Goal: Task Accomplishment & Management: Manage account settings

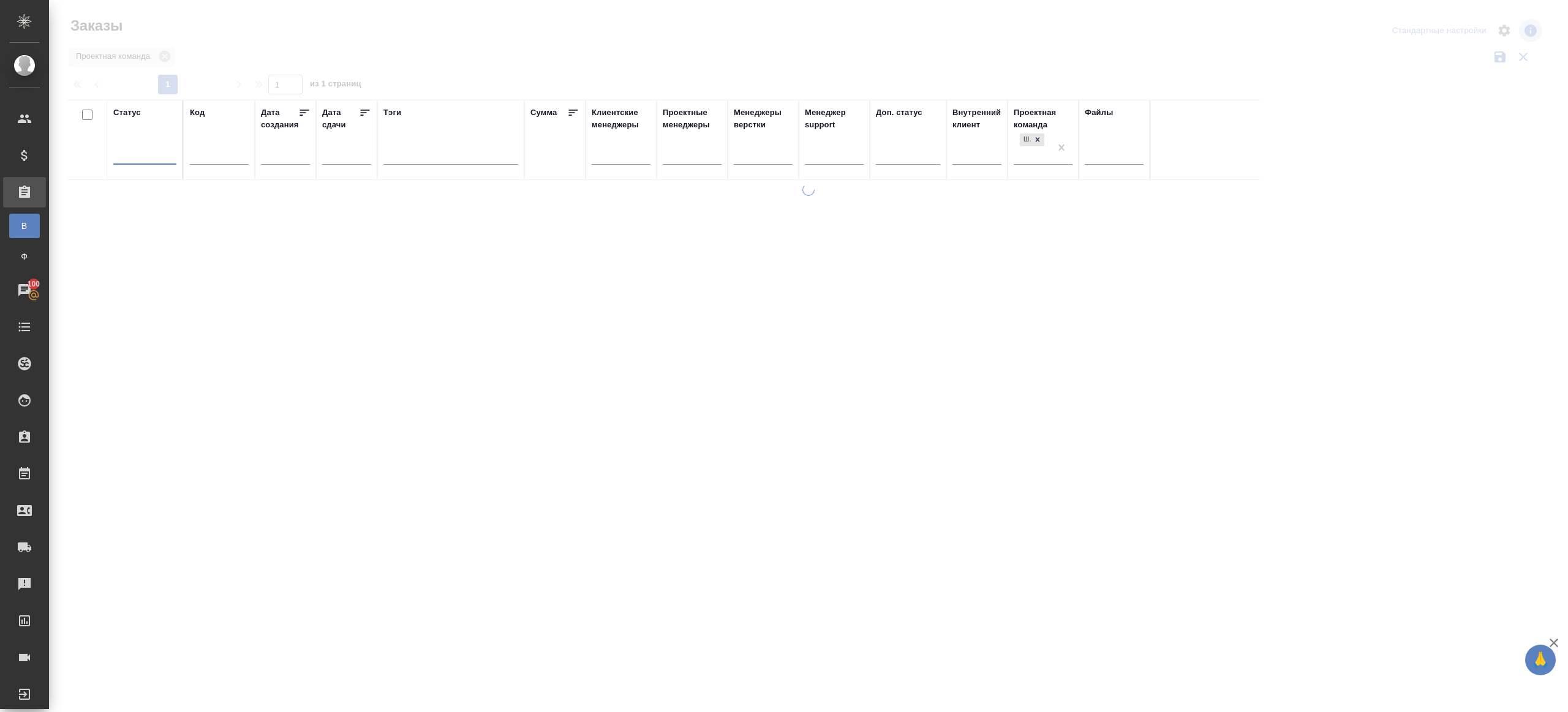
click at [430, 46] on div at bounding box center [809, 274] width 1520 height 547
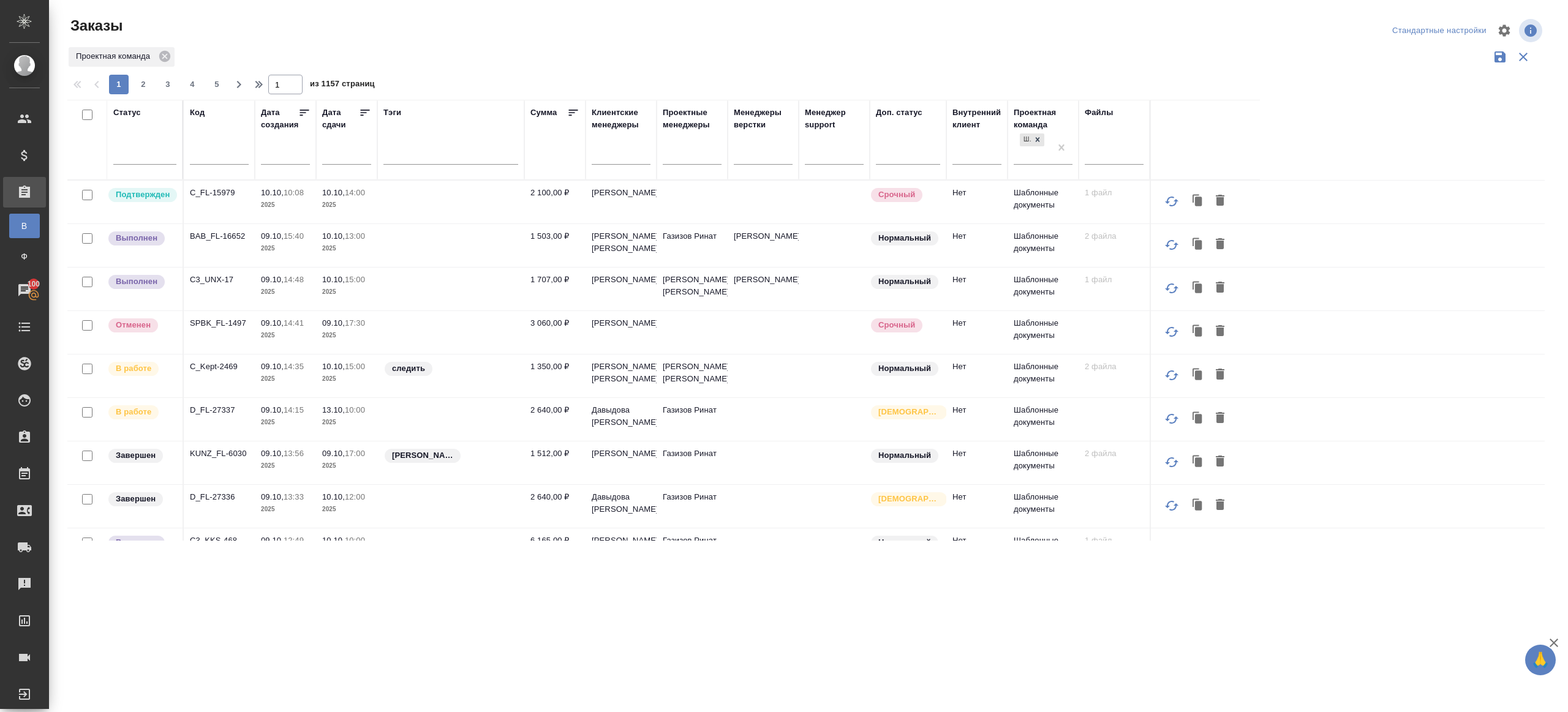
click at [119, 166] on div at bounding box center [145, 158] width 63 height 32
click at [160, 159] on div at bounding box center [145, 152] width 63 height 18
click at [268, 275] on div "Подтвержден" at bounding box center [282, 279] width 184 height 22
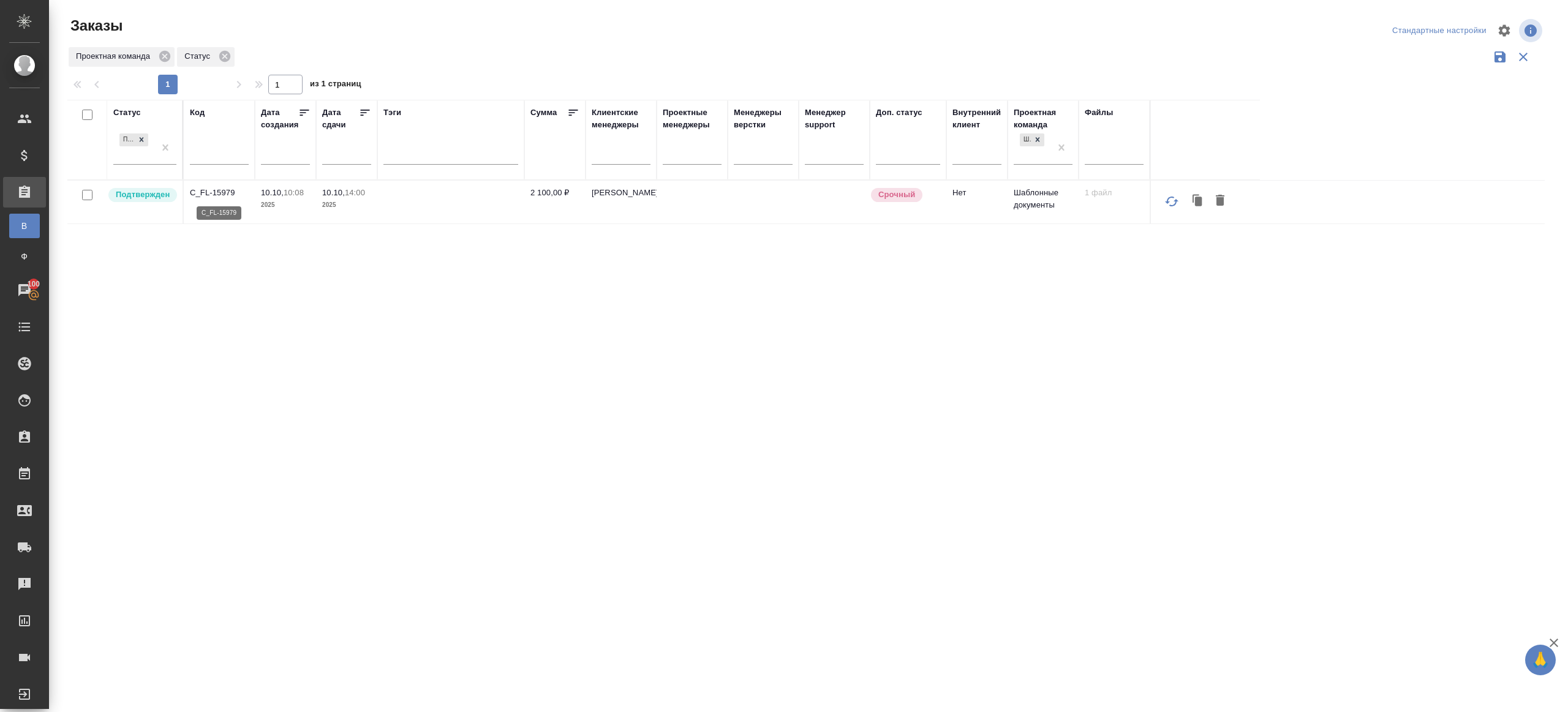
click at [206, 196] on p "C_FL-15979" at bounding box center [219, 192] width 59 height 12
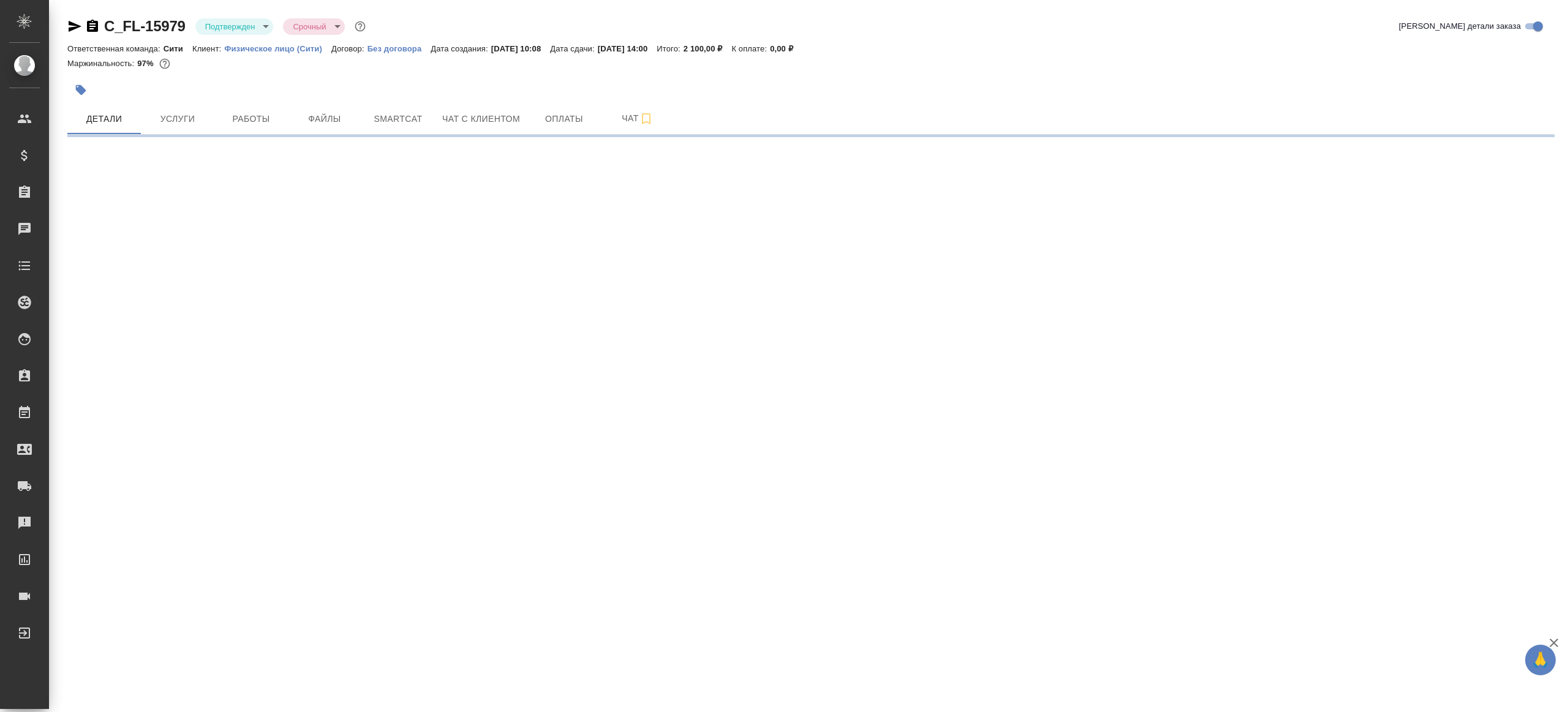
click at [229, 23] on body "🙏 .cls-1 fill:#fff; AWATERA [PERSON_NAME] Клиенты Спецификации Заказы Чаты Todo…" at bounding box center [784, 356] width 1568 height 712
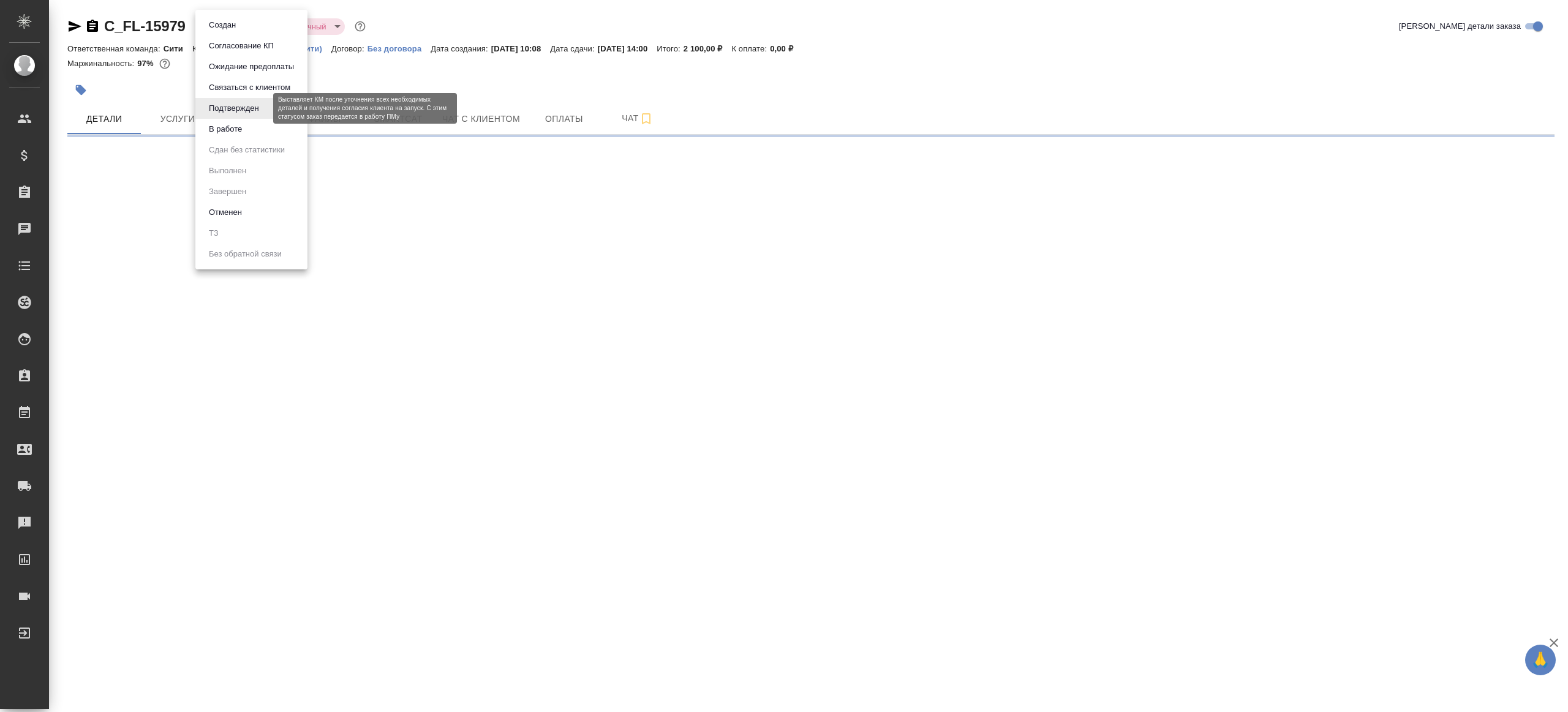
click at [237, 114] on button "Подтвержден" at bounding box center [234, 108] width 58 height 14
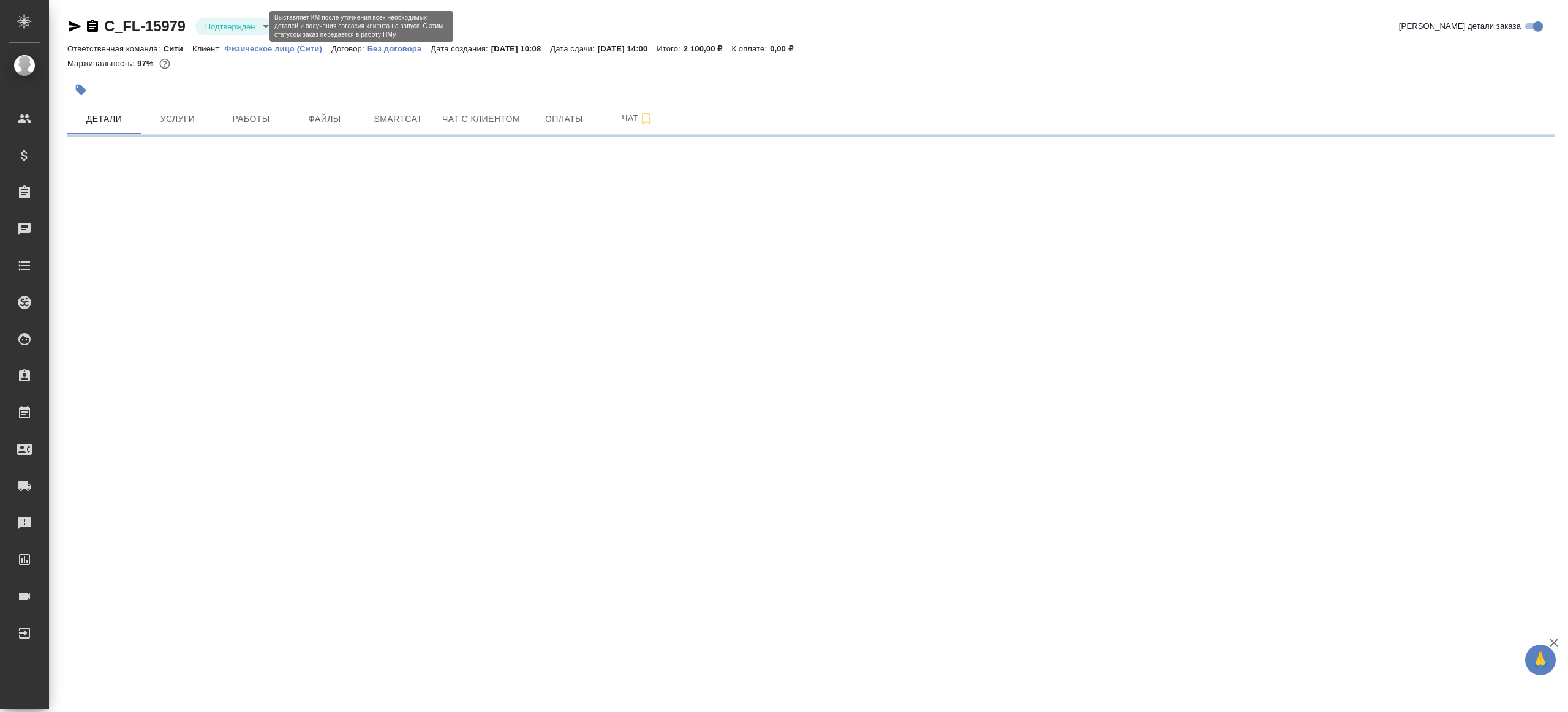
click at [227, 27] on body "🙏 .cls-1 fill:#fff; AWATERA [PERSON_NAME] Клиенты Спецификации Заказы Чаты Todo…" at bounding box center [784, 356] width 1568 height 712
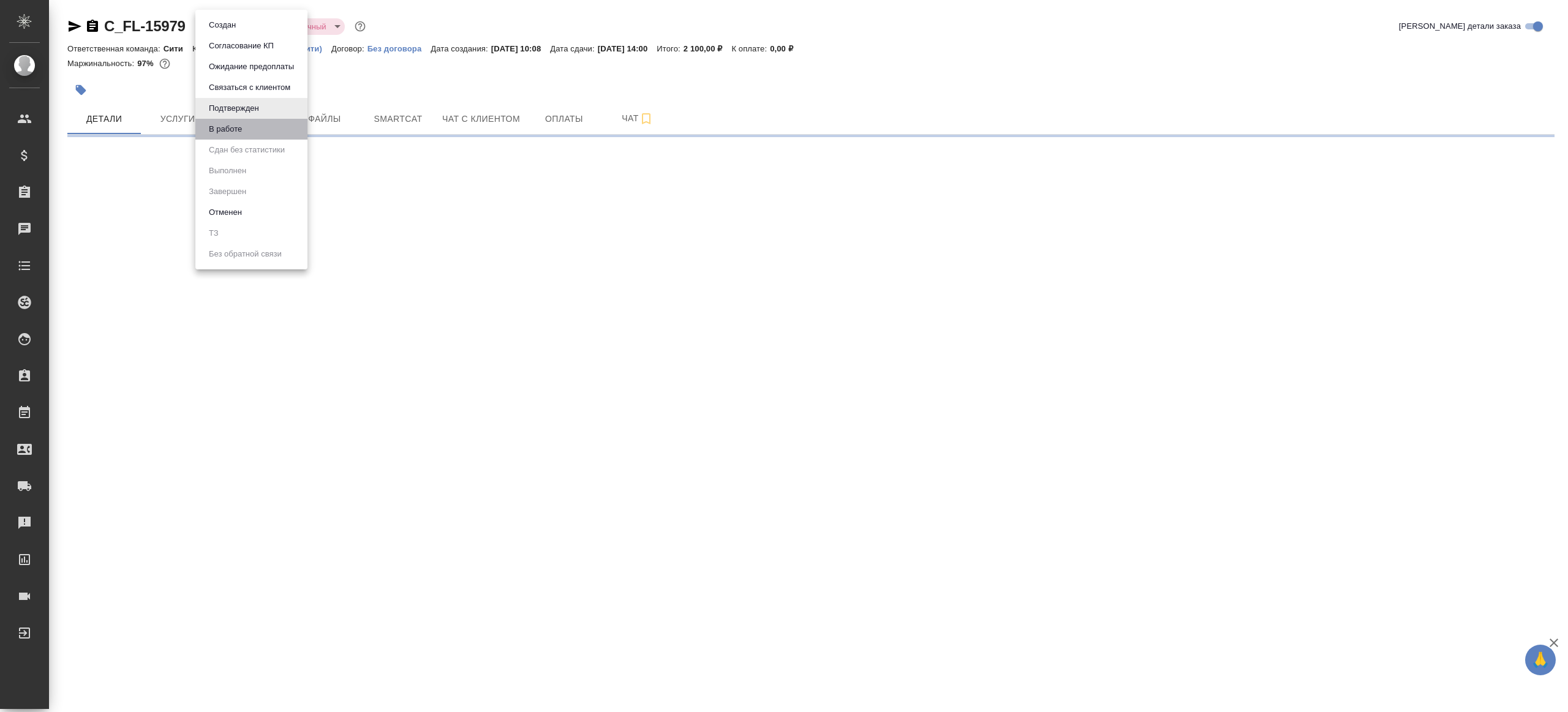
click at [249, 124] on li "В работе" at bounding box center [251, 130] width 112 height 21
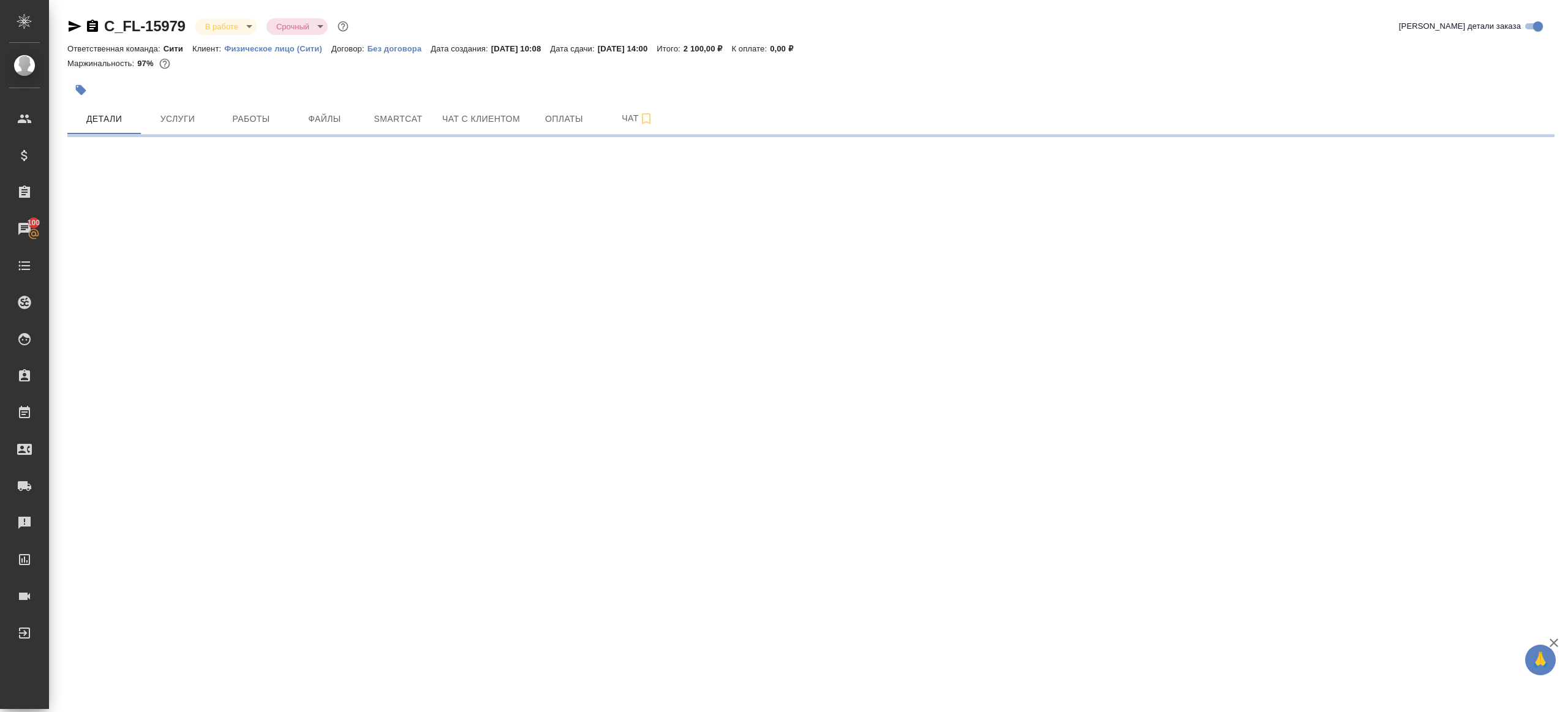
select select "RU"
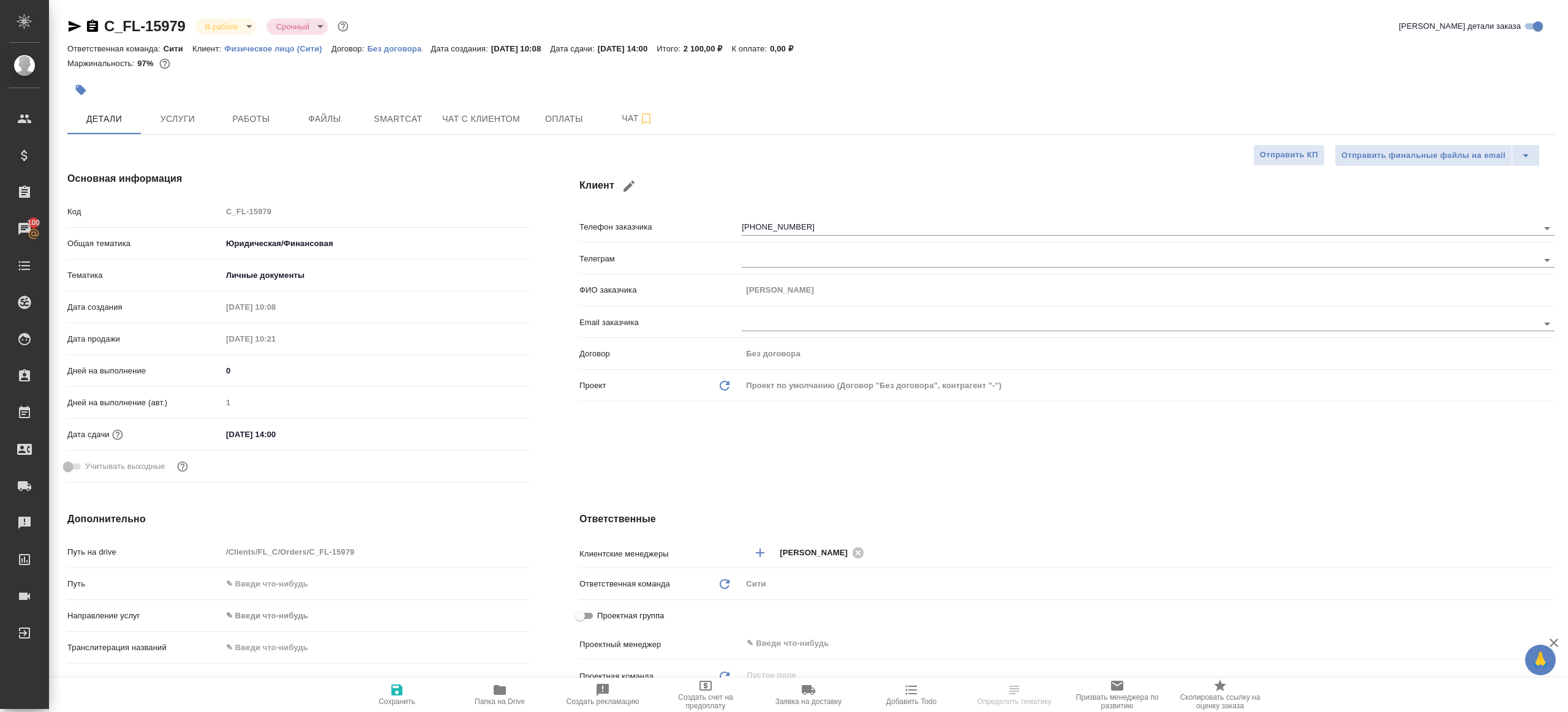
type textarea "x"
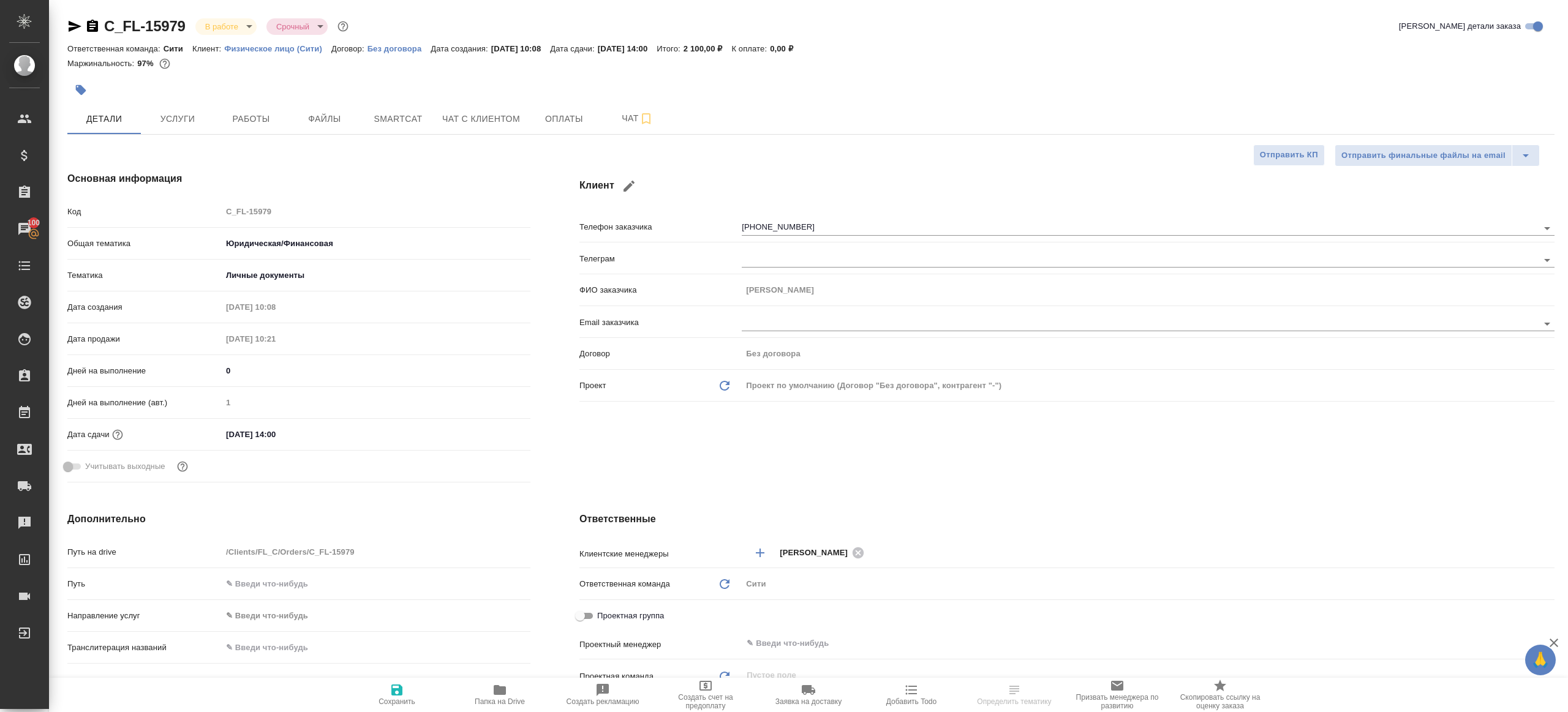
type textarea "x"
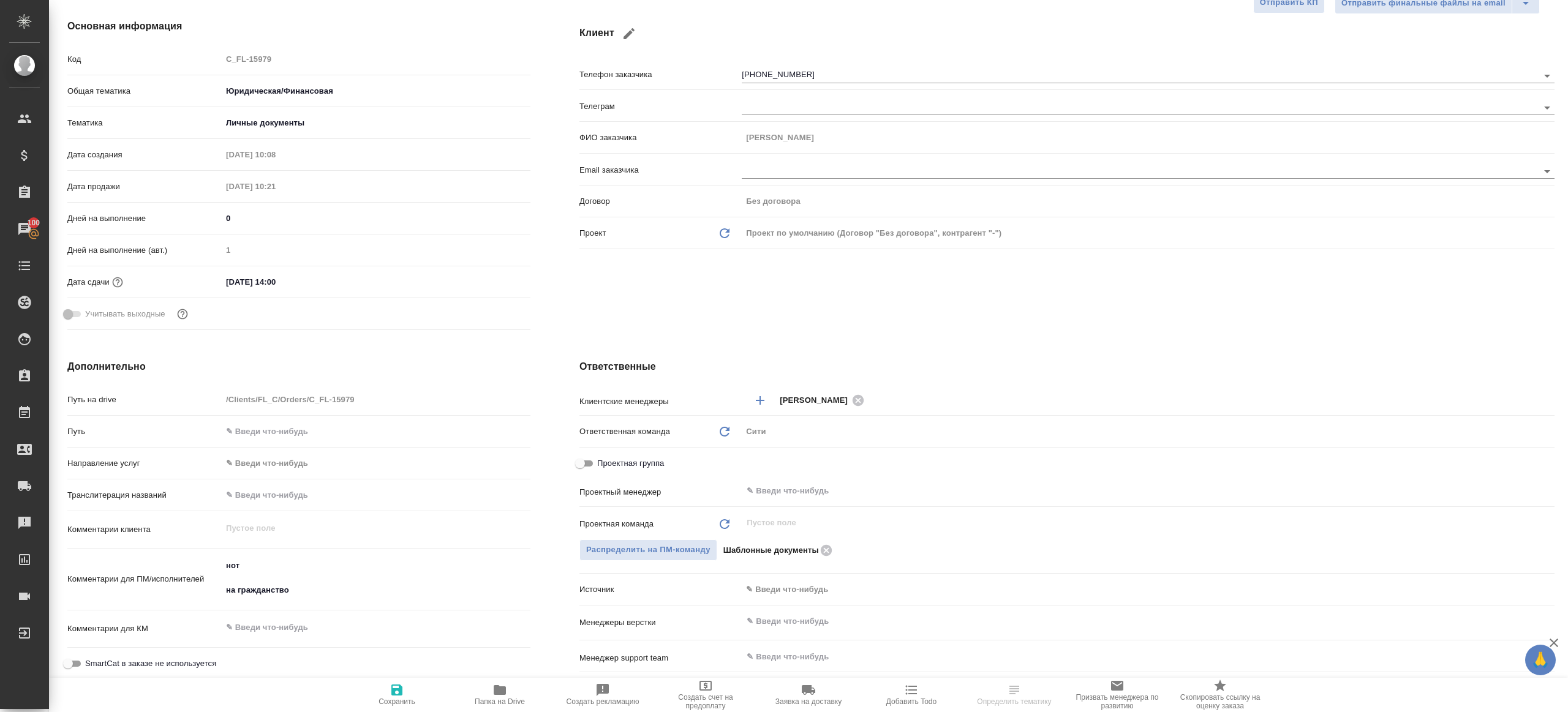
scroll to position [237, 0]
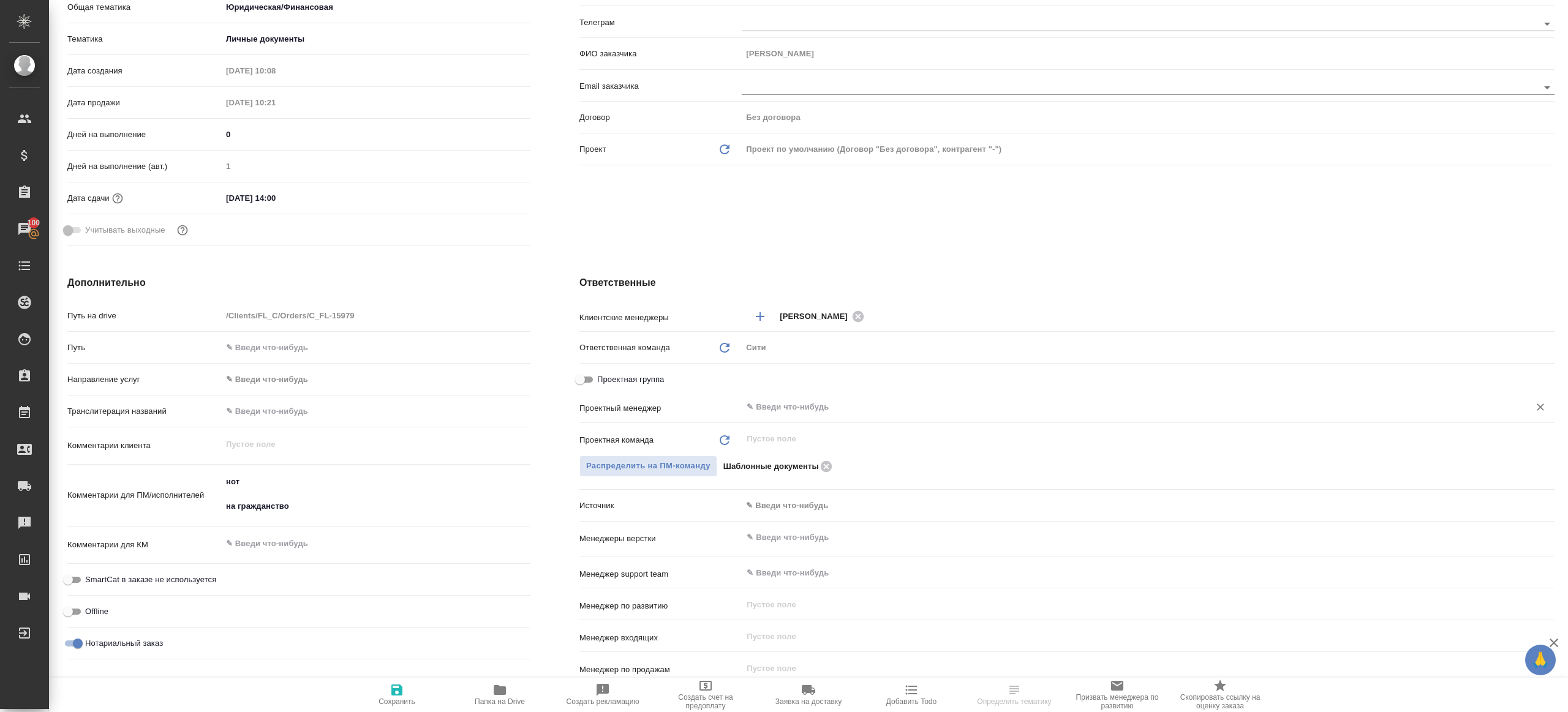
click at [778, 407] on input "text" at bounding box center [1128, 407] width 765 height 14
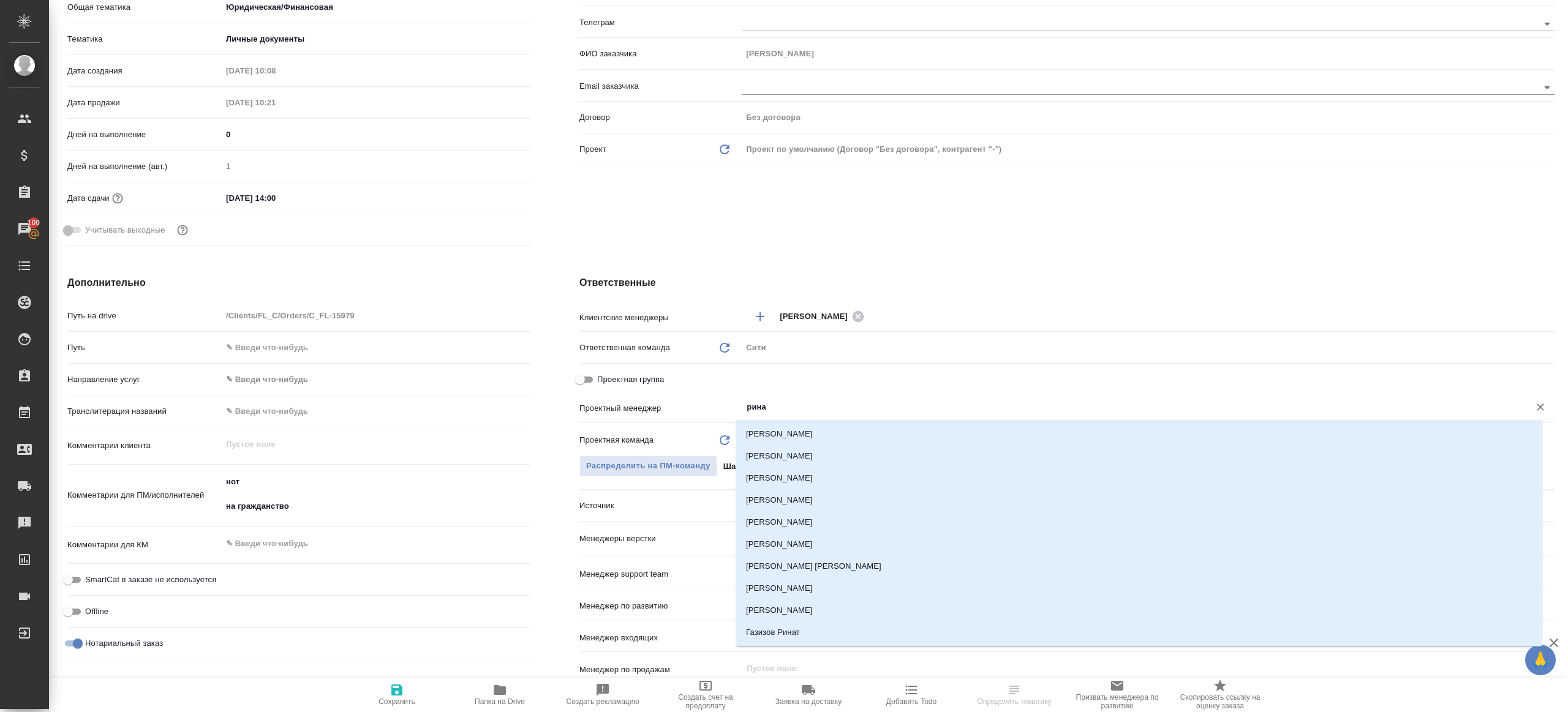
type input "ринат"
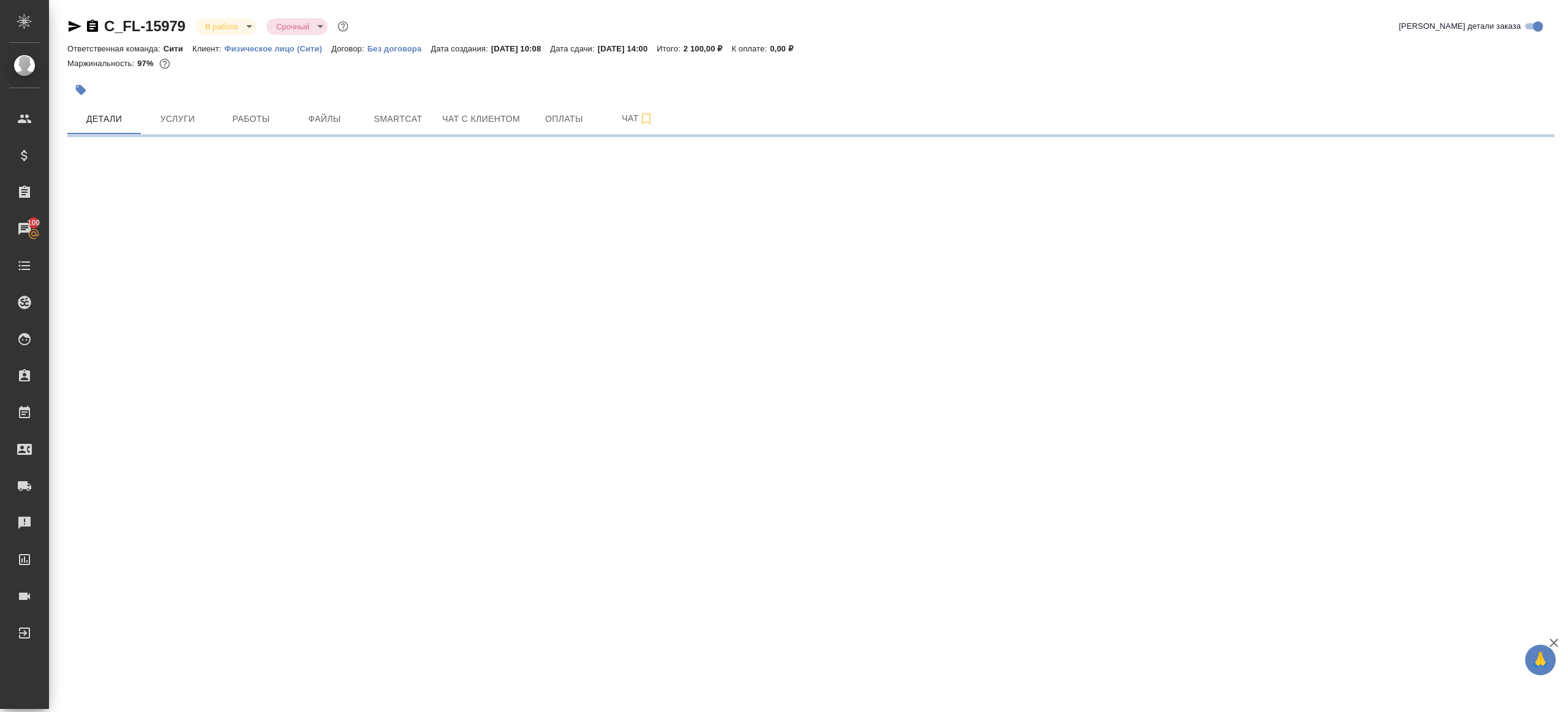
scroll to position [0, 0]
select select "RU"
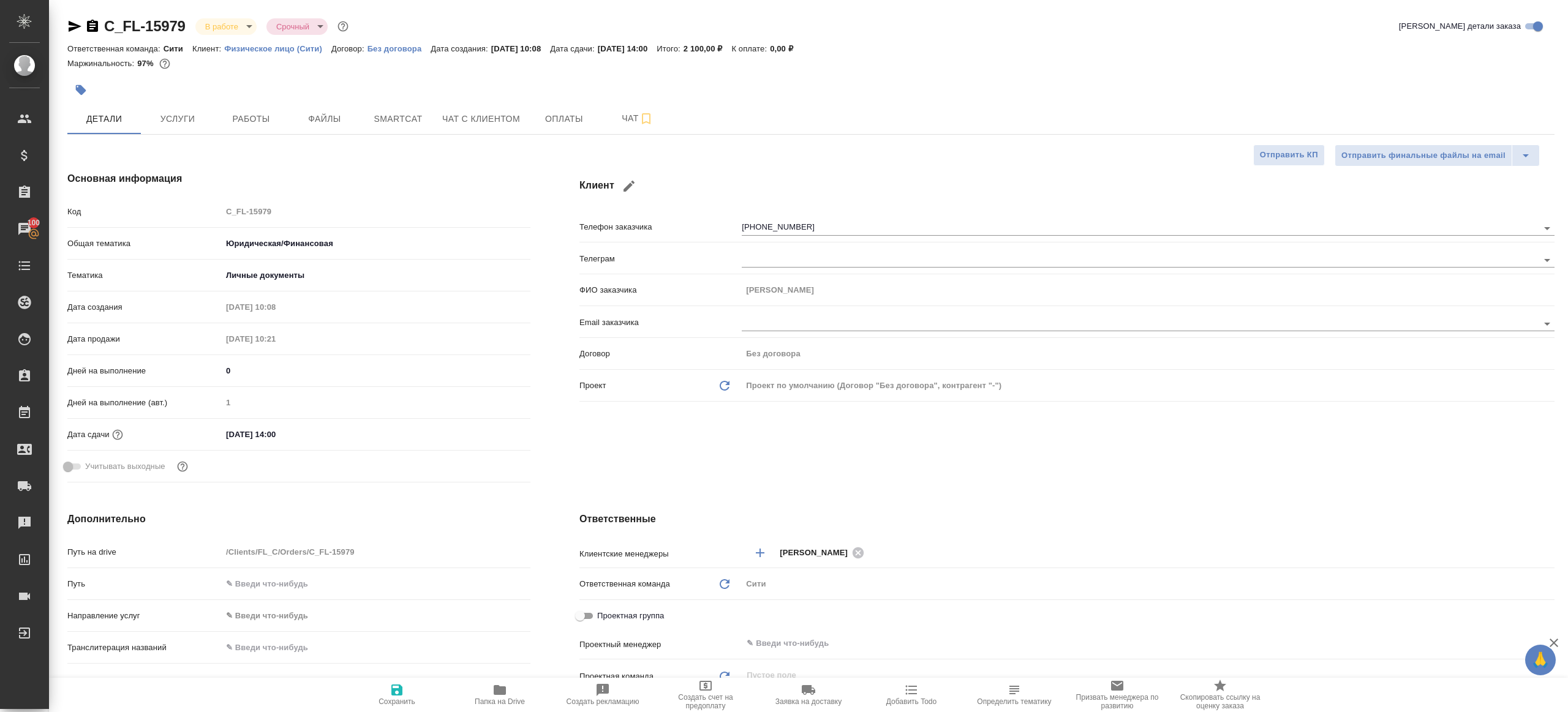
type textarea "x"
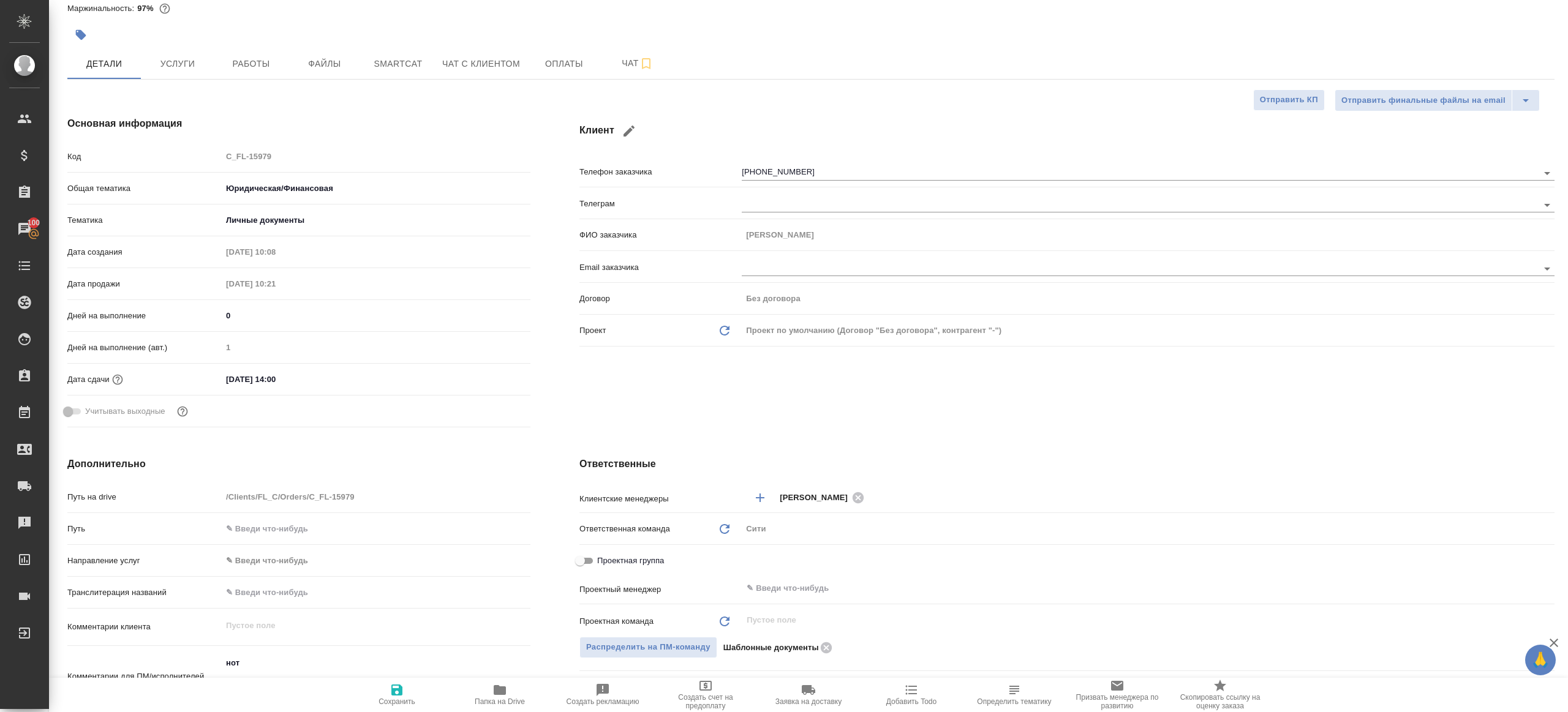
scroll to position [101, 0]
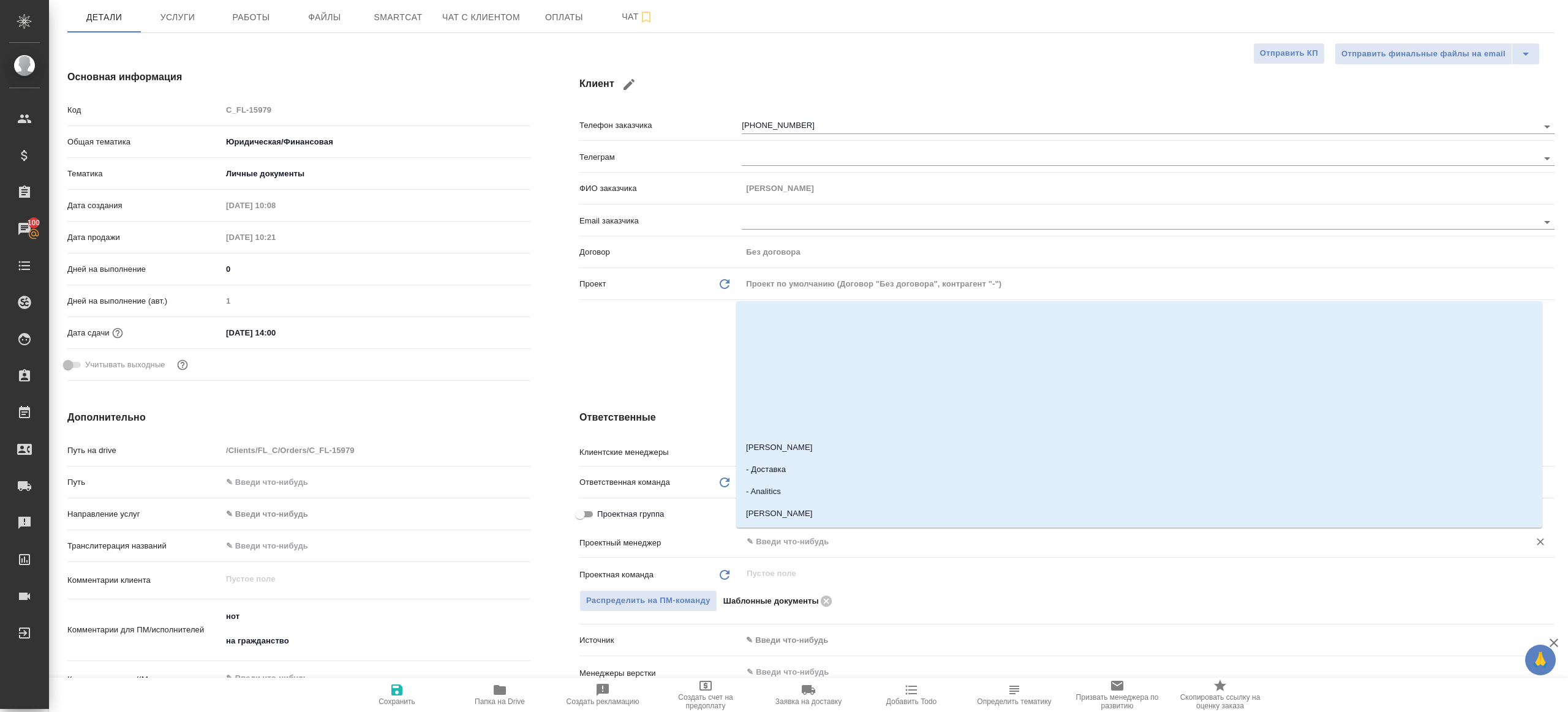
click at [789, 541] on input "text" at bounding box center [1128, 541] width 765 height 14
type input "ринат"
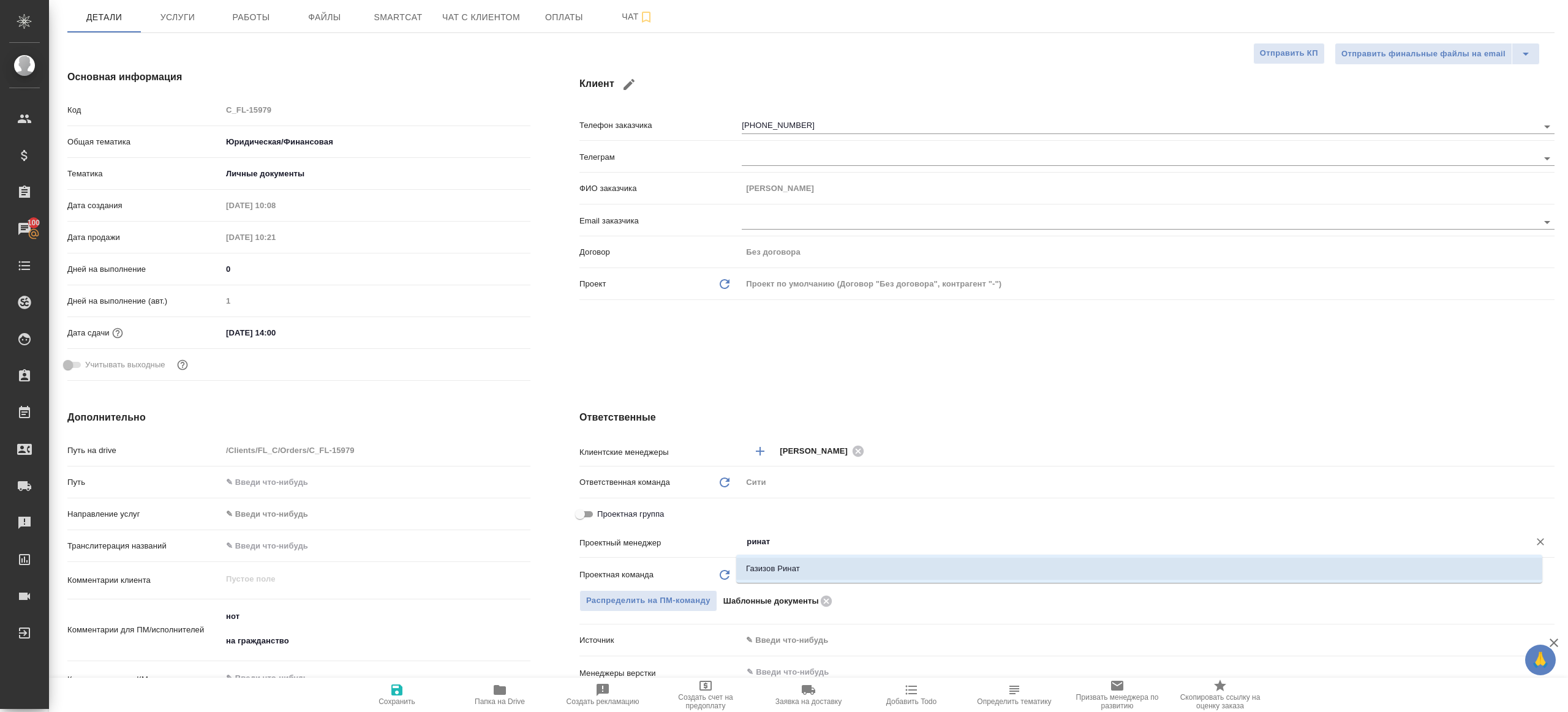
click at [799, 574] on li "Газизов Ринат" at bounding box center [1140, 568] width 807 height 22
type textarea "x"
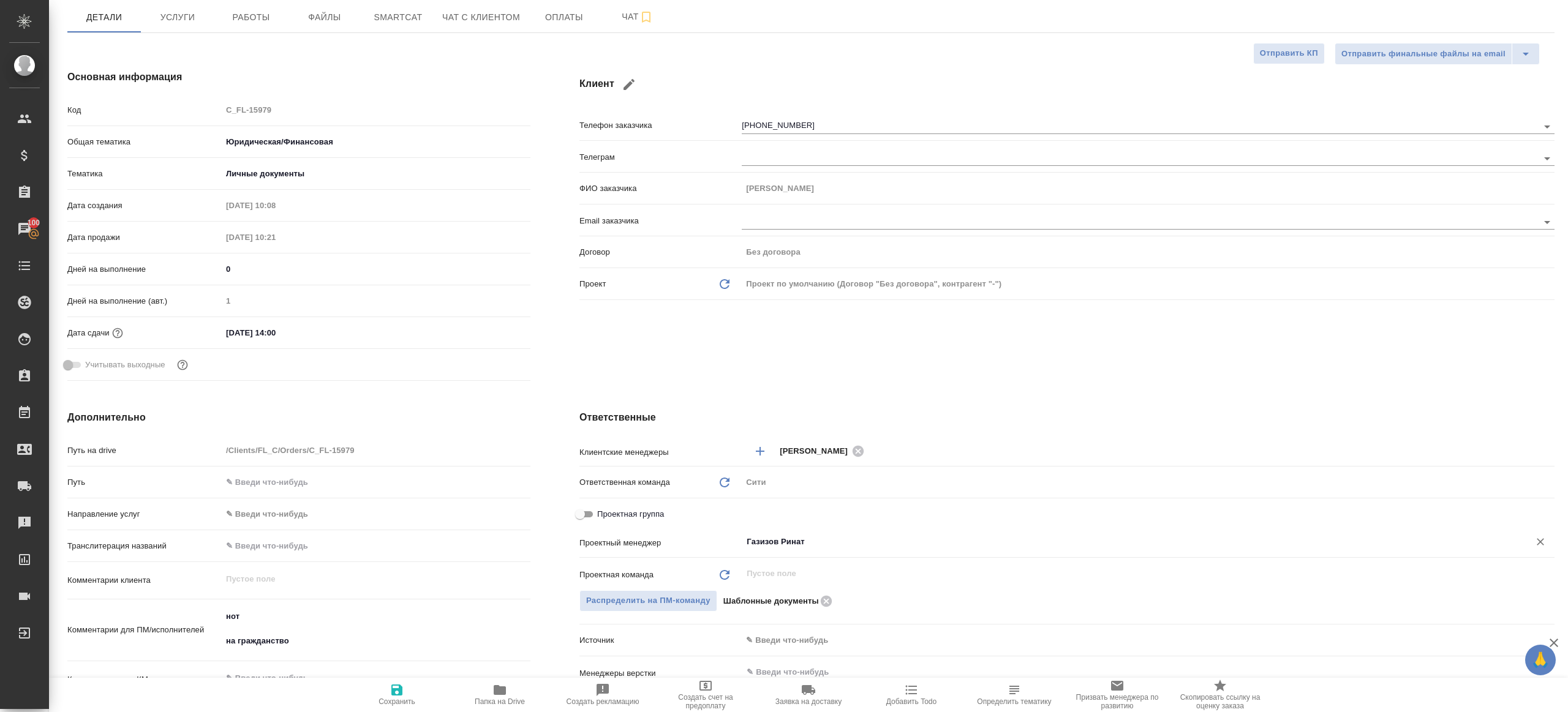
type input "Газизов Ринат"
click at [406, 698] on span "Сохранить" at bounding box center [397, 702] width 37 height 9
type textarea "x"
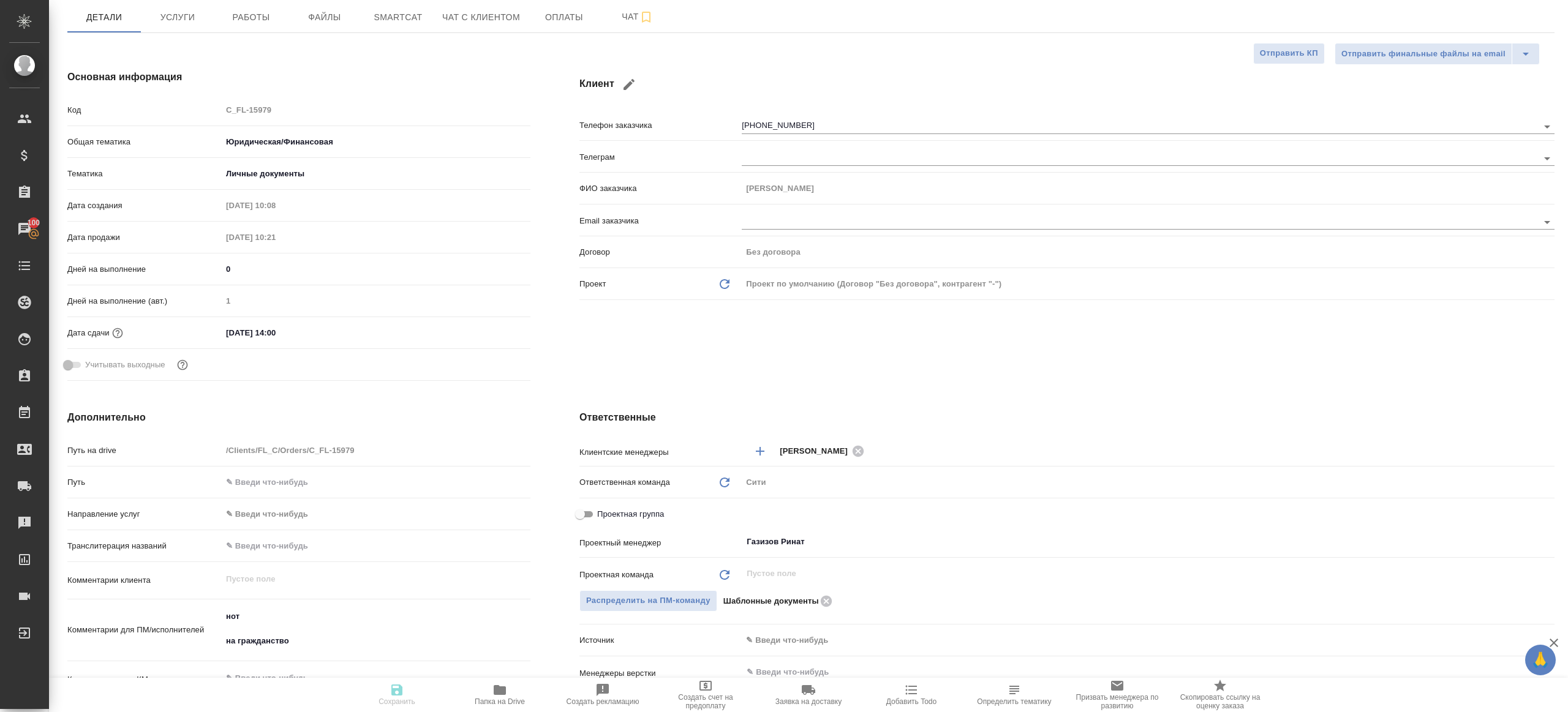
type textarea "x"
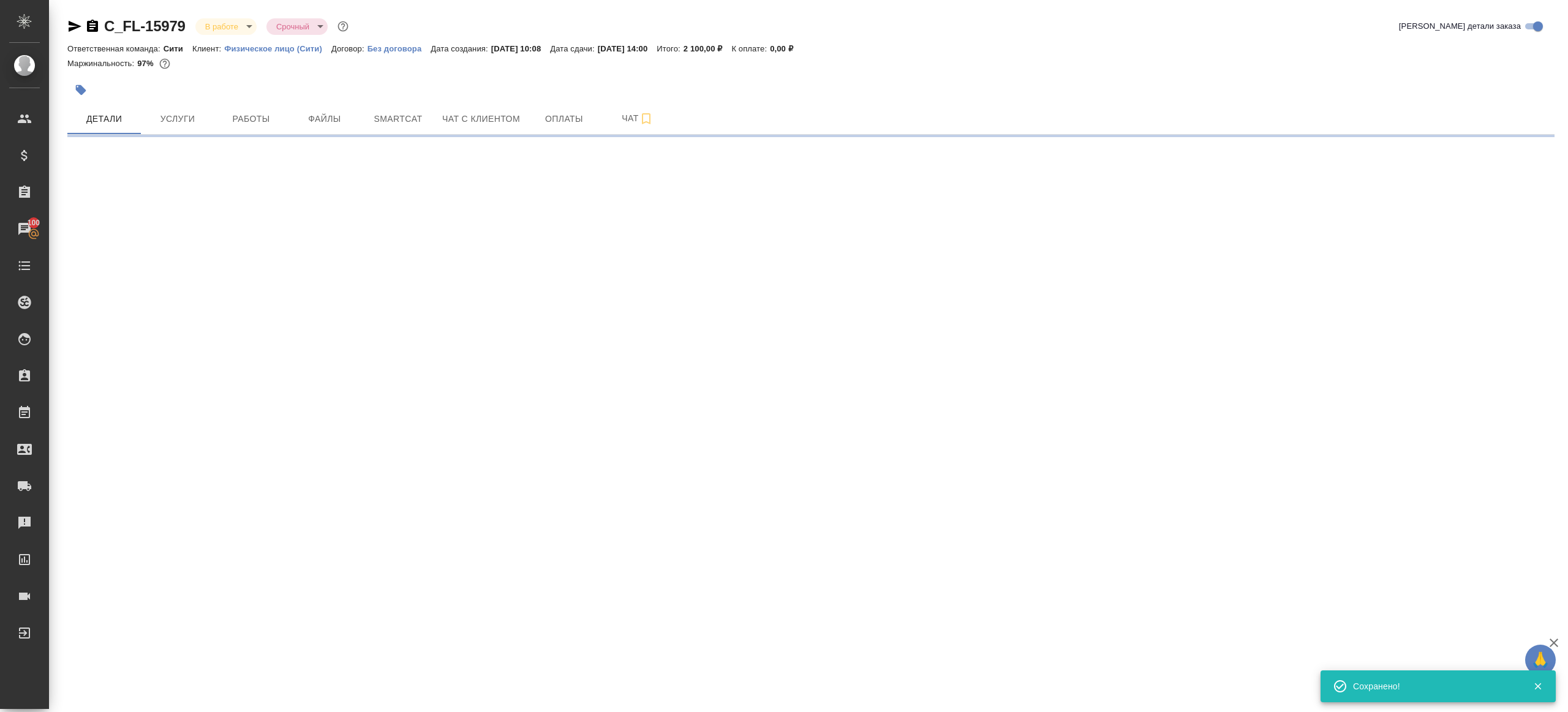
scroll to position [0, 0]
select select "RU"
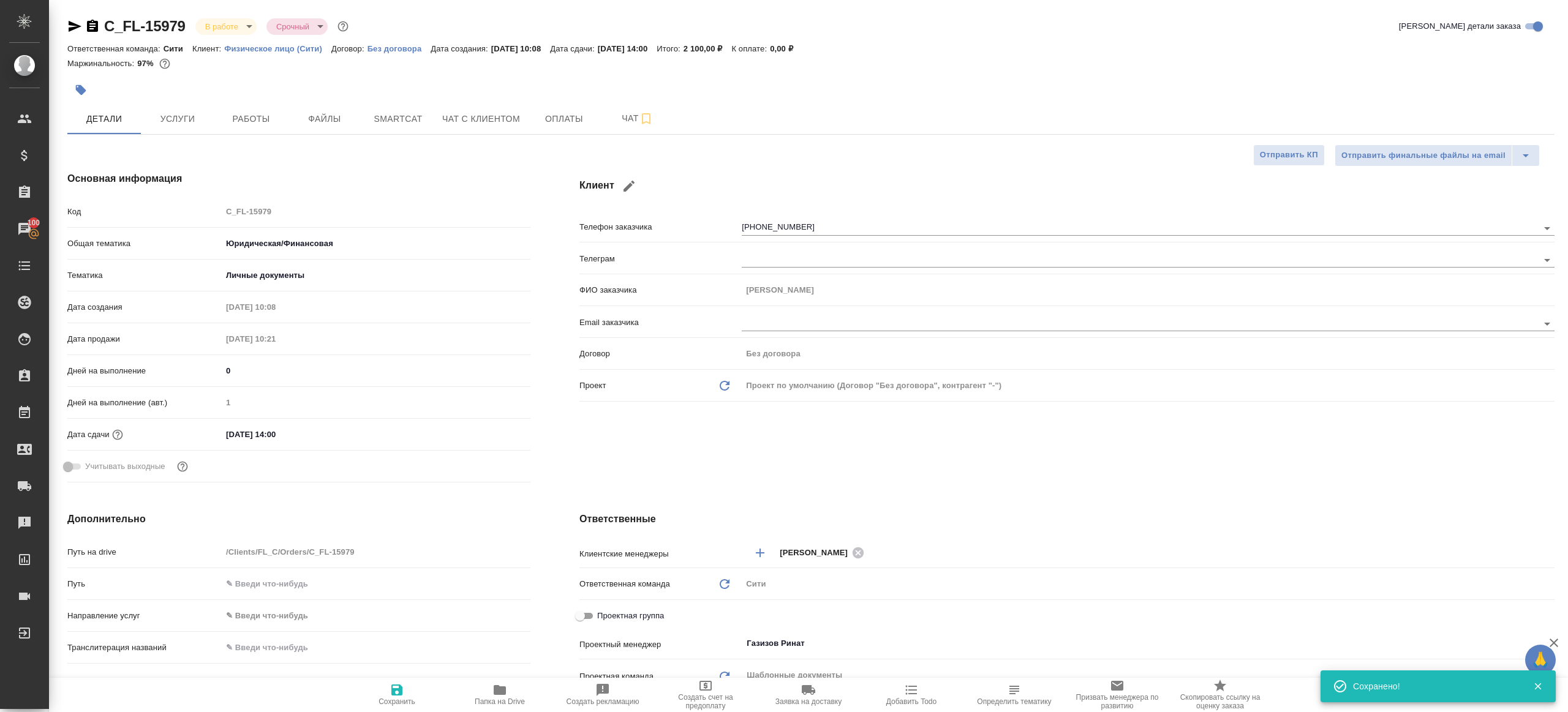
type textarea "x"
click at [512, 699] on span "Папка на Drive" at bounding box center [500, 702] width 50 height 9
type textarea "x"
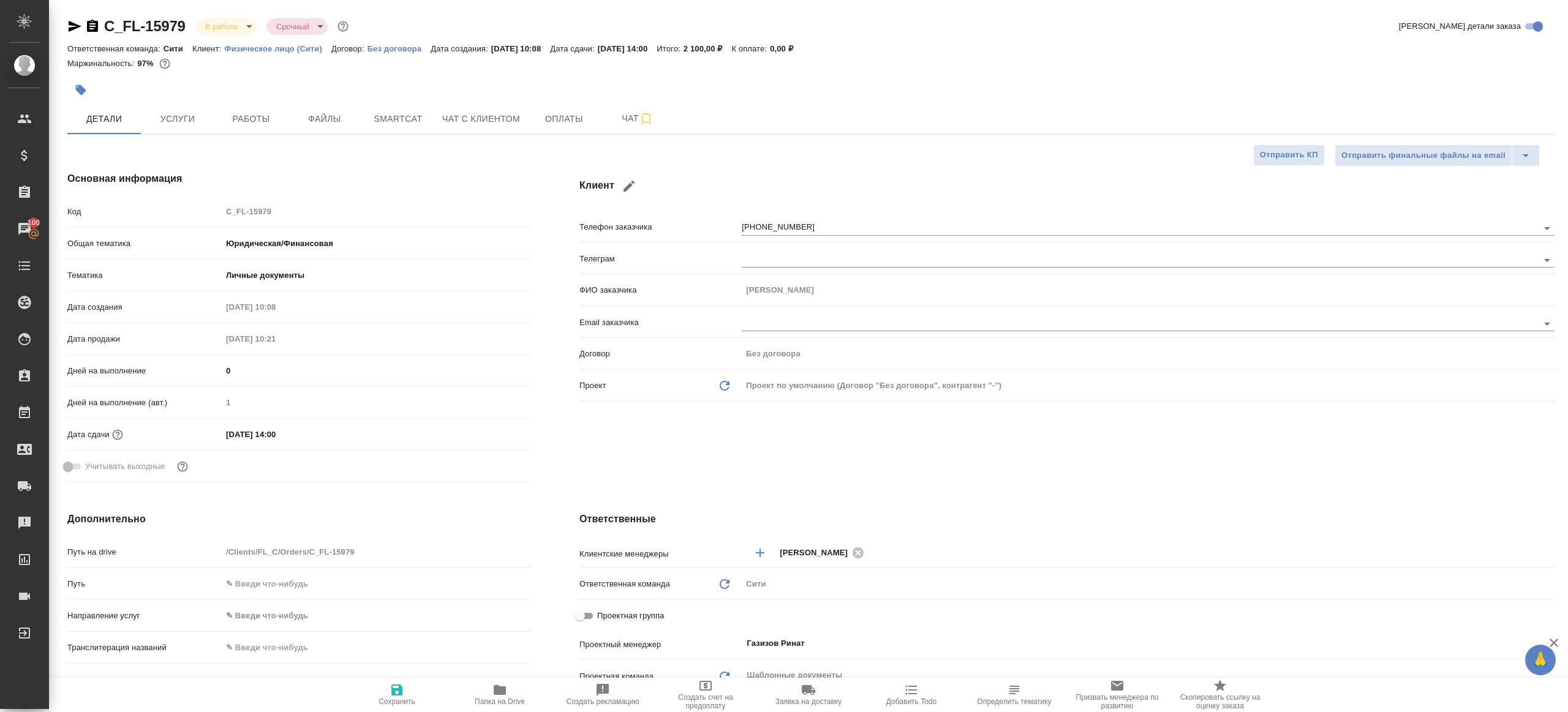
type textarea "x"
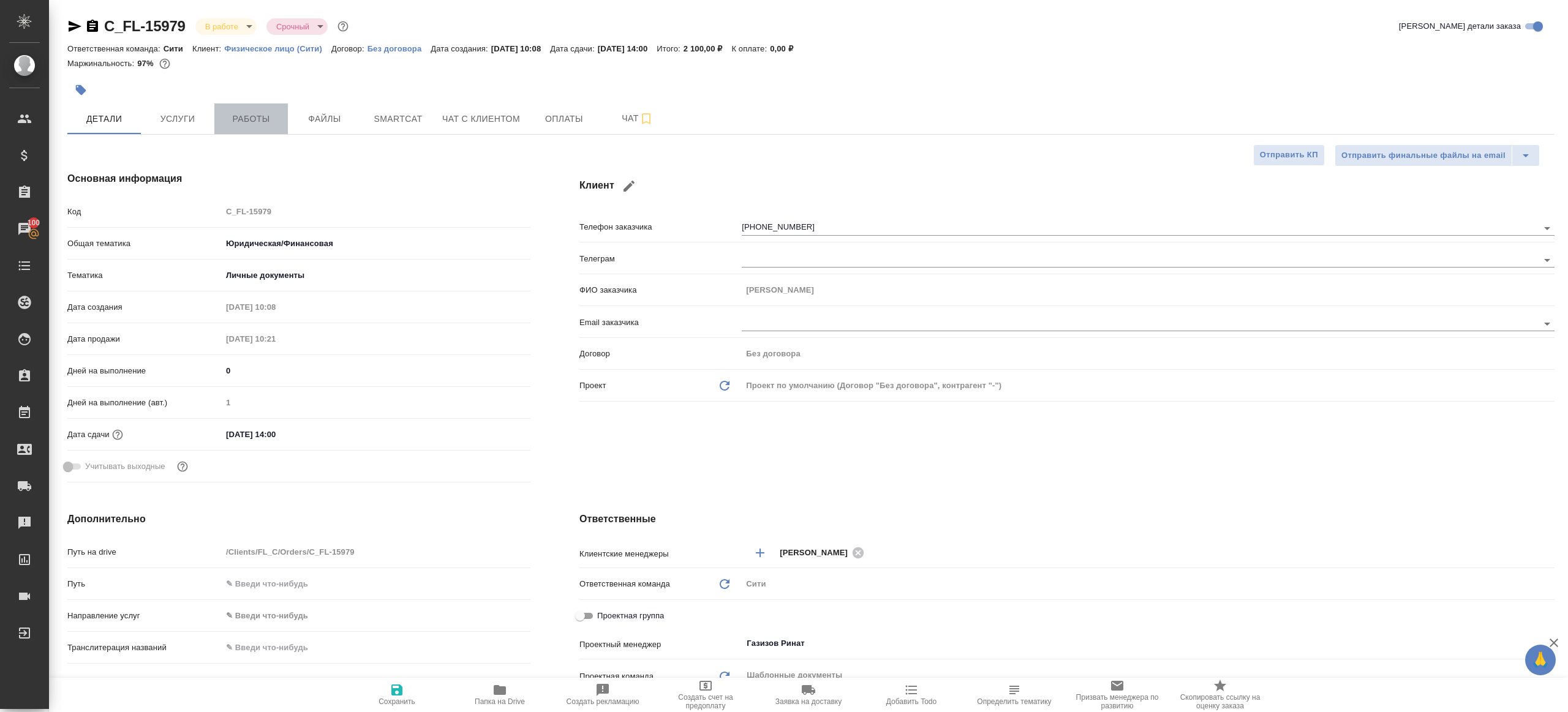
click at [271, 127] on button "Работы" at bounding box center [250, 119] width 73 height 31
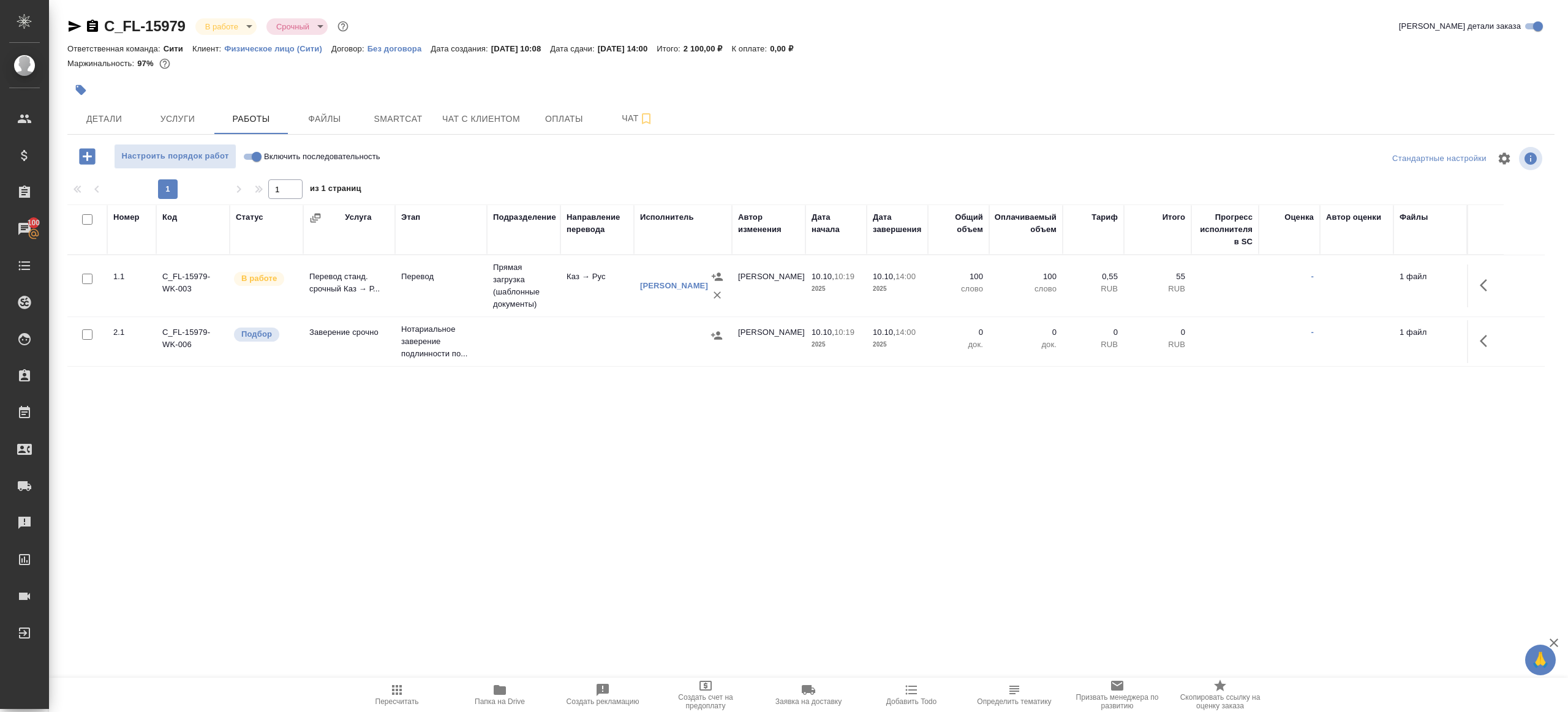
click at [508, 145] on div "Настроить порядок работ Включить последовательность" at bounding box center [316, 156] width 496 height 25
click at [250, 151] on input "Включить последовательность" at bounding box center [257, 157] width 44 height 14
checkbox input "true"
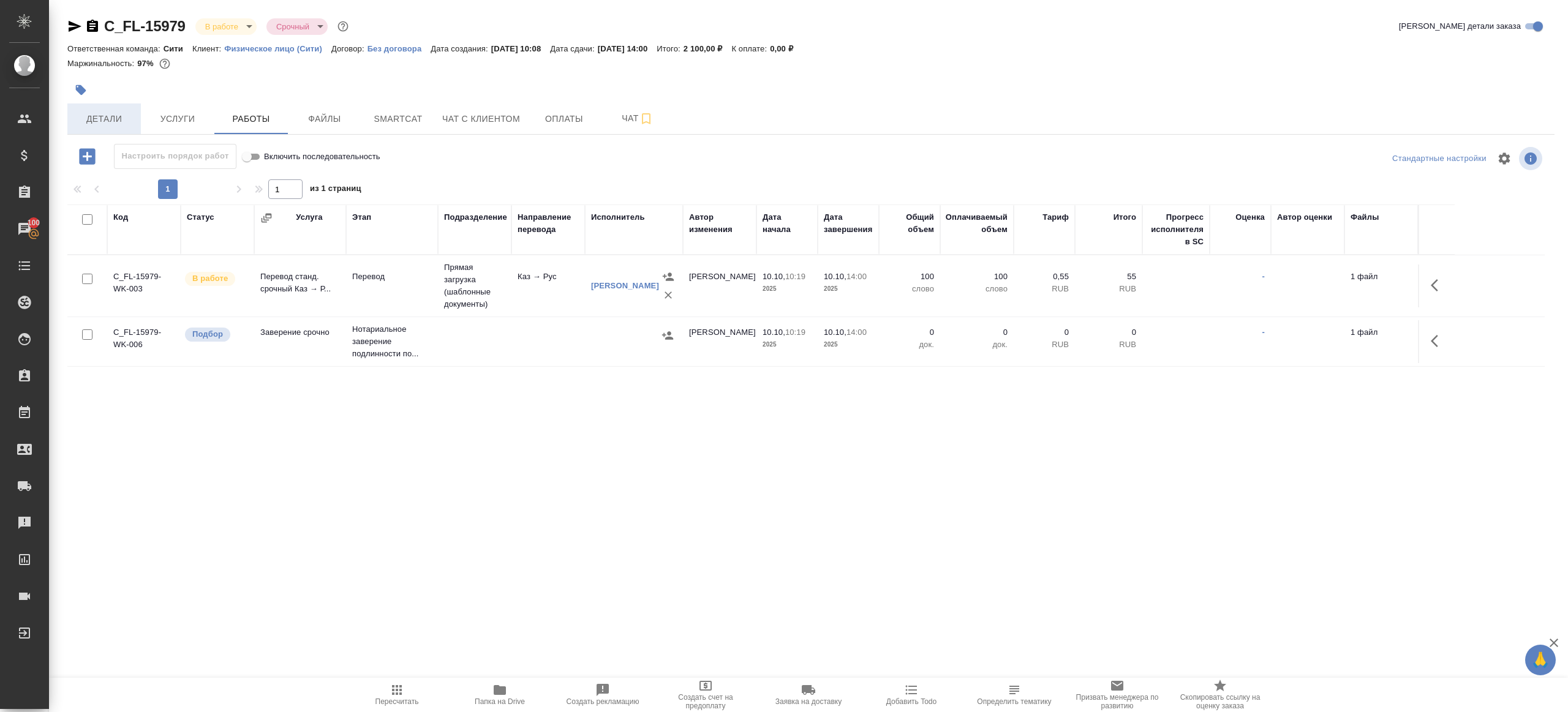
click at [98, 115] on span "Детали" at bounding box center [104, 119] width 59 height 15
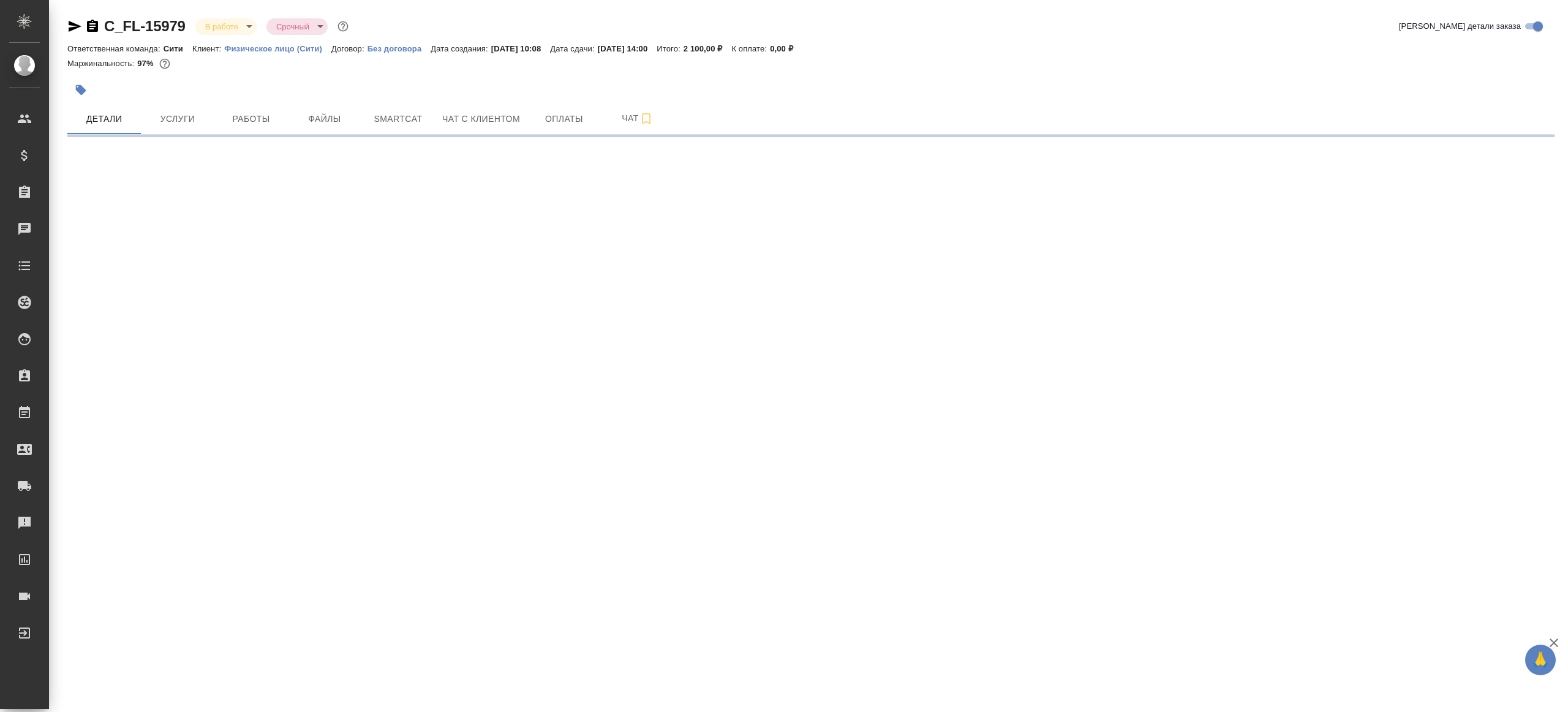
select select "RU"
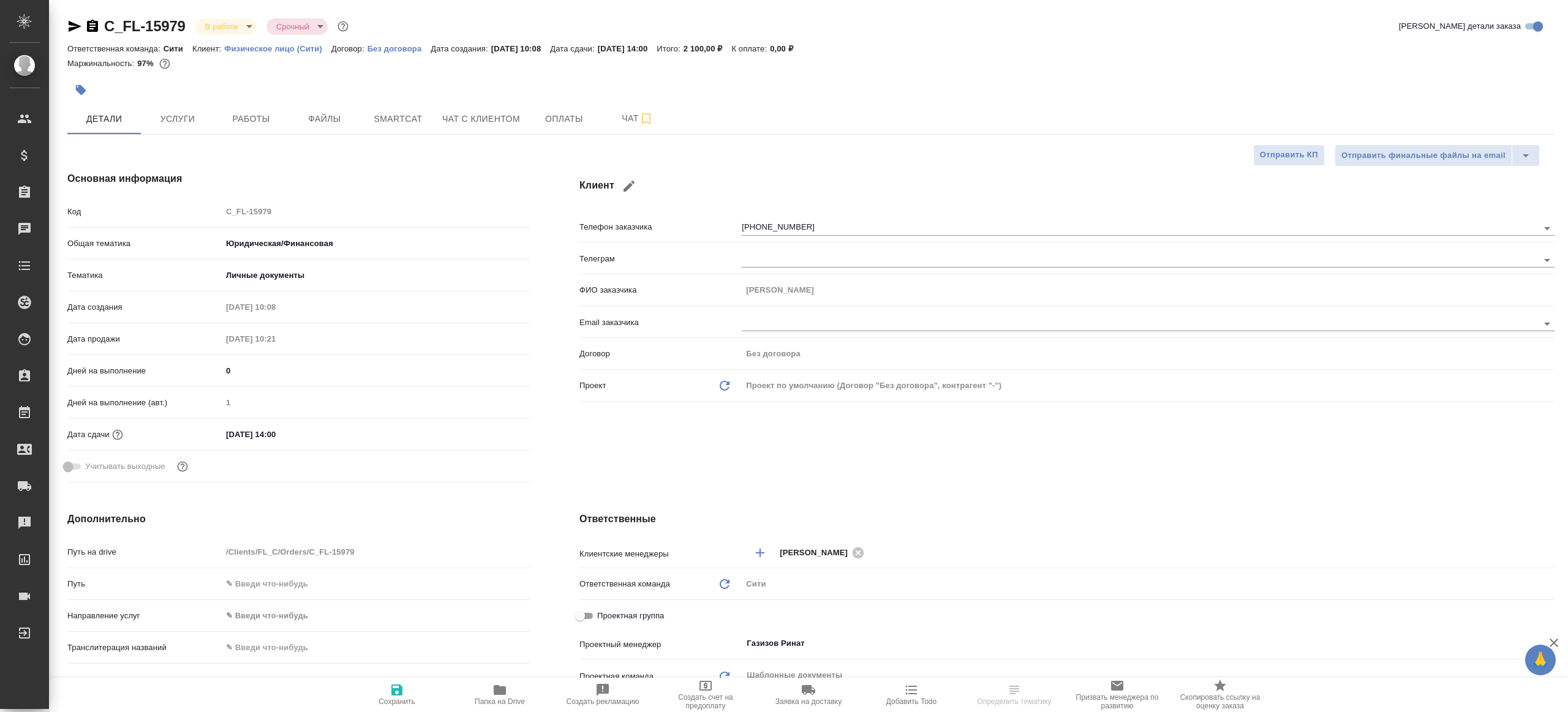
type textarea "x"
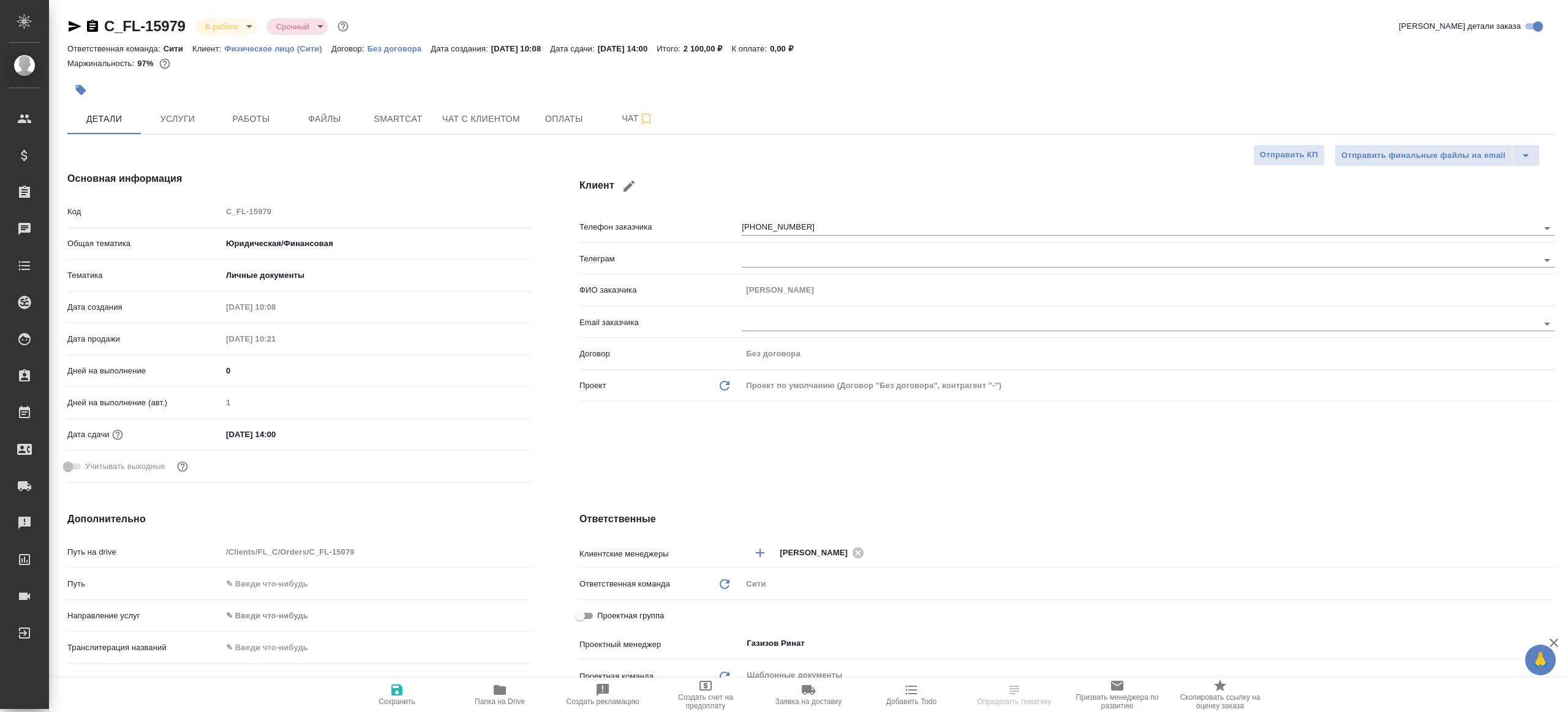
type textarea "x"
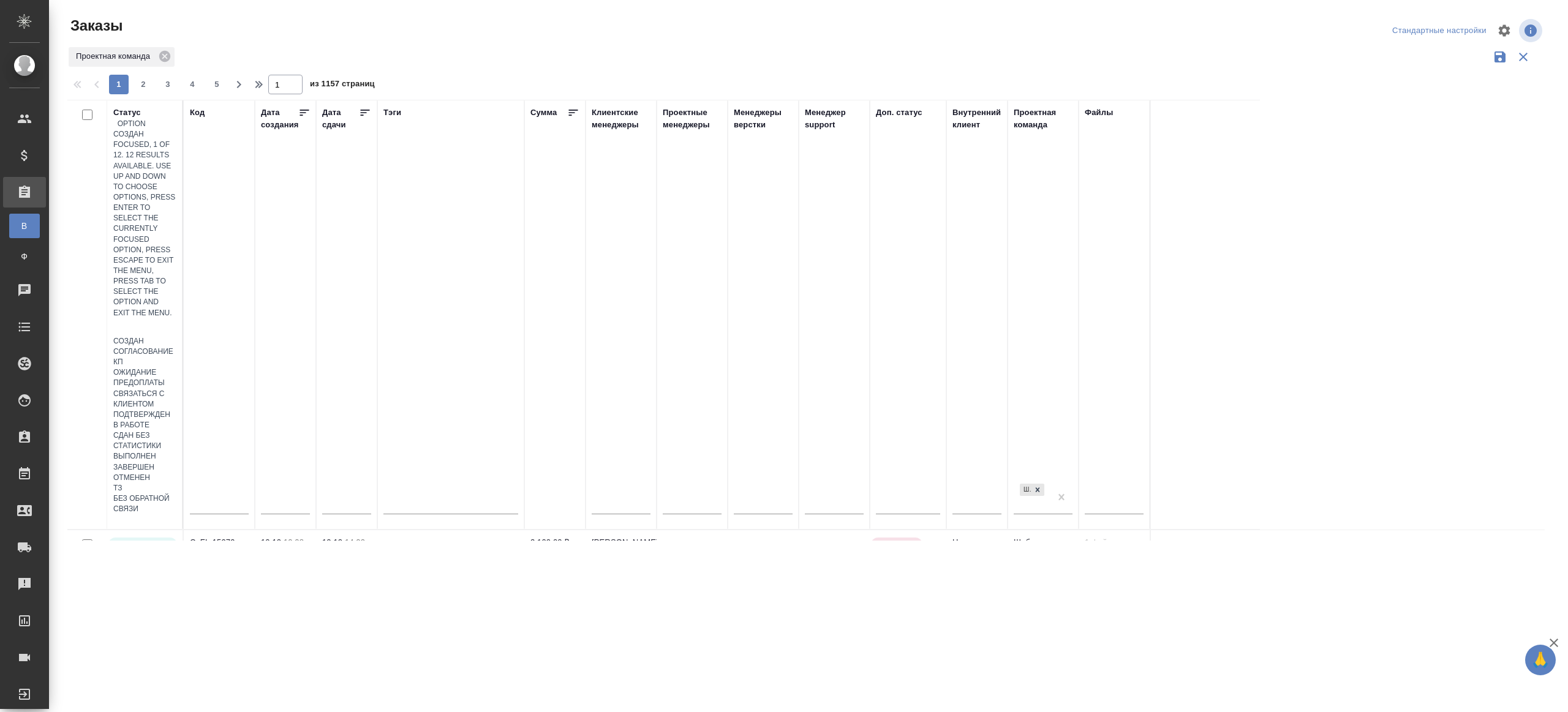
click at [132, 319] on div at bounding box center [145, 327] width 63 height 18
click at [176, 410] on div "Подтвержден" at bounding box center [145, 414] width 63 height 10
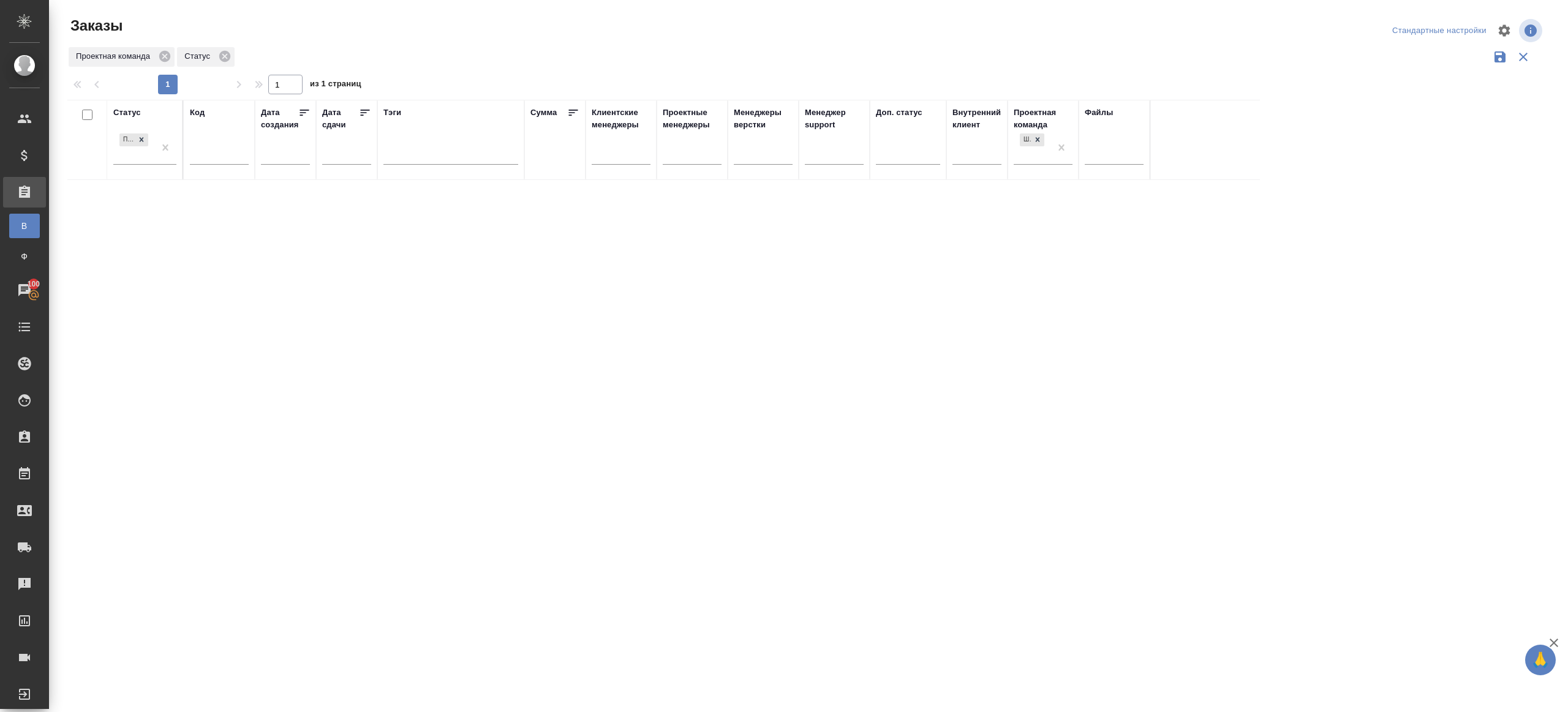
click at [483, 34] on div "Заказы" at bounding box center [316, 26] width 496 height 19
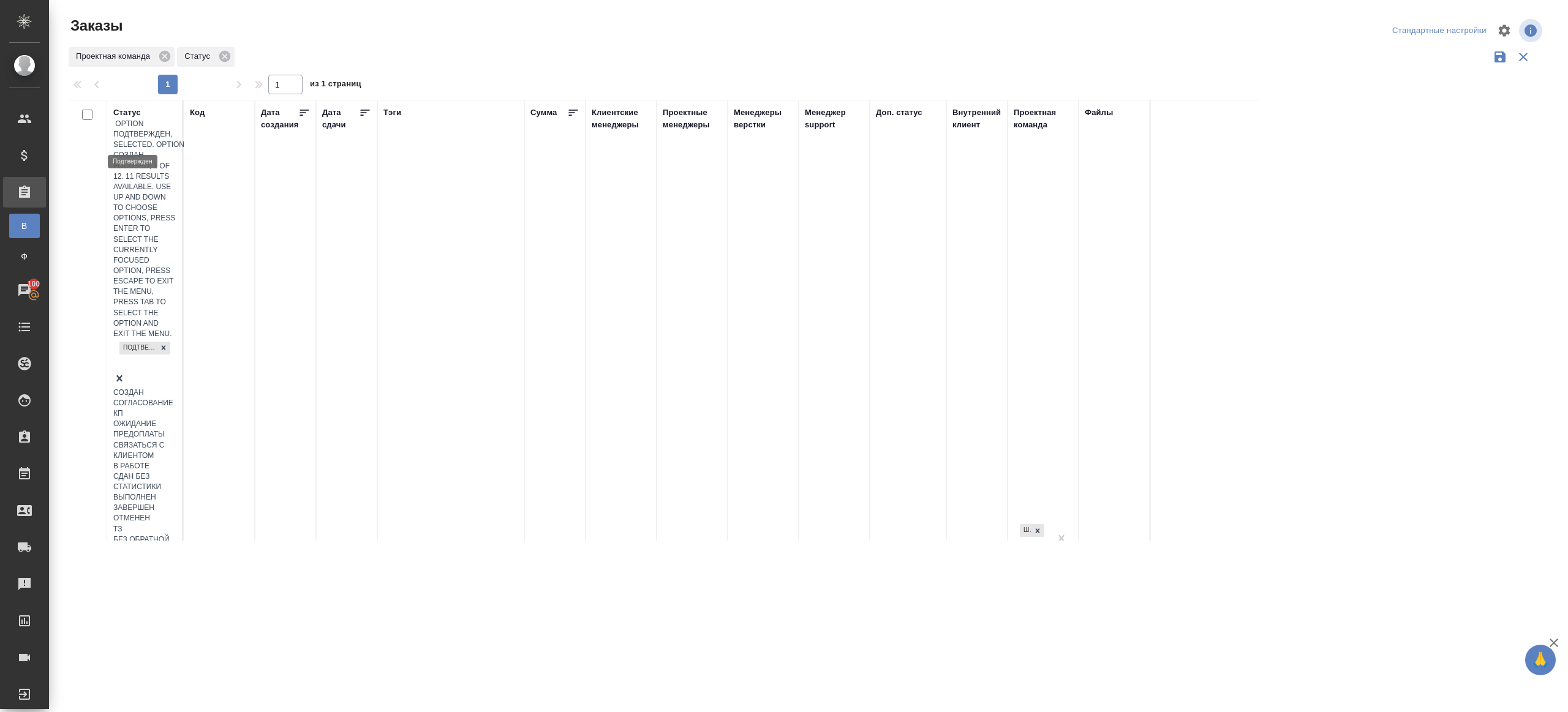
click at [147, 340] on div "Подтвержден" at bounding box center [145, 348] width 53 height 15
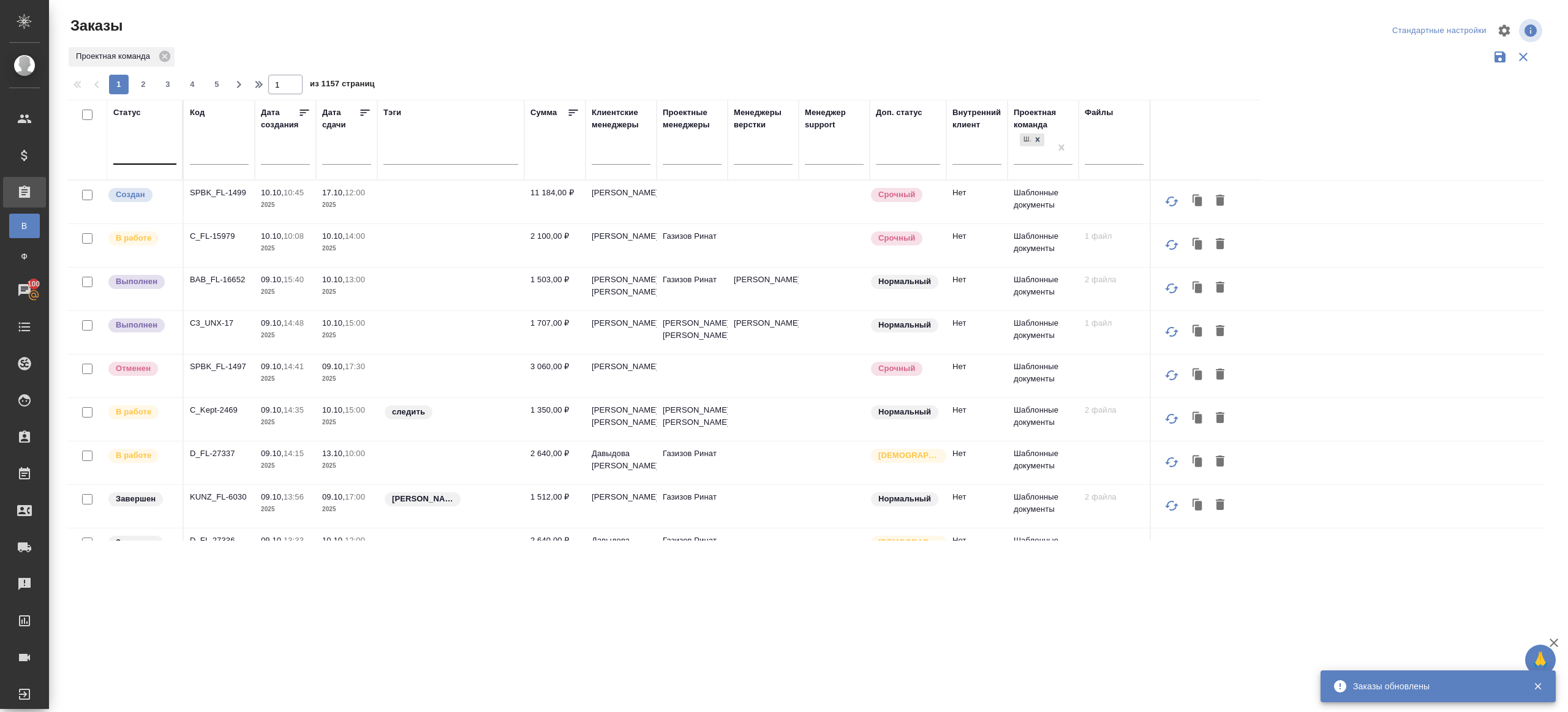
click at [160, 154] on div at bounding box center [145, 152] width 63 height 18
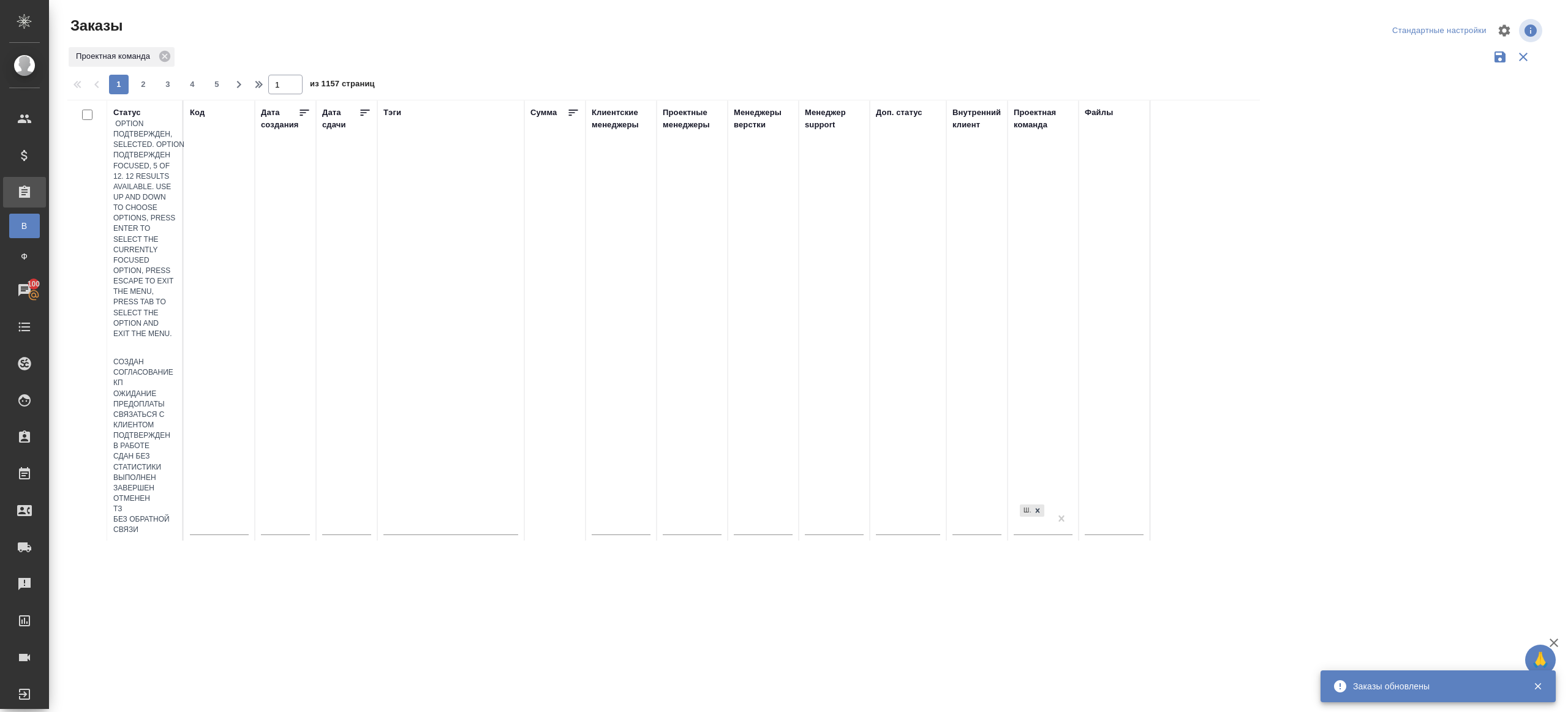
click at [176, 430] on div "Подтвержден" at bounding box center [145, 435] width 63 height 10
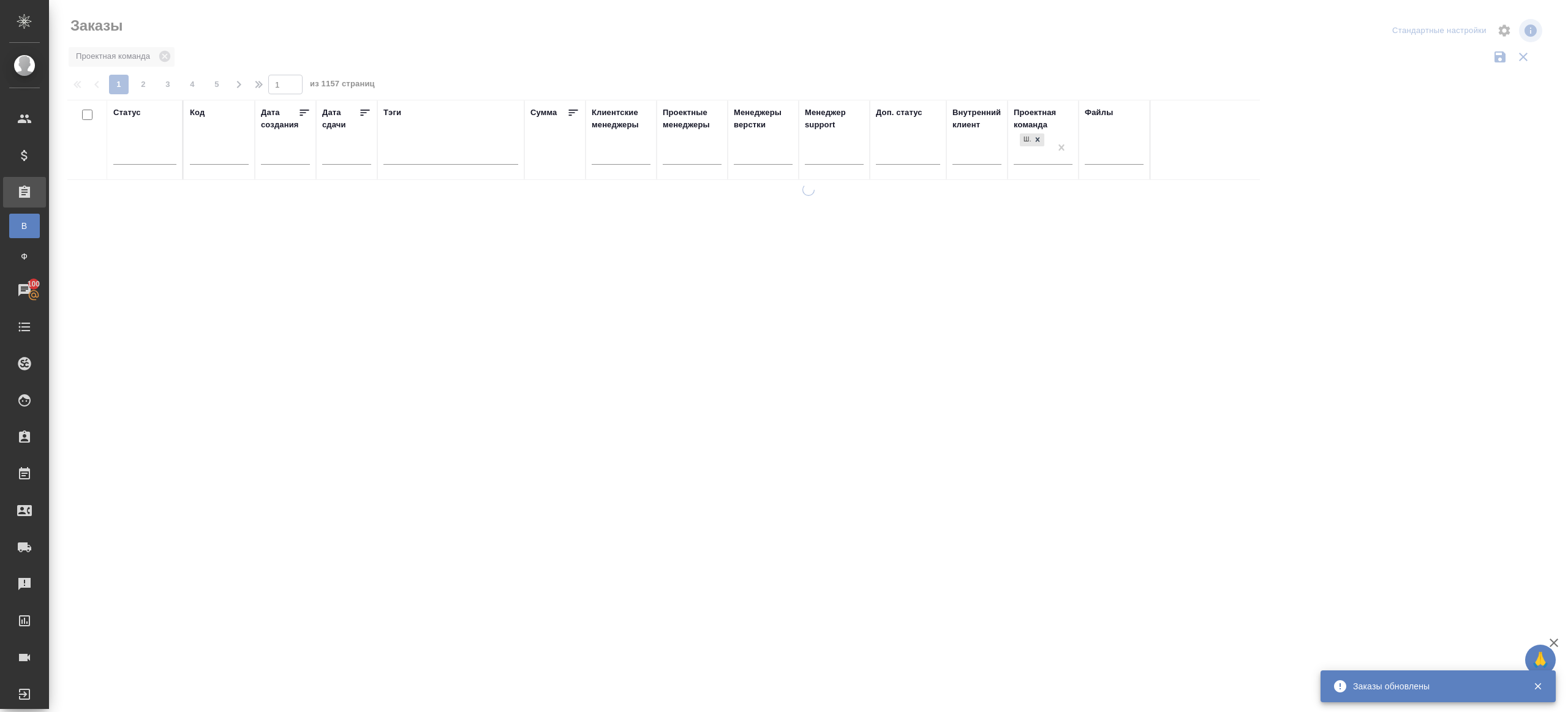
click at [439, 63] on div at bounding box center [809, 274] width 1520 height 547
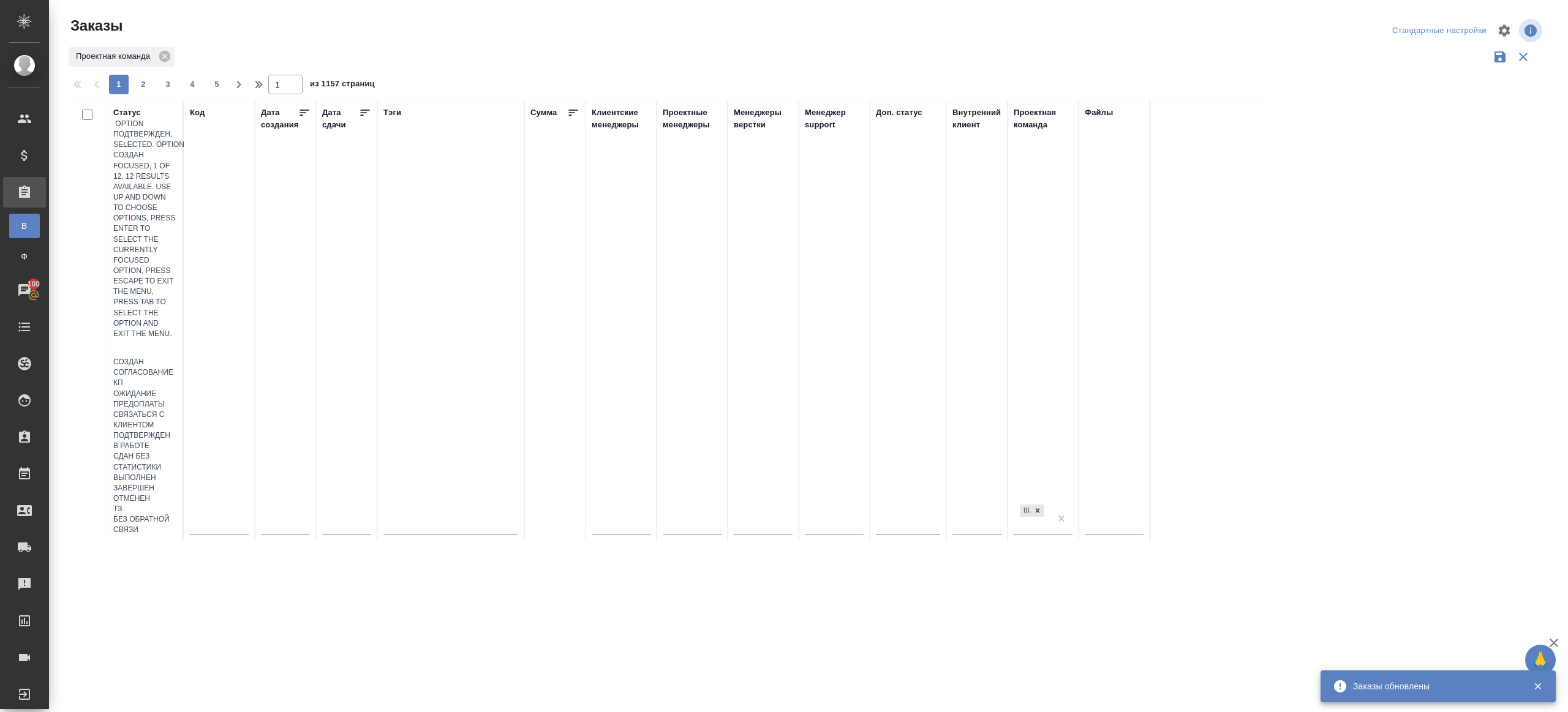
click at [163, 340] on div at bounding box center [145, 348] width 63 height 18
click at [176, 430] on div "Подтвержден" at bounding box center [145, 435] width 63 height 10
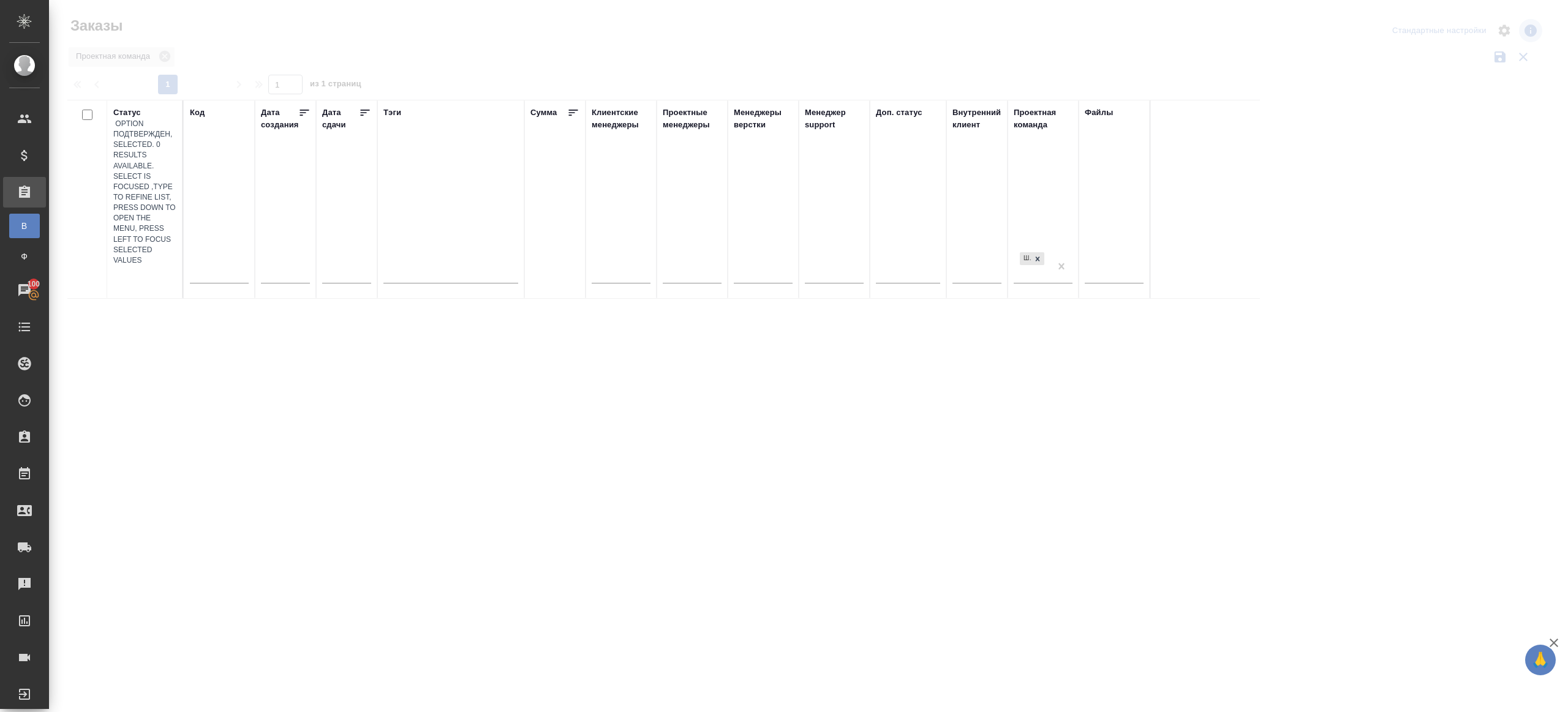
click at [476, 44] on div at bounding box center [809, 274] width 1520 height 547
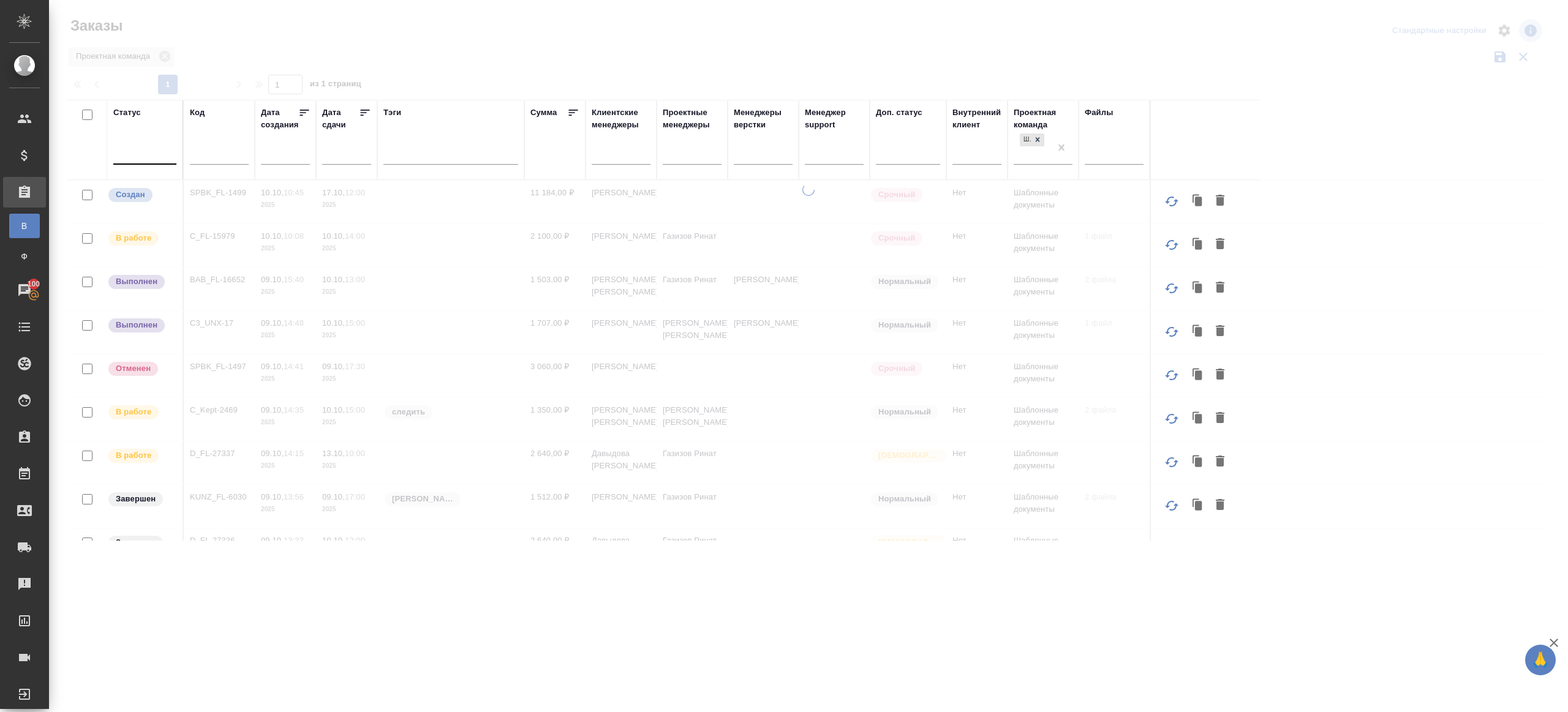
click at [156, 151] on div at bounding box center [145, 152] width 63 height 18
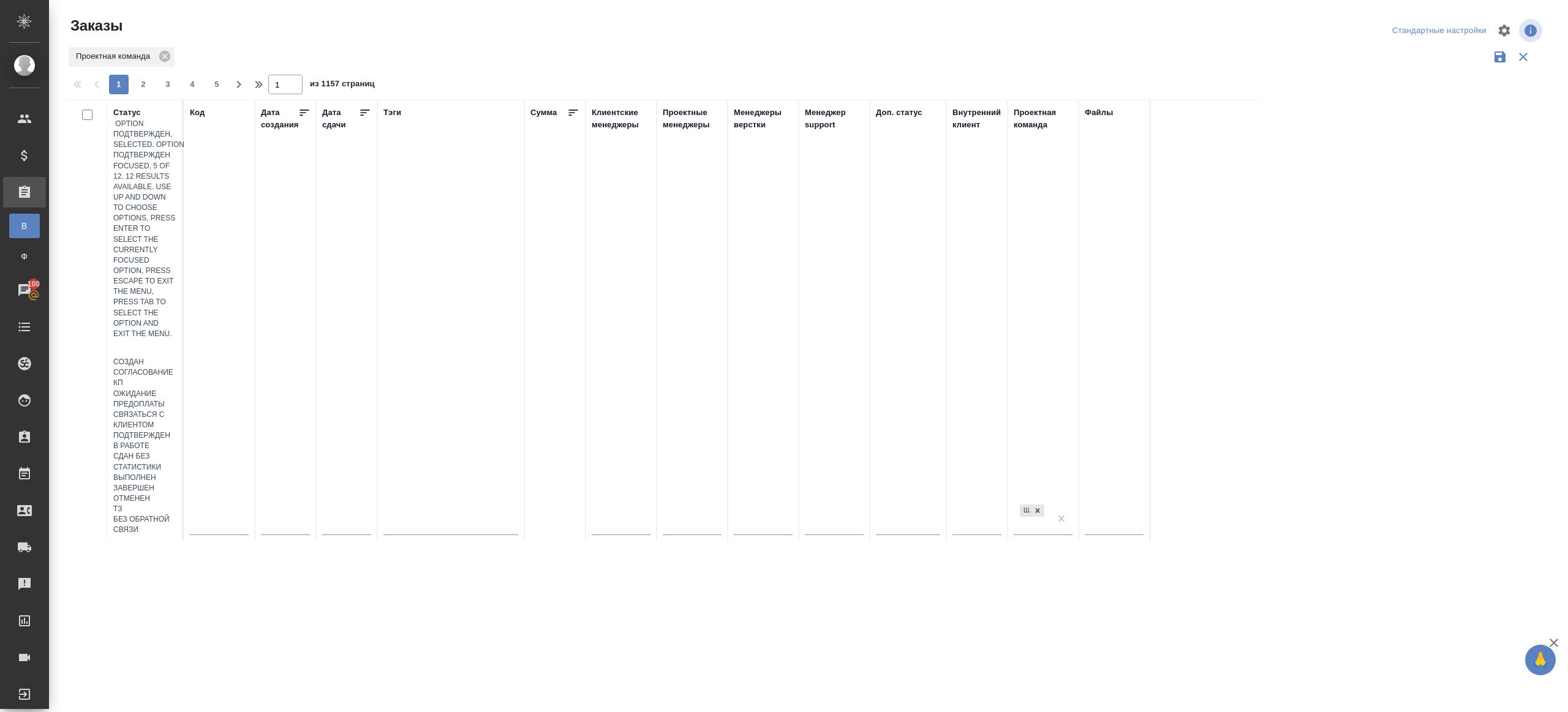
click at [176, 430] on div "Подтвержден" at bounding box center [145, 435] width 63 height 10
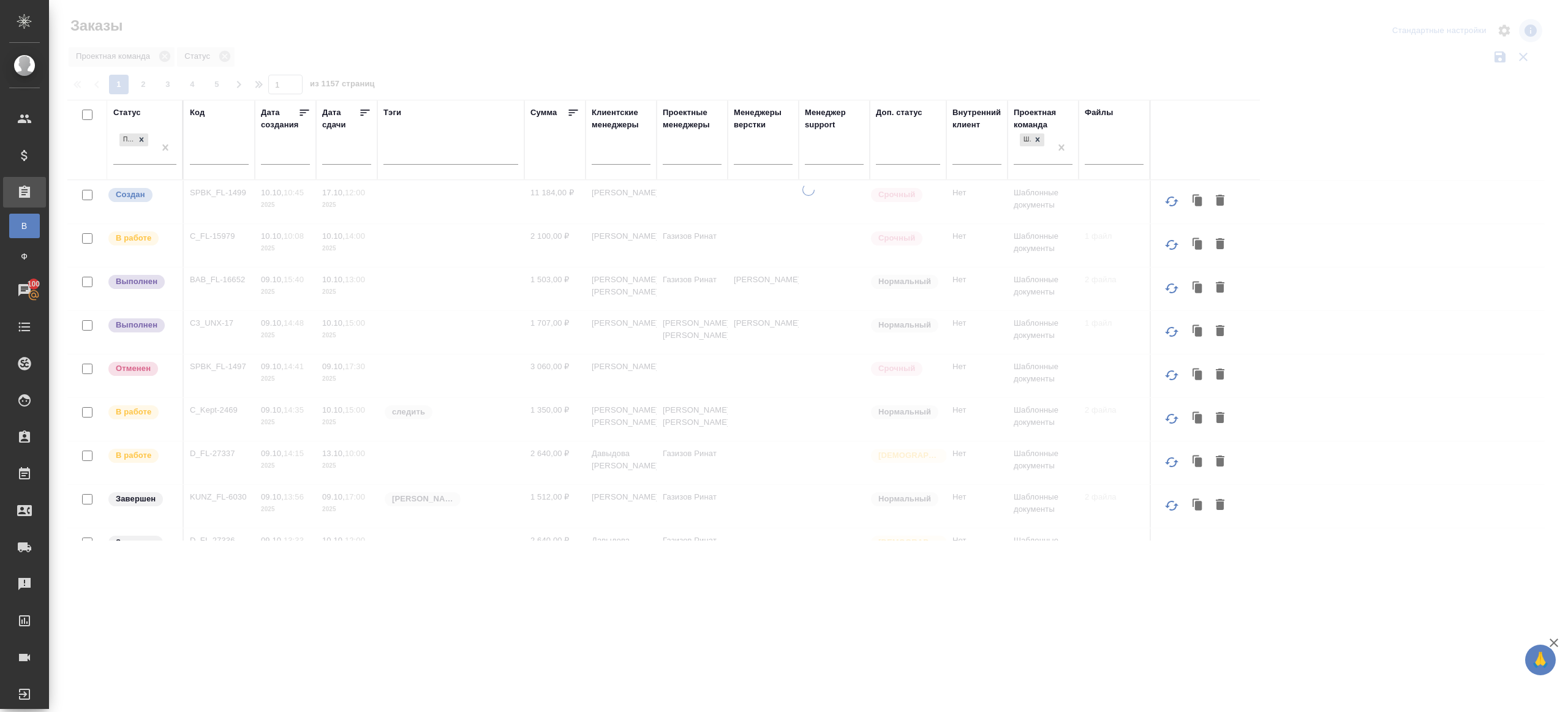
click at [533, 71] on div at bounding box center [809, 274] width 1520 height 547
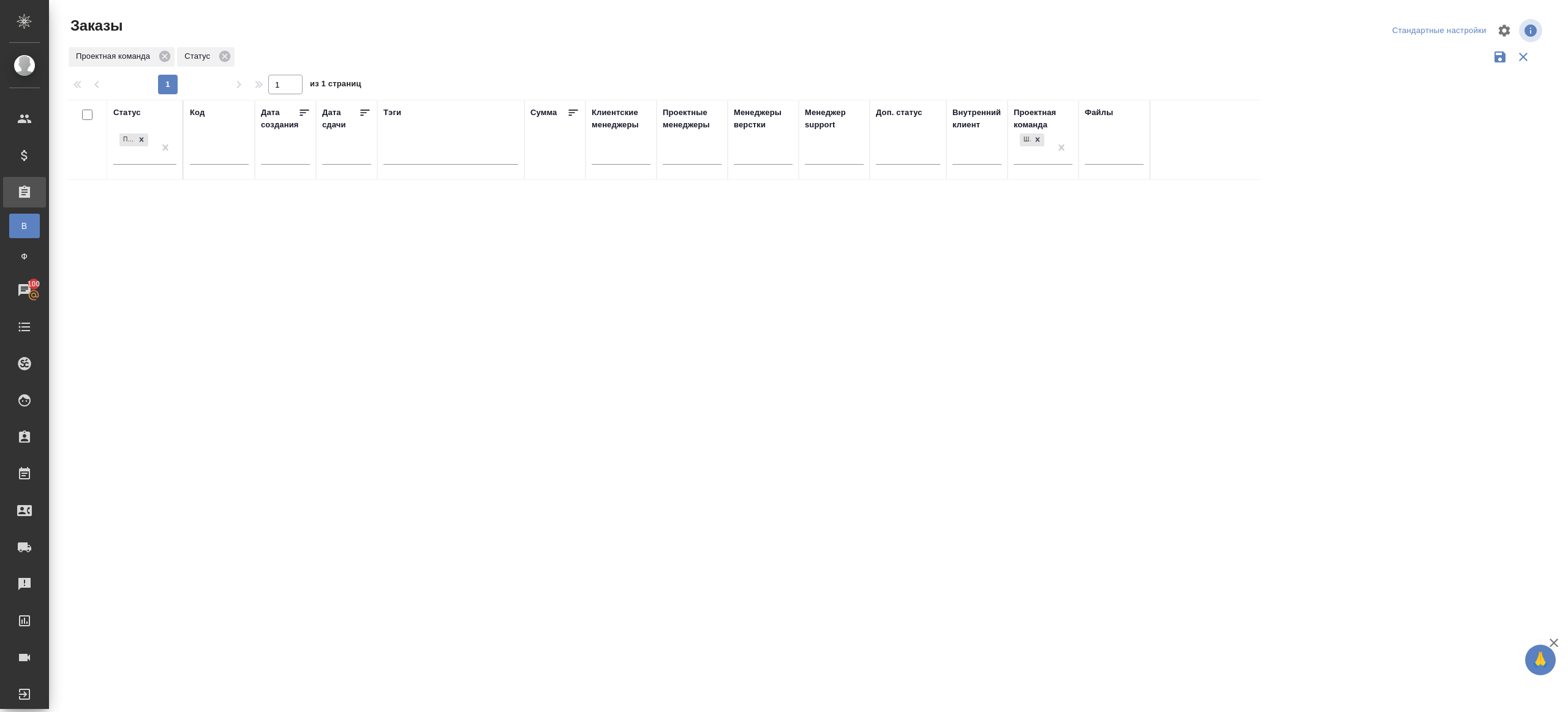
click at [424, 51] on div "Проектная команда Статус" at bounding box center [807, 56] width 1478 height 23
click at [395, 52] on div at bounding box center [809, 274] width 1520 height 547
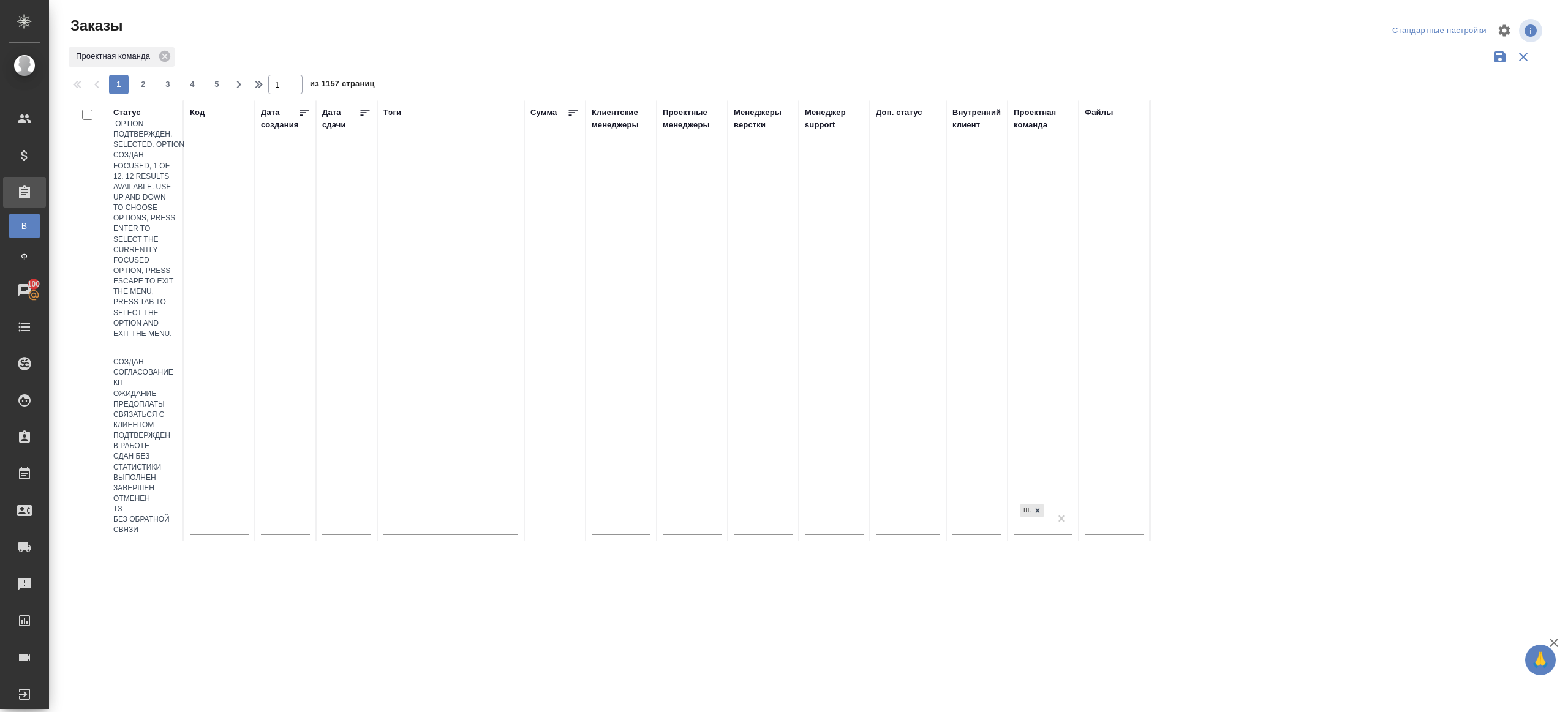
click at [163, 340] on div at bounding box center [145, 348] width 63 height 18
click at [176, 430] on div "Подтвержден" at bounding box center [145, 435] width 63 height 10
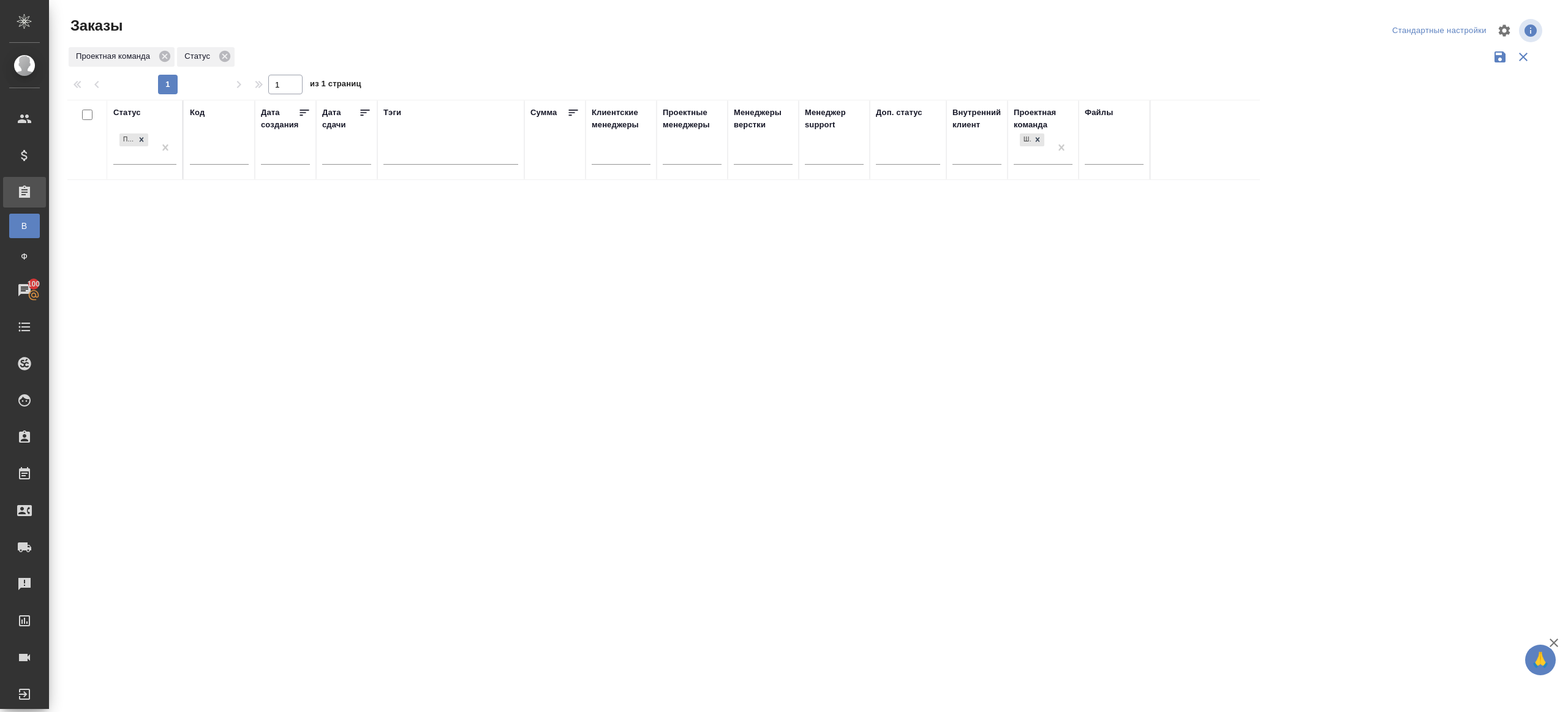
click at [439, 414] on div "Статус Подтвержден Код Дата создания Дата сдачи Тэги Сумма Клиентские менеджеры…" at bounding box center [807, 320] width 1478 height 441
click at [475, 64] on div at bounding box center [809, 274] width 1520 height 547
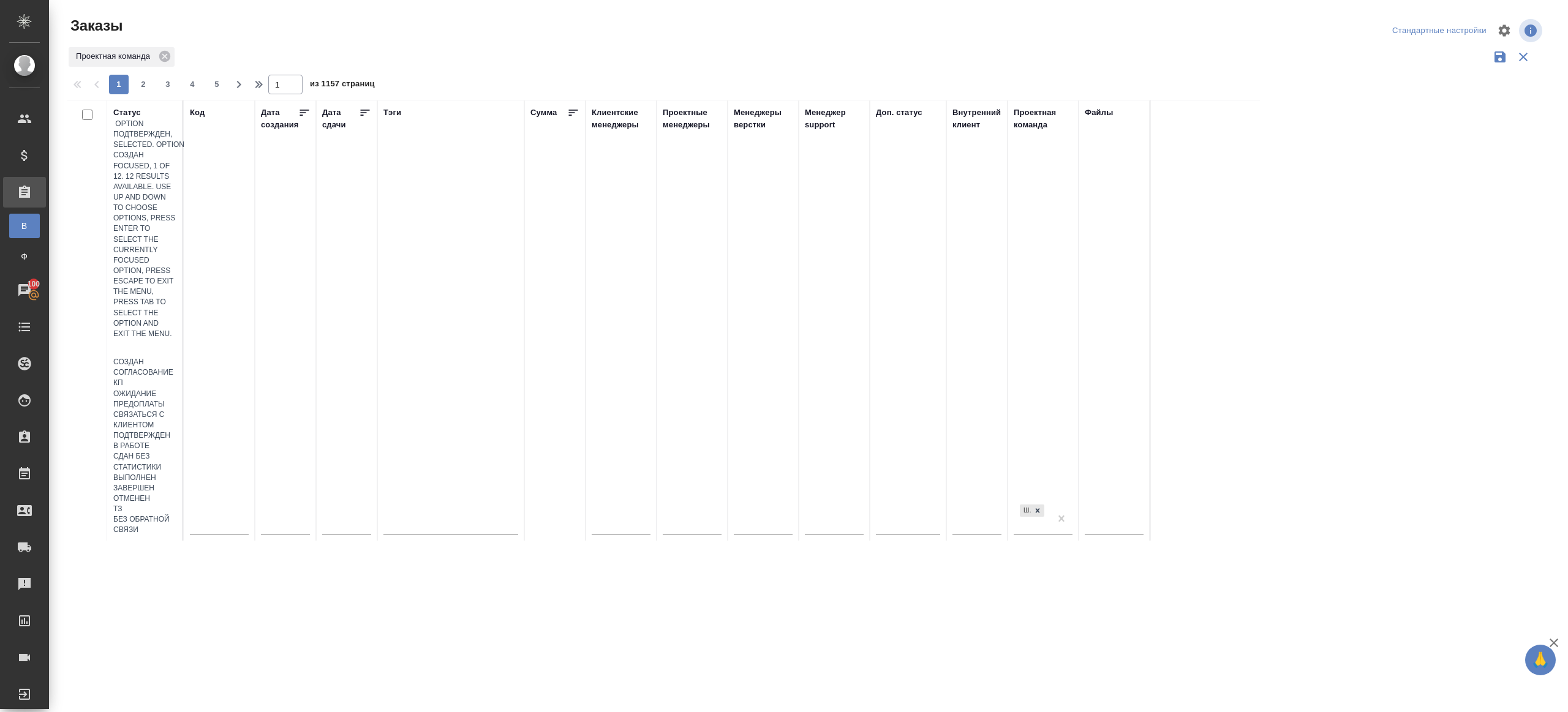
click at [151, 340] on div at bounding box center [145, 348] width 63 height 18
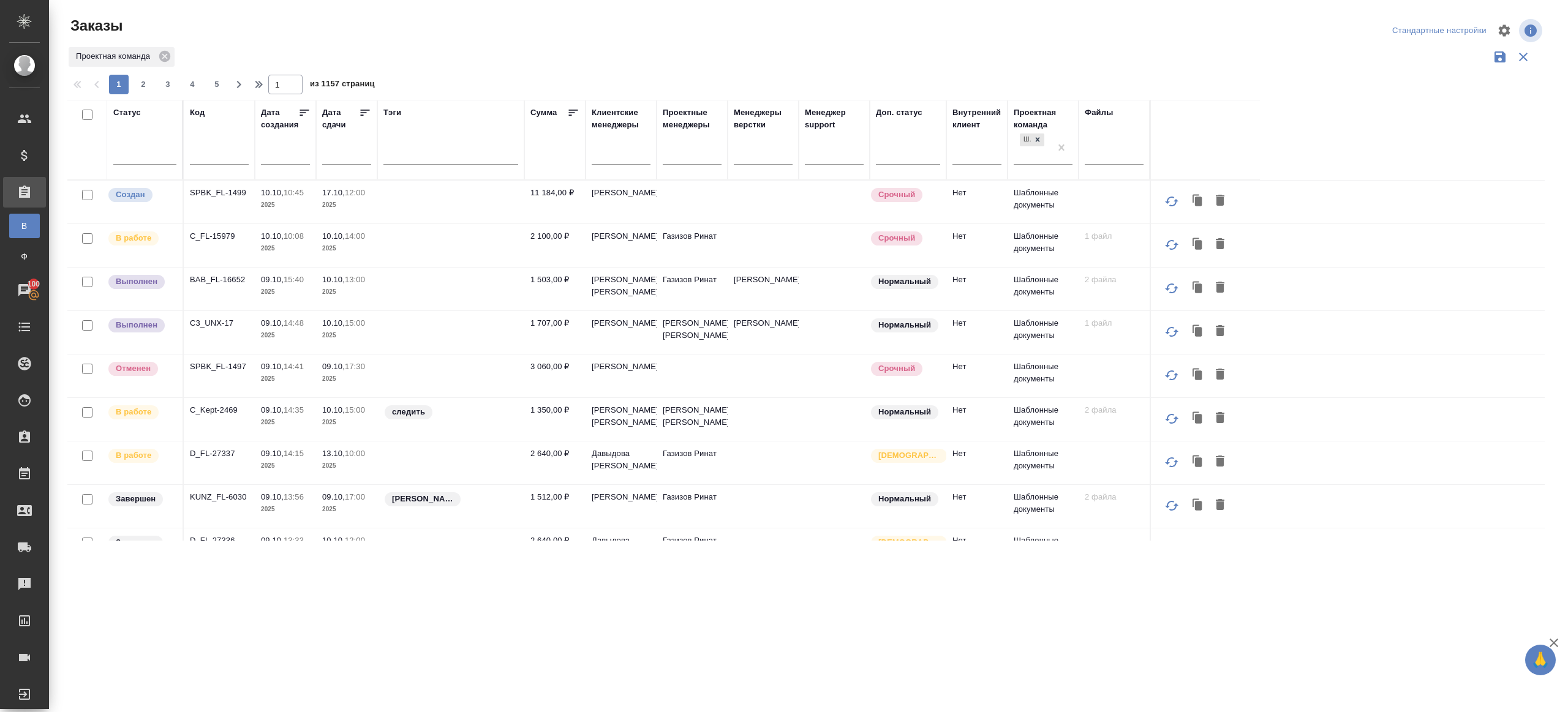
click at [159, 173] on th "Статус" at bounding box center [145, 140] width 76 height 80
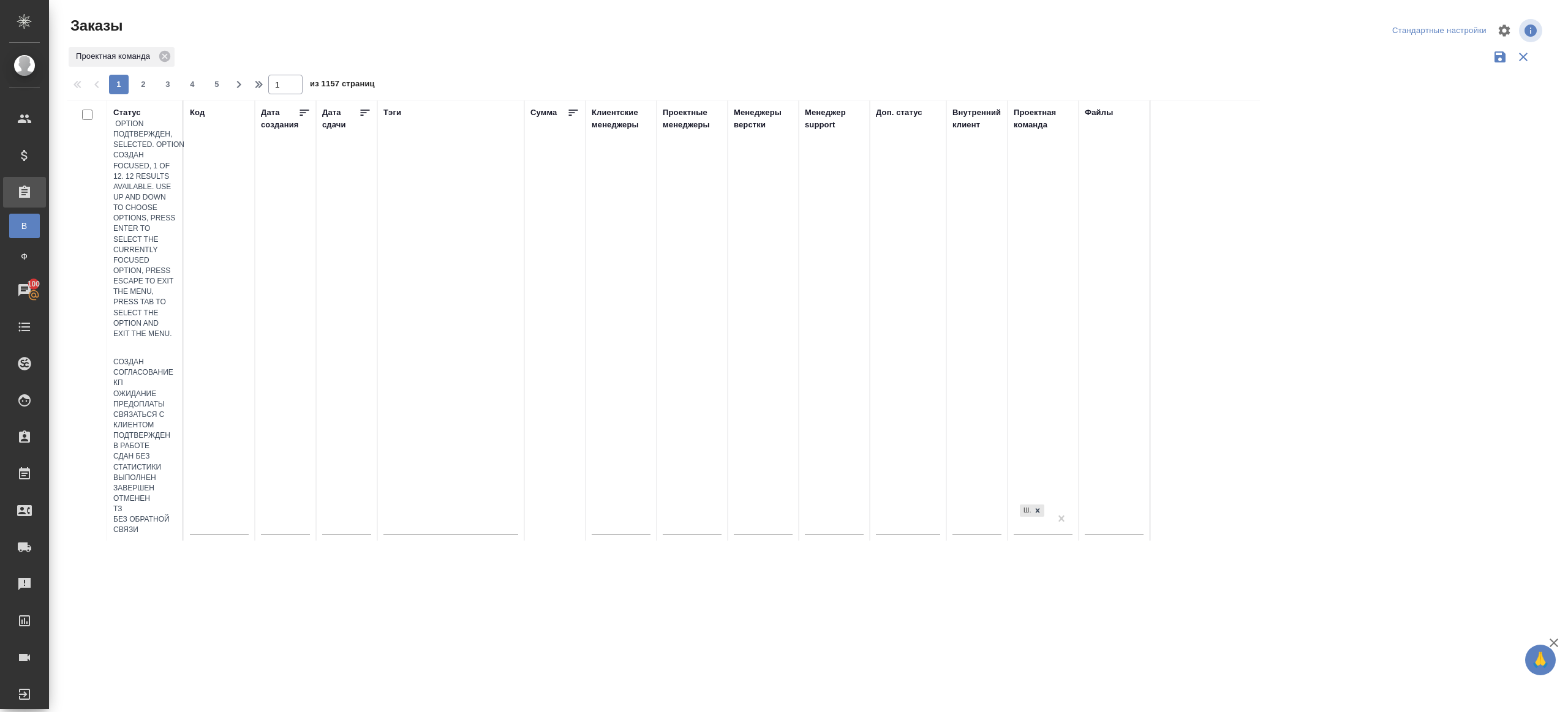
click at [160, 340] on div at bounding box center [145, 348] width 63 height 18
click at [176, 430] on div "Подтвержден" at bounding box center [145, 435] width 63 height 10
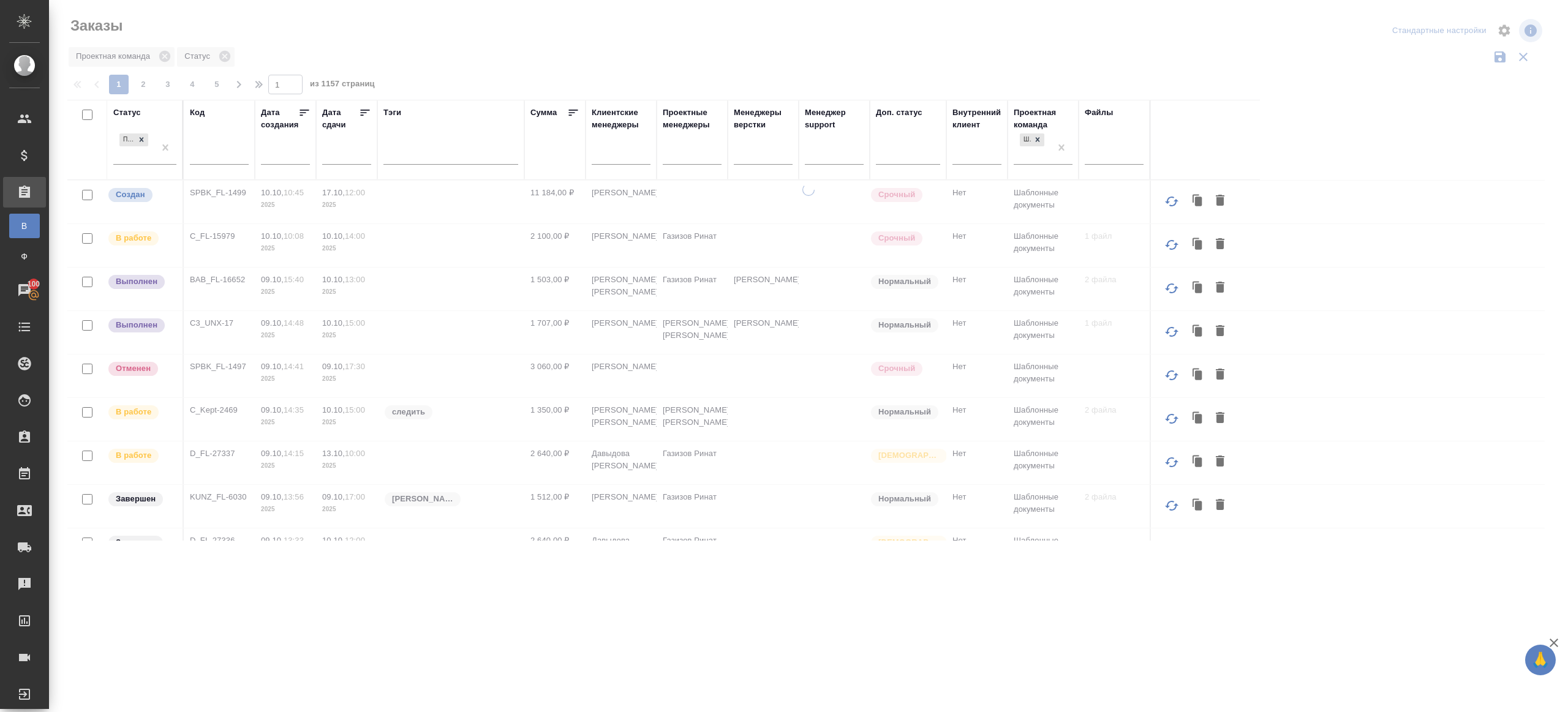
click at [516, 51] on div at bounding box center [809, 274] width 1520 height 547
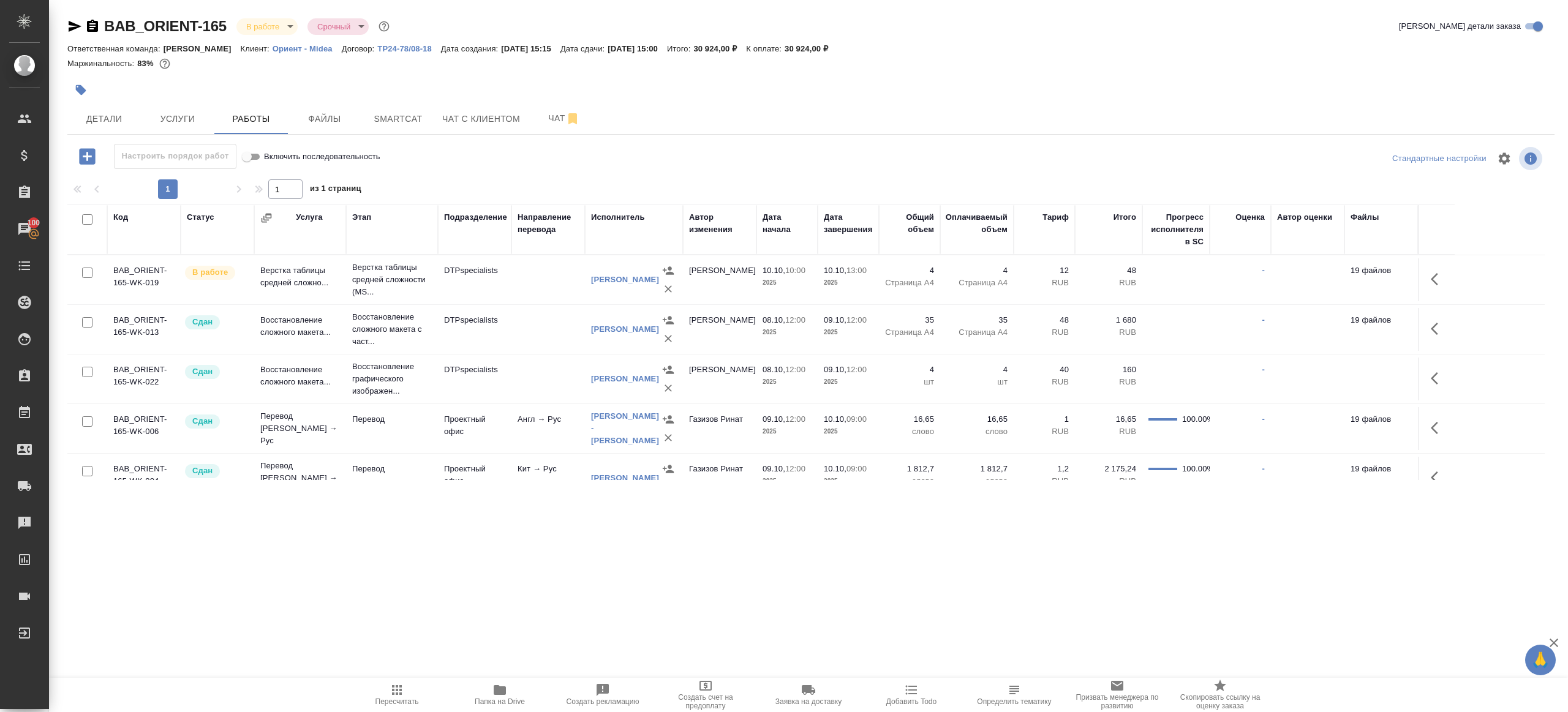
click at [416, 690] on span "Пересчитать" at bounding box center [397, 694] width 89 height 23
click at [415, 691] on span "Пересчитать" at bounding box center [397, 694] width 89 height 23
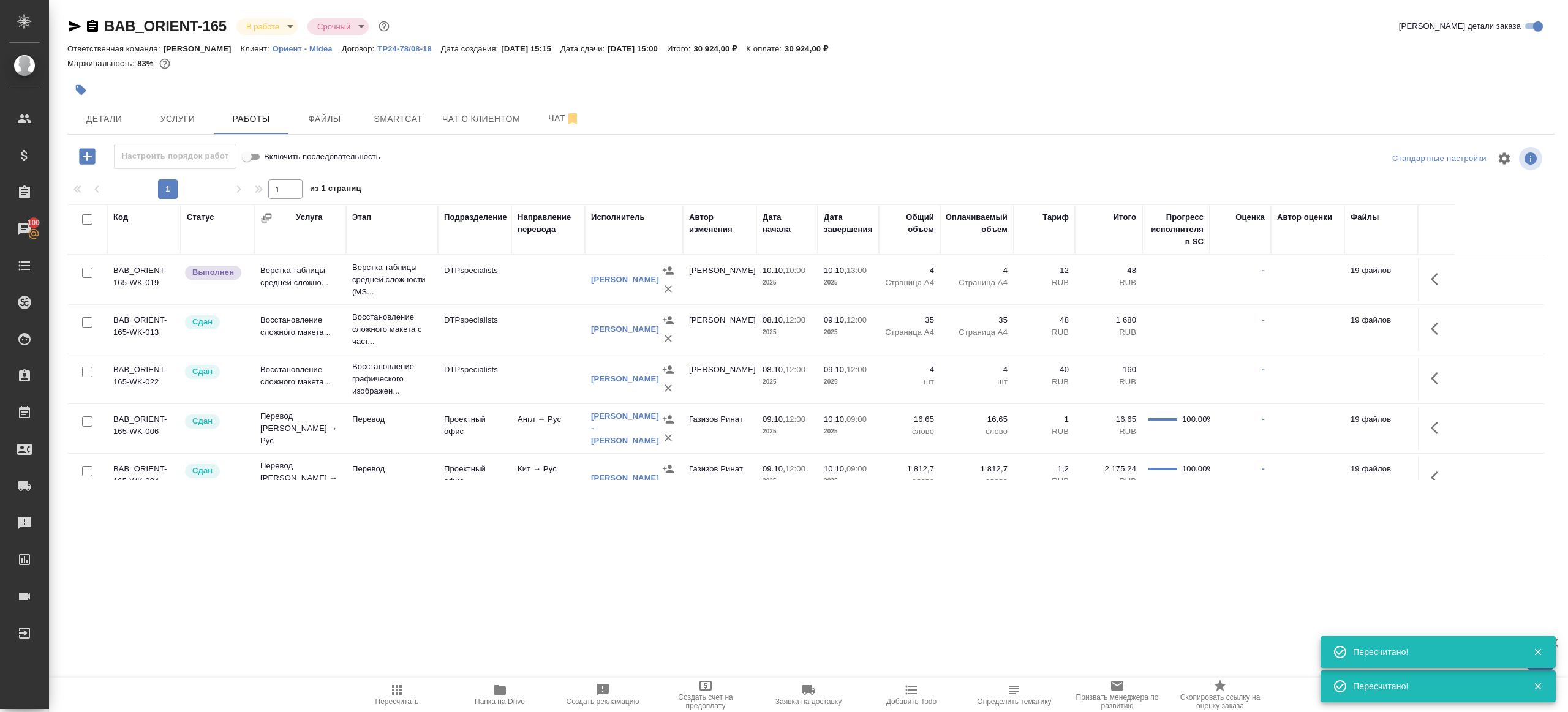
click at [398, 701] on span "Пересчитать" at bounding box center [398, 702] width 43 height 9
click at [390, 692] on icon "button" at bounding box center [397, 690] width 14 height 14
click at [464, 616] on div ".cls-1 fill:#fff; AWATERA [PERSON_NAME] Клиенты Спецификации Заказы 100 Чаты To…" at bounding box center [784, 356] width 1568 height 712
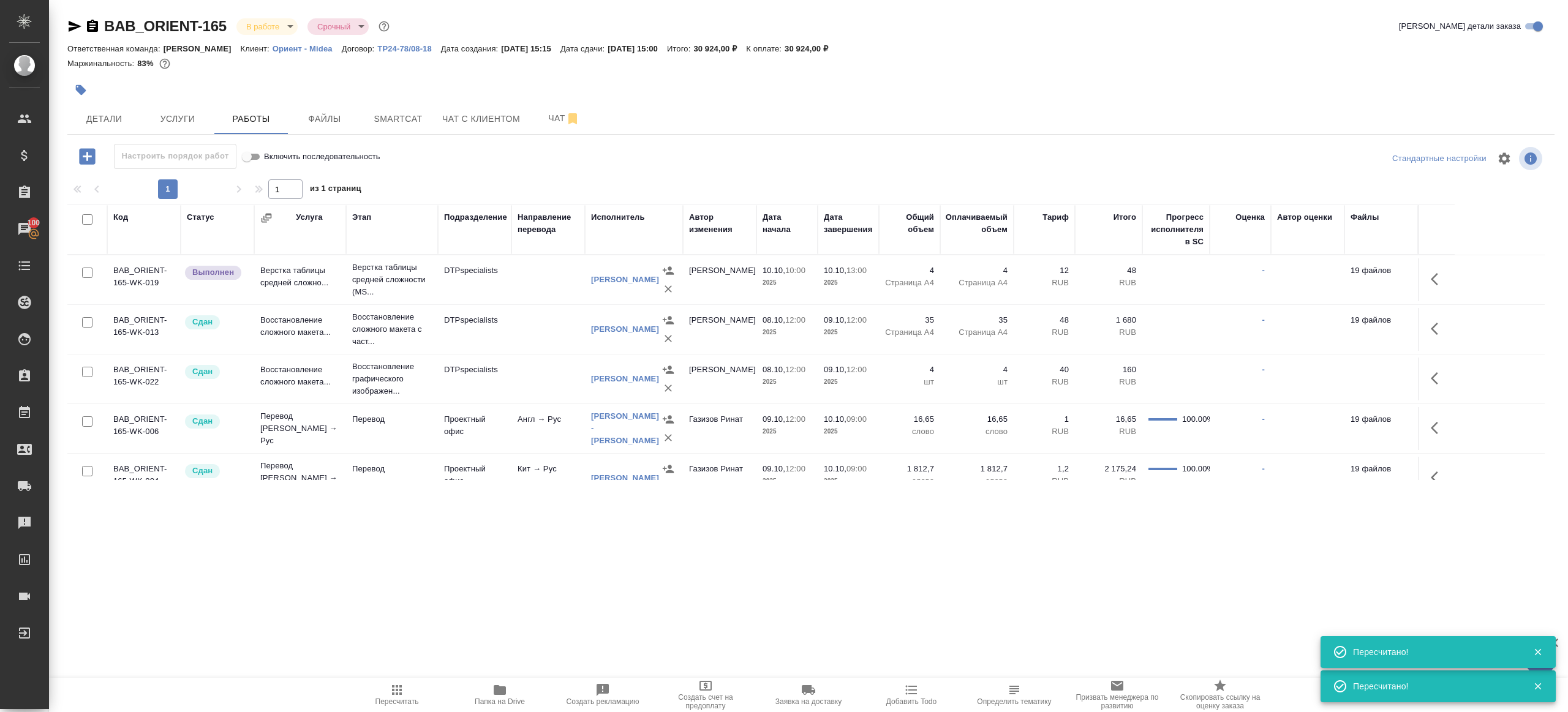
scroll to position [182, 0]
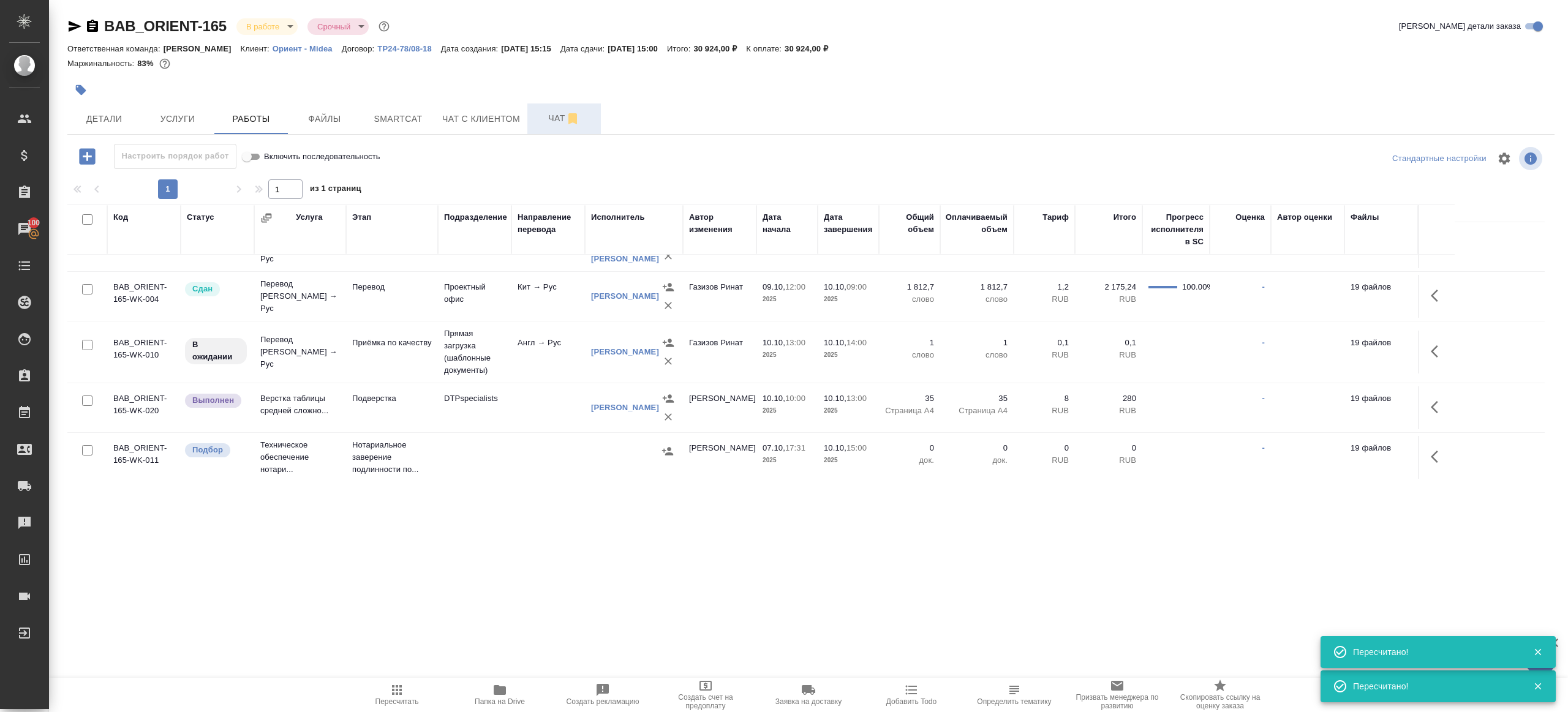
click at [546, 121] on span "Чат" at bounding box center [563, 118] width 59 height 15
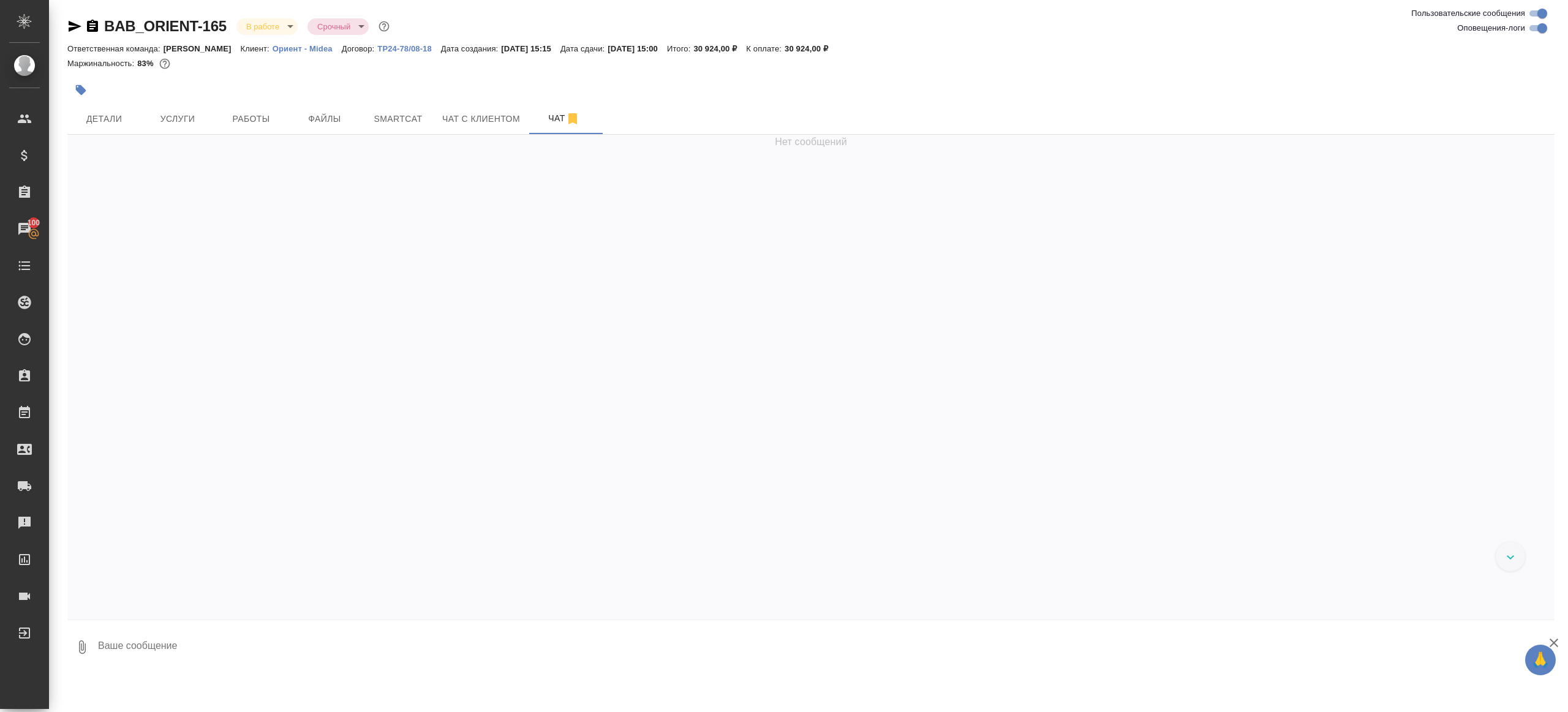
scroll to position [8295, 0]
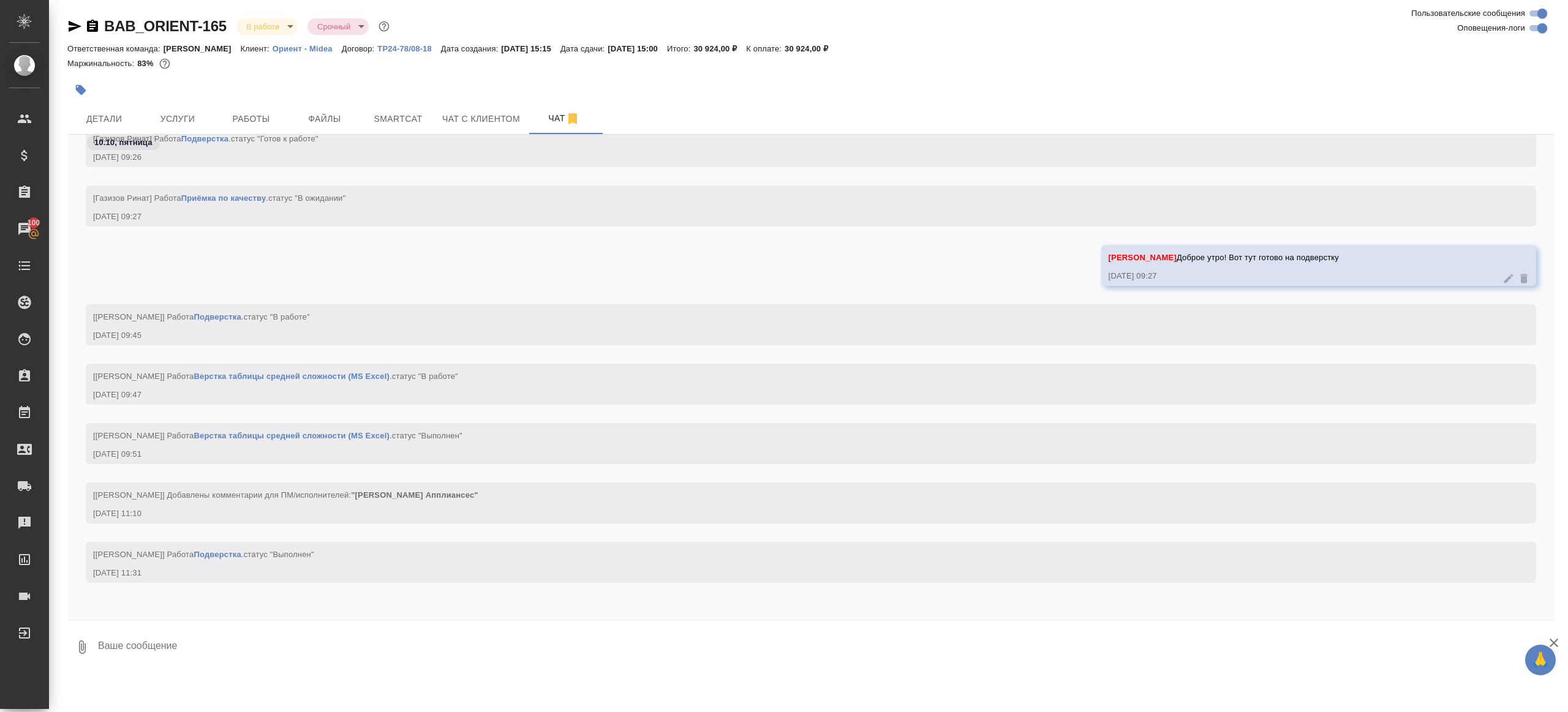
click at [294, 640] on textarea at bounding box center [825, 648] width 1458 height 42
type textarea """
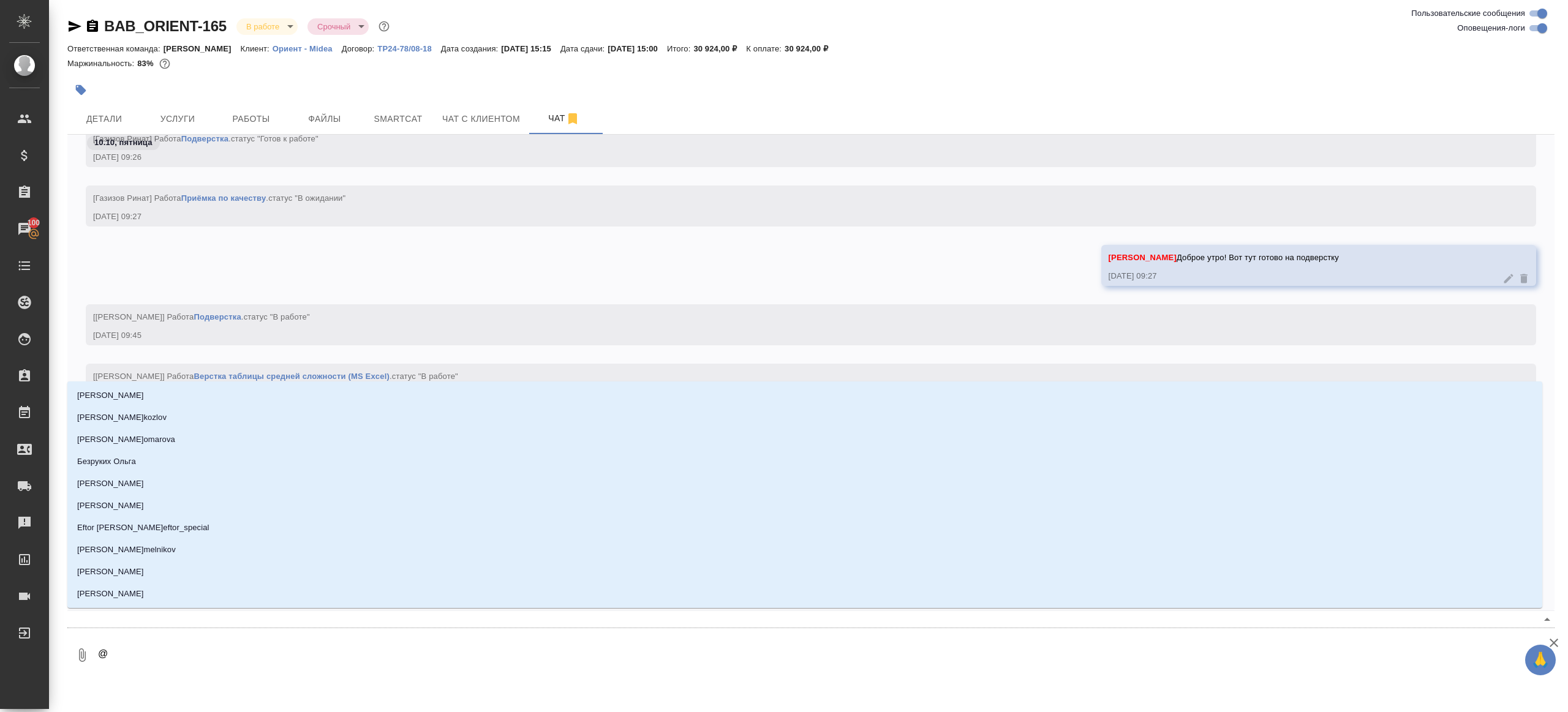
type textarea "@О"
type input "О"
type textarea "@Ок"
type input "Ок"
type textarea "@Окс"
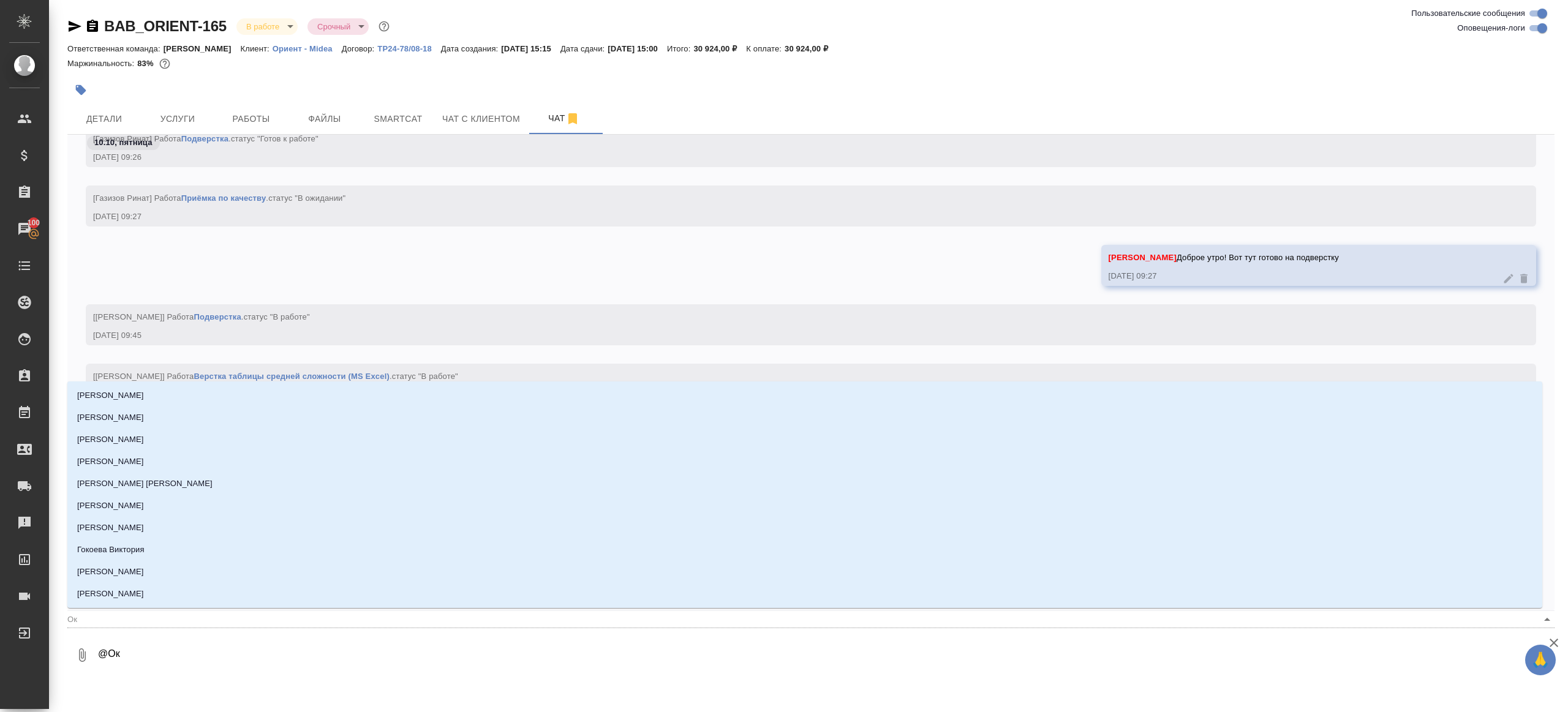
type input "Окс"
type textarea "@Оксю"
type input "Оксю"
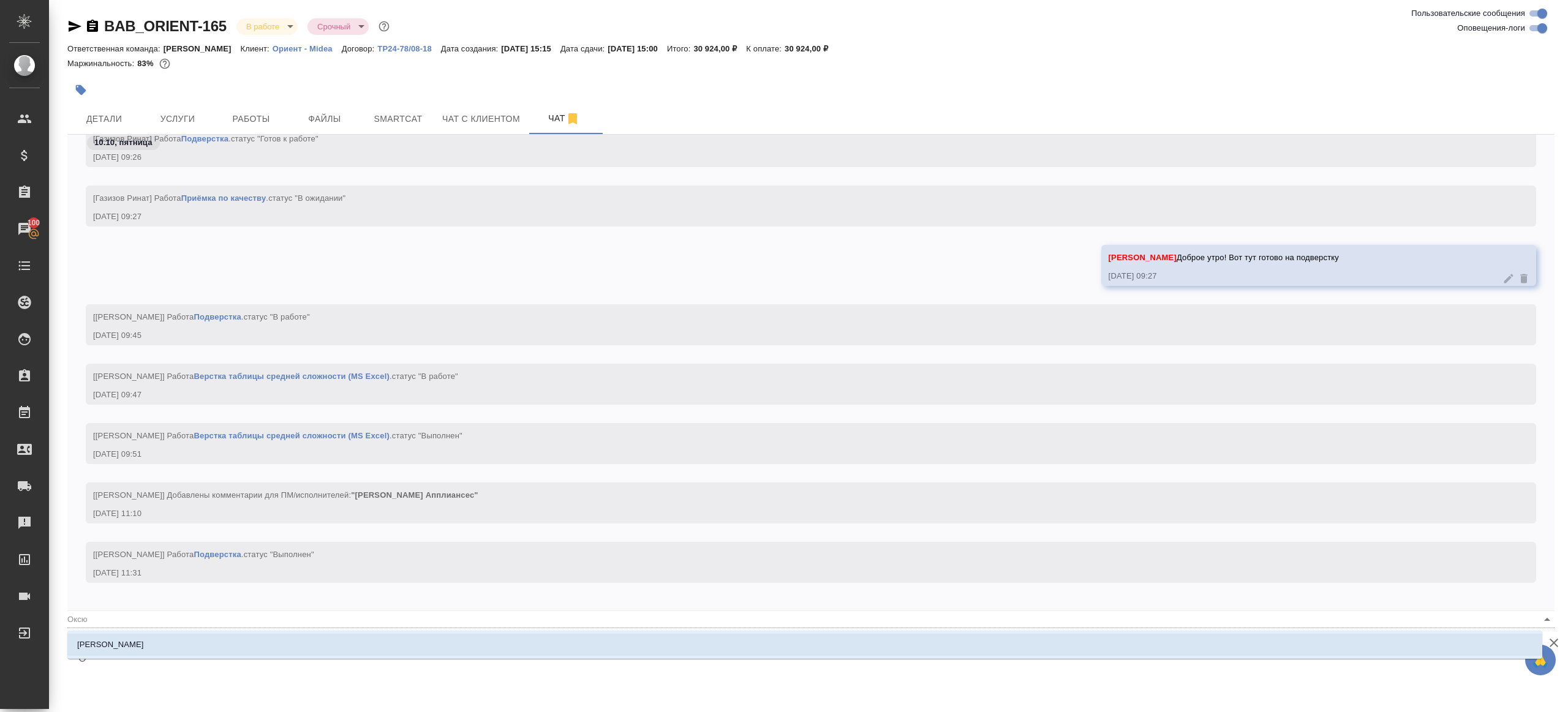
click at [203, 636] on li "[PERSON_NAME]" at bounding box center [805, 644] width 1475 height 22
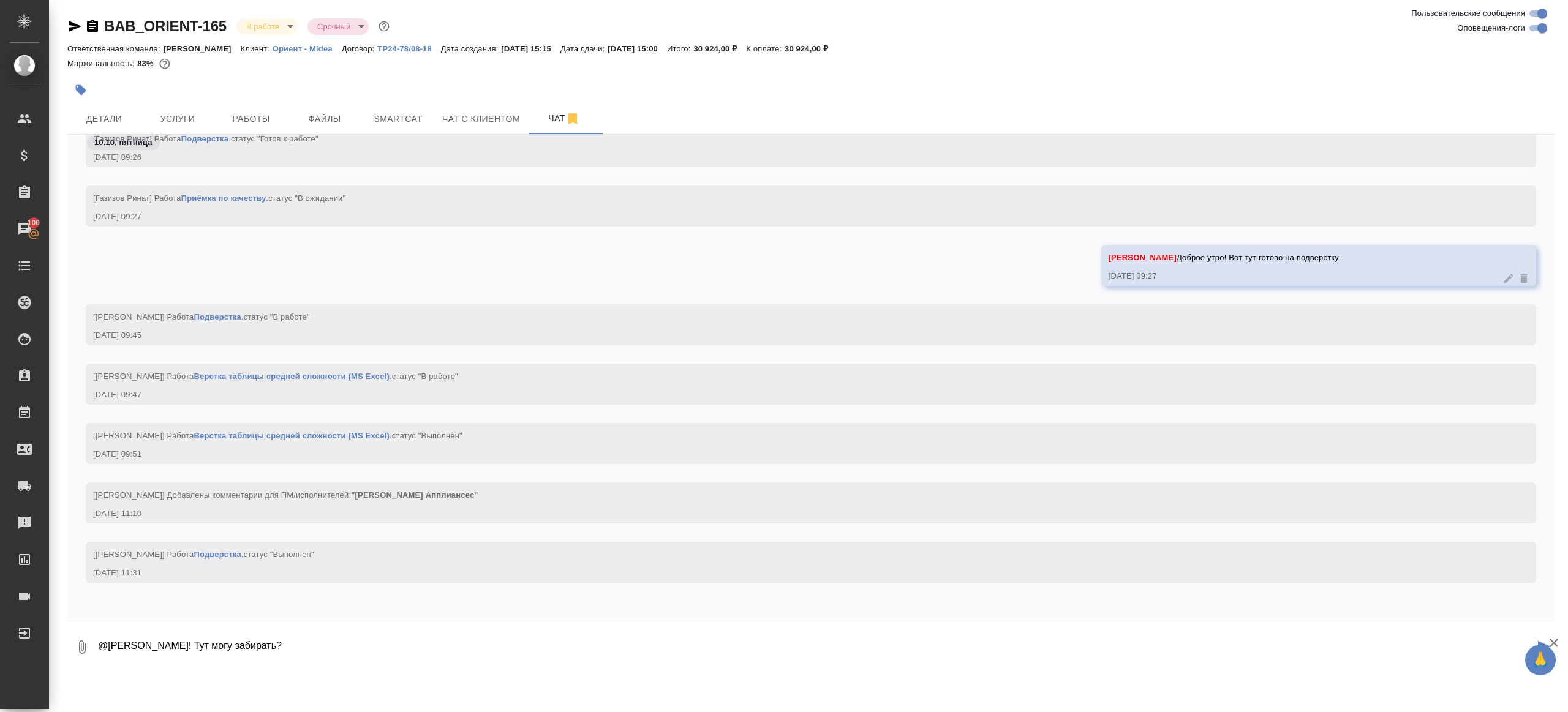
type textarea "@Оксютович Ирина Привет! Тут могу забирать?"
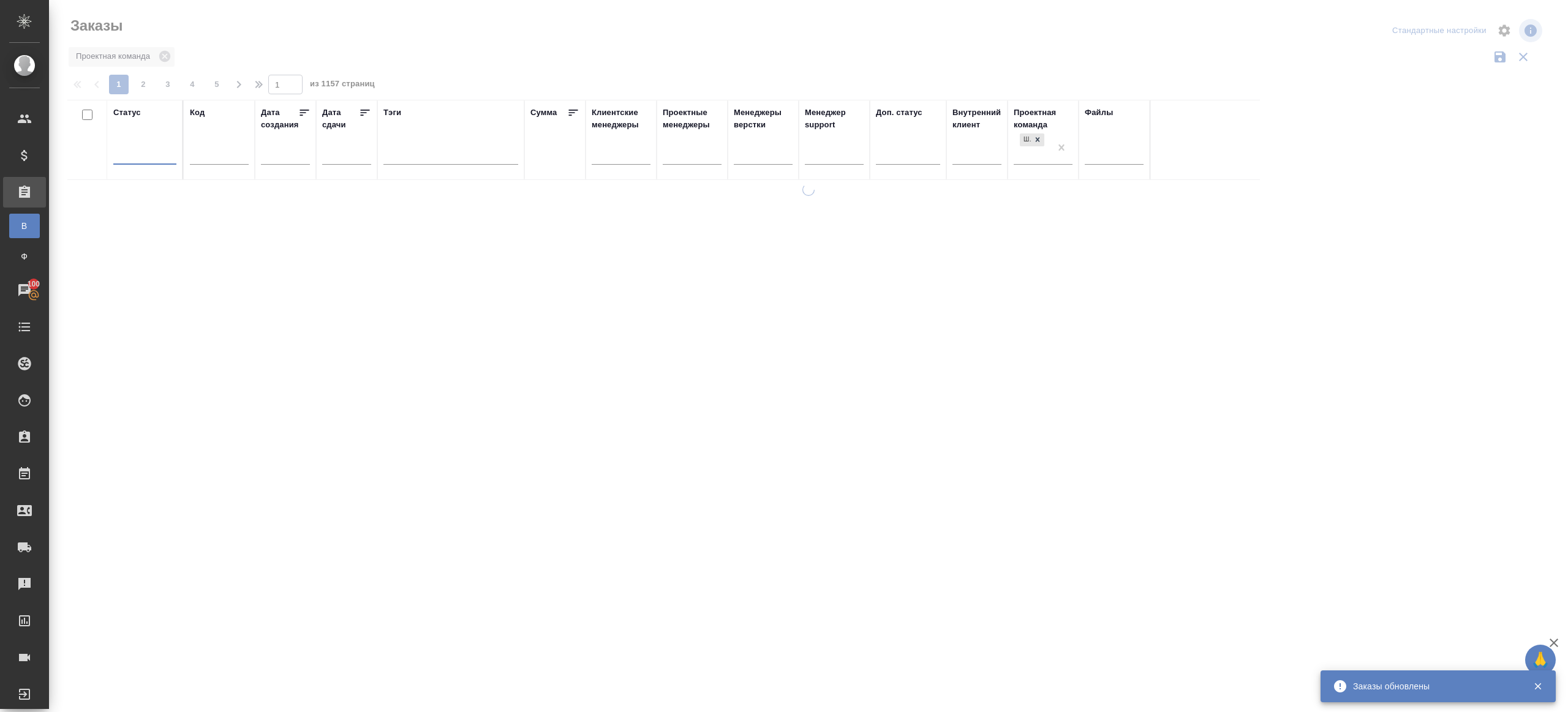
click at [515, 35] on div at bounding box center [809, 274] width 1520 height 547
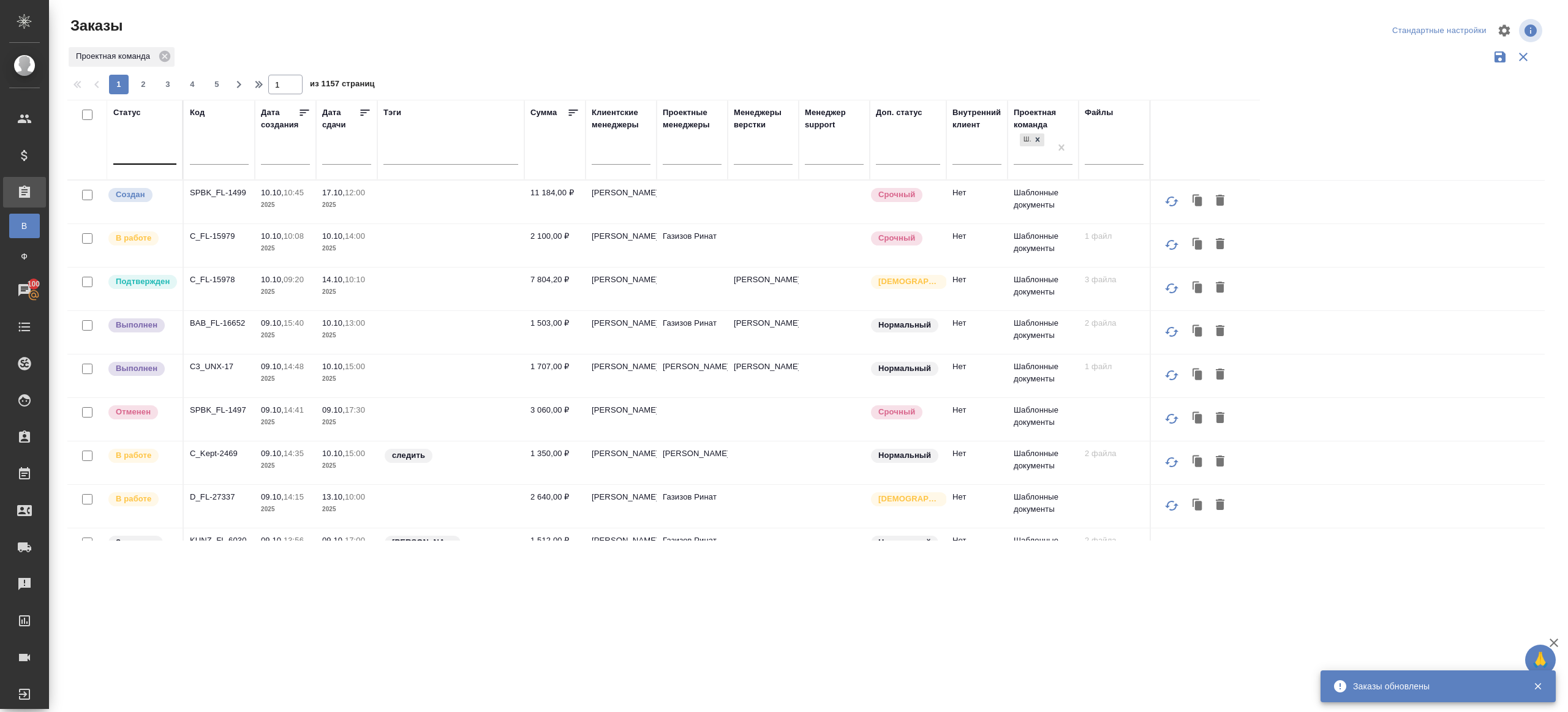
click at [177, 165] on th "Статус" at bounding box center [145, 140] width 76 height 80
click at [165, 155] on div at bounding box center [145, 152] width 63 height 18
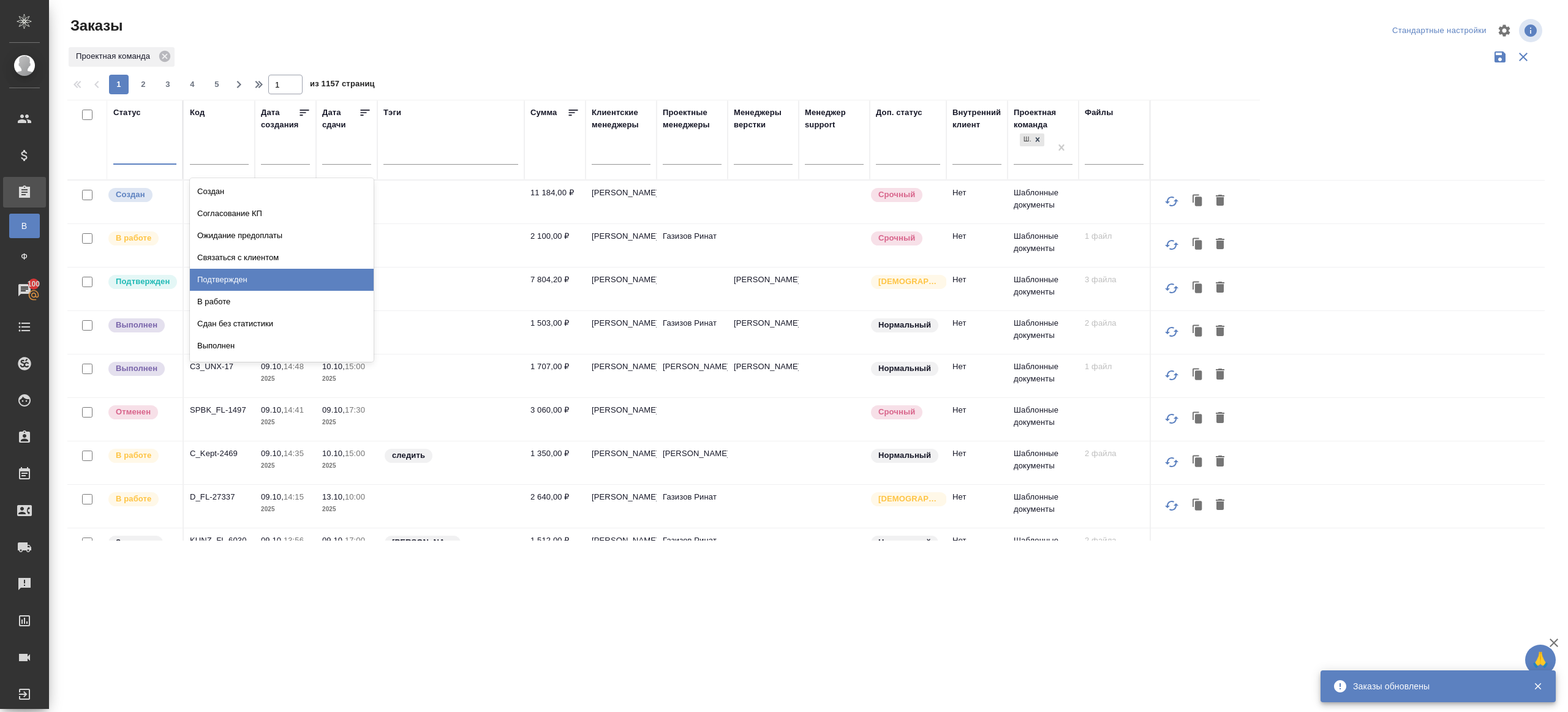
click at [227, 275] on div "Подтвержден" at bounding box center [282, 279] width 184 height 22
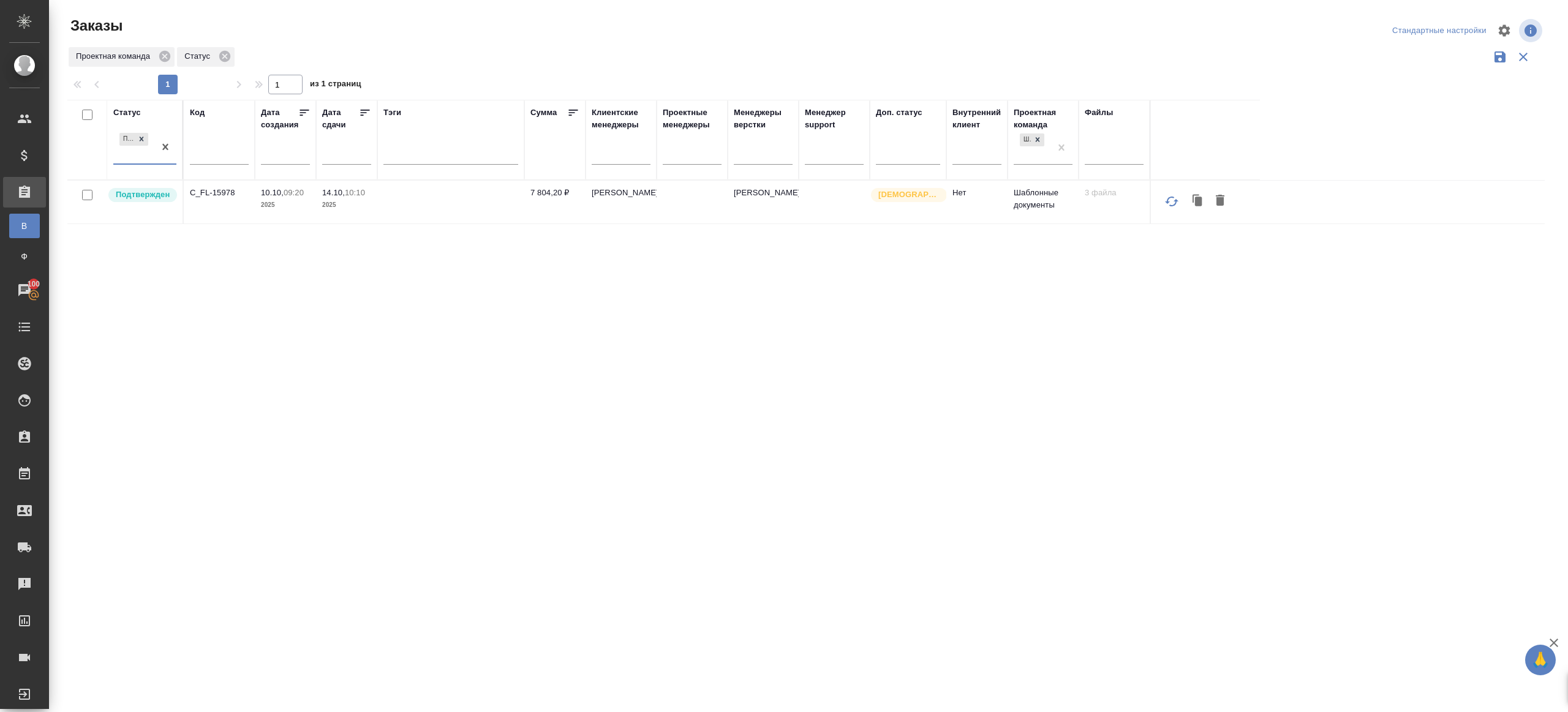
click at [501, 78] on div "1 1 из 1 страниц" at bounding box center [811, 84] width 1488 height 19
click at [210, 193] on p "C_FL-15978" at bounding box center [219, 192] width 59 height 12
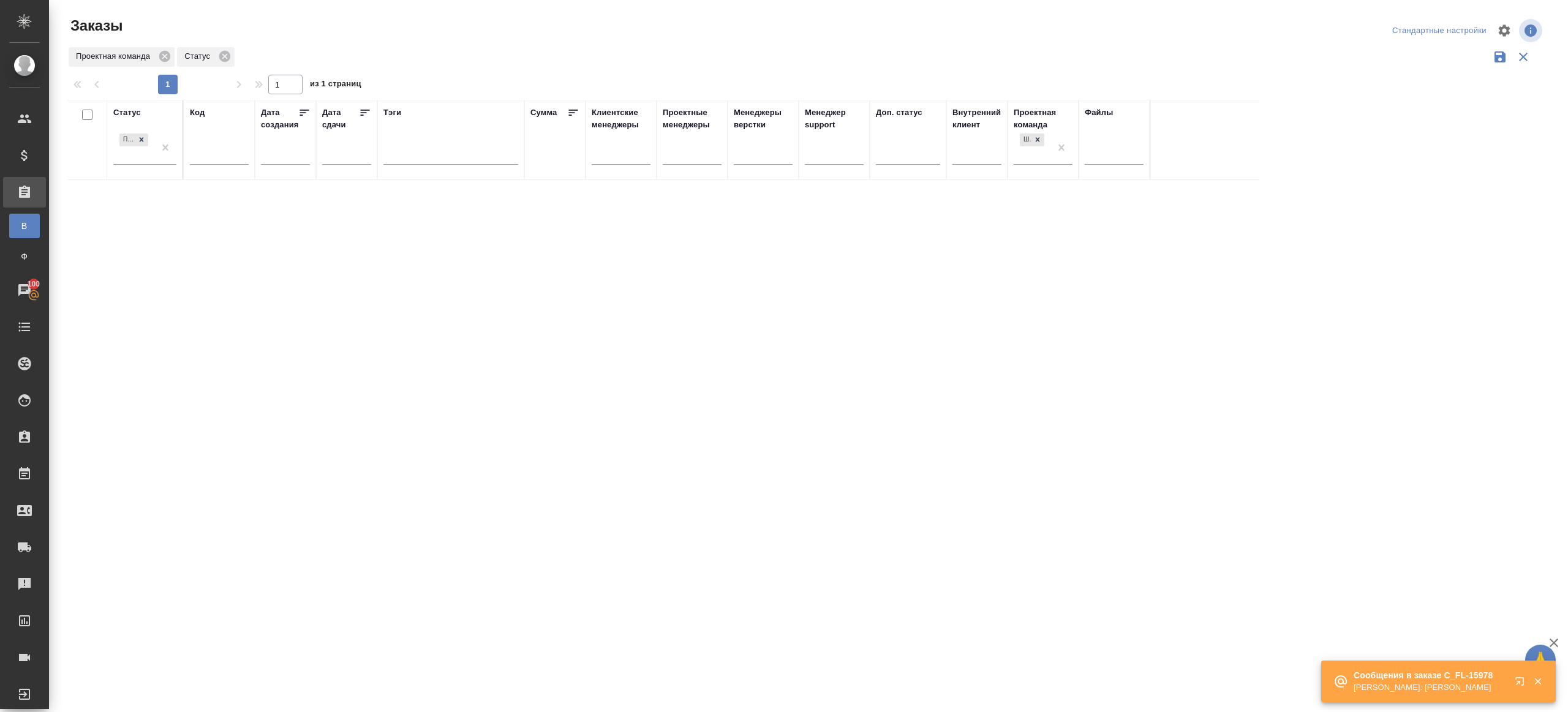
click at [815, 55] on div "Проектная команда Статус" at bounding box center [807, 56] width 1478 height 23
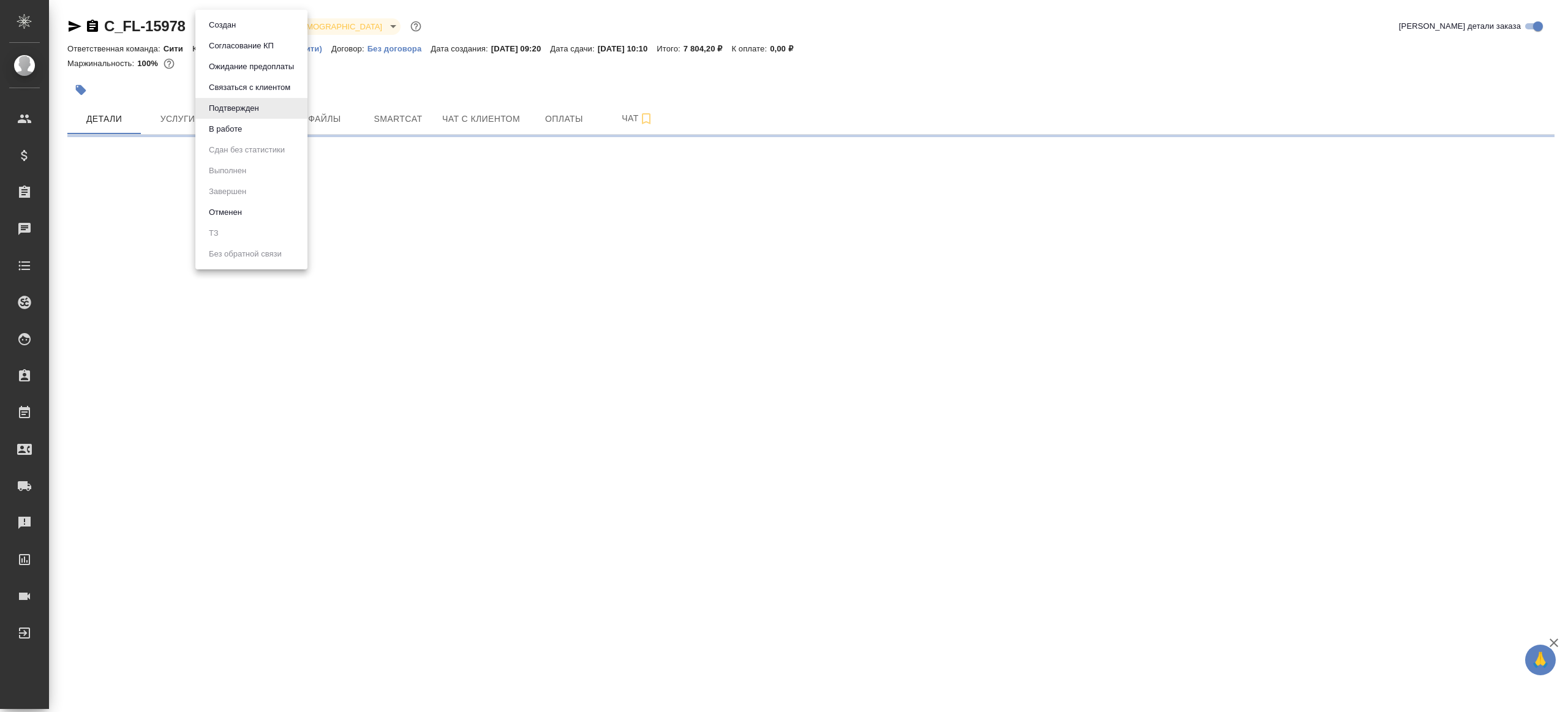
click at [242, 32] on body "🙏 .cls-1 fill:#fff; AWATERA [PERSON_NAME] Клиенты Спецификации Заказы Чаты Todo…" at bounding box center [784, 356] width 1568 height 712
click at [233, 134] on button "В работе" at bounding box center [225, 129] width 40 height 14
select select "RU"
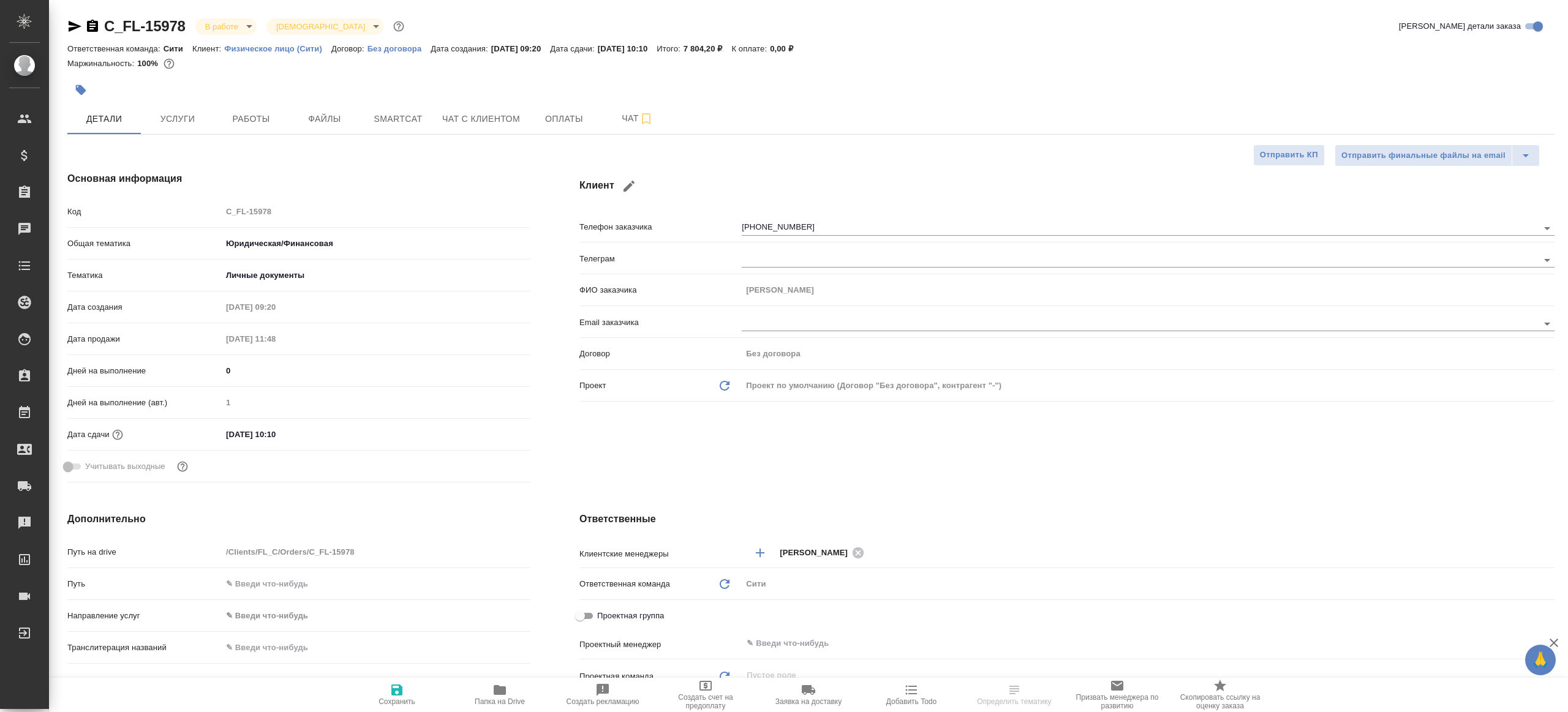
type textarea "x"
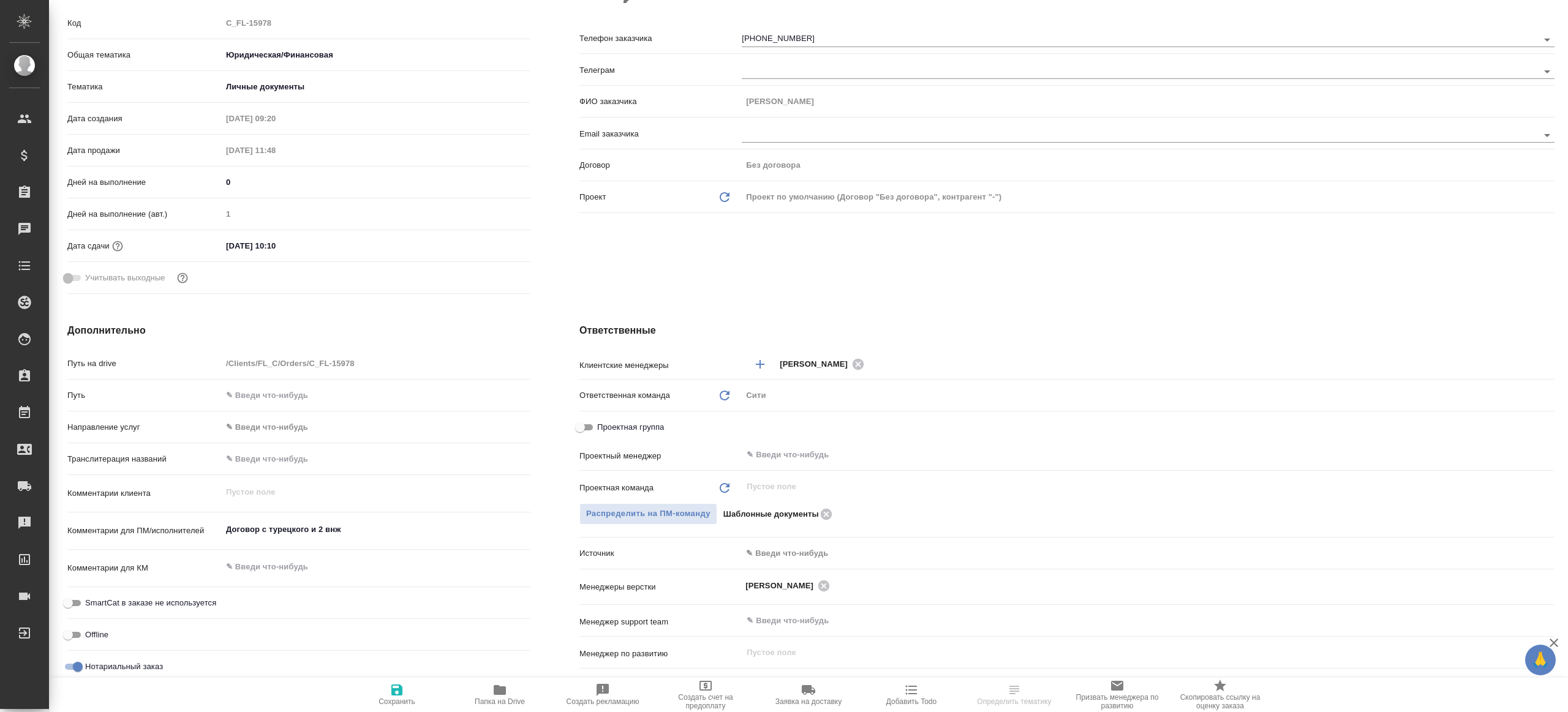
click at [790, 439] on div "Проектная группа" at bounding box center [1067, 430] width 976 height 27
click at [789, 446] on div "​" at bounding box center [1149, 455] width 813 height 22
type textarea "x"
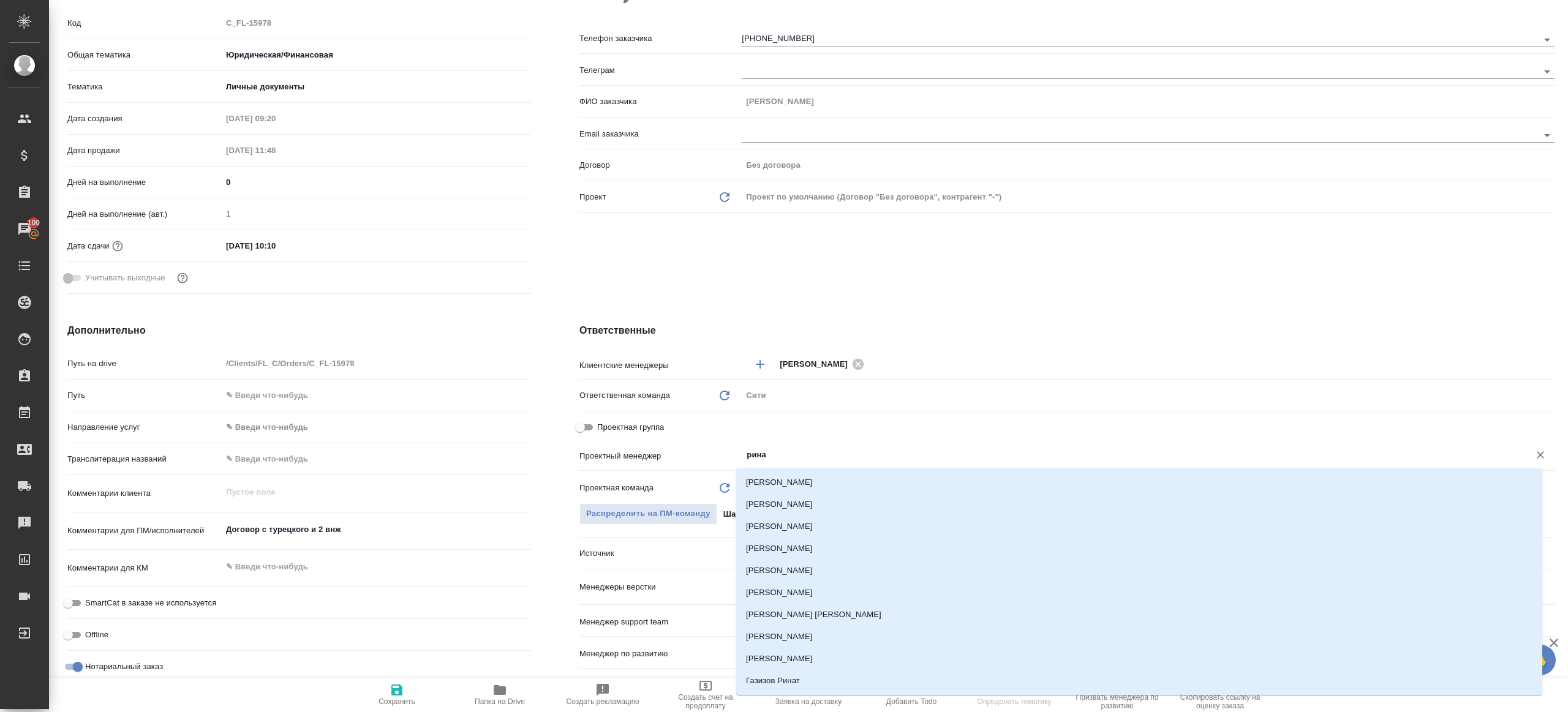
type input "ринат"
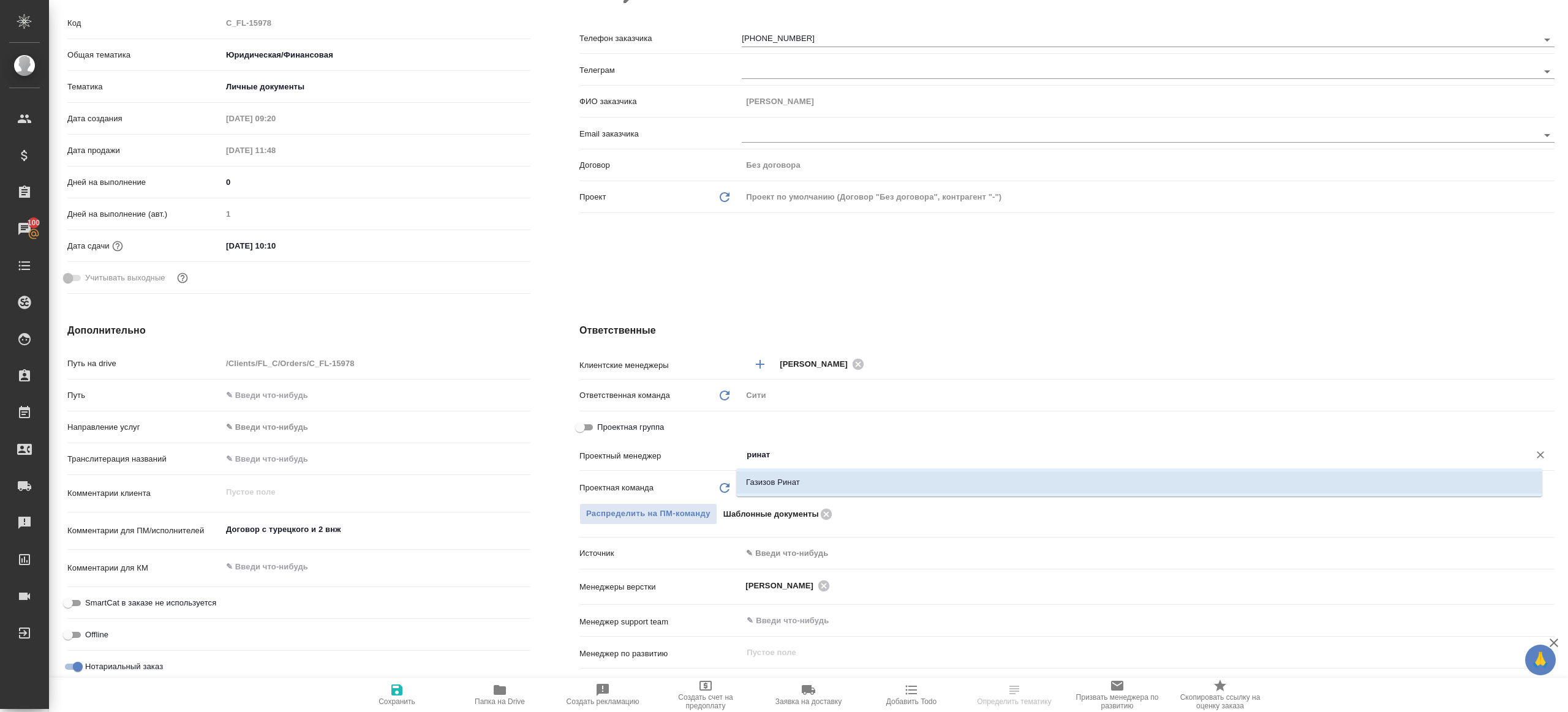
click at [783, 478] on li "Газизов Ринат" at bounding box center [1140, 482] width 807 height 22
type textarea "x"
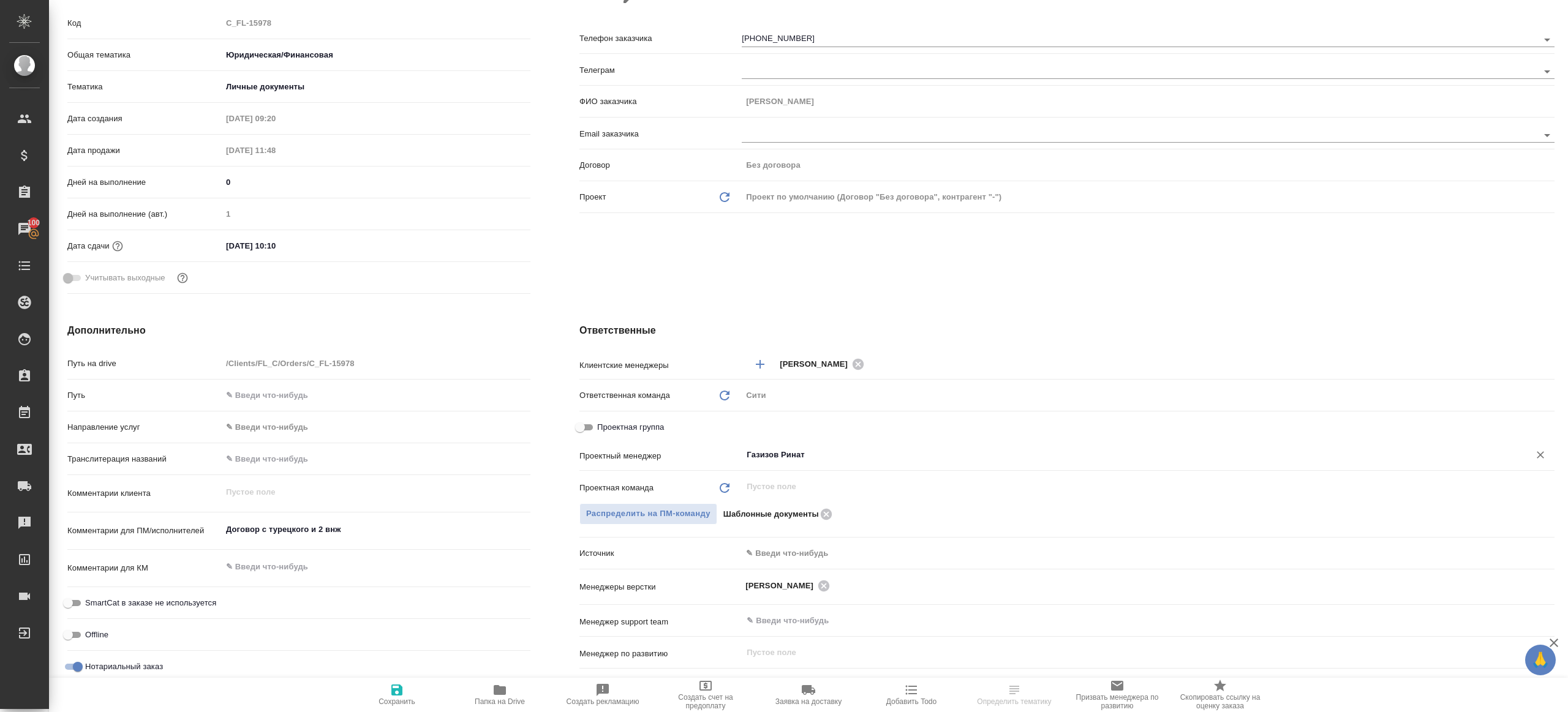
type input "Газизов Ринат"
click at [398, 696] on icon "button" at bounding box center [397, 690] width 14 height 14
type textarea "x"
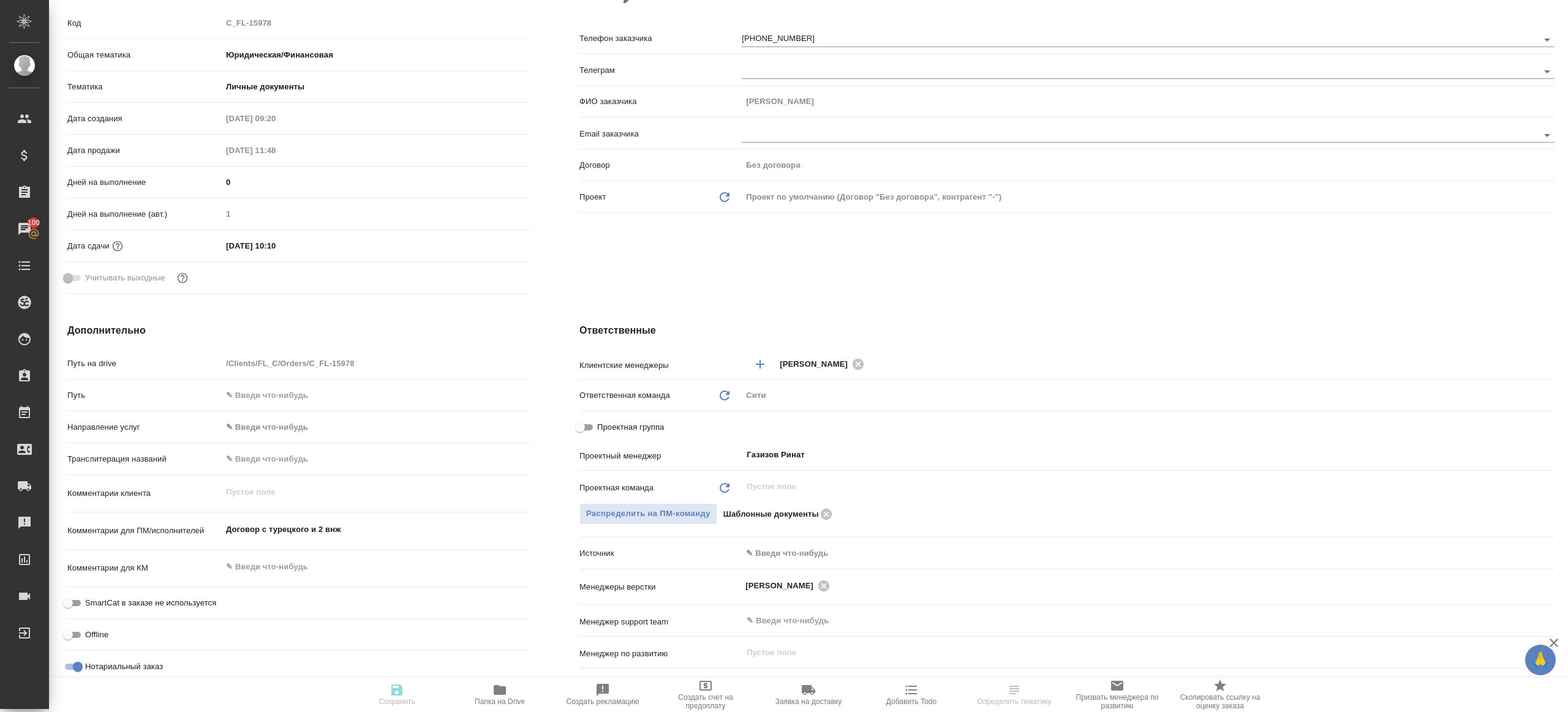
type textarea "x"
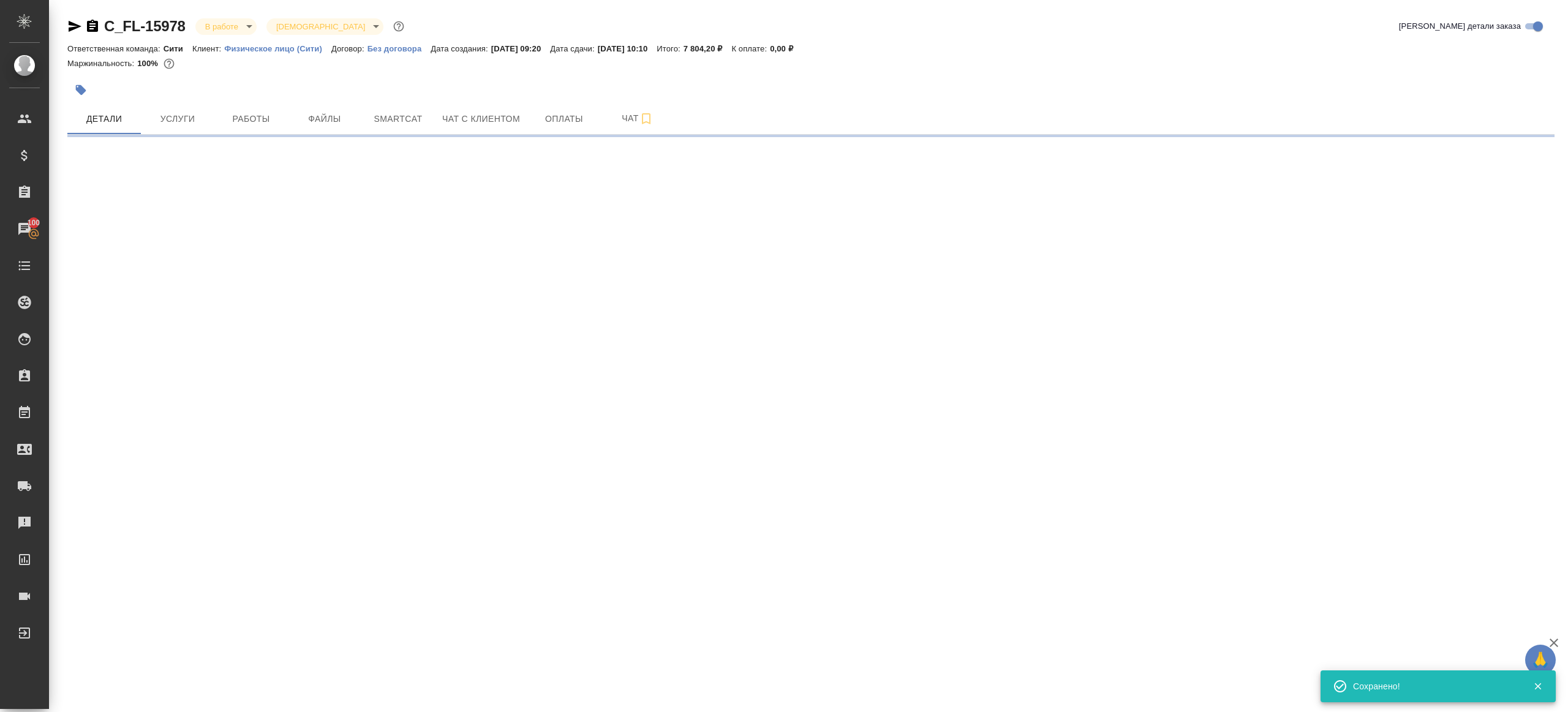
scroll to position [0, 0]
select select "RU"
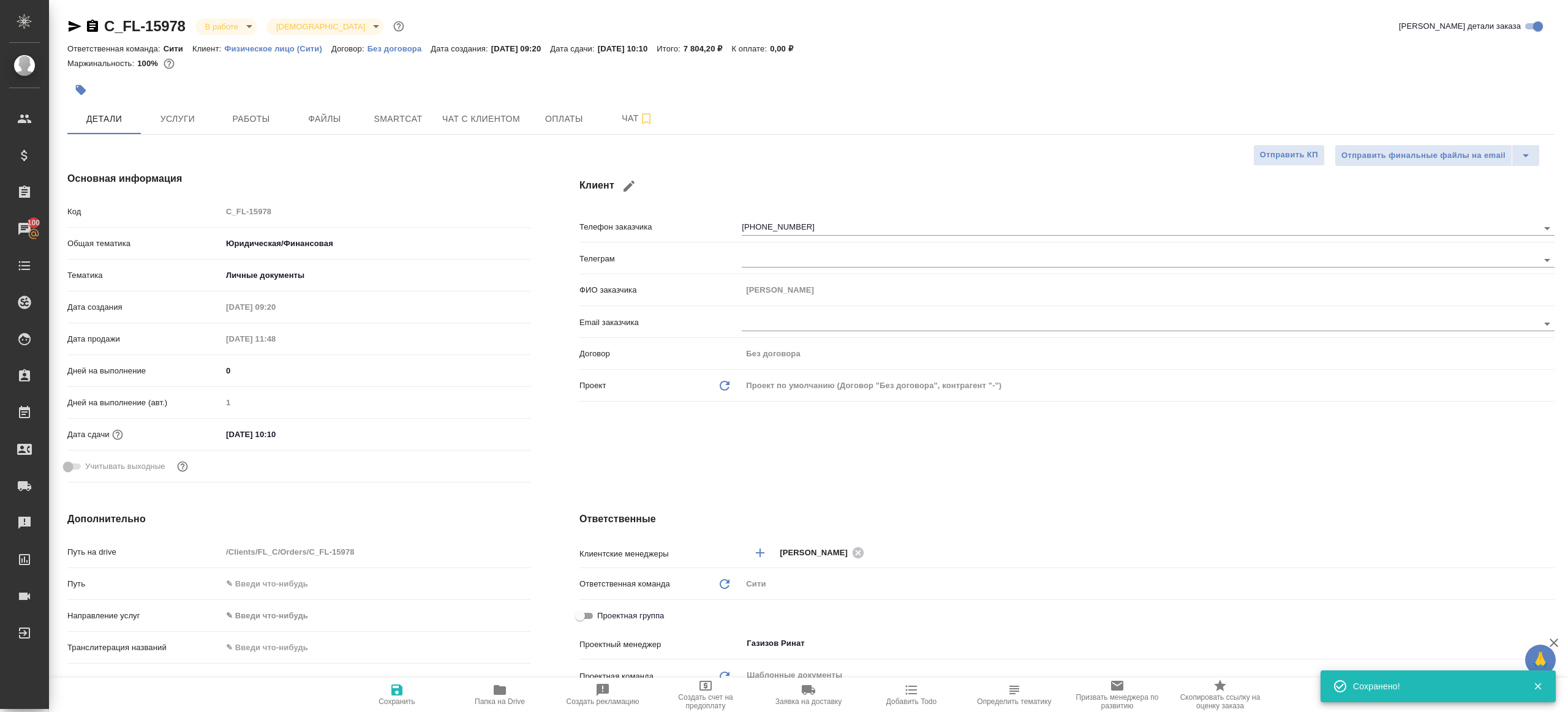
type textarea "x"
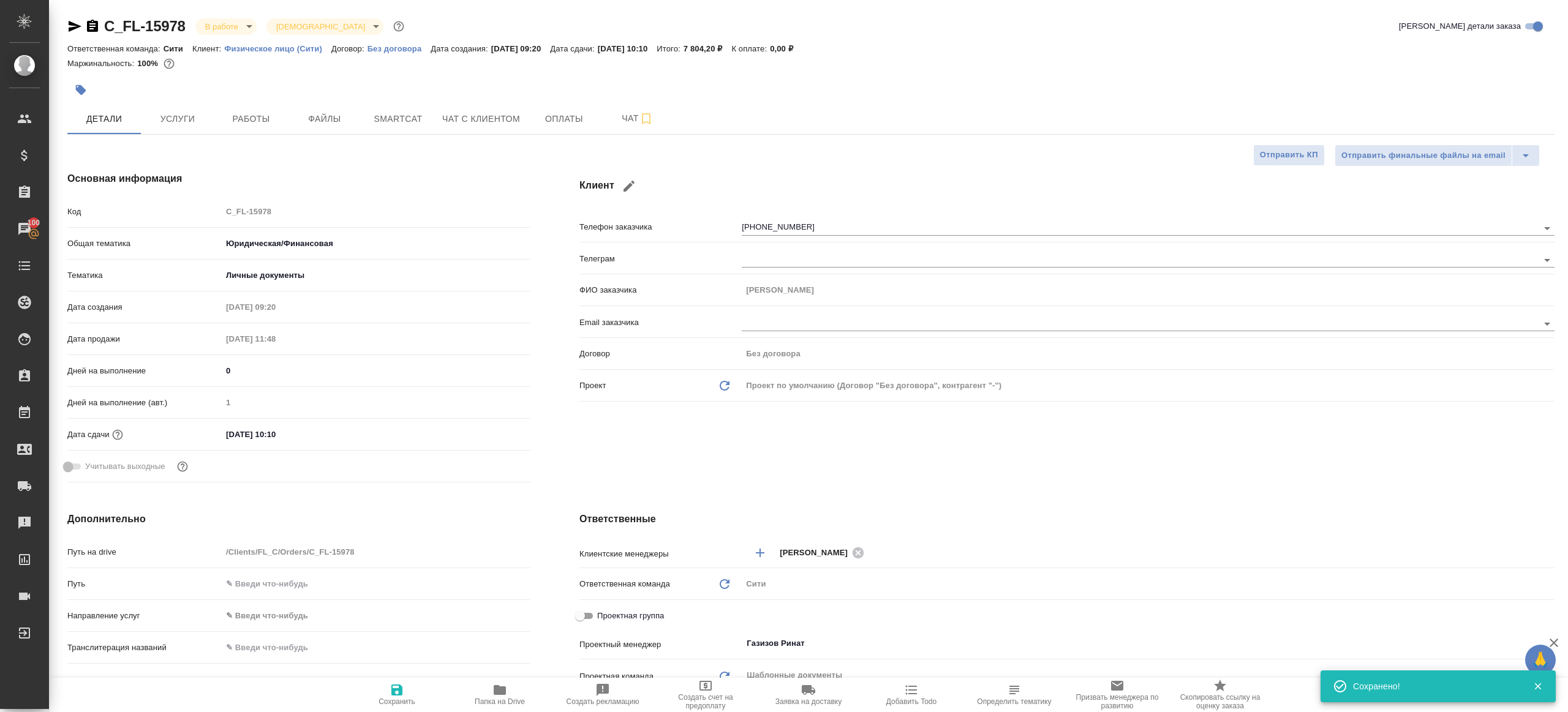
type textarea "x"
click at [505, 681] on button "Папка на Drive" at bounding box center [500, 695] width 103 height 35
type textarea "x"
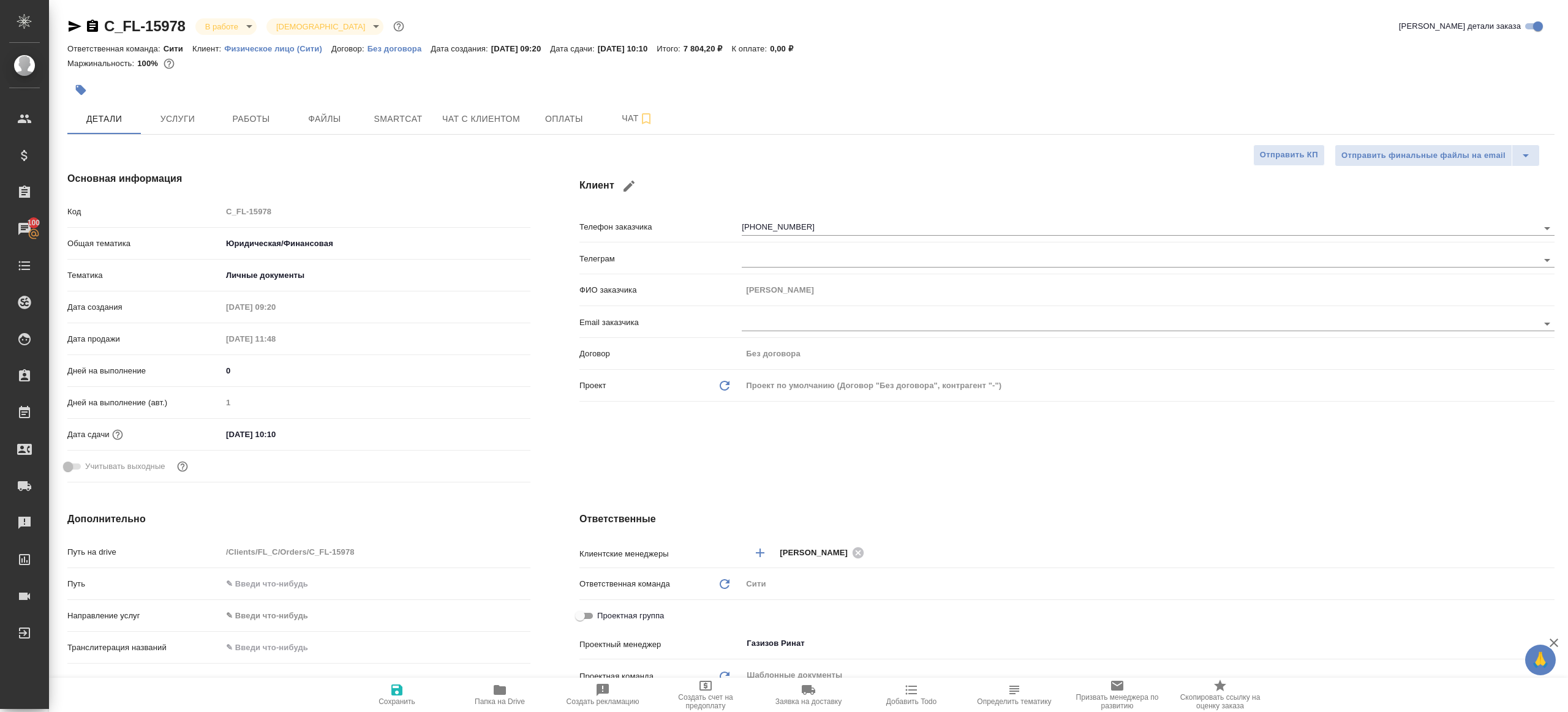
type textarea "x"
click at [247, 130] on button "Работы" at bounding box center [250, 119] width 73 height 31
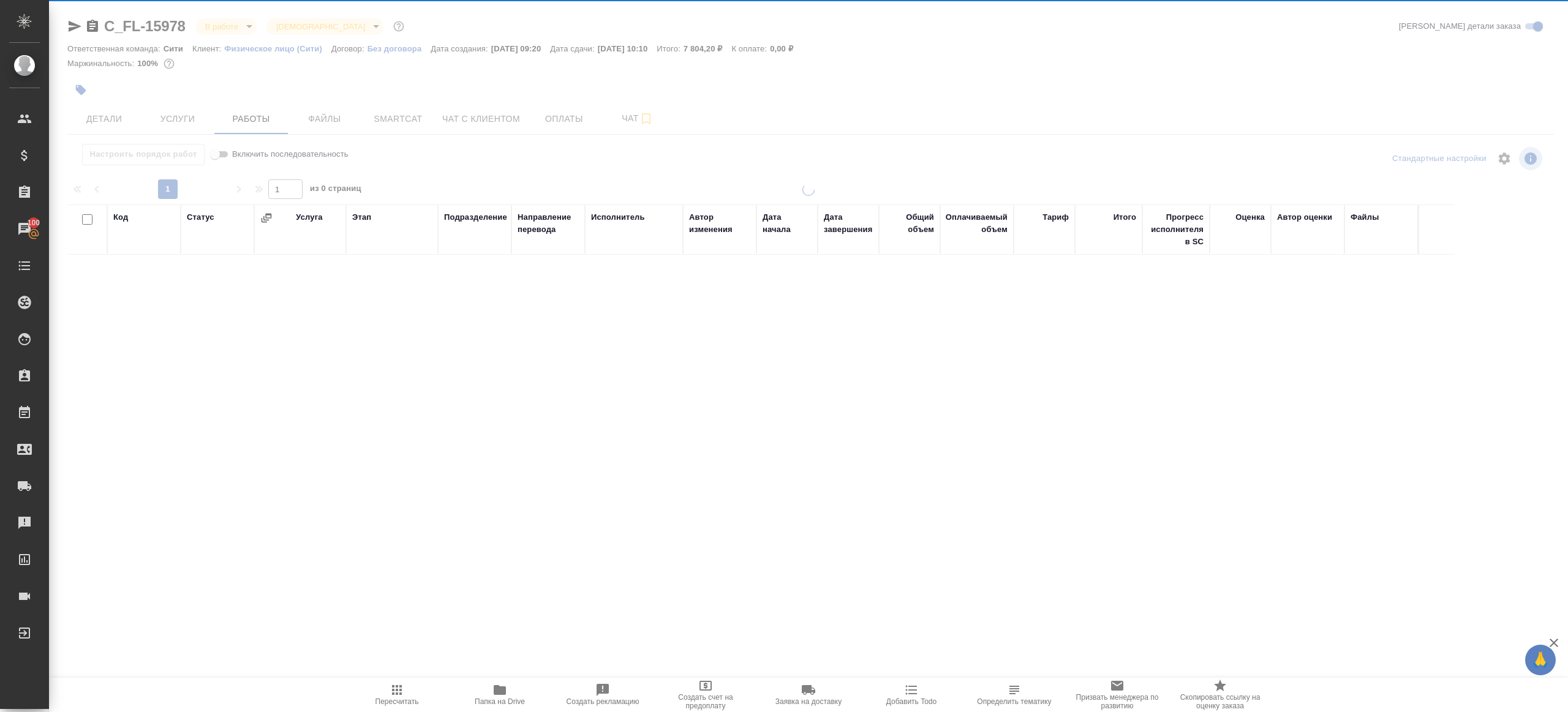
click at [488, 157] on div "Настроить порядок работ Включить последовательность" at bounding box center [316, 154] width 496 height 22
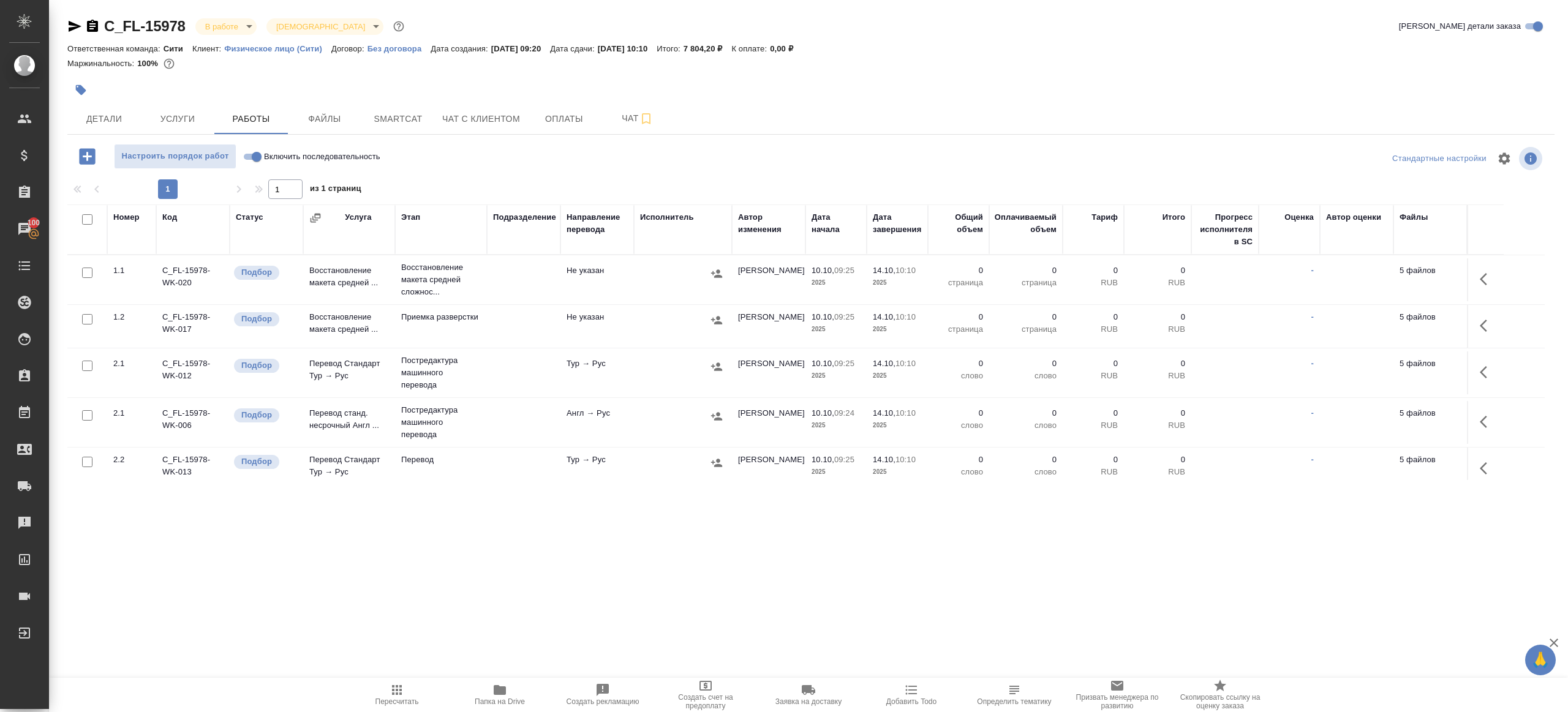
click at [253, 157] on input "Включить последовательность" at bounding box center [257, 157] width 44 height 14
checkbox input "true"
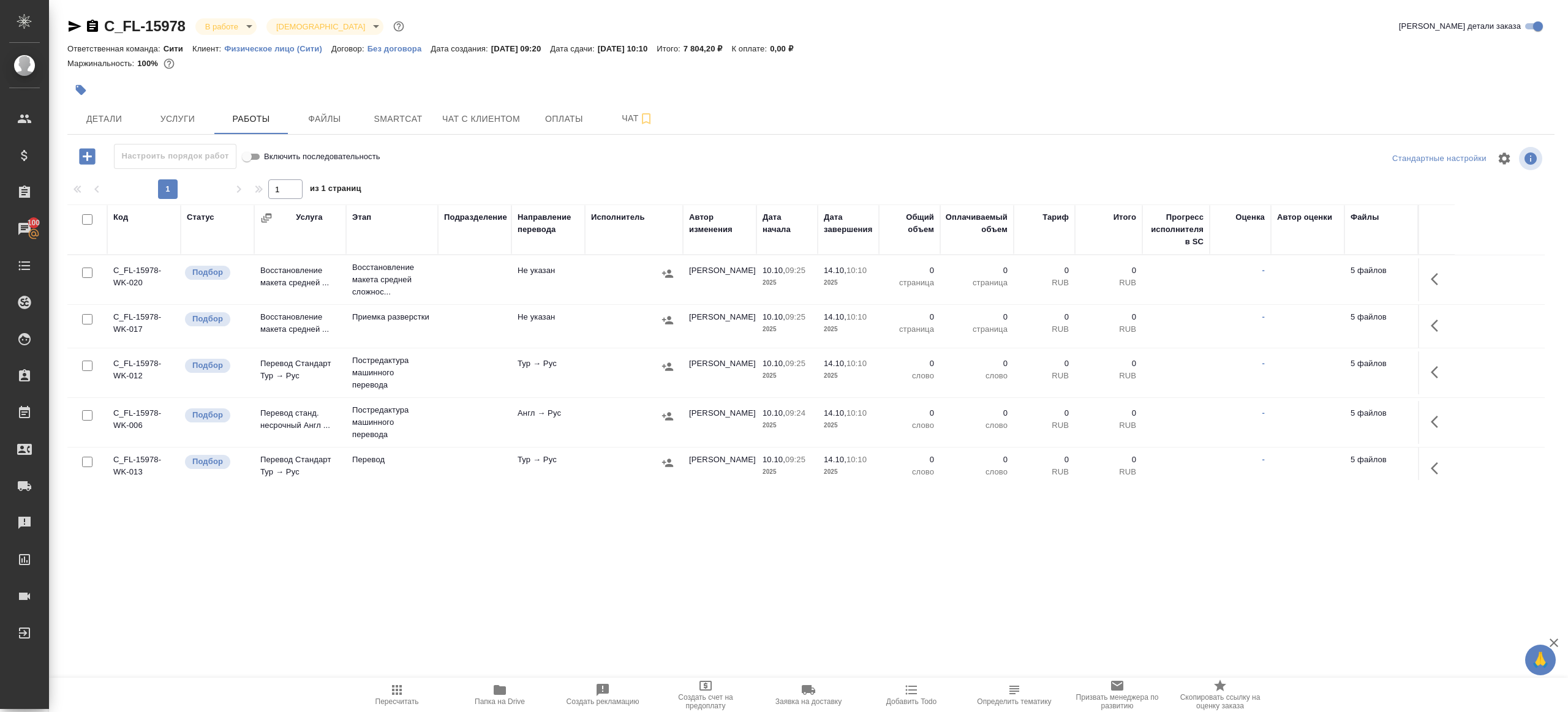
click at [1438, 281] on icon "button" at bounding box center [1438, 279] width 14 height 14
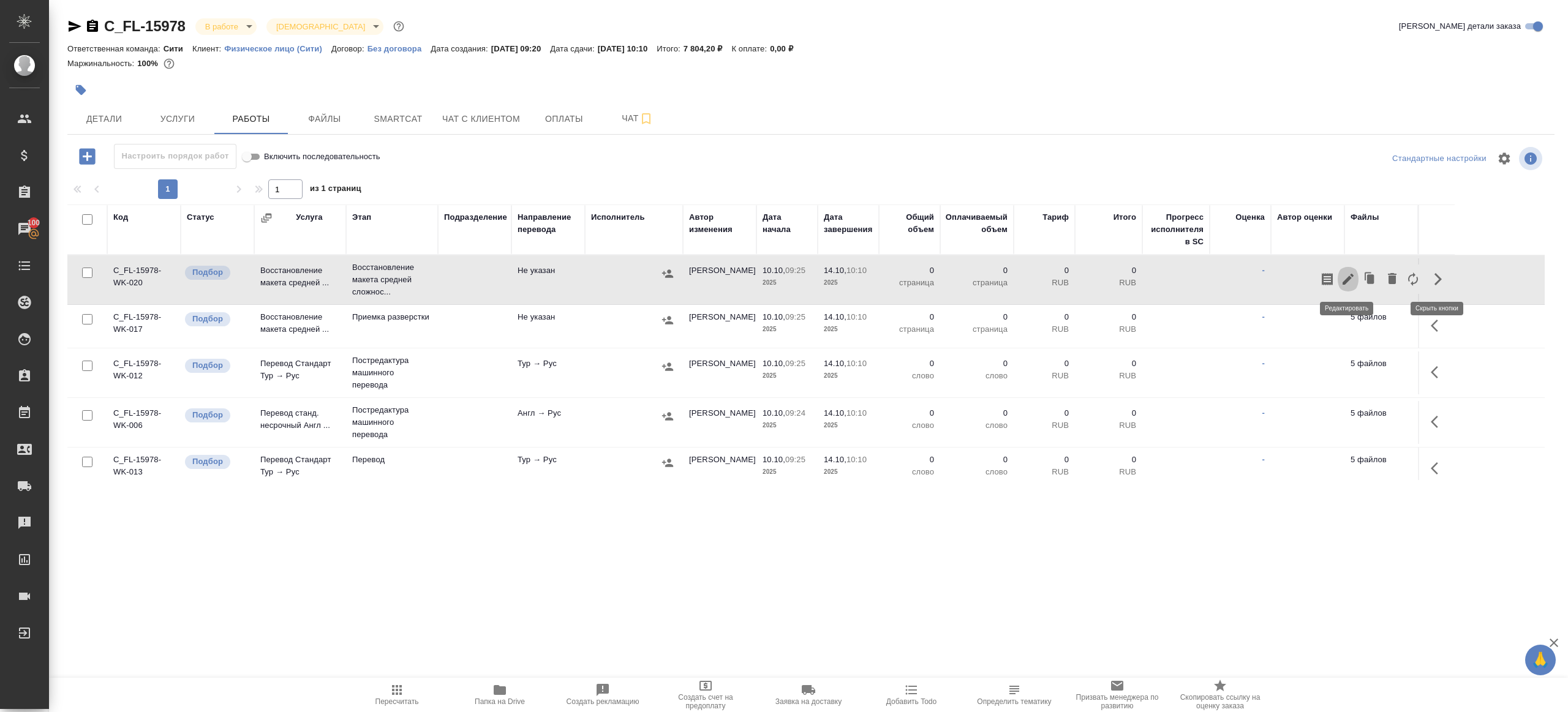
click at [1353, 275] on icon "button" at bounding box center [1348, 279] width 11 height 11
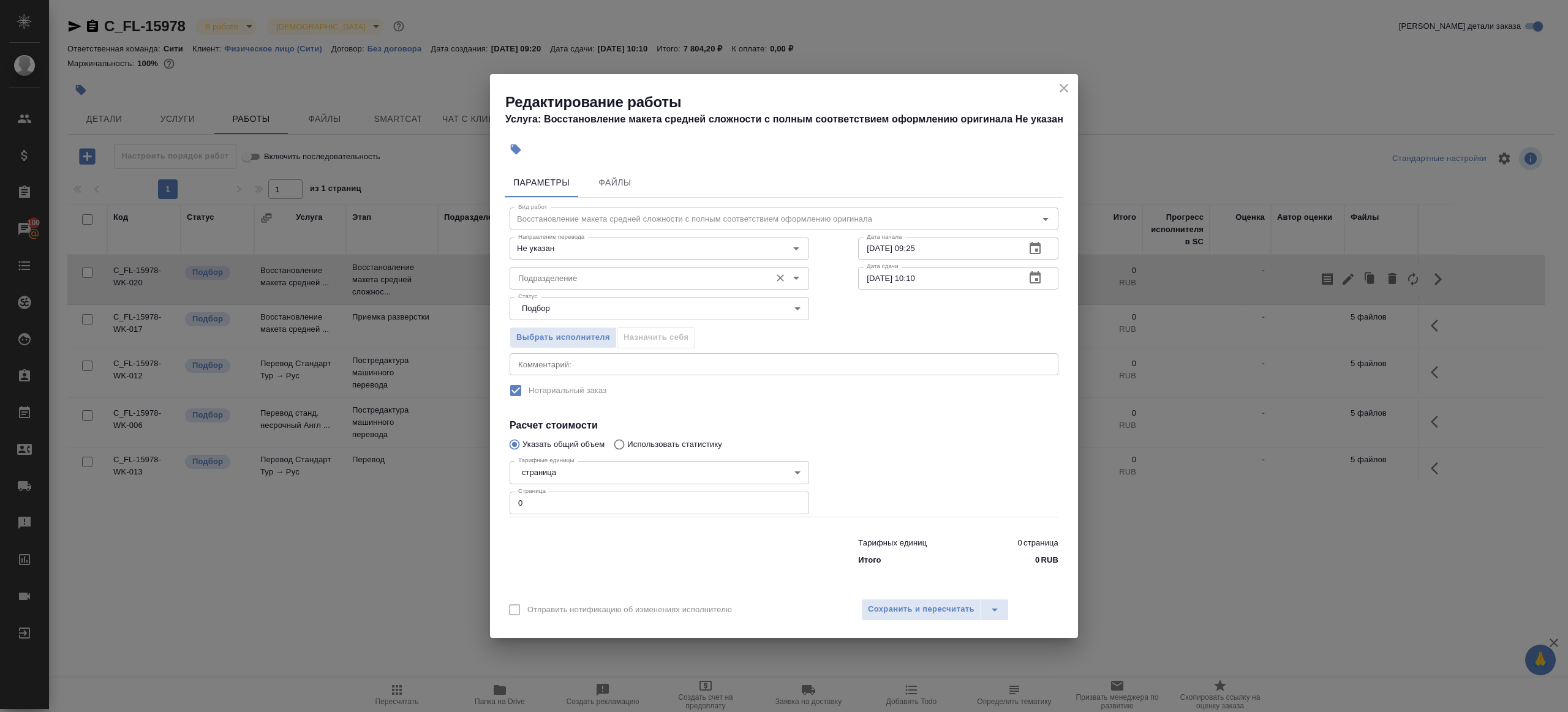
click at [564, 282] on input "Подразделение" at bounding box center [639, 278] width 251 height 14
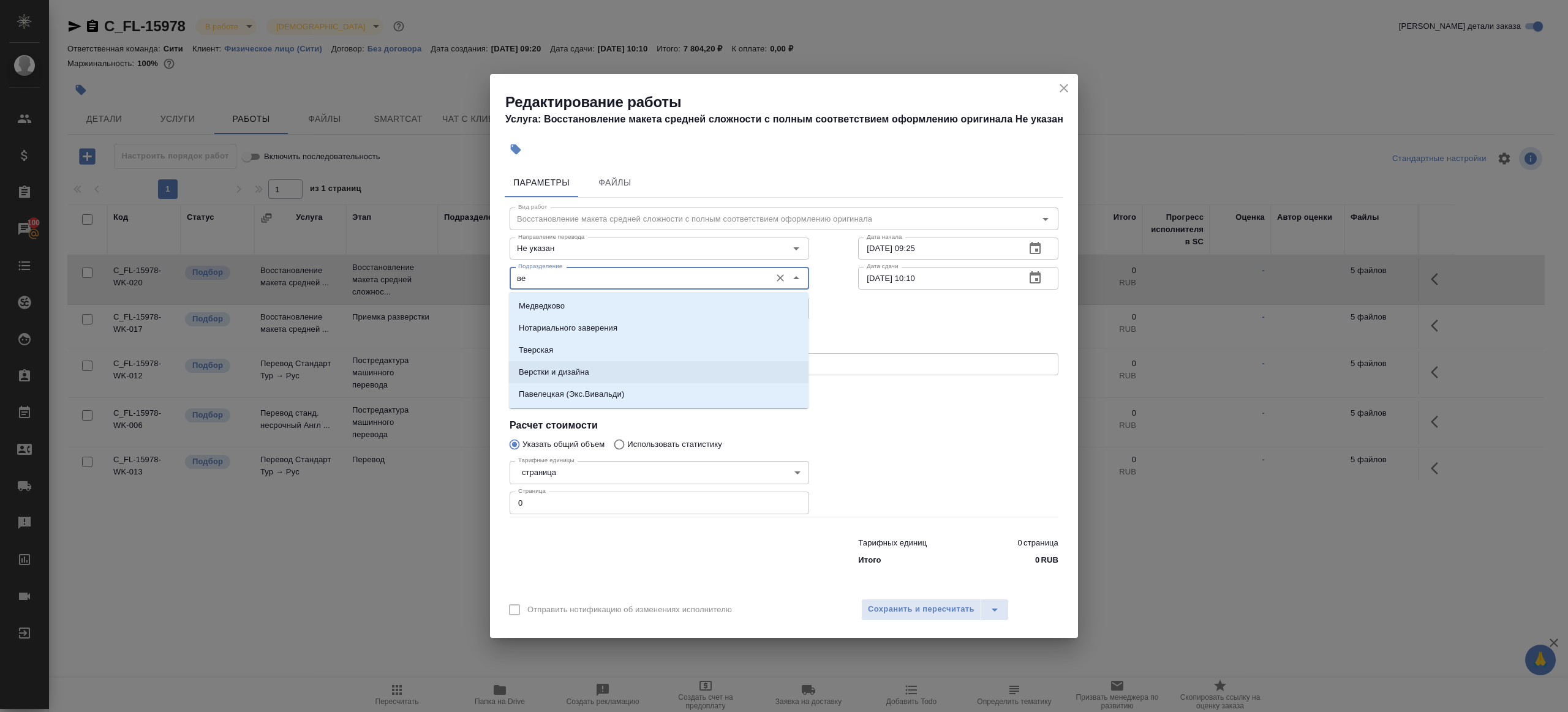
click at [576, 373] on p "Верстки и дизайна" at bounding box center [555, 372] width 71 height 12
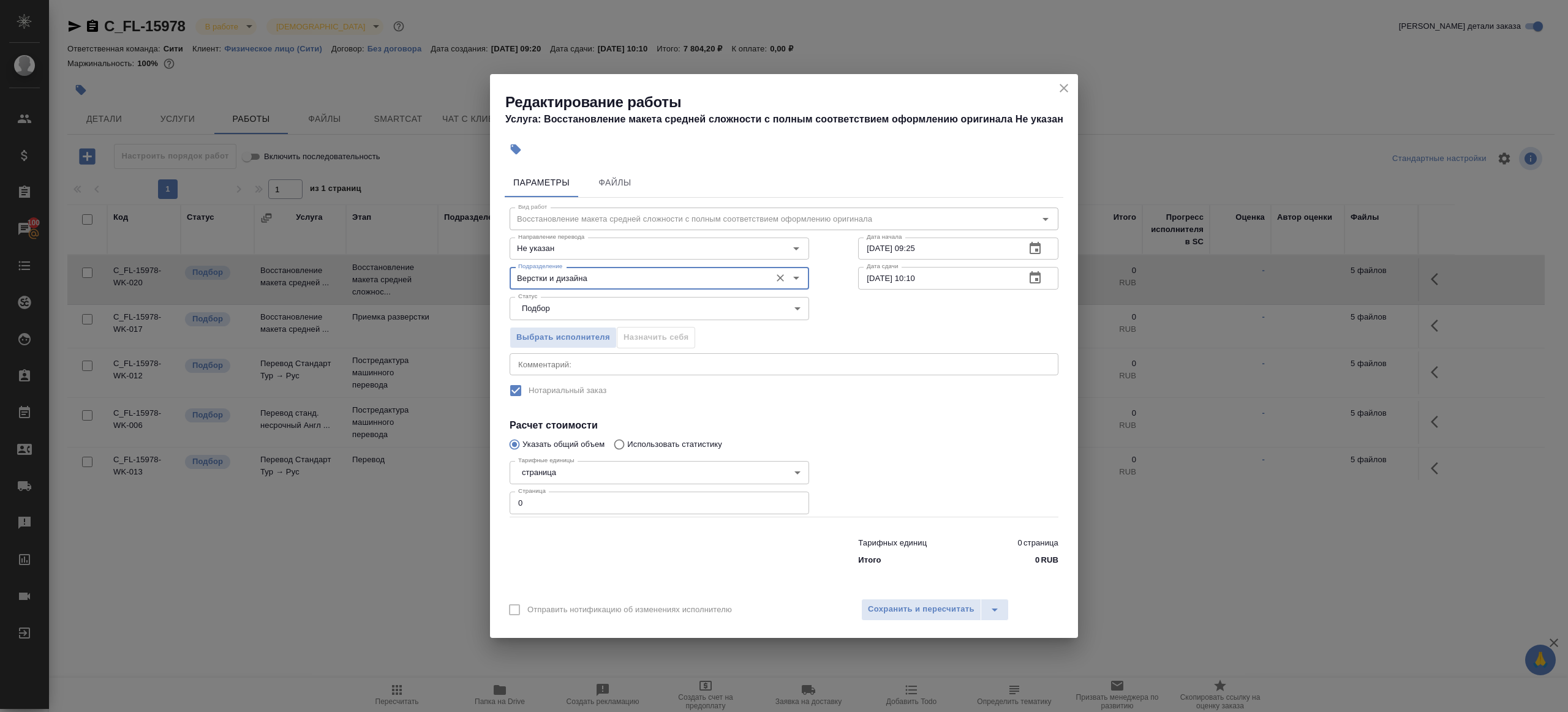
type input "Верстки и дизайна"
drag, startPoint x: 550, startPoint y: 504, endPoint x: 462, endPoint y: 499, distance: 88.1
click at [469, 499] on div "Редактирование работы Услуга: Восстановление макета средней сложности с полным …" at bounding box center [784, 356] width 1568 height 712
type input "4"
click at [963, 253] on input "10.10.2025 09:25" at bounding box center [937, 248] width 158 height 22
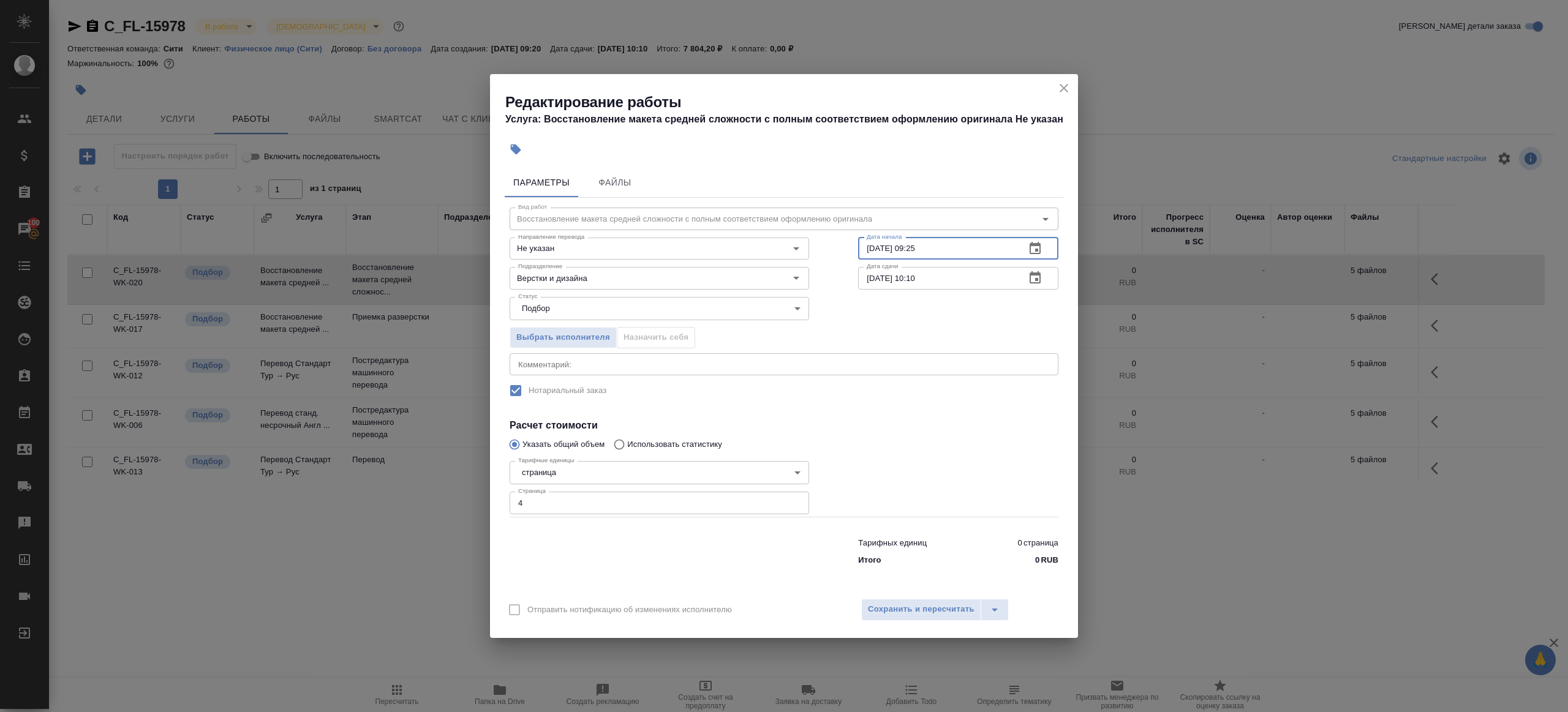
drag, startPoint x: 911, startPoint y: 246, endPoint x: 1017, endPoint y: 246, distance: 106.0
click at [1017, 246] on div "10.10.2025 09:25 Дата начала" at bounding box center [958, 248] width 200 height 22
type input "10.10.2025 11:50"
click at [960, 276] on input "14.10.2025 10:10" at bounding box center [937, 278] width 158 height 22
paste input "0.10.2025 11:5"
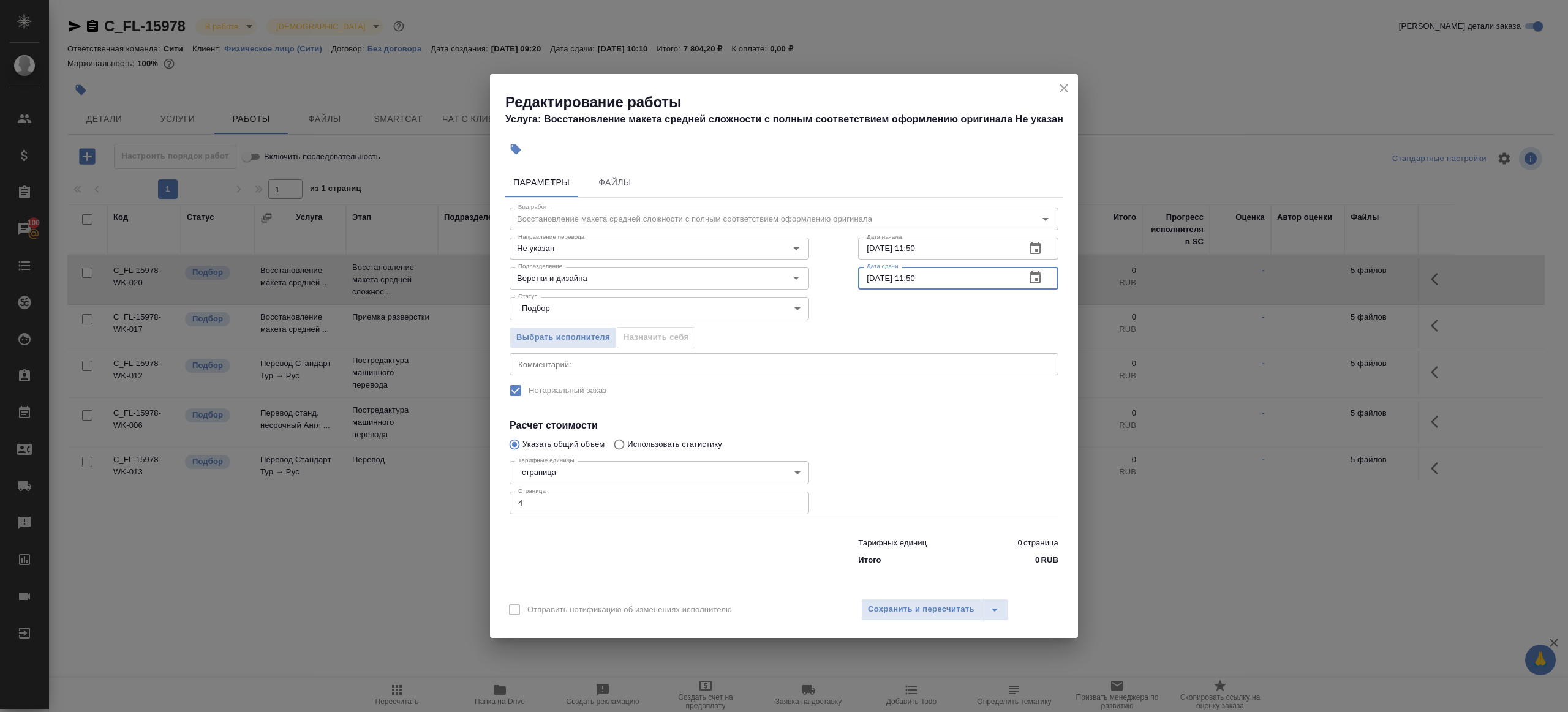
drag, startPoint x: 916, startPoint y: 275, endPoint x: 991, endPoint y: 282, distance: 75.3
click at [991, 282] on input "10.10.2025 11:50" at bounding box center [937, 278] width 158 height 22
type input "10.10.2025 15:30"
click at [934, 603] on span "Сохранить и пересчитать" at bounding box center [921, 610] width 106 height 14
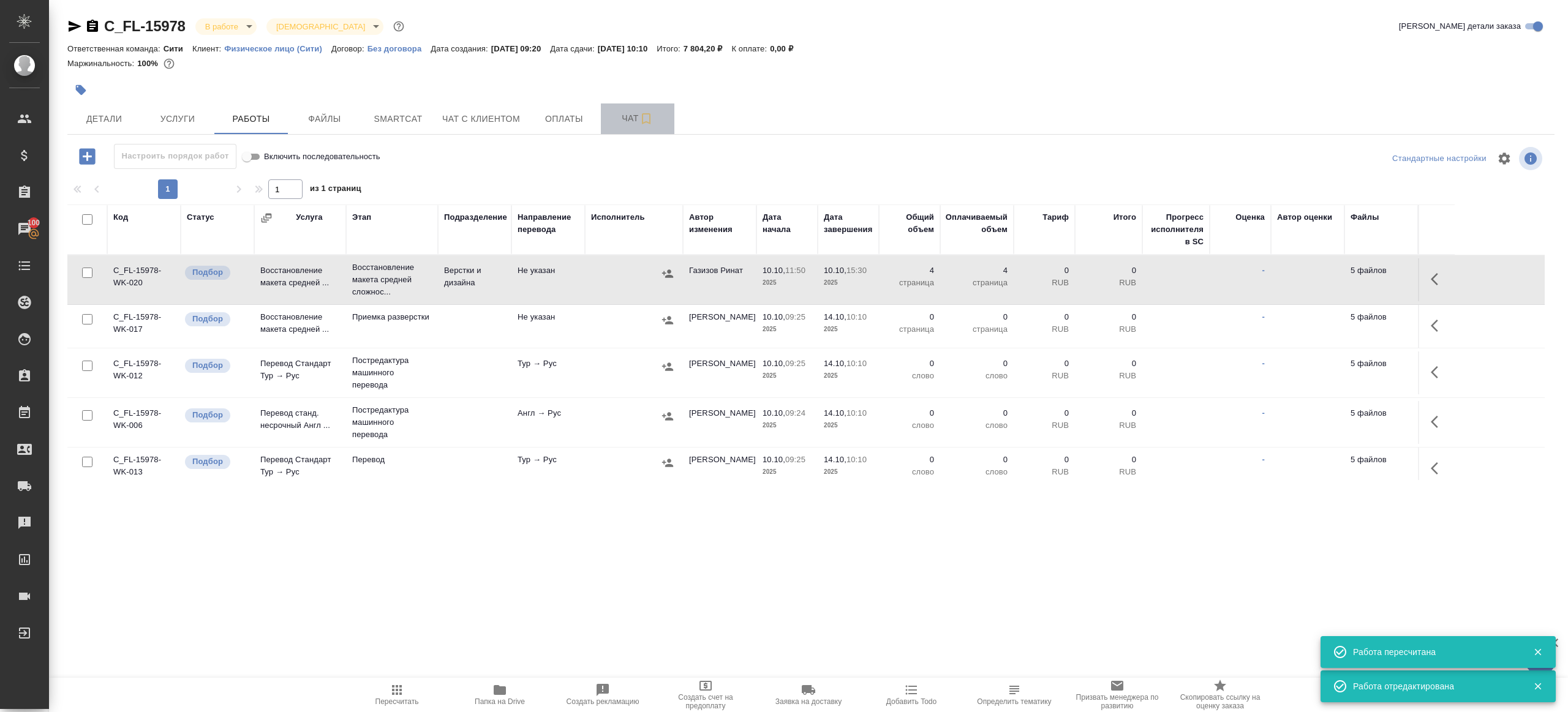
click at [629, 130] on button "Чат" at bounding box center [638, 119] width 73 height 31
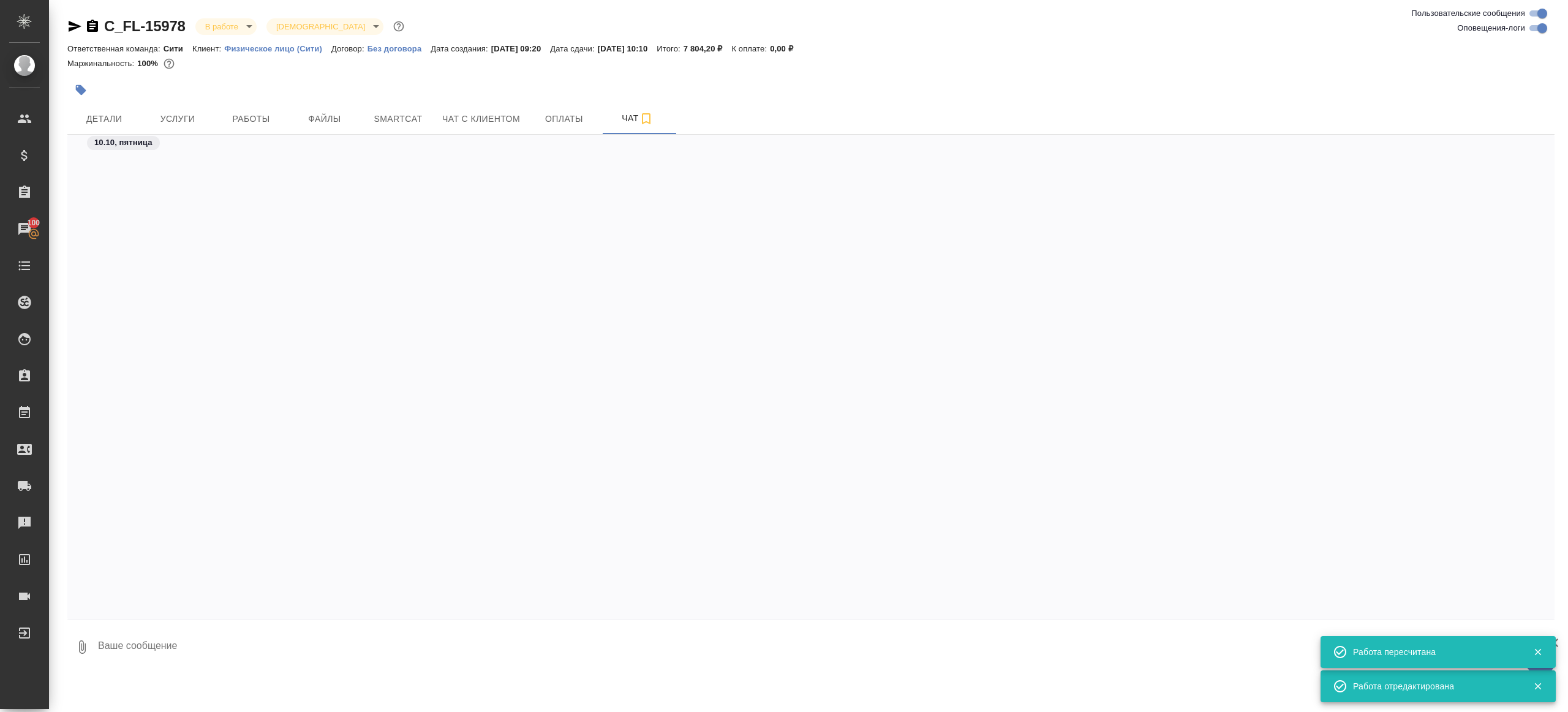
scroll to position [1254, 0]
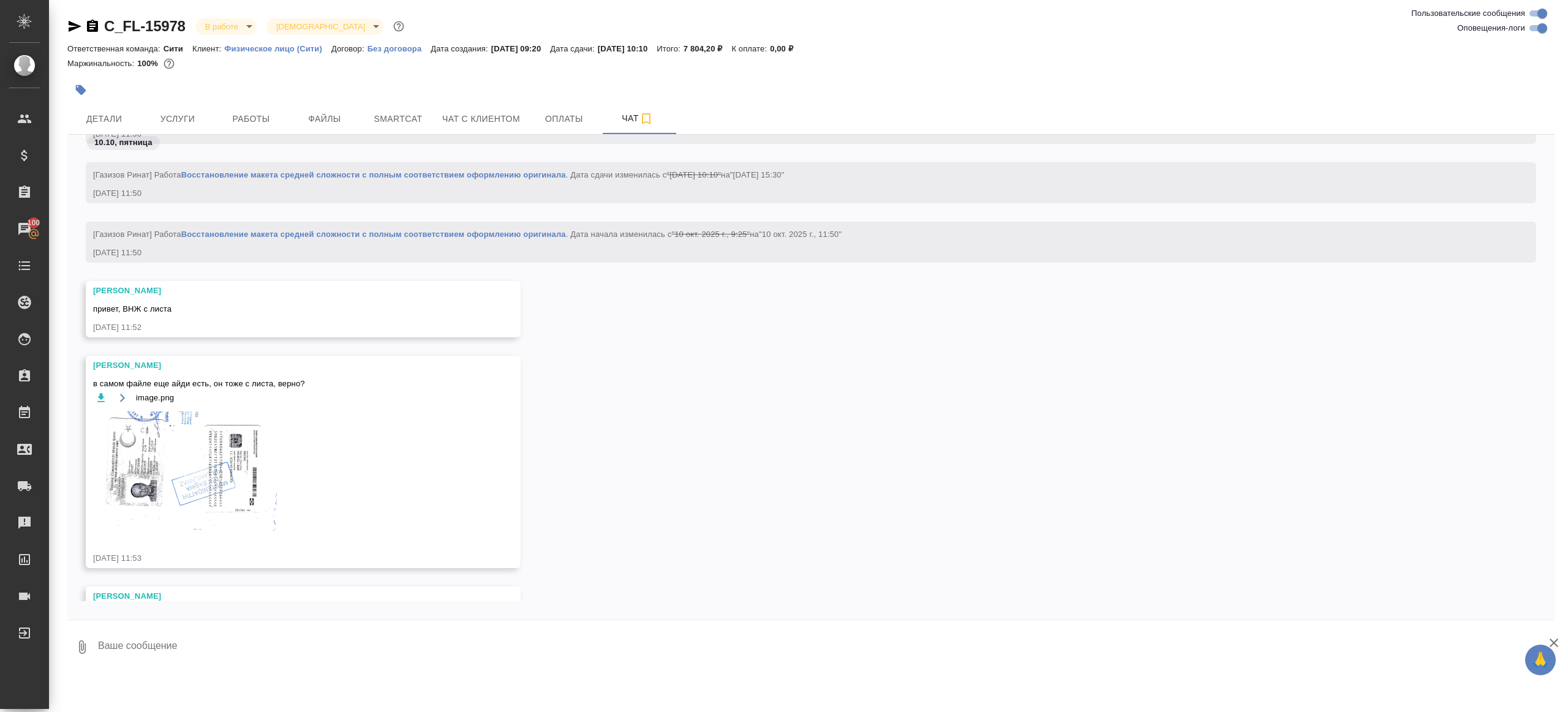
click at [232, 473] on img at bounding box center [185, 471] width 184 height 119
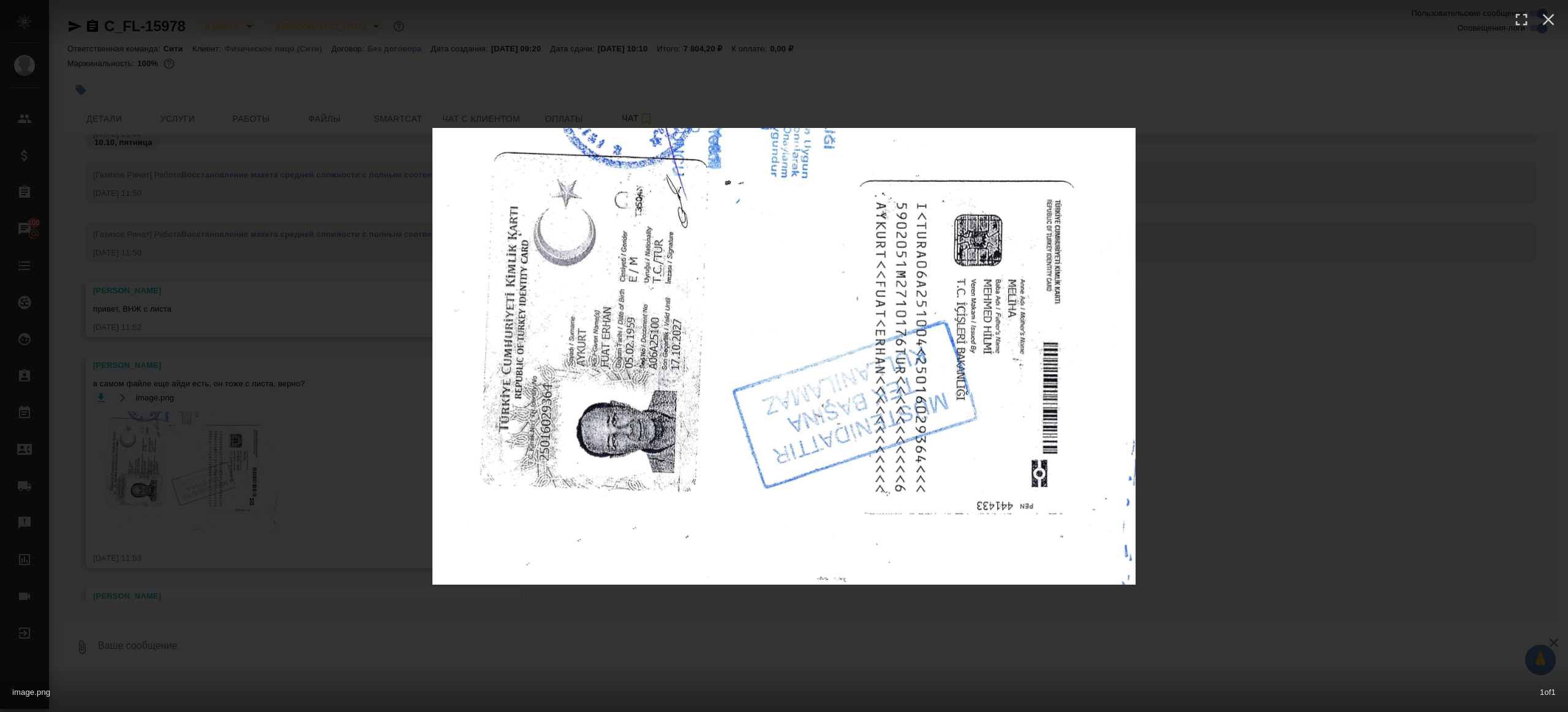
click at [1324, 401] on div "image.png 1 of 1" at bounding box center [784, 356] width 1568 height 712
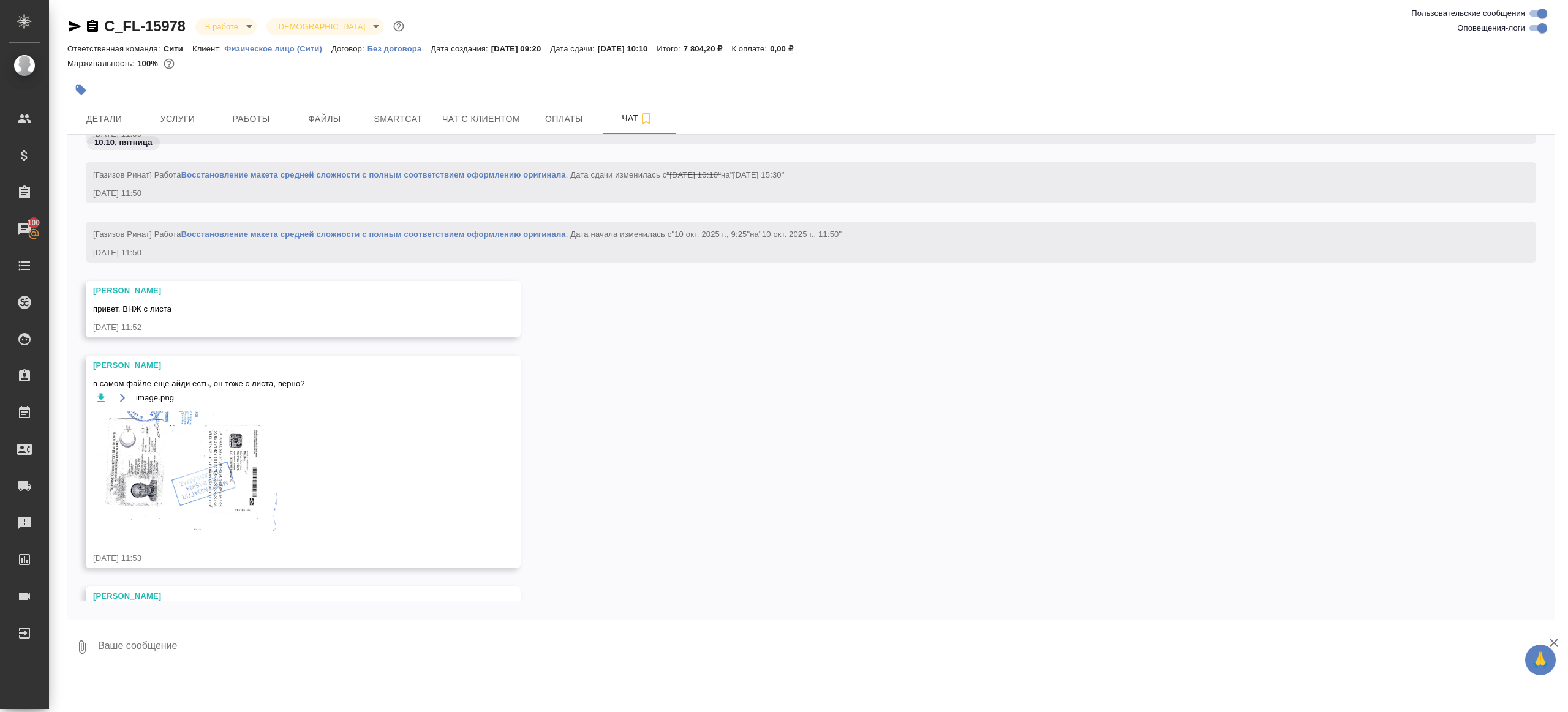
click at [455, 652] on textarea at bounding box center [825, 648] width 1458 height 42
type textarea "привет да"
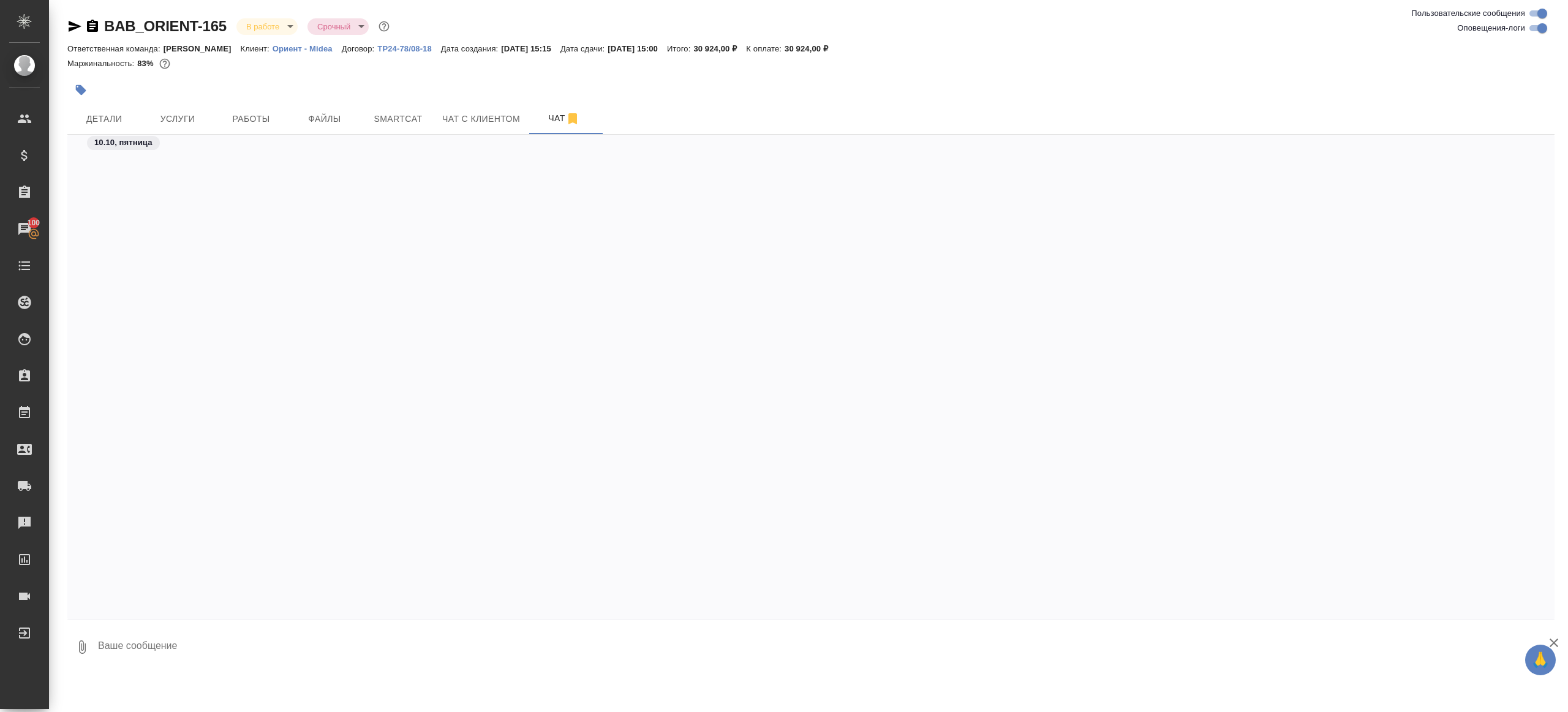
scroll to position [8489, 0]
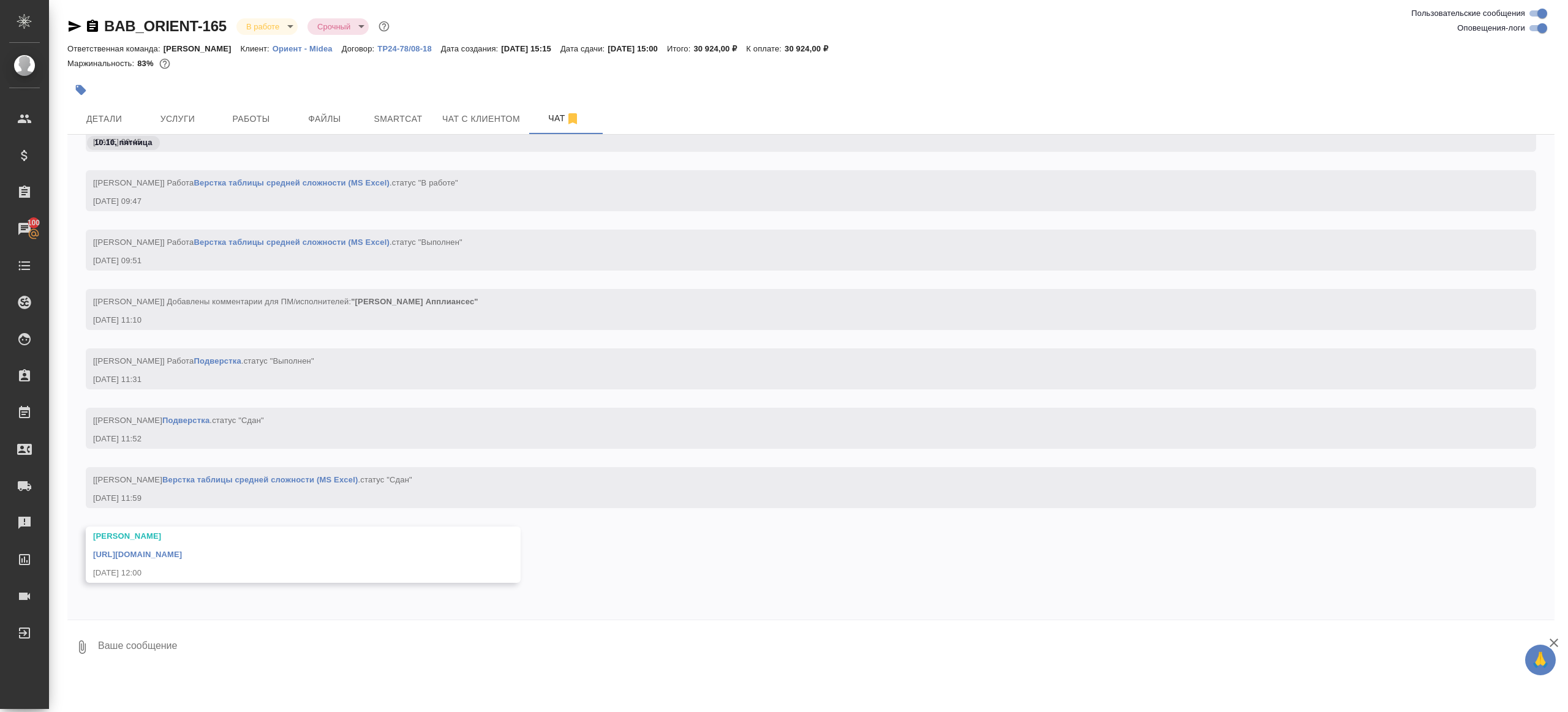
click at [182, 550] on link "[URL][DOMAIN_NAME]" at bounding box center [138, 554] width 89 height 9
click at [241, 109] on button "Работы" at bounding box center [250, 119] width 73 height 31
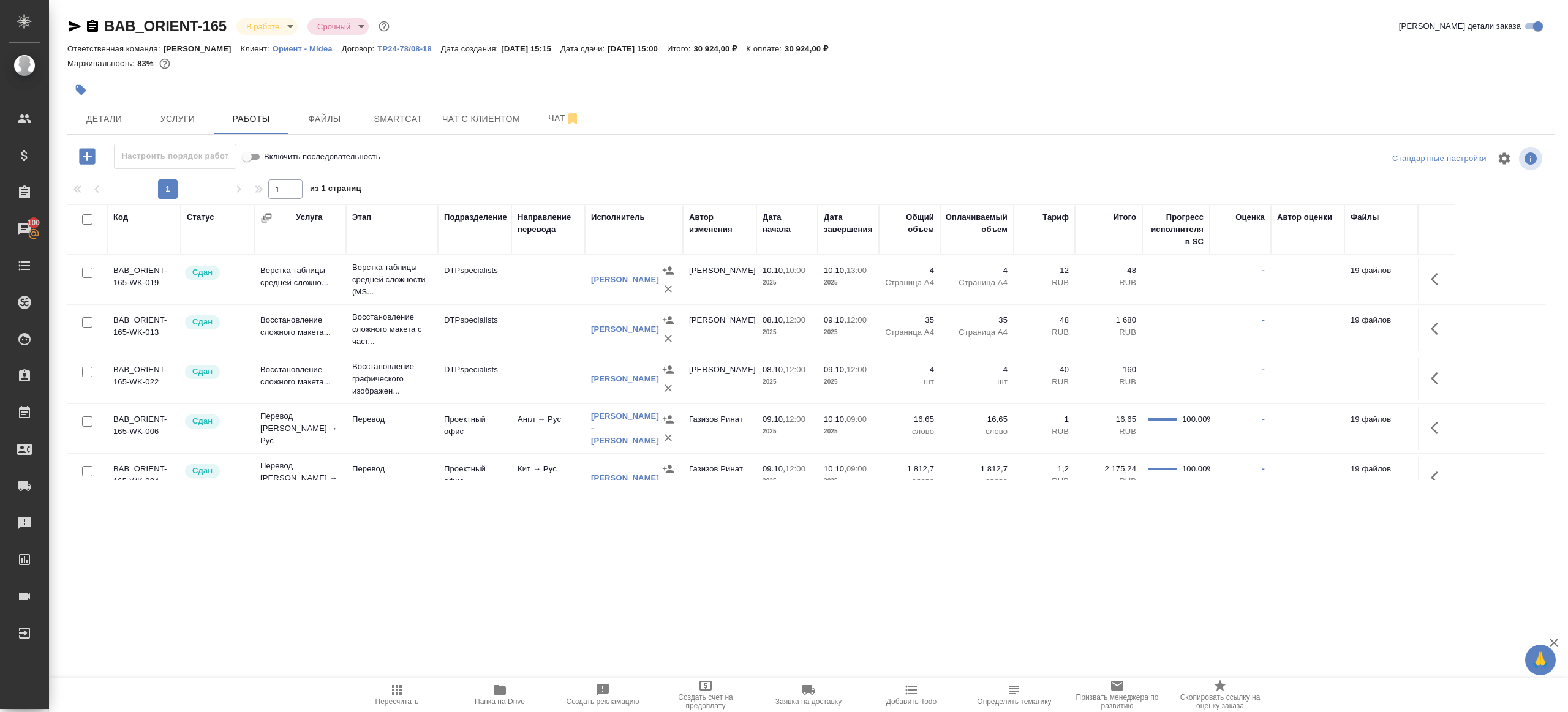
scroll to position [182, 0]
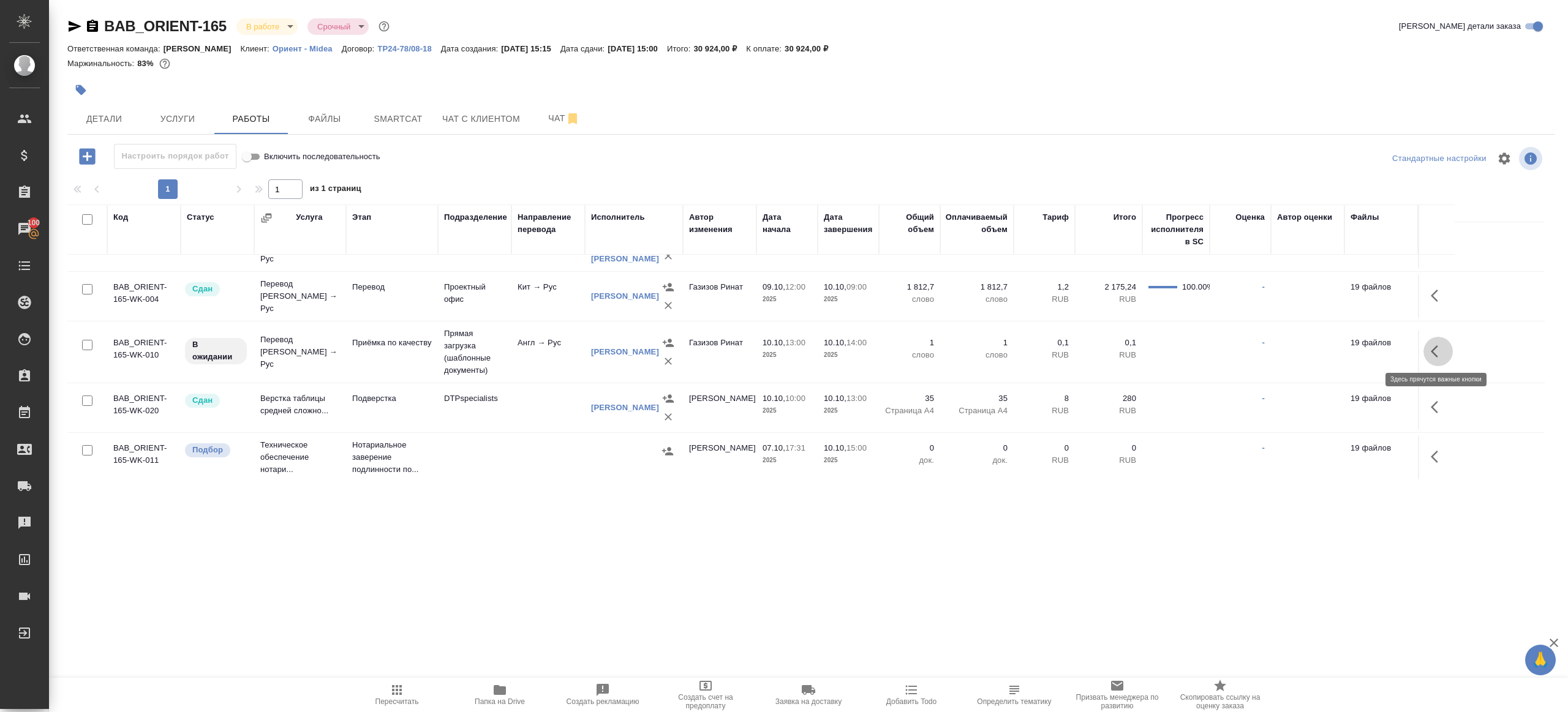
click at [1438, 357] on icon "button" at bounding box center [1438, 352] width 14 height 14
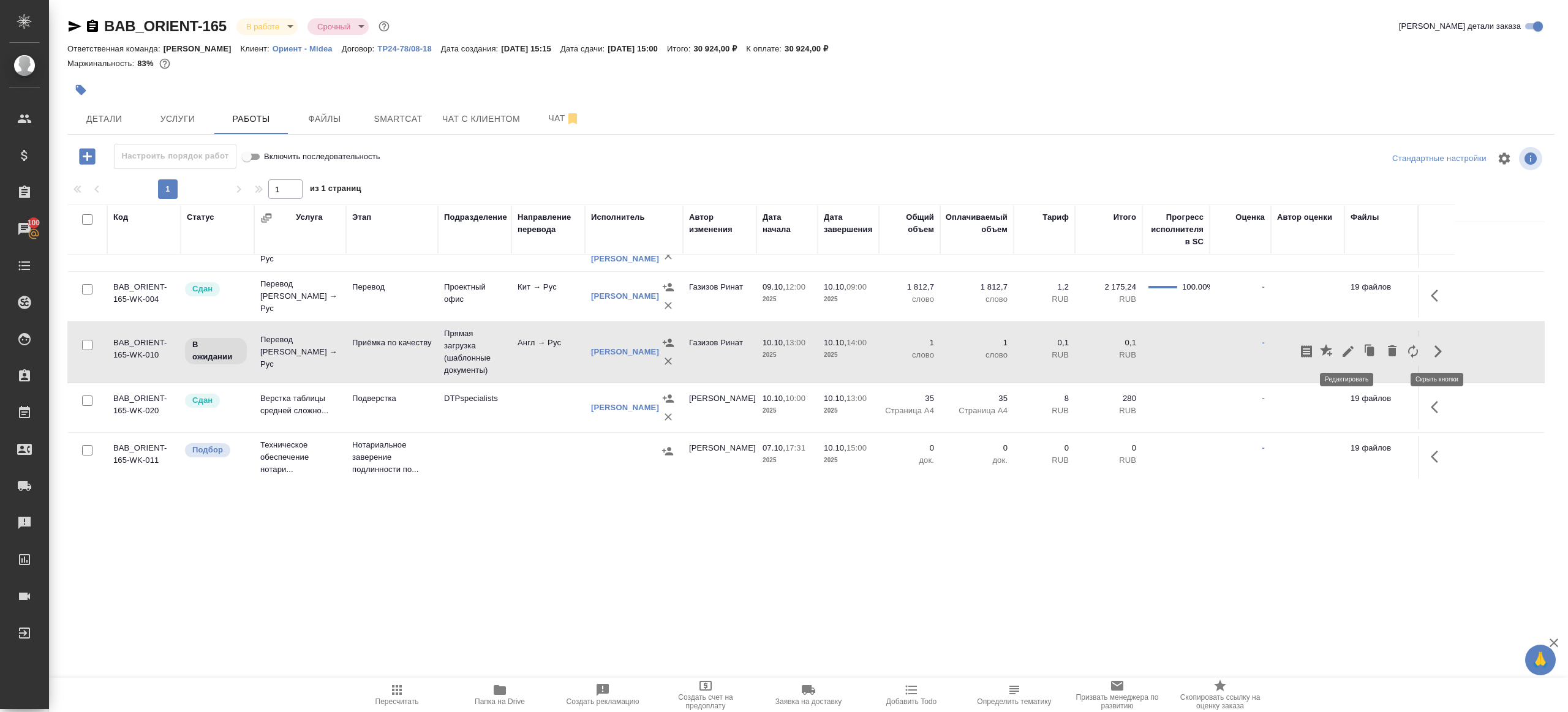
click at [1341, 347] on icon "button" at bounding box center [1348, 352] width 14 height 14
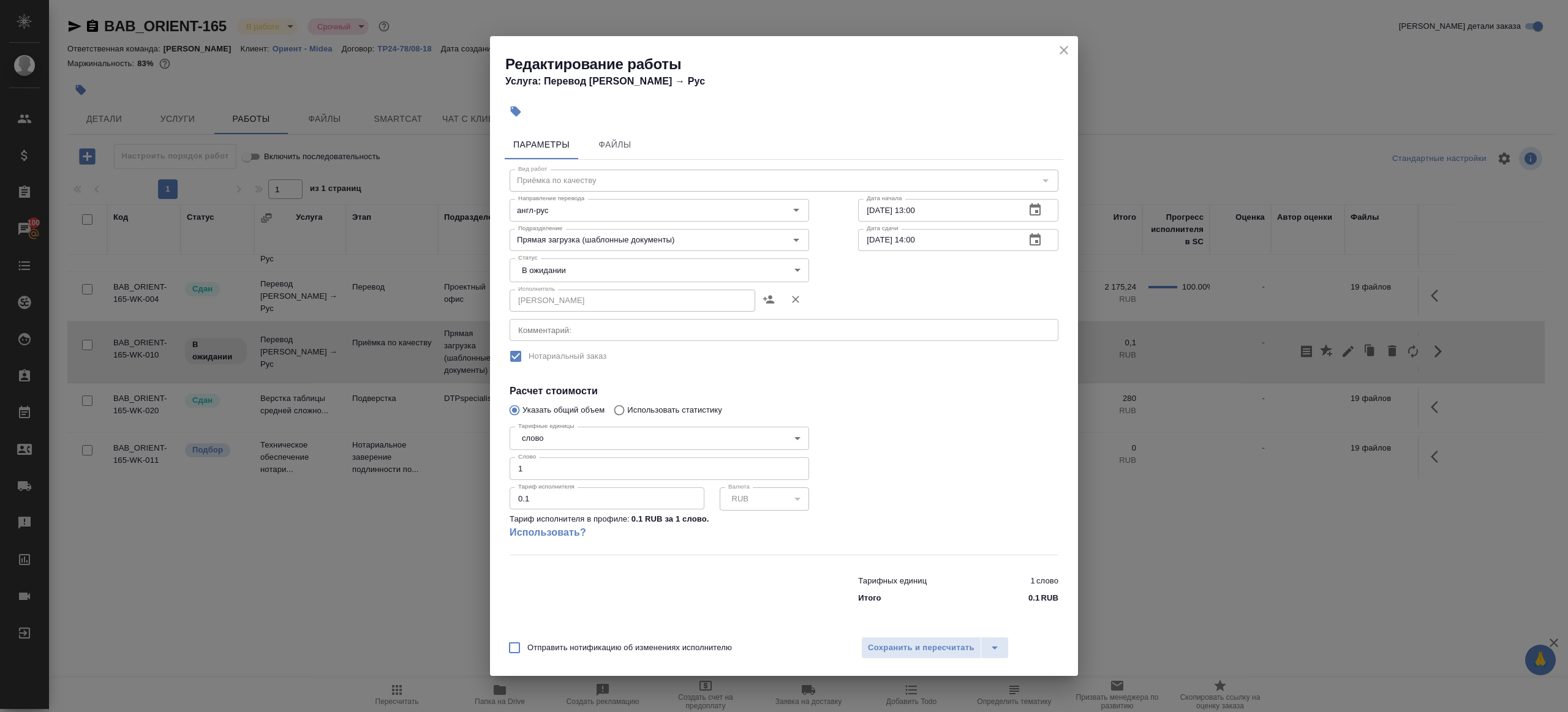
click at [559, 275] on body "🙏 .cls-1 fill:#fff; AWATERA [PERSON_NAME] Клиенты Спецификации Заказы 100 Чаты …" at bounding box center [784, 356] width 1568 height 712
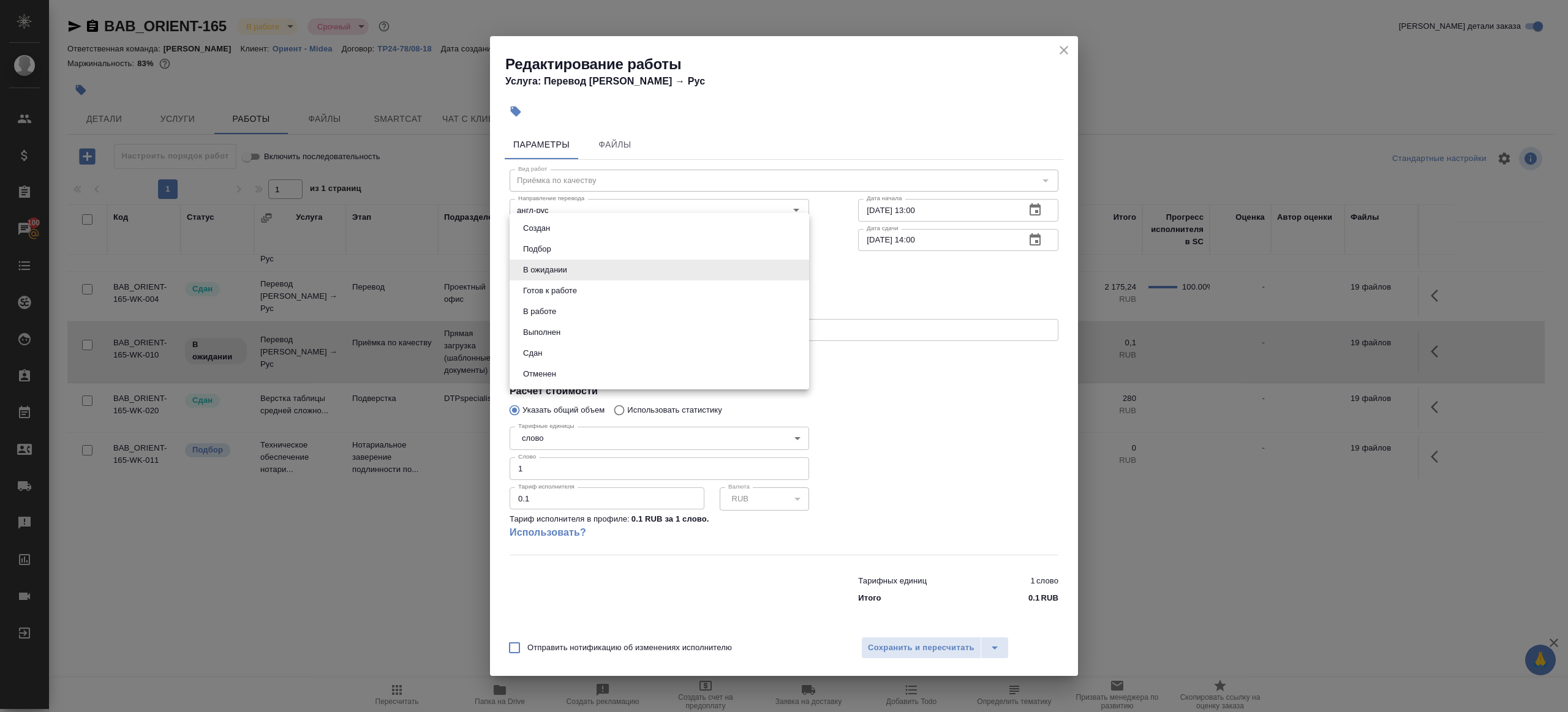
click at [569, 298] on li "Готов к работе" at bounding box center [659, 291] width 299 height 21
type input "readyForWork"
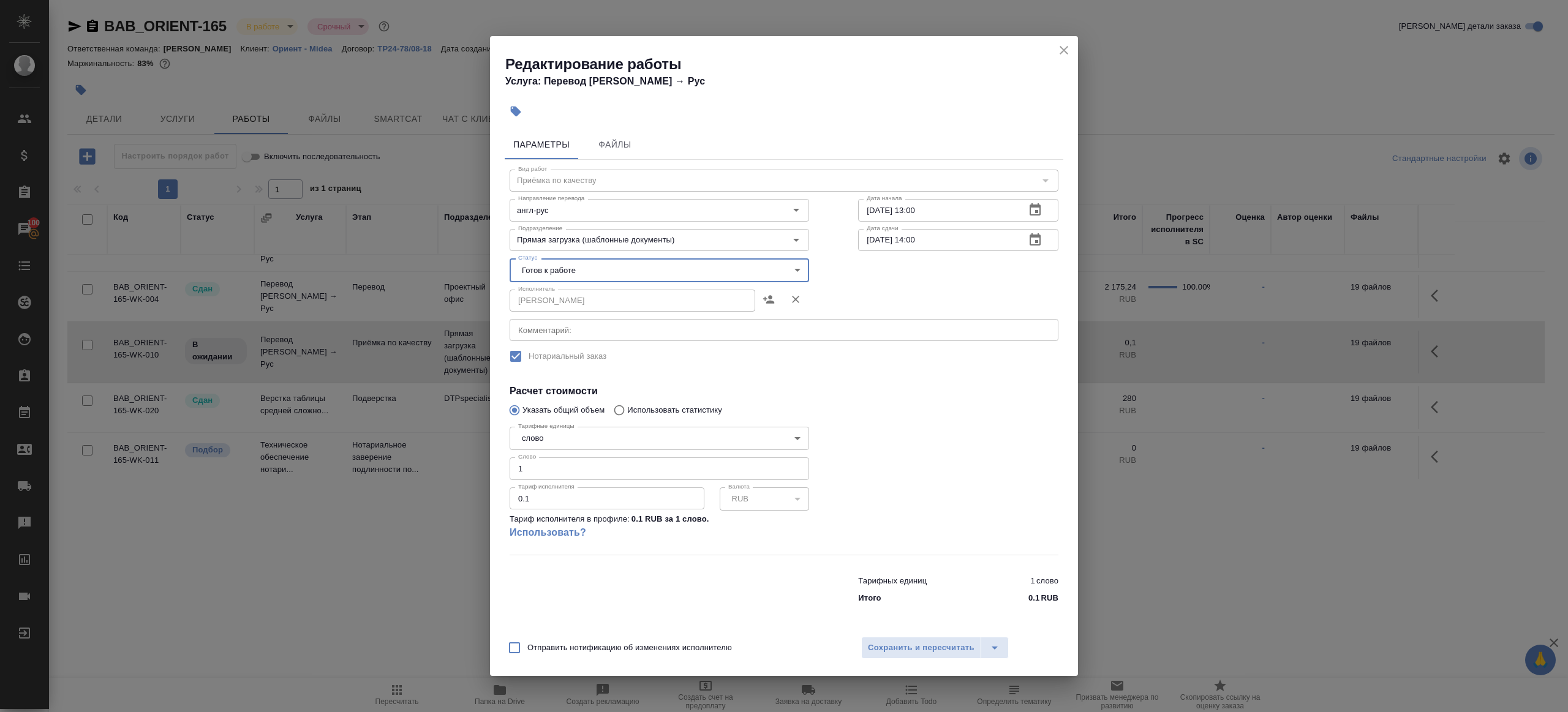
click at [966, 471] on div at bounding box center [959, 488] width 250 height 182
click at [933, 650] on span "Сохранить и пересчитать" at bounding box center [921, 648] width 106 height 14
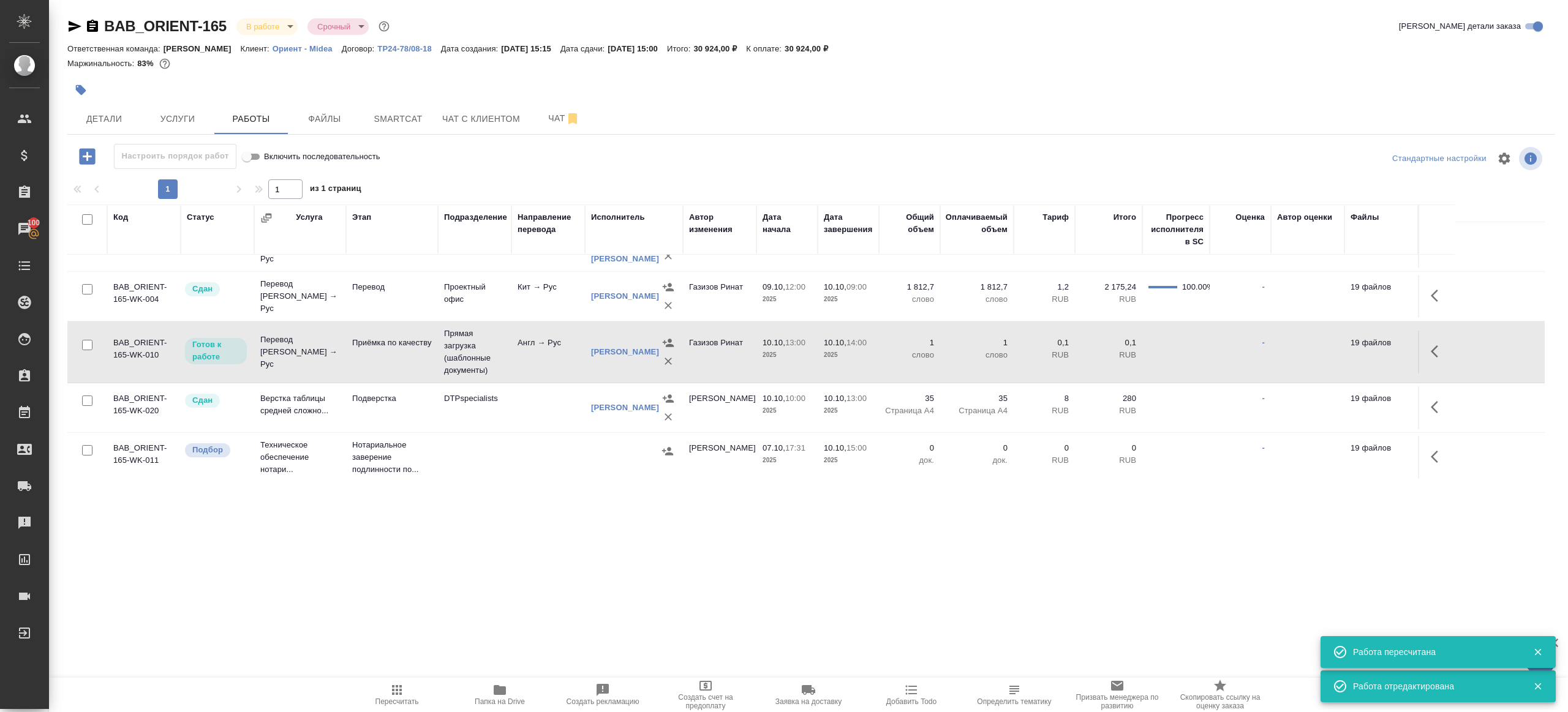
click at [396, 696] on icon "button" at bounding box center [397, 690] width 14 height 14
click at [492, 636] on div ".cls-1 fill:#fff; AWATERA Gazizov Rinat Клиенты Спецификации Заказы 100 Чаты To…" at bounding box center [784, 356] width 1568 height 712
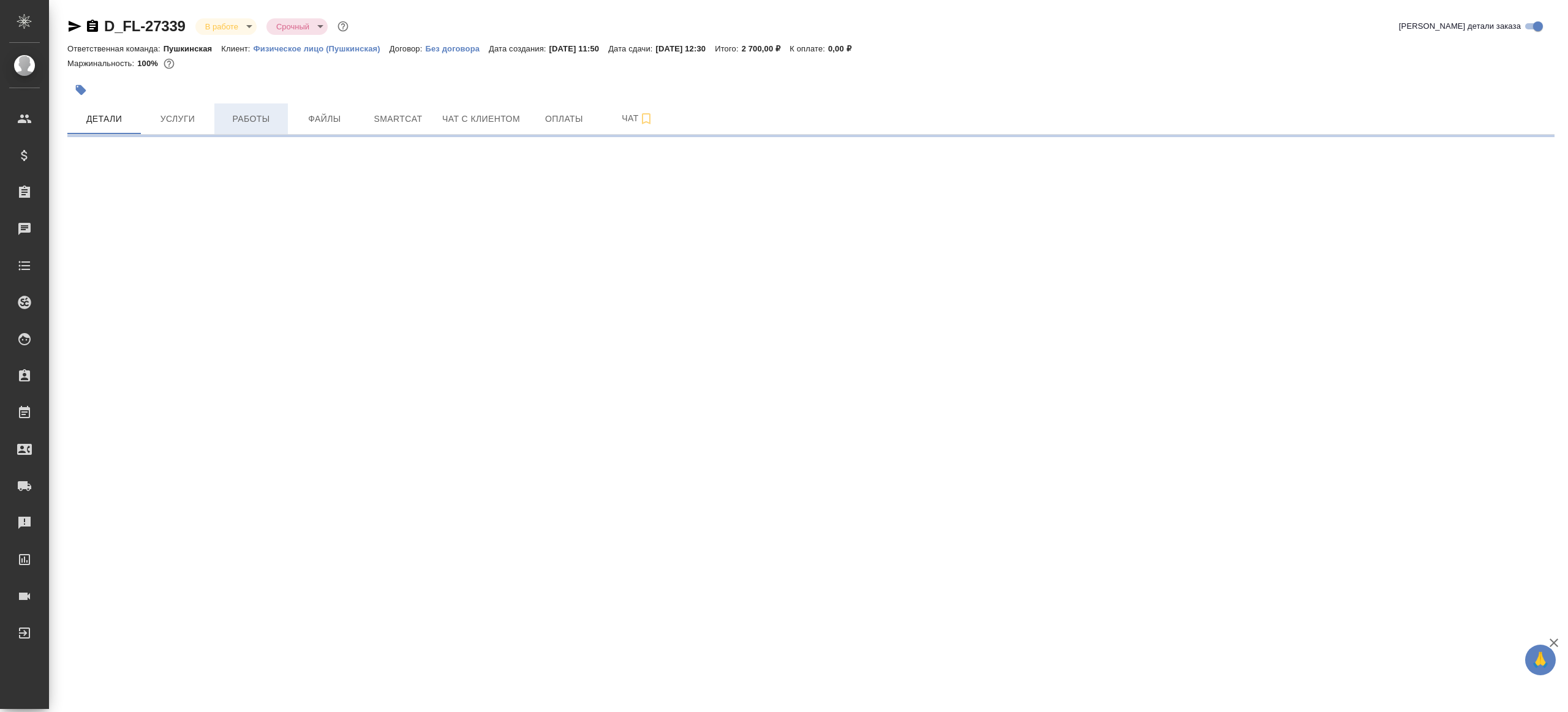
click at [233, 117] on span "Работы" at bounding box center [251, 119] width 59 height 15
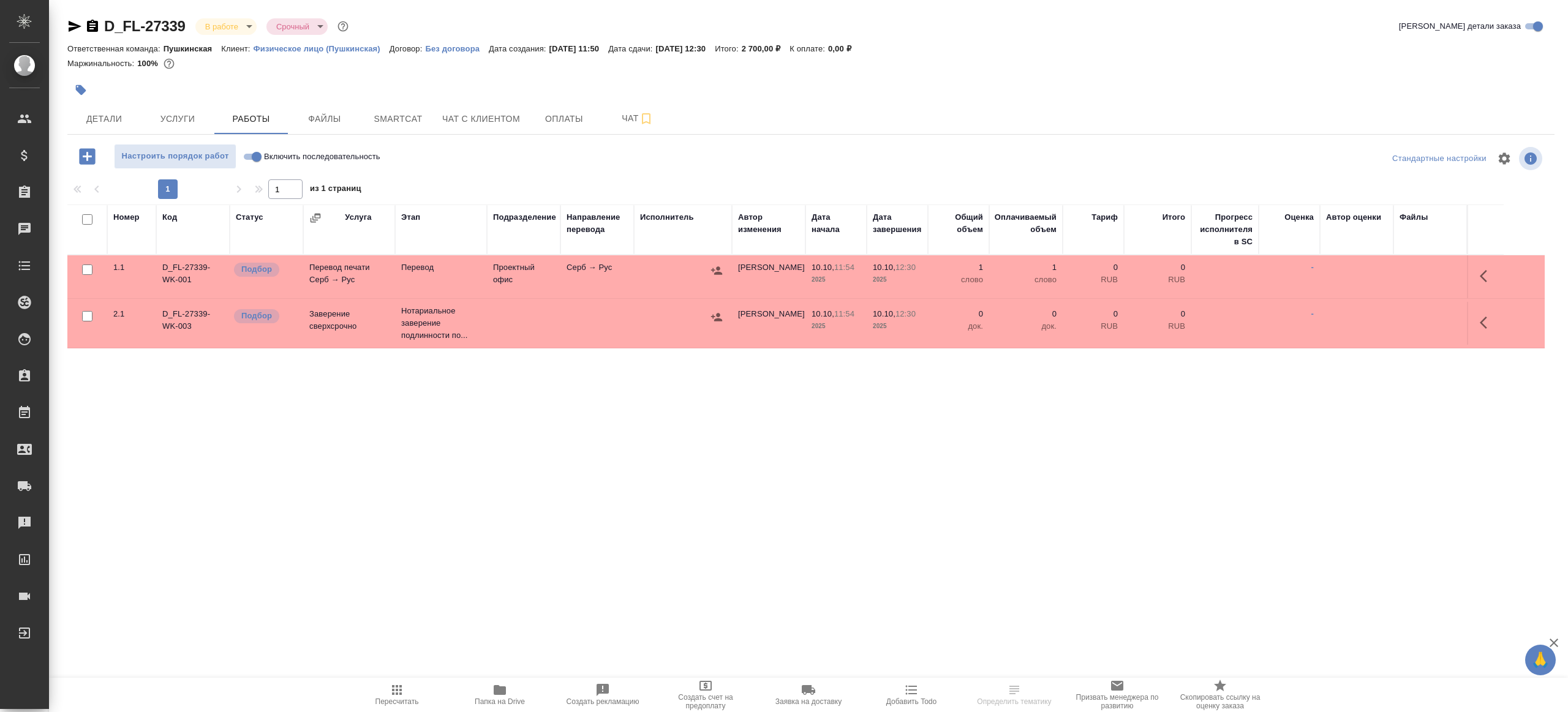
click at [491, 173] on div at bounding box center [811, 176] width 1488 height 6
click at [257, 158] on input "Включить последовательность" at bounding box center [257, 157] width 44 height 14
checkbox input "true"
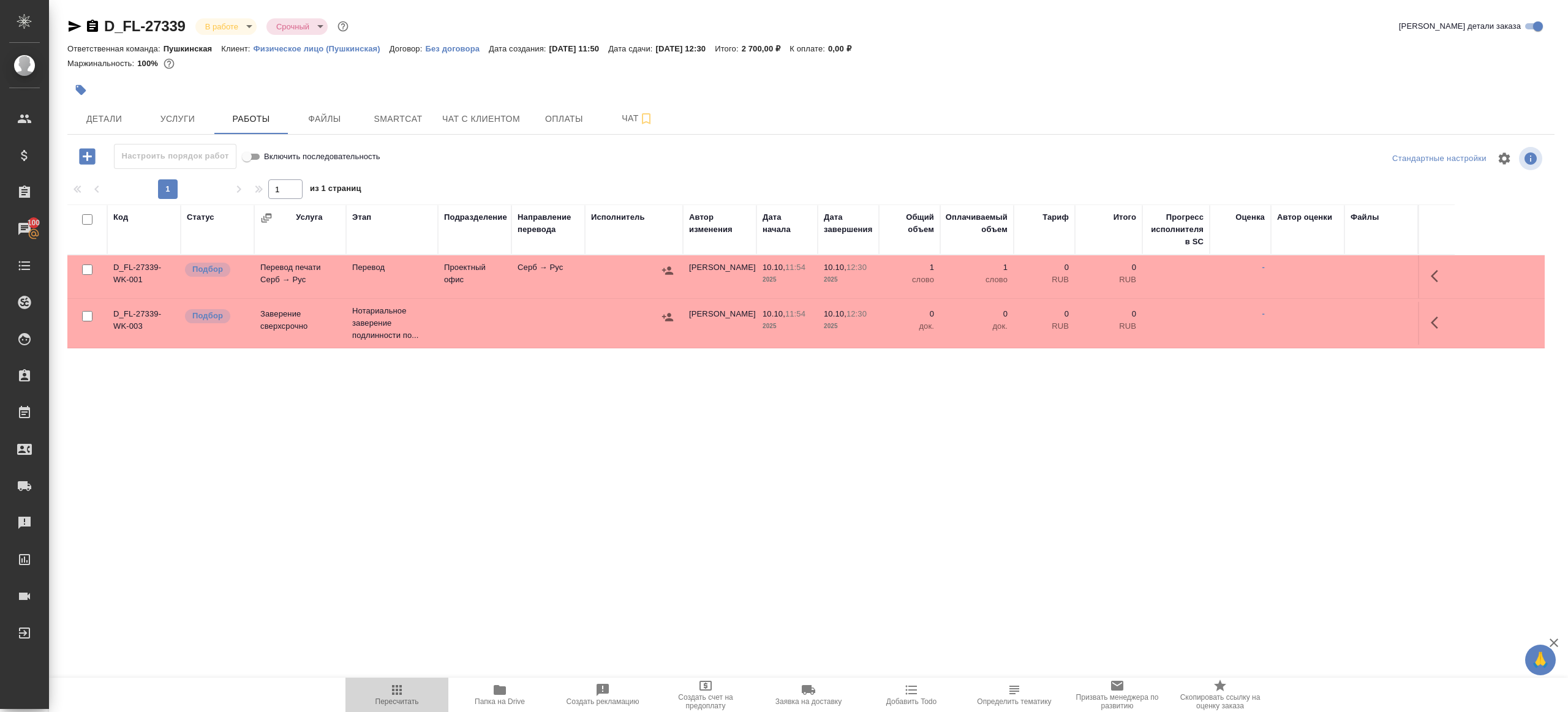
click at [386, 680] on button "Пересчитать" at bounding box center [397, 695] width 103 height 35
drag, startPoint x: 386, startPoint y: 680, endPoint x: 458, endPoint y: 621, distance: 93.1
click at [386, 680] on button "Пересчитать" at bounding box center [397, 695] width 103 height 35
click at [532, 594] on div ".cls-1 fill:#fff; AWATERA [PERSON_NAME] Клиенты Спецификации Заказы 100 Чаты To…" at bounding box center [784, 356] width 1568 height 712
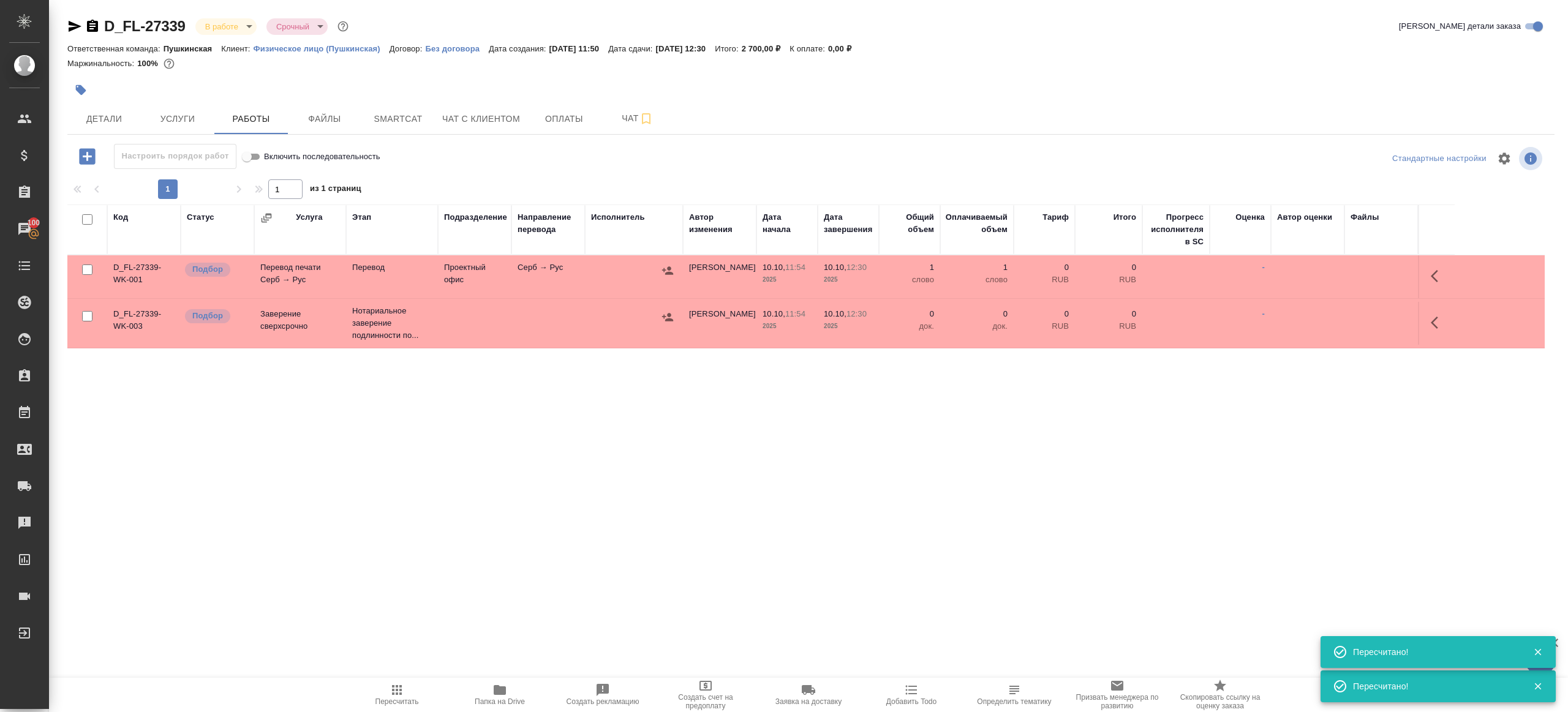
click at [560, 270] on td "Серб → Рус" at bounding box center [548, 276] width 73 height 43
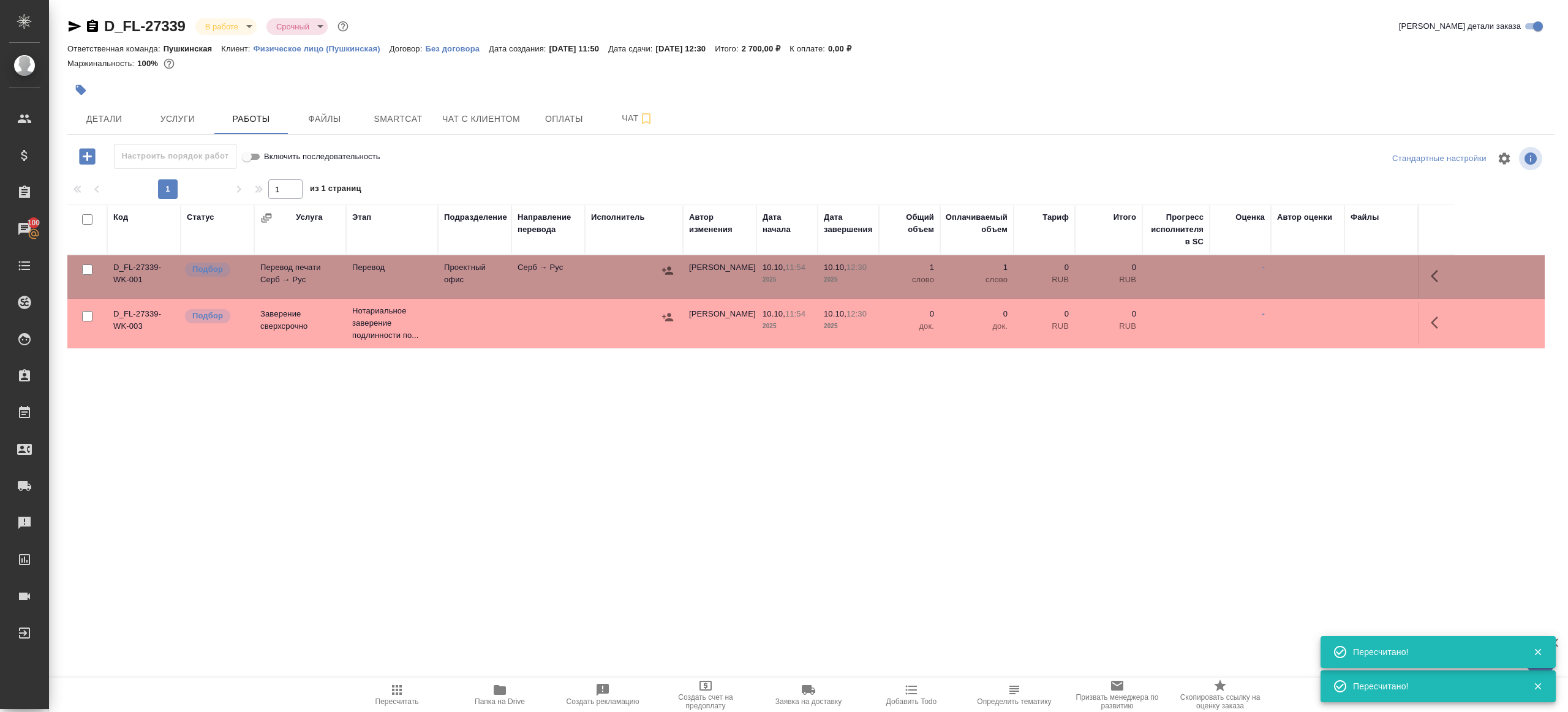
click at [560, 270] on td "Серб → Рус" at bounding box center [548, 276] width 73 height 43
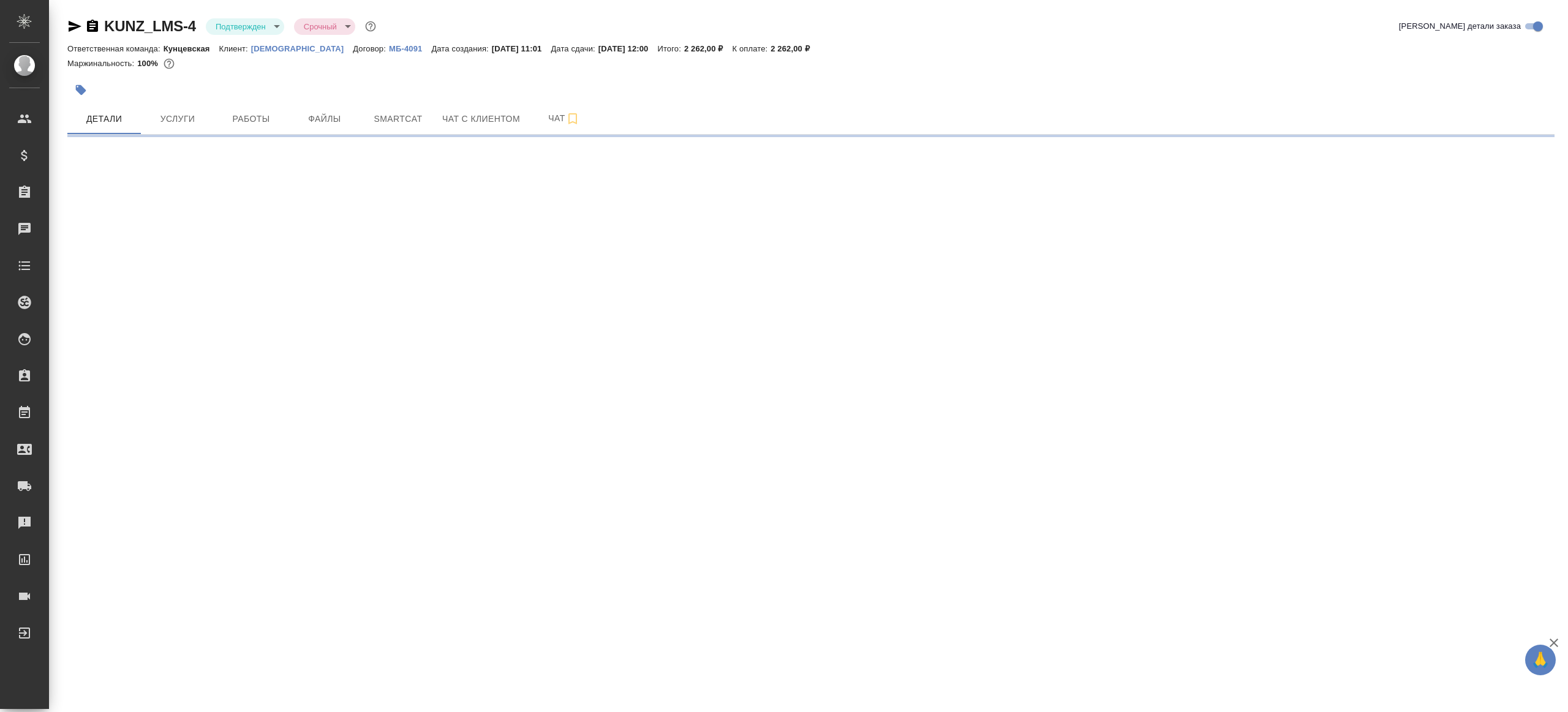
select select "RU"
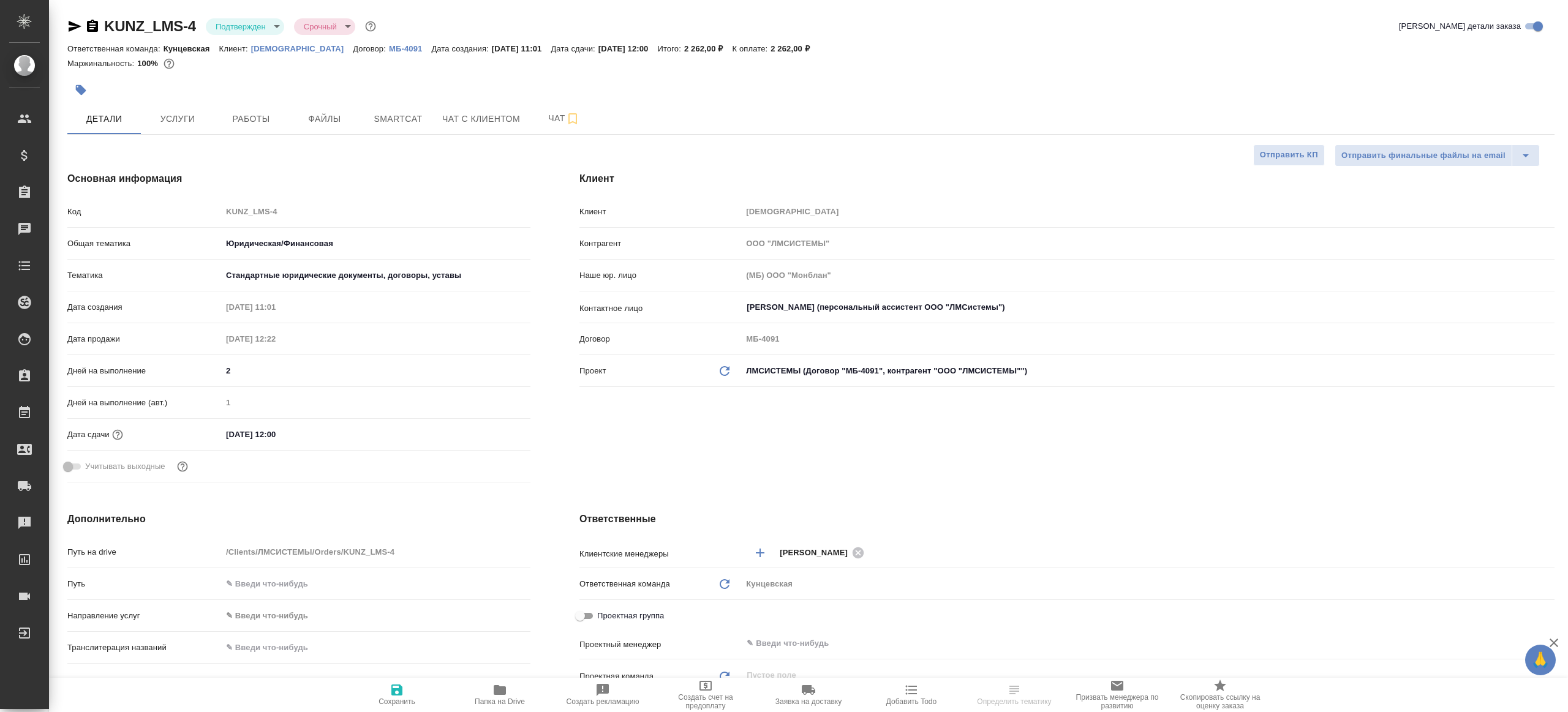
type textarea "x"
click at [241, 30] on body "🙏 .cls-1 fill:#fff; AWATERA [PERSON_NAME] Клиенты Спецификации Заказы Чаты Todo…" at bounding box center [784, 356] width 1568 height 712
type textarea "x"
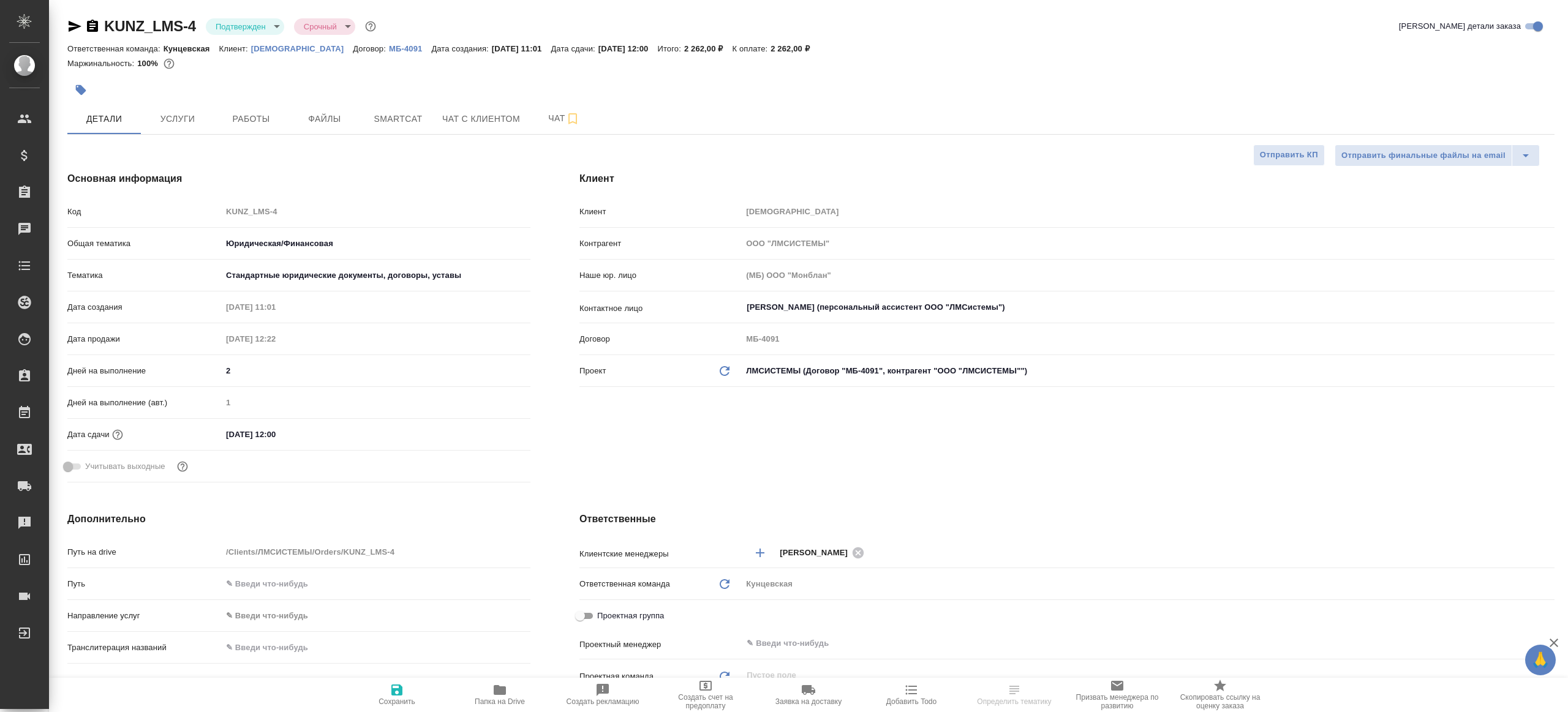
type textarea "x"
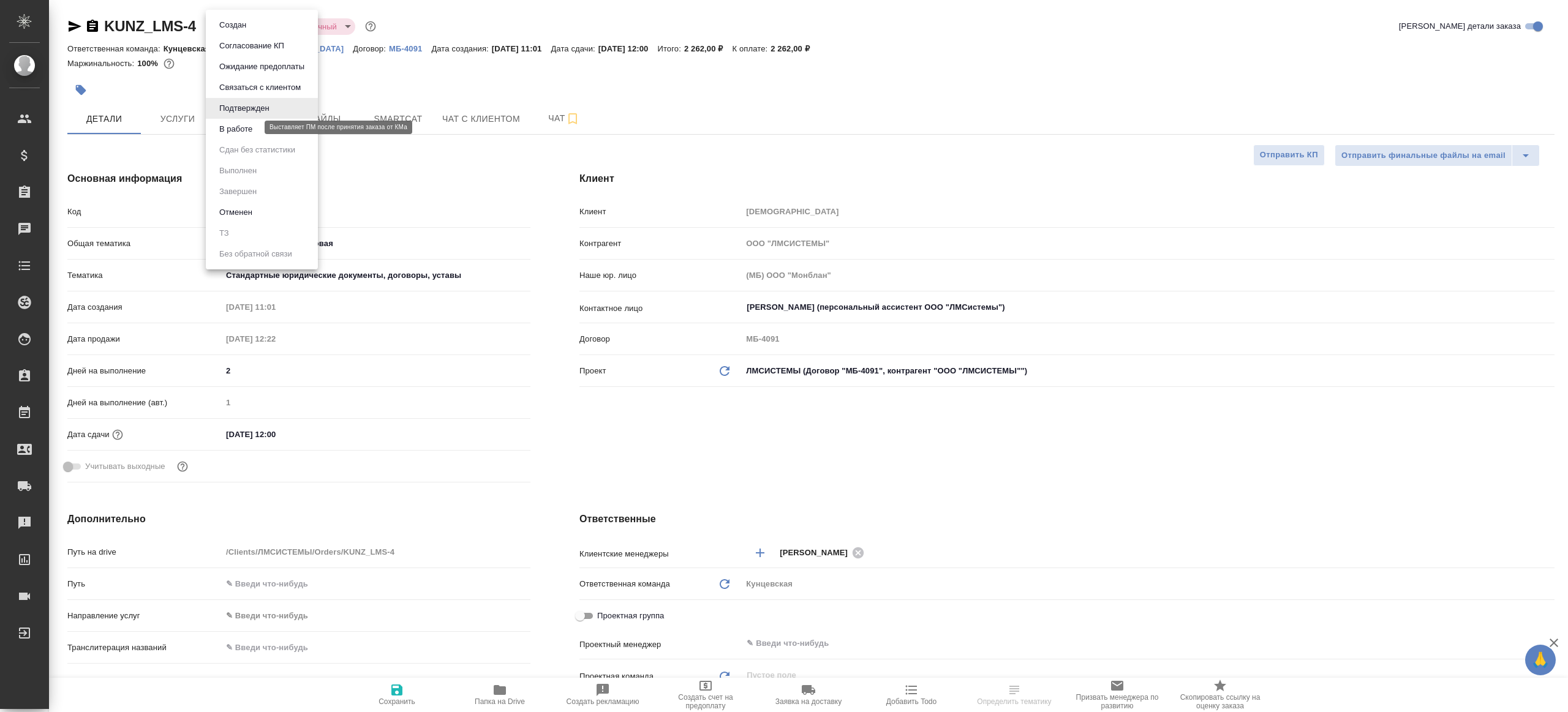
click at [241, 131] on button "В работе" at bounding box center [236, 129] width 40 height 14
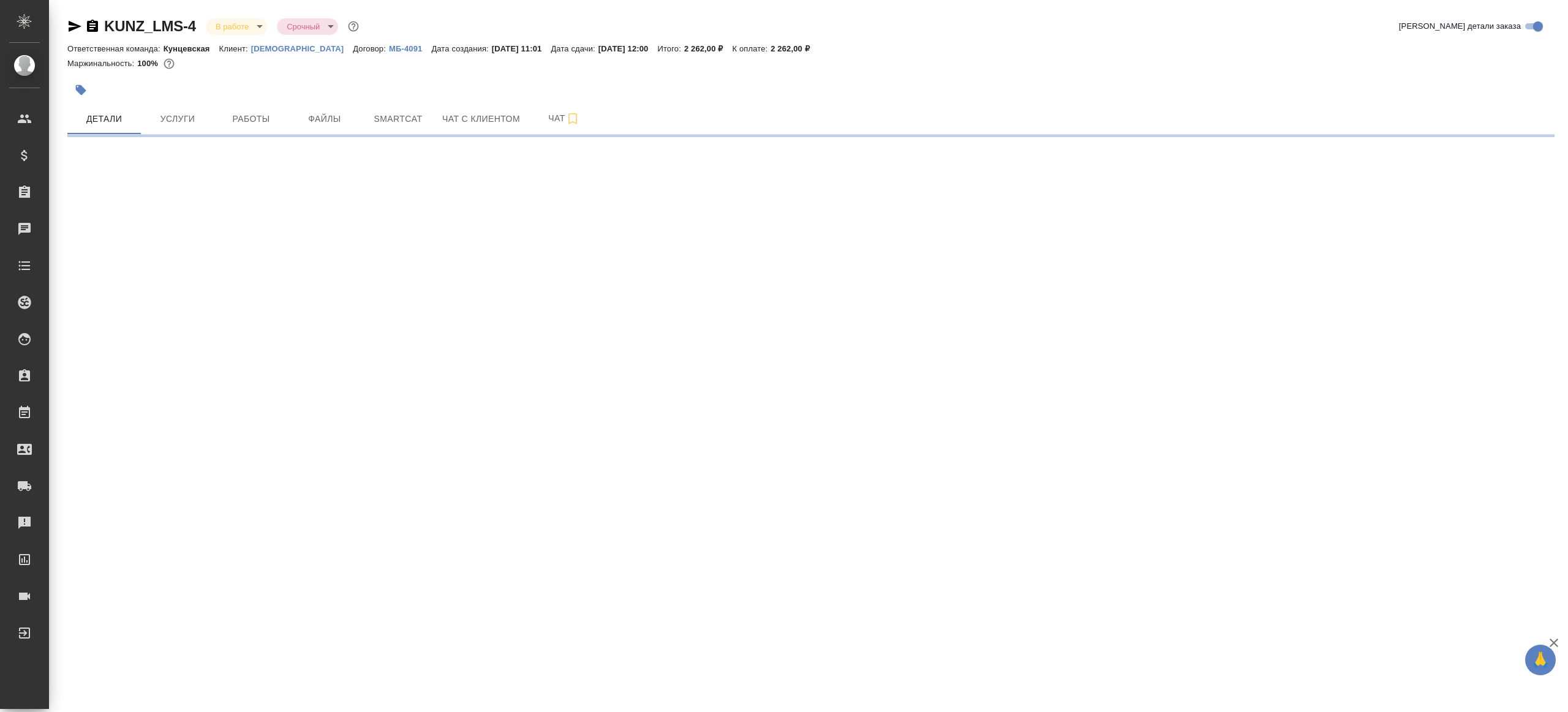
select select "RU"
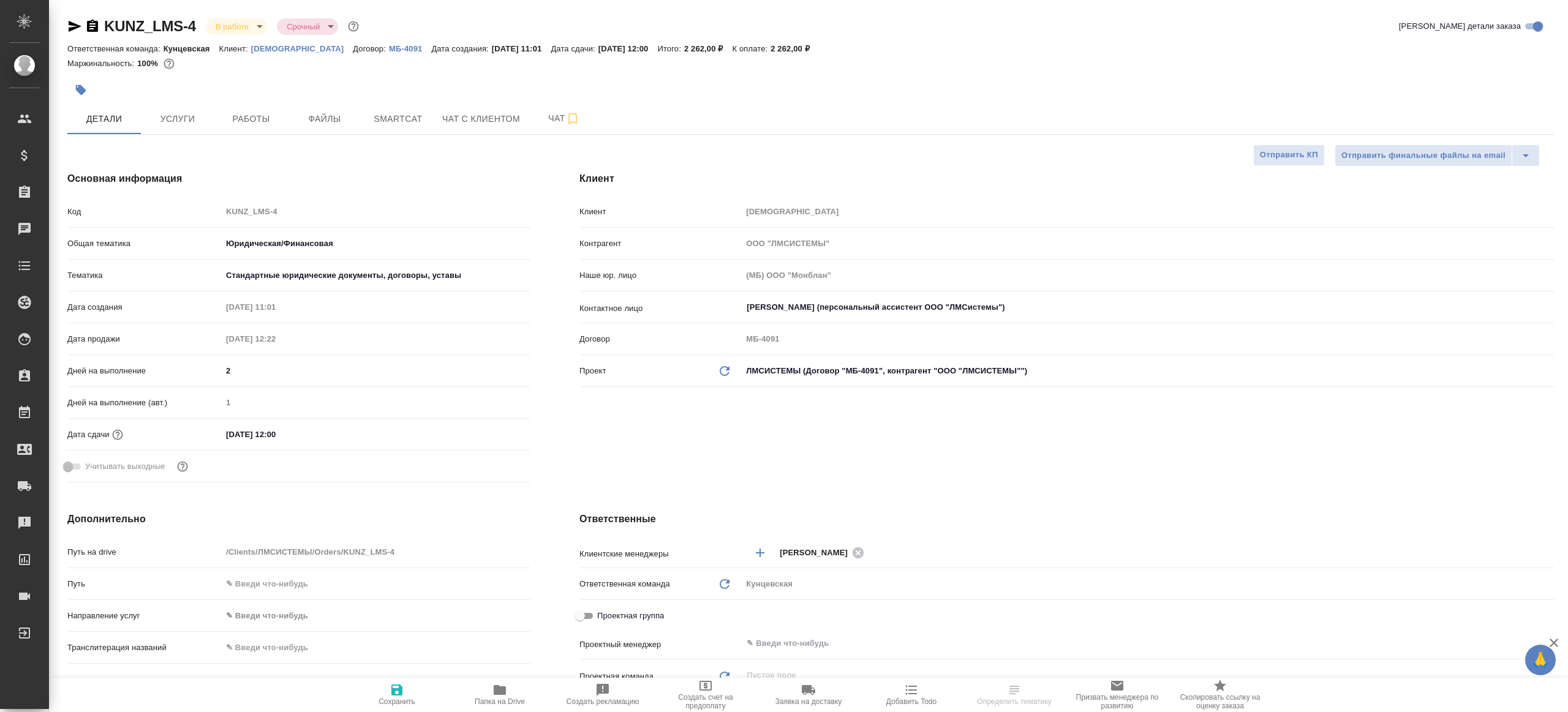
type textarea "x"
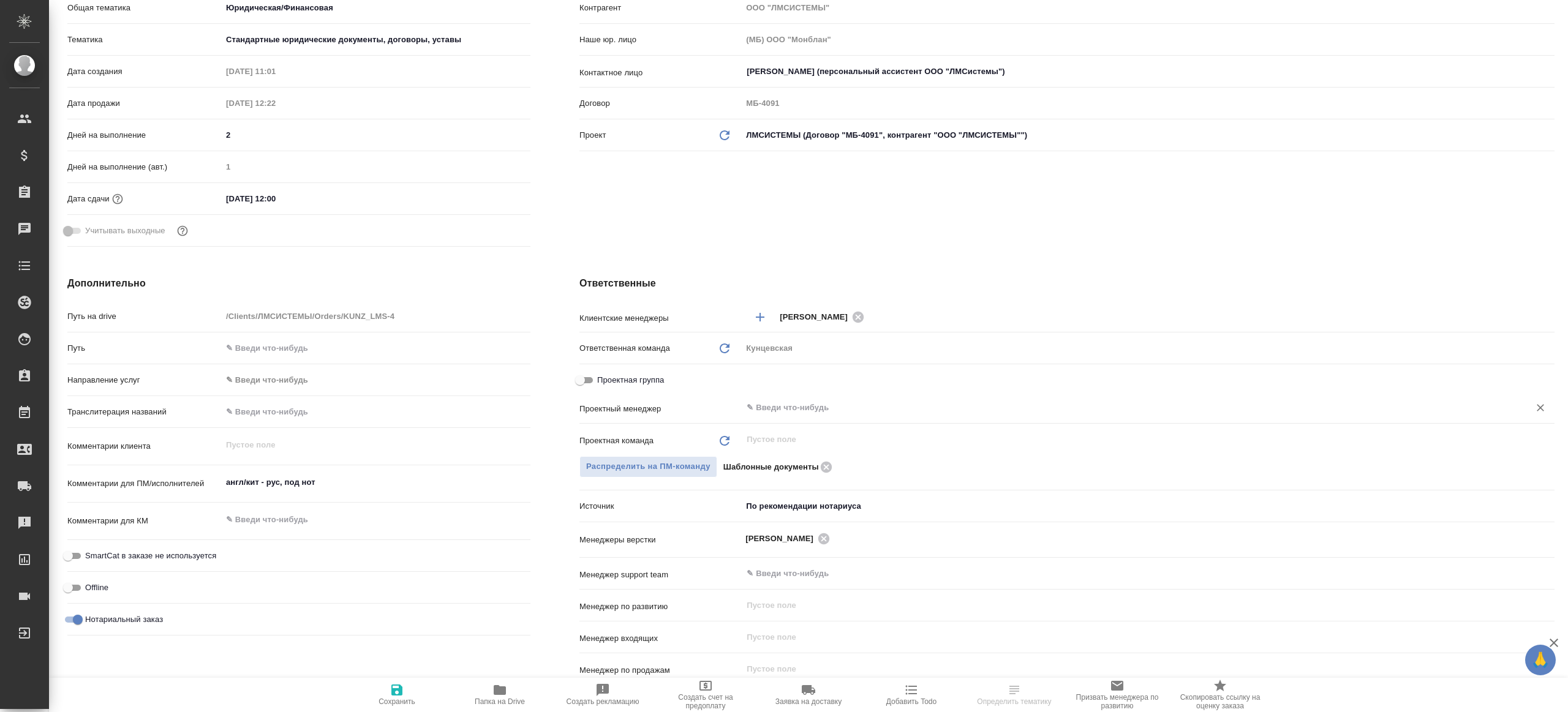
click at [844, 413] on input "text" at bounding box center [1128, 408] width 765 height 14
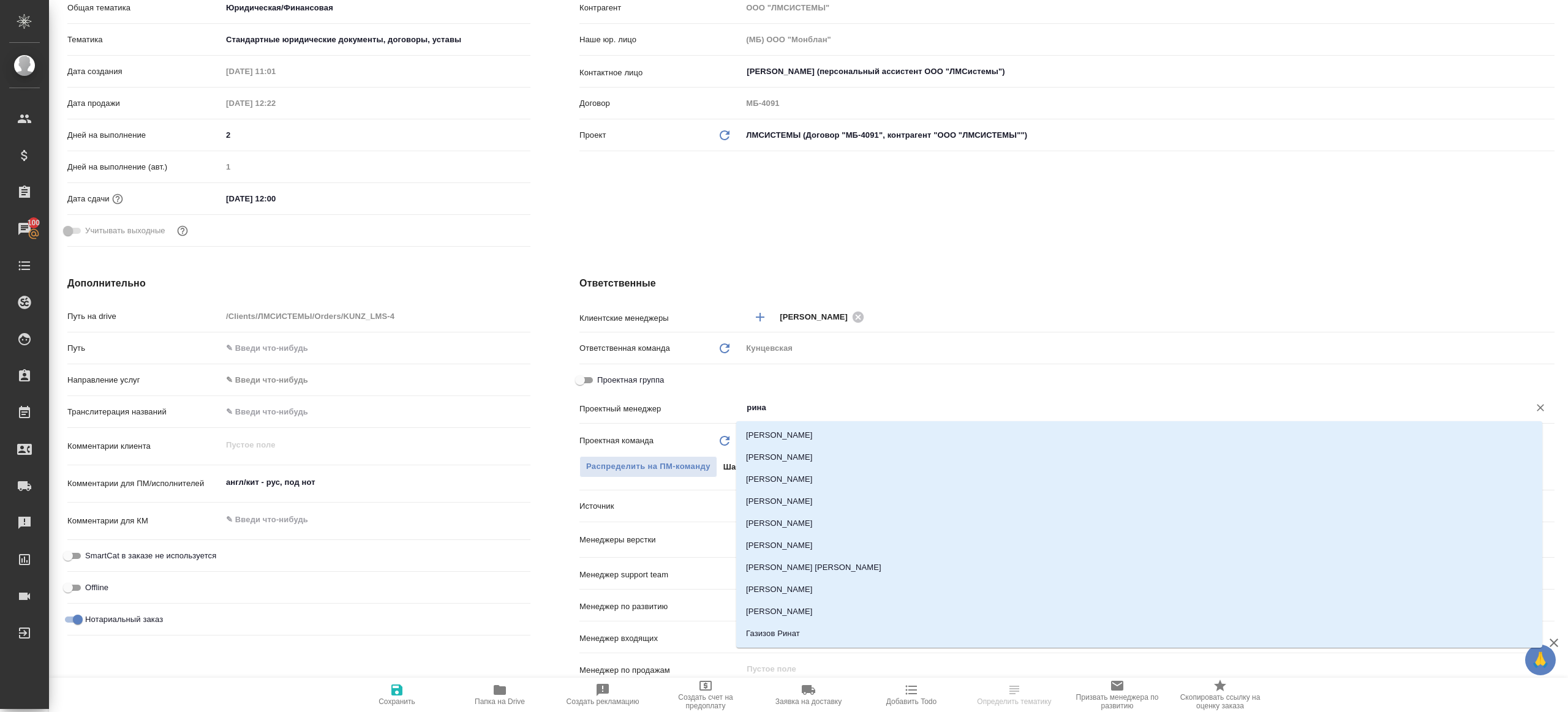
type input "ринат"
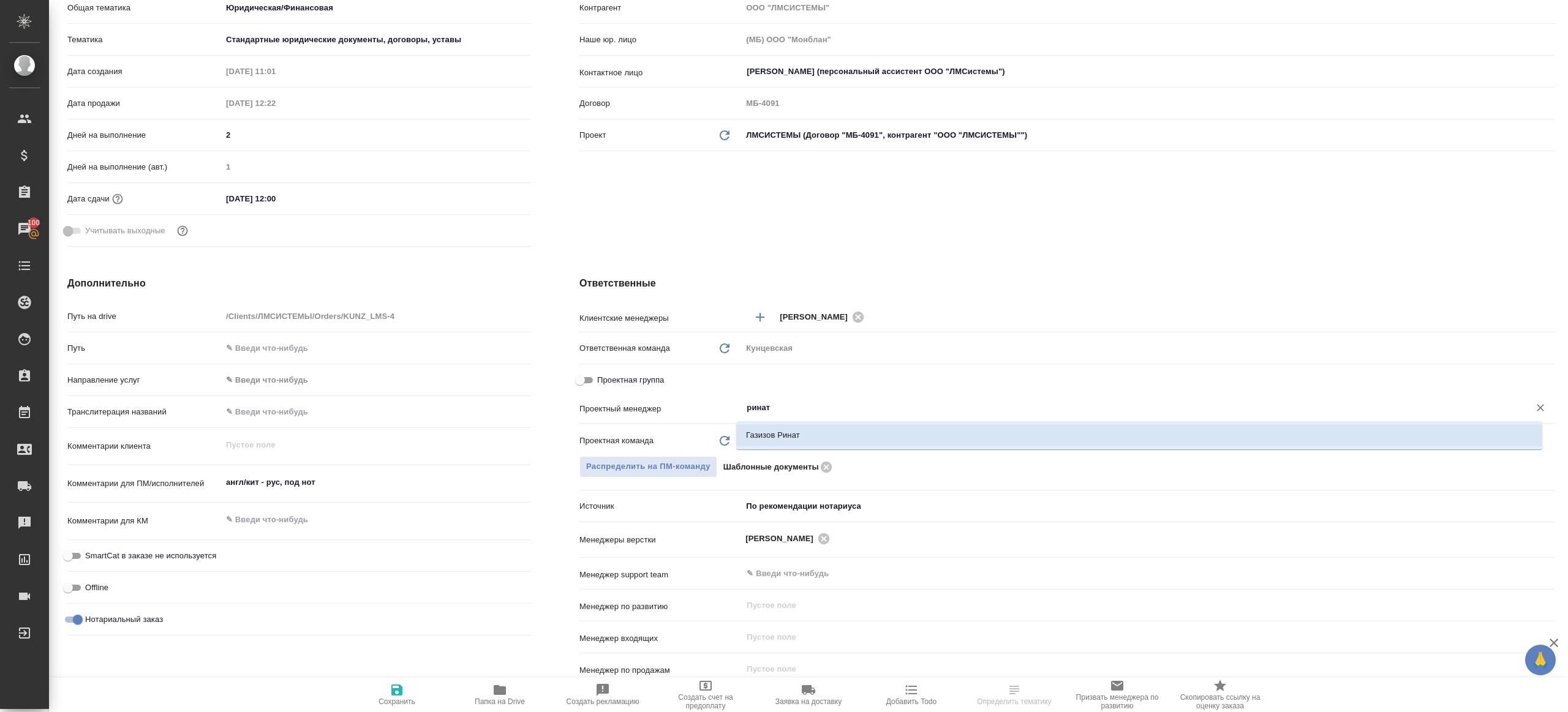
click at [828, 428] on li "Газизов Ринат" at bounding box center [1140, 434] width 807 height 22
type textarea "x"
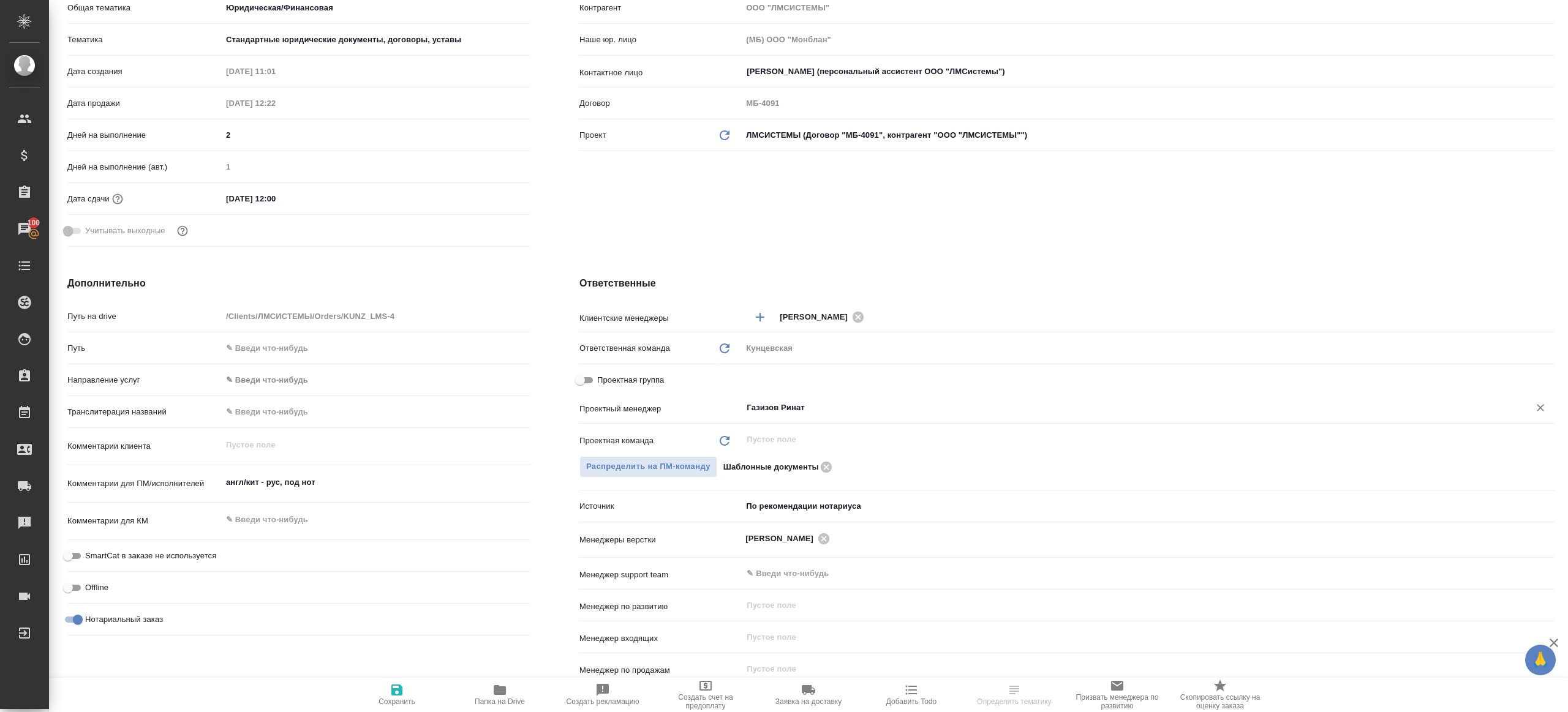
type input "Газизов Ринат"
click at [409, 686] on span "Сохранить" at bounding box center [397, 694] width 89 height 23
type textarea "x"
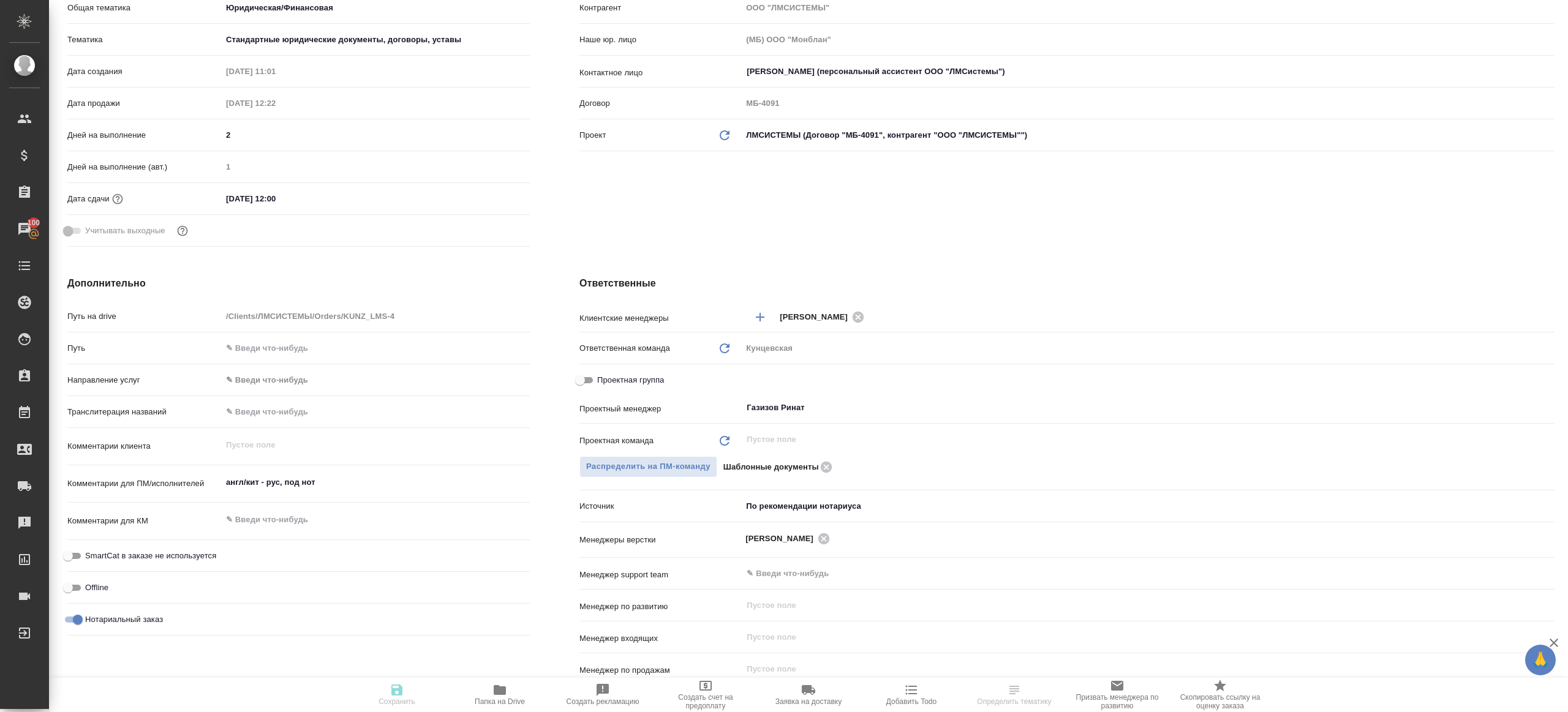
type textarea "x"
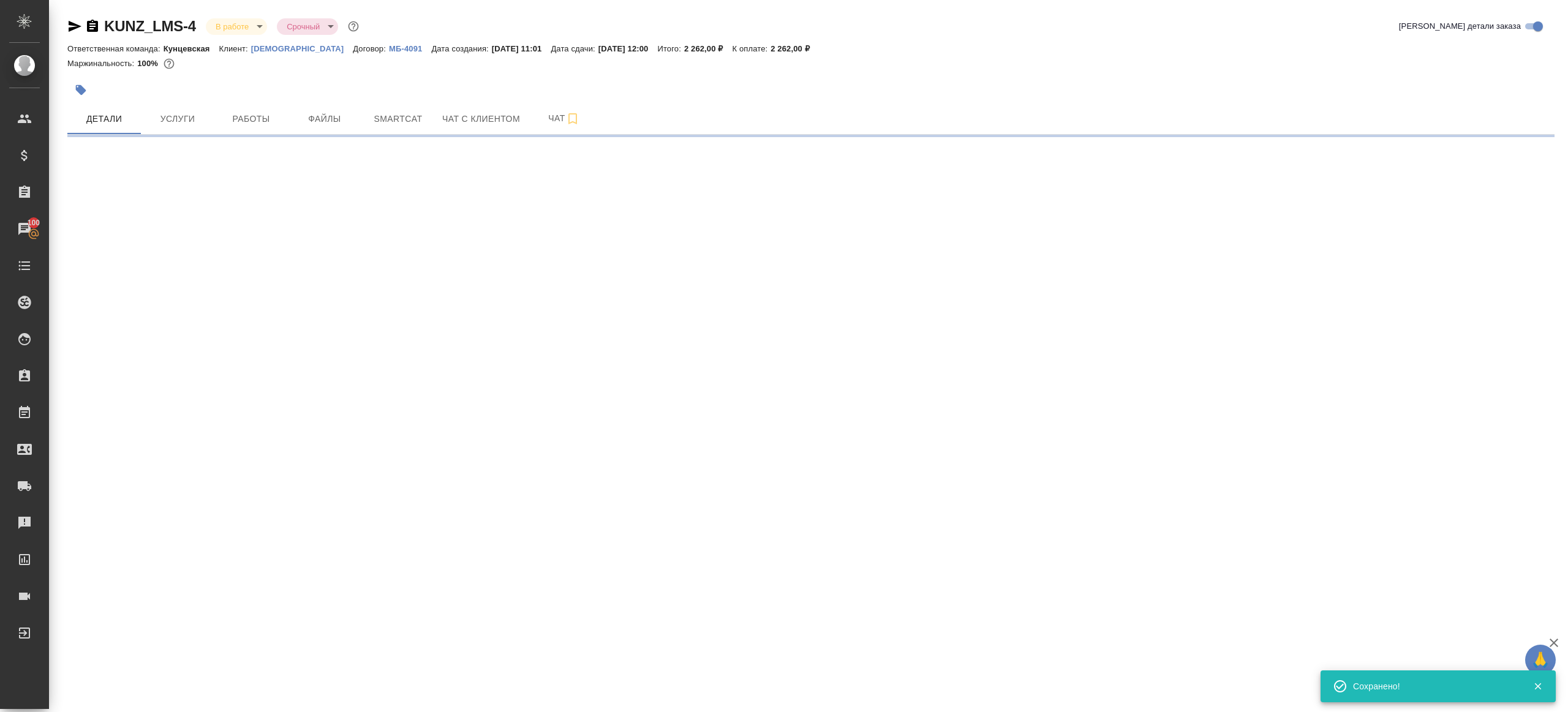
scroll to position [0, 0]
select select "RU"
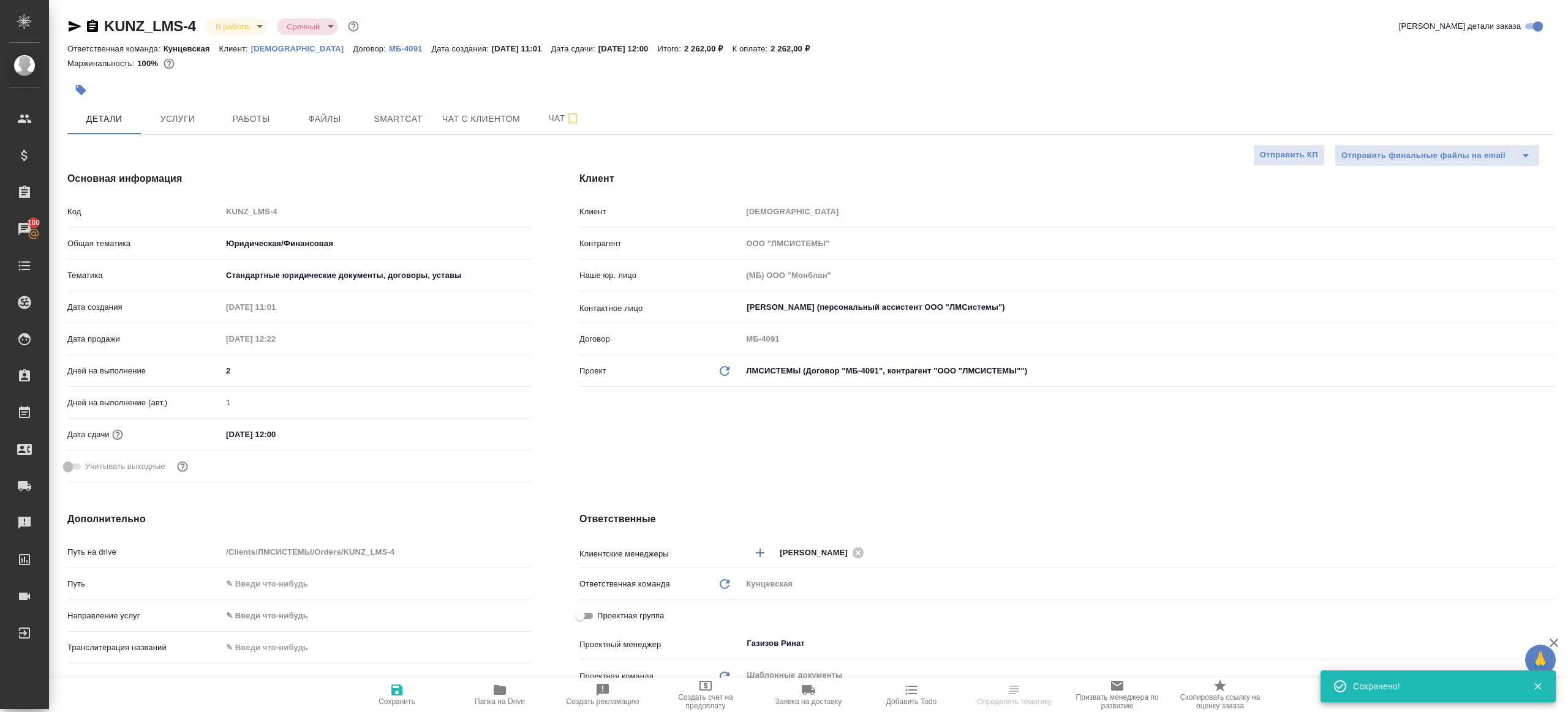
type textarea "x"
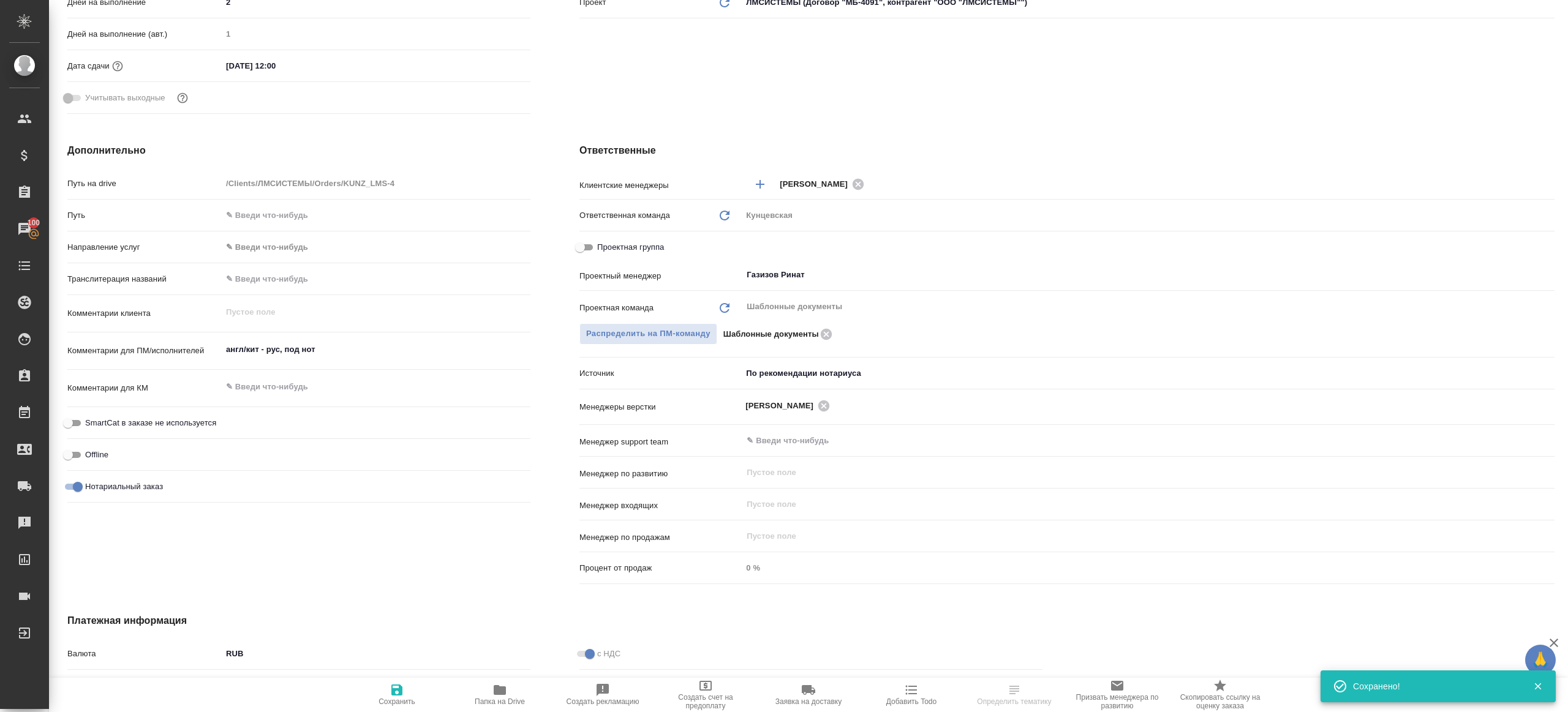
scroll to position [359, 0]
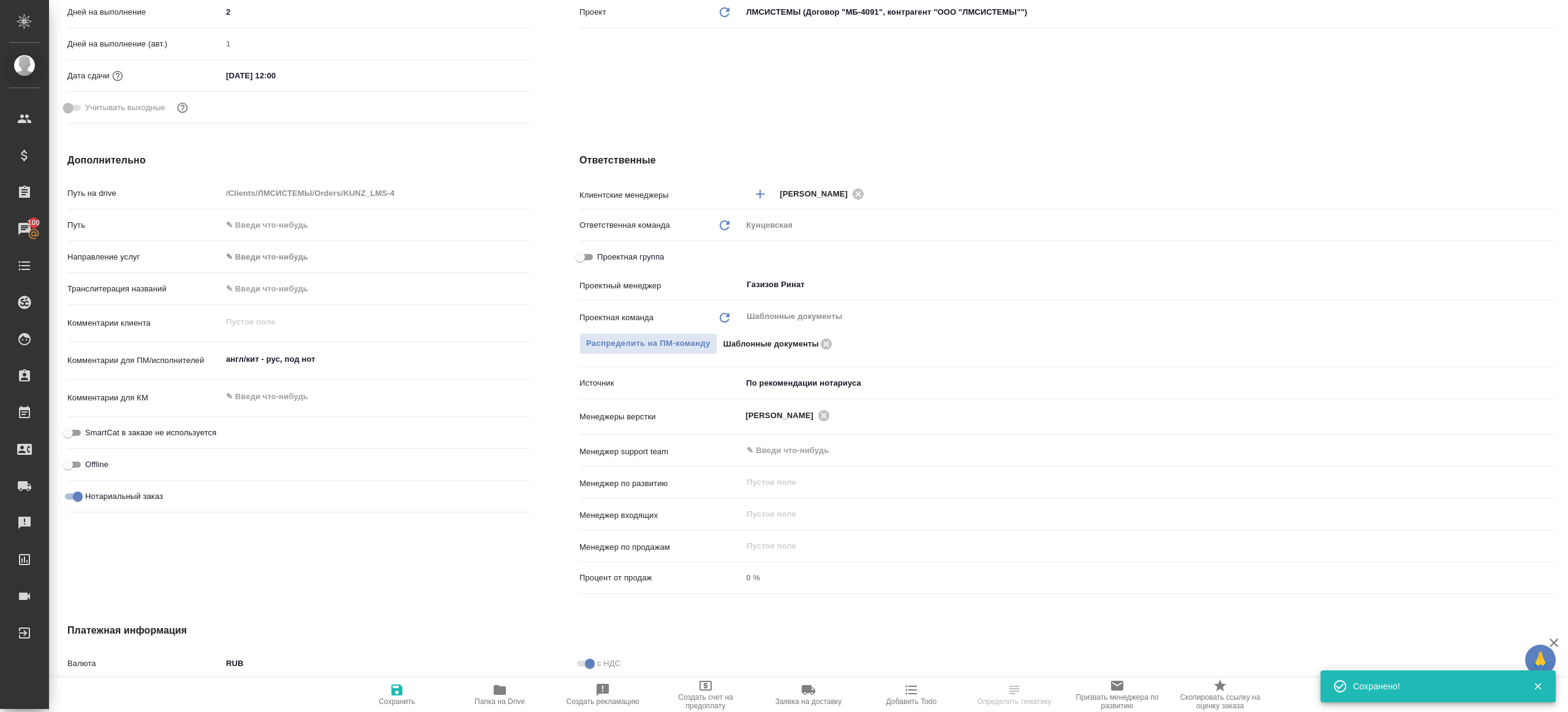
click at [507, 696] on span "Папка на Drive" at bounding box center [500, 694] width 89 height 23
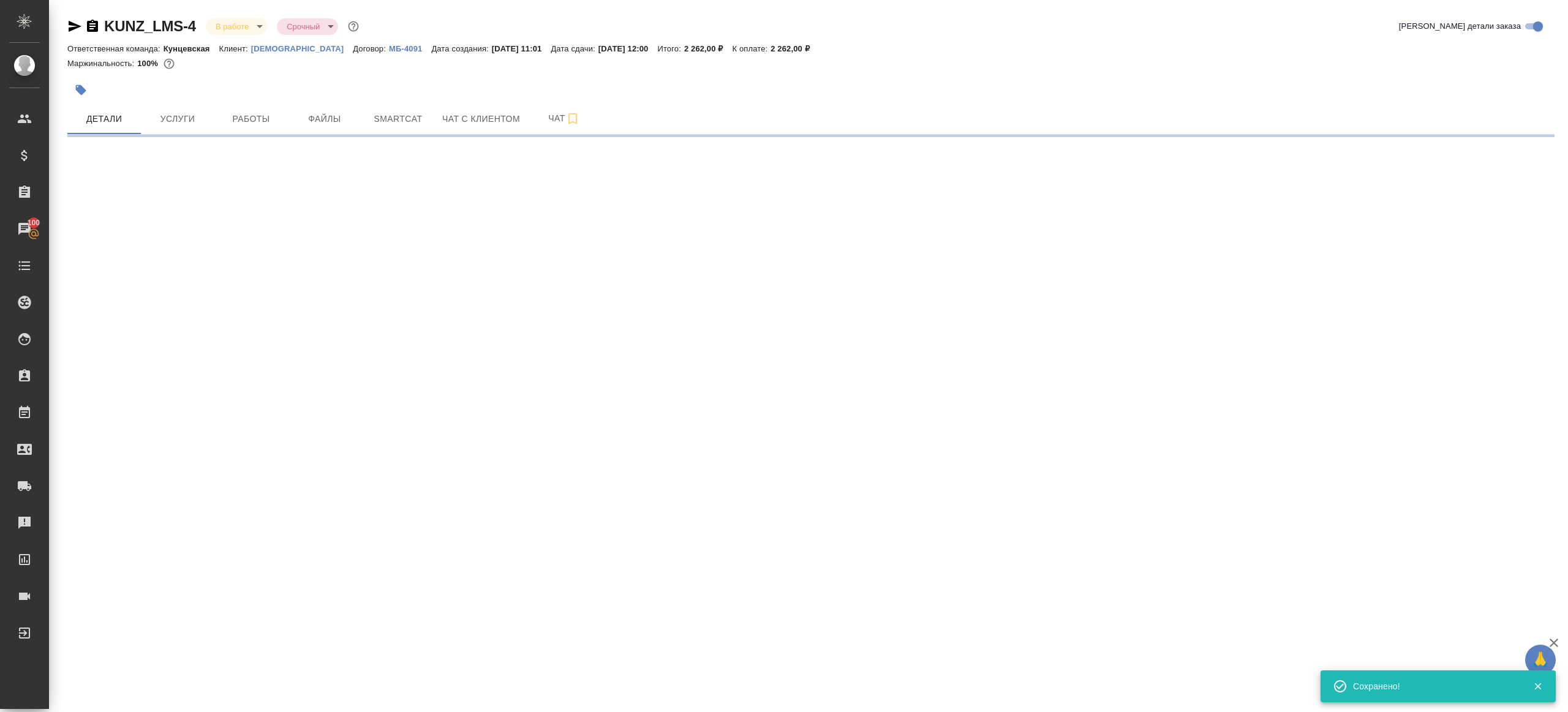
select select "RU"
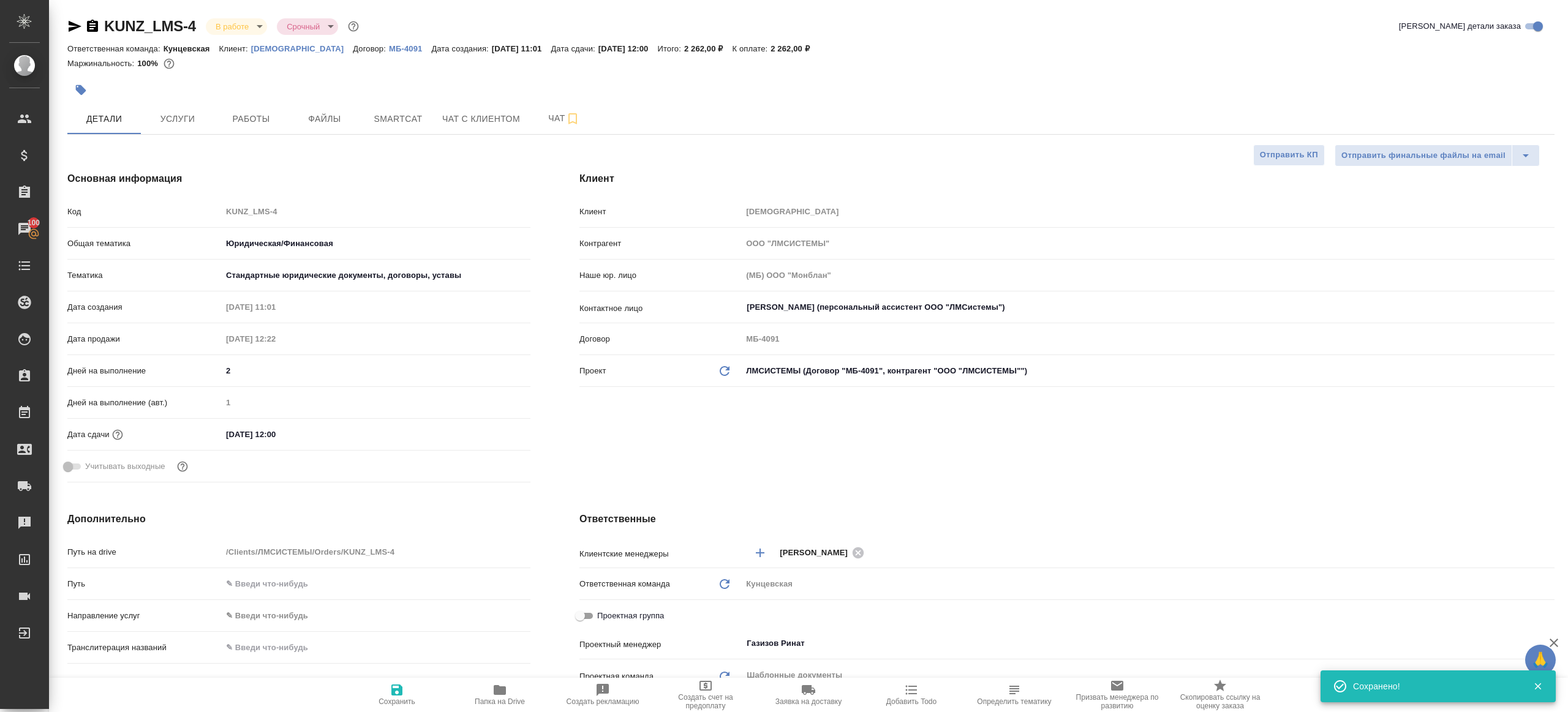
type textarea "x"
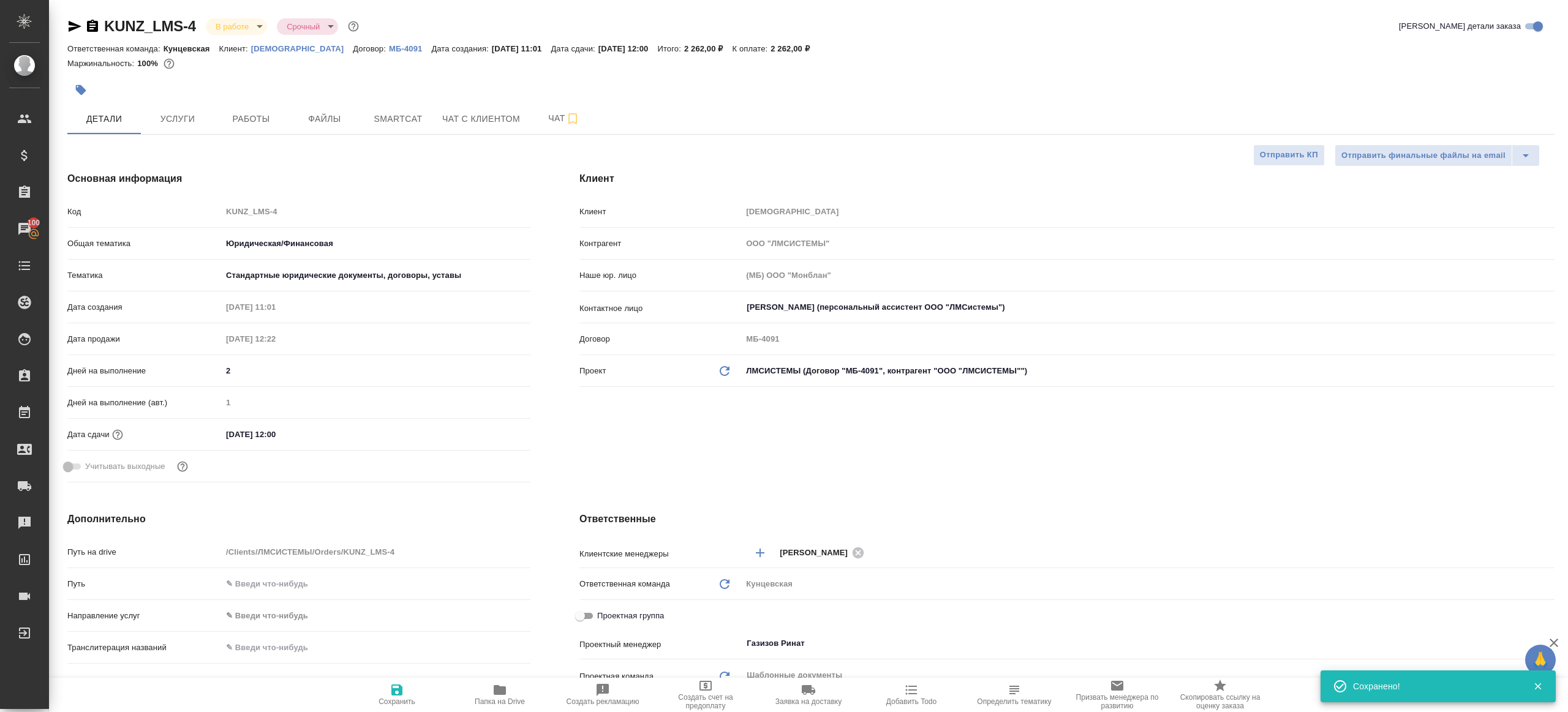
type textarea "x"
click at [229, 125] on span "Работы" at bounding box center [251, 119] width 59 height 15
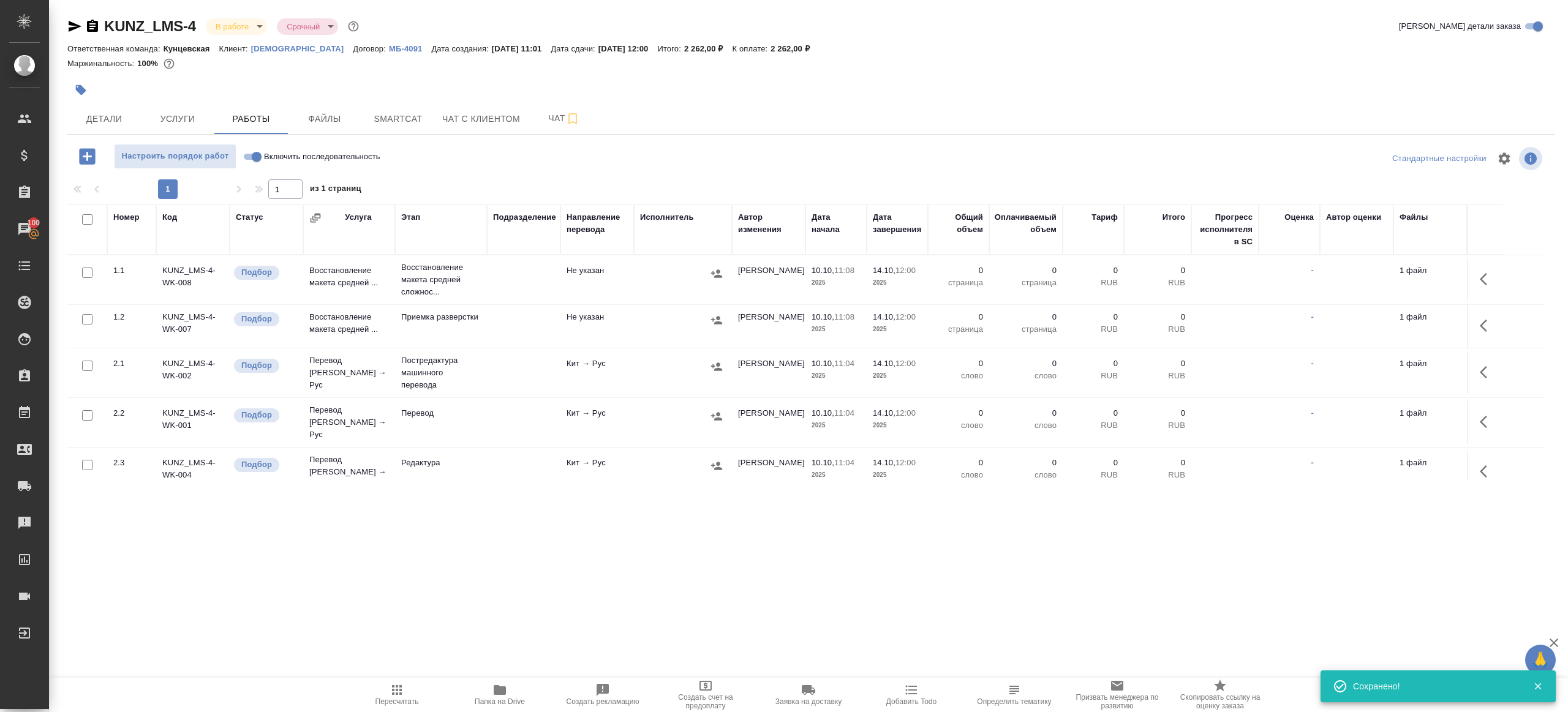
click at [251, 155] on input "Включить последовательность" at bounding box center [257, 157] width 44 height 14
checkbox input "true"
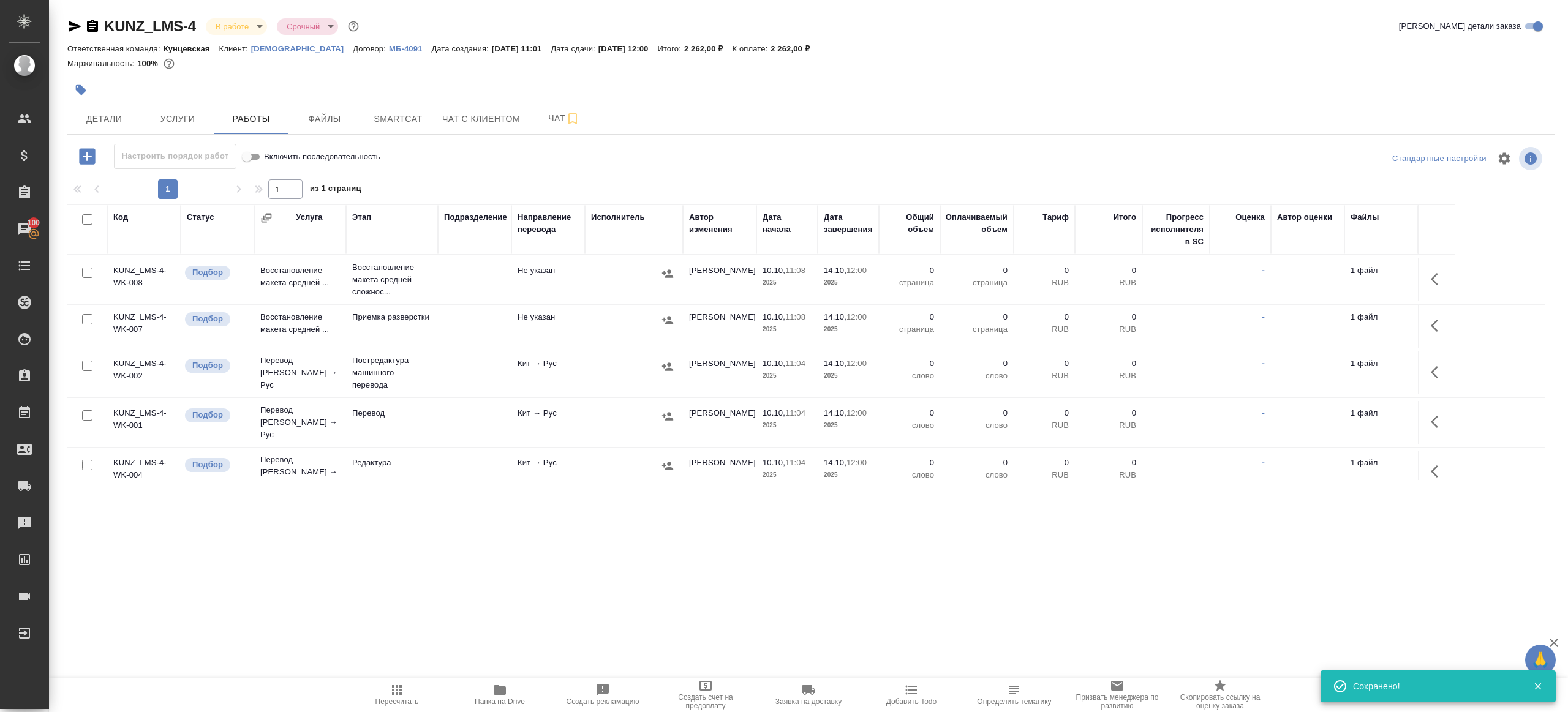
drag, startPoint x: 90, startPoint y: 219, endPoint x: 91, endPoint y: 243, distance: 24.0
click at [90, 220] on input "checkbox" at bounding box center [87, 219] width 10 height 10
checkbox input "true"
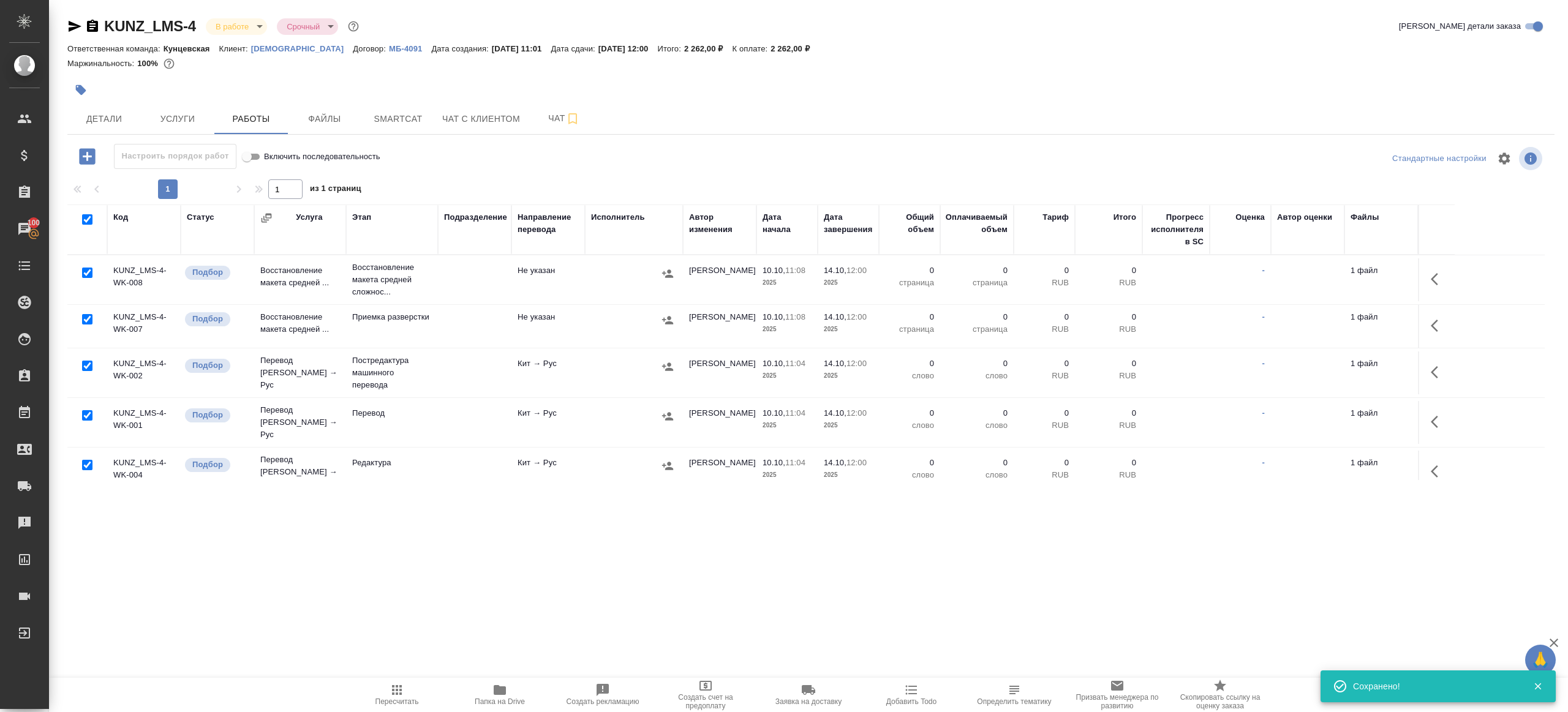
checkbox input "true"
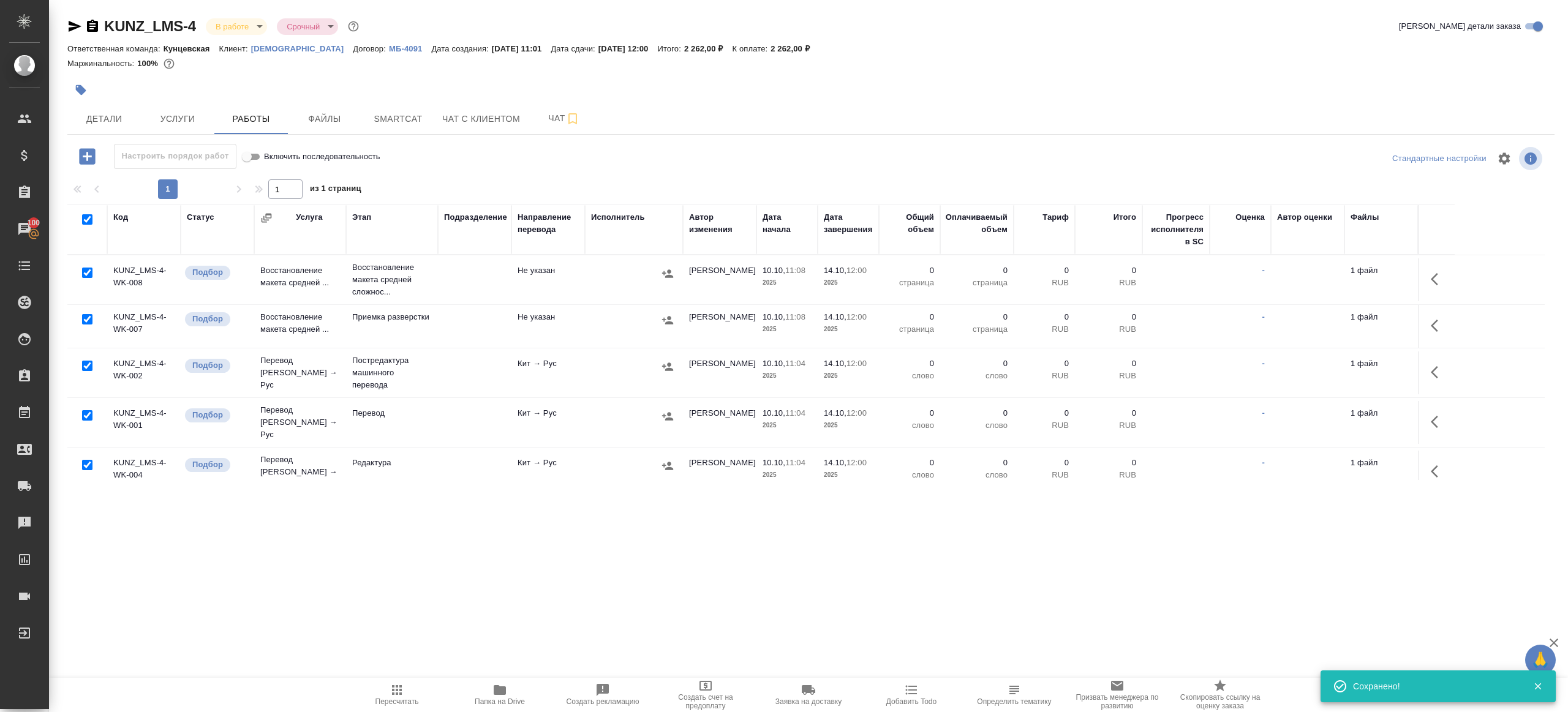
checkbox input "true"
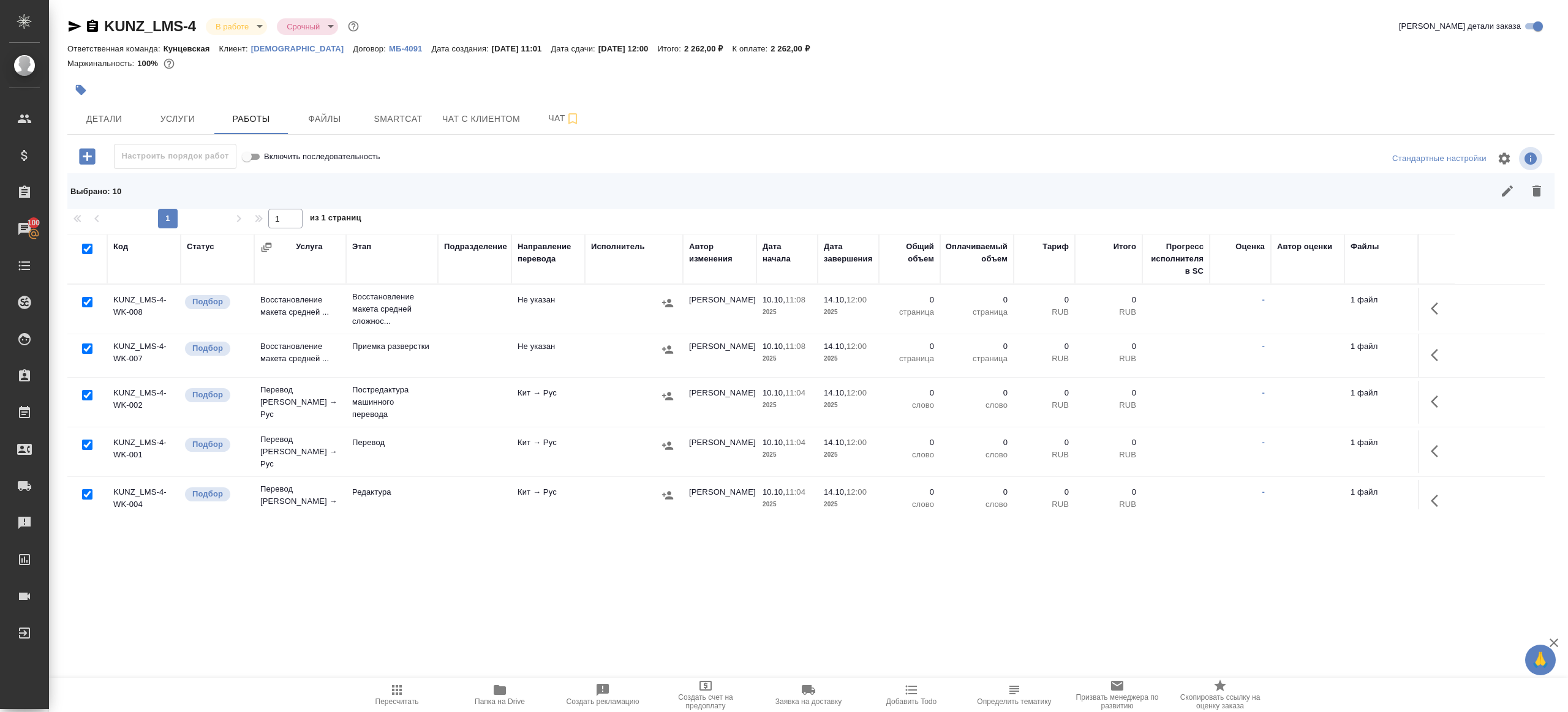
click at [89, 298] on input "checkbox" at bounding box center [87, 302] width 10 height 10
checkbox input "false"
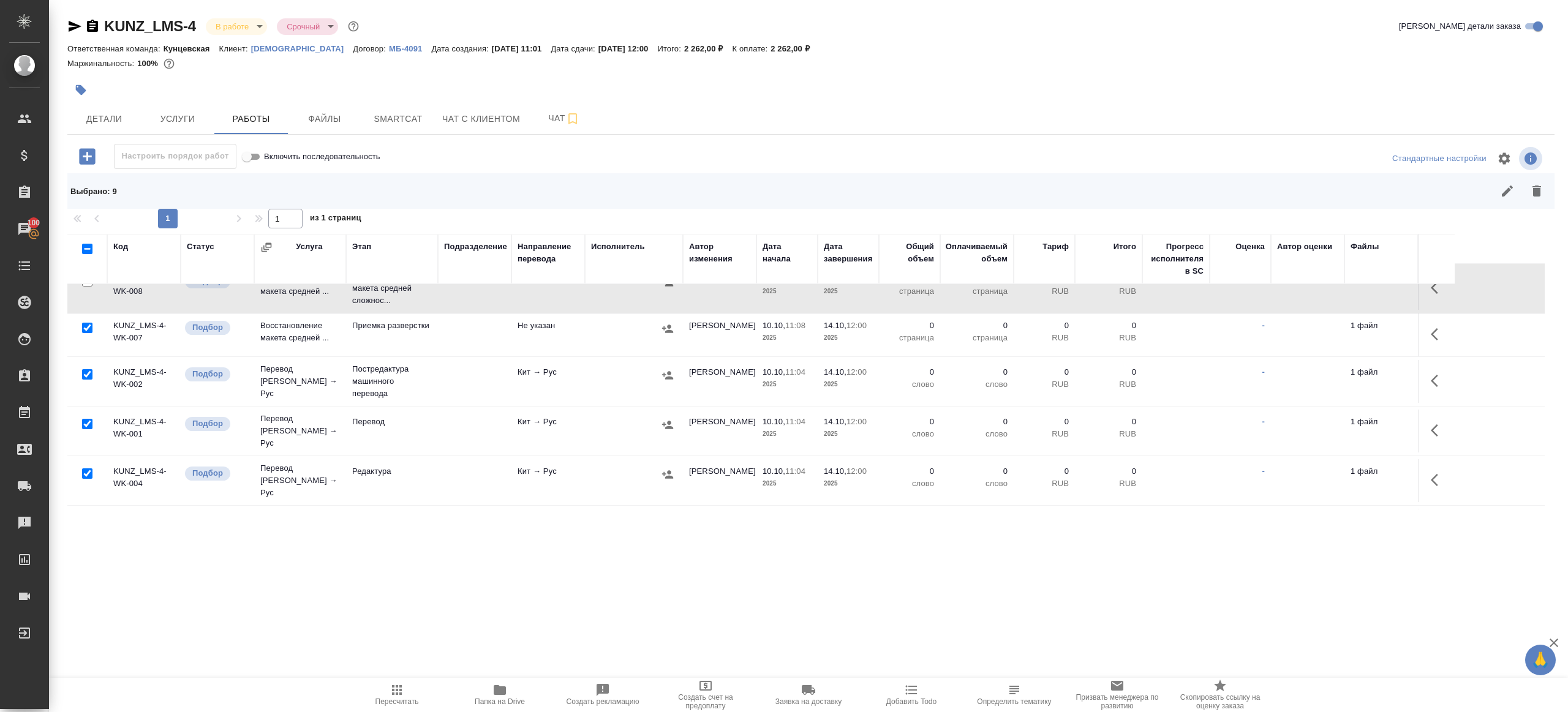
scroll to position [69, 0]
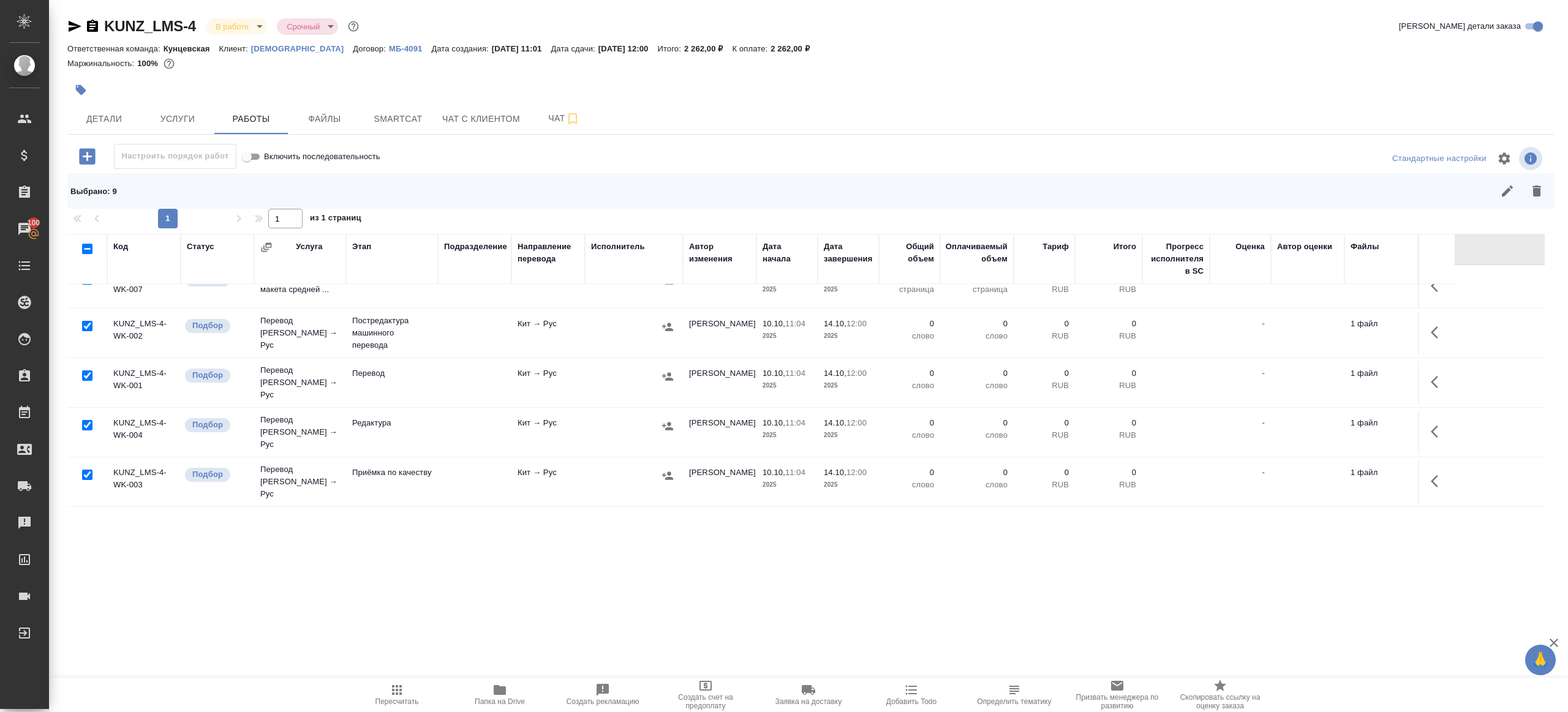
drag, startPoint x: 89, startPoint y: 369, endPoint x: 94, endPoint y: 393, distance: 24.5
click at [89, 370] on input "checkbox" at bounding box center [87, 375] width 10 height 10
checkbox input "false"
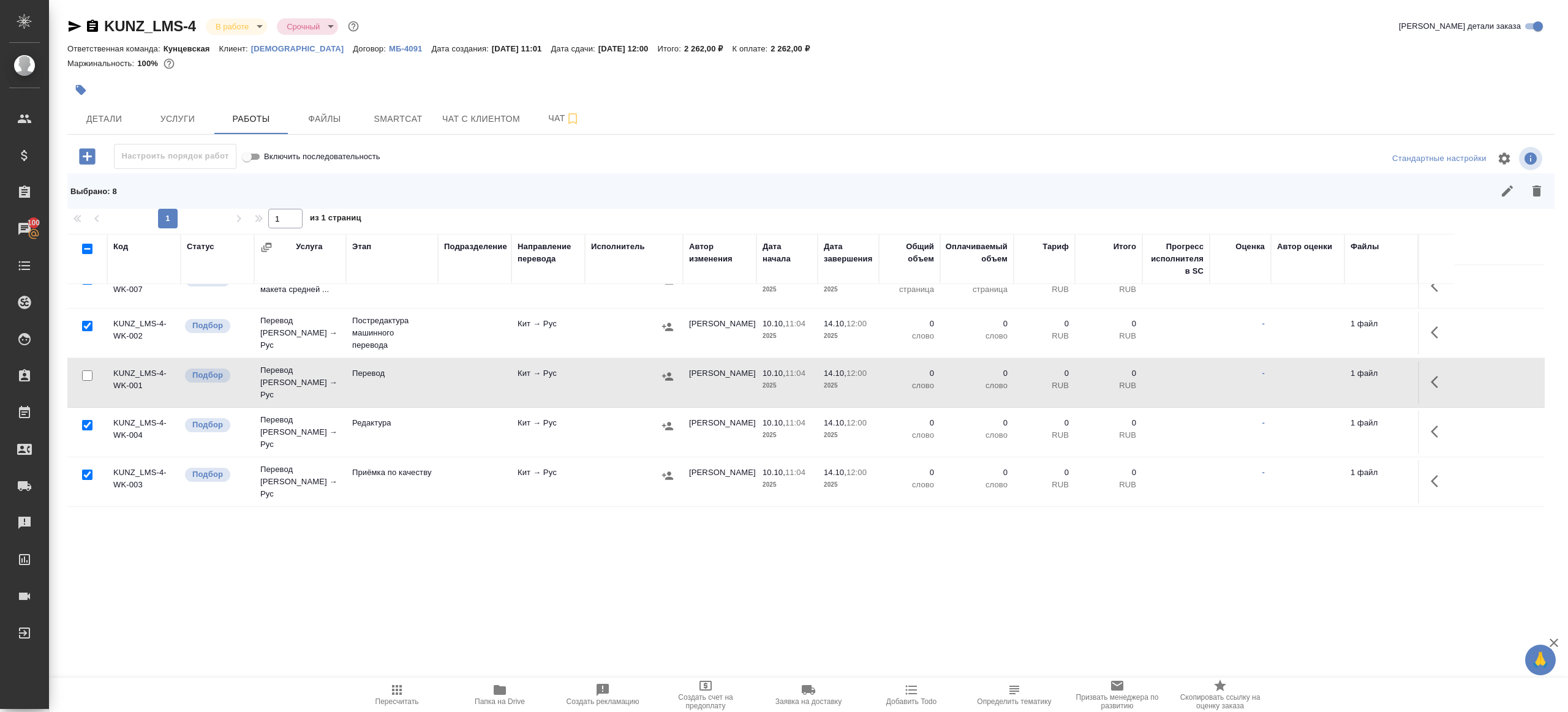
scroll to position [91, 0]
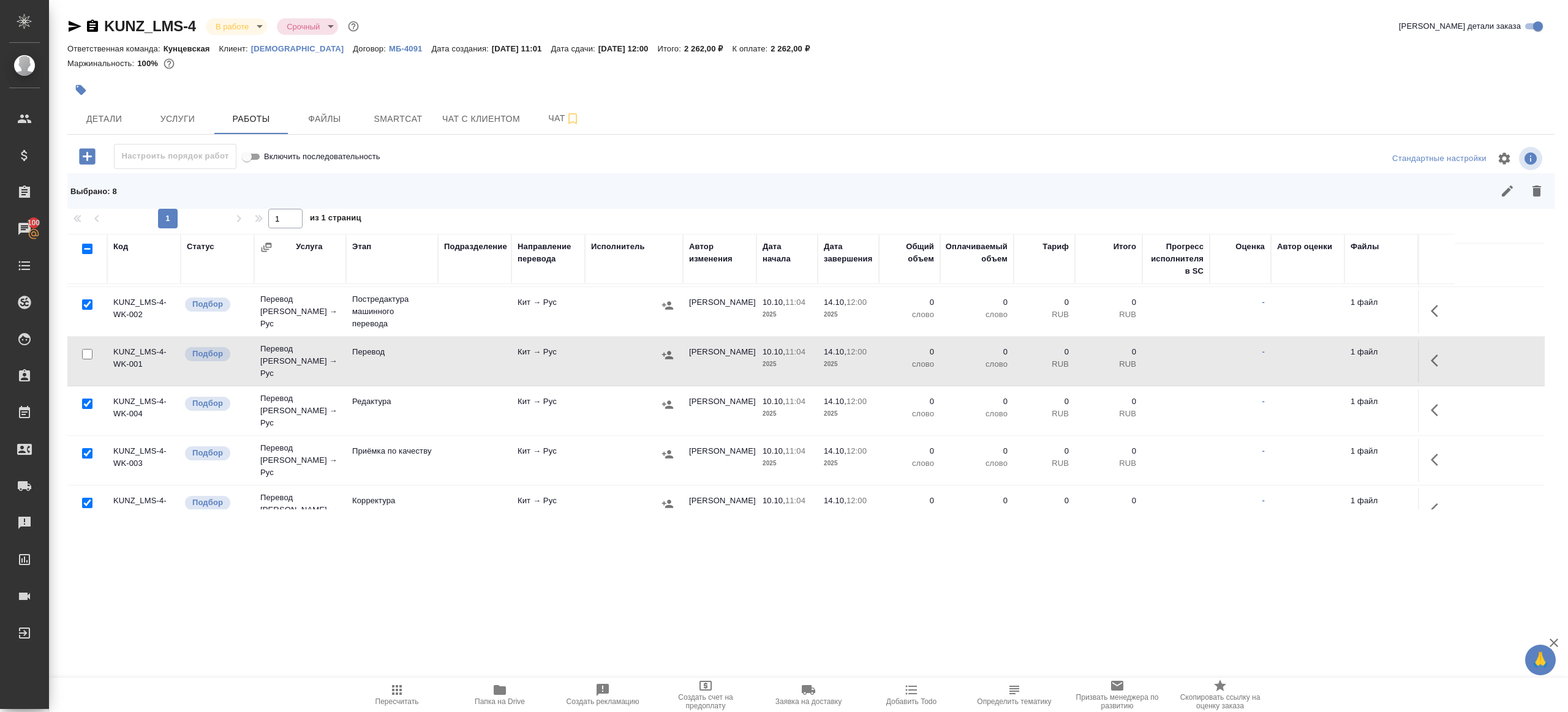
click at [86, 448] on input "checkbox" at bounding box center [87, 453] width 10 height 10
checkbox input "false"
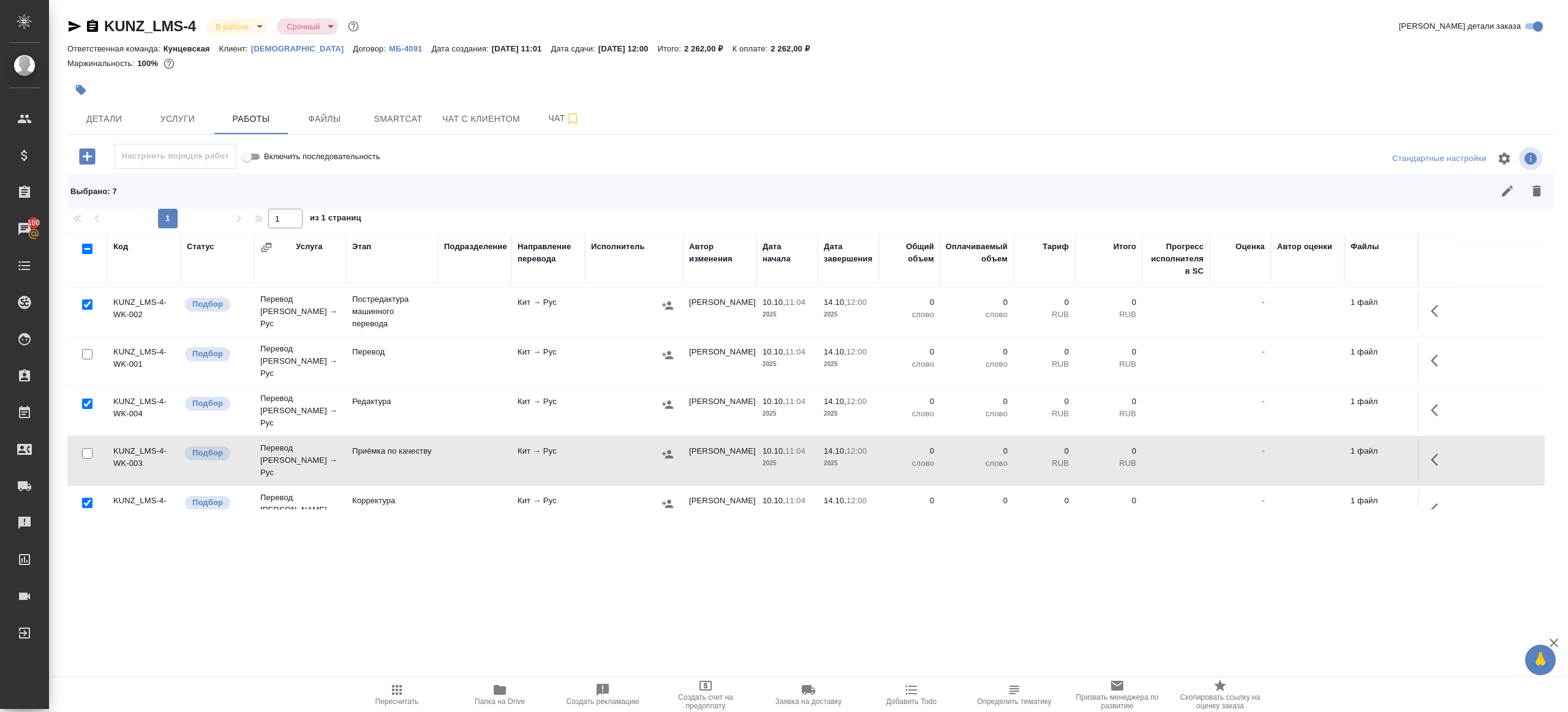
scroll to position [225, 0]
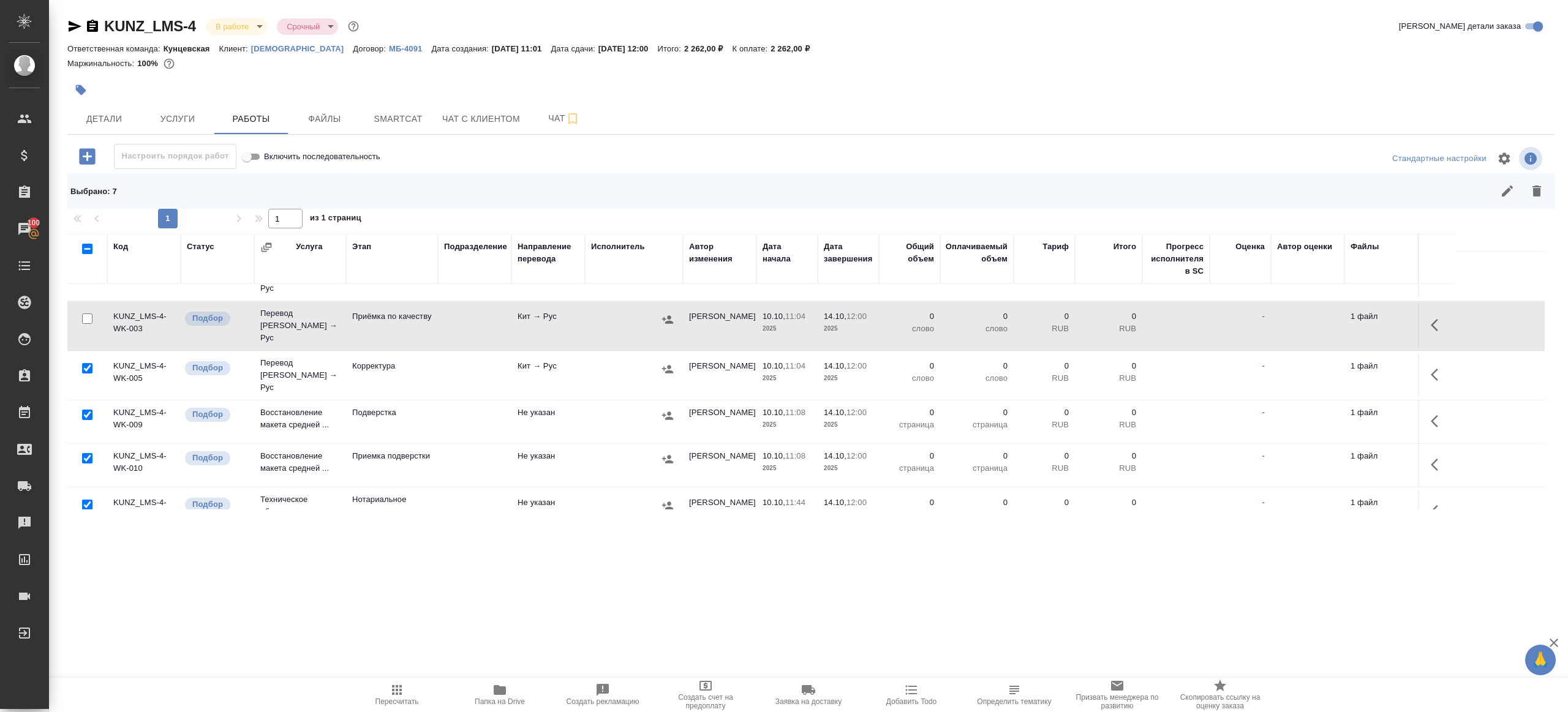
click at [90, 410] on input "checkbox" at bounding box center [87, 414] width 10 height 10
checkbox input "false"
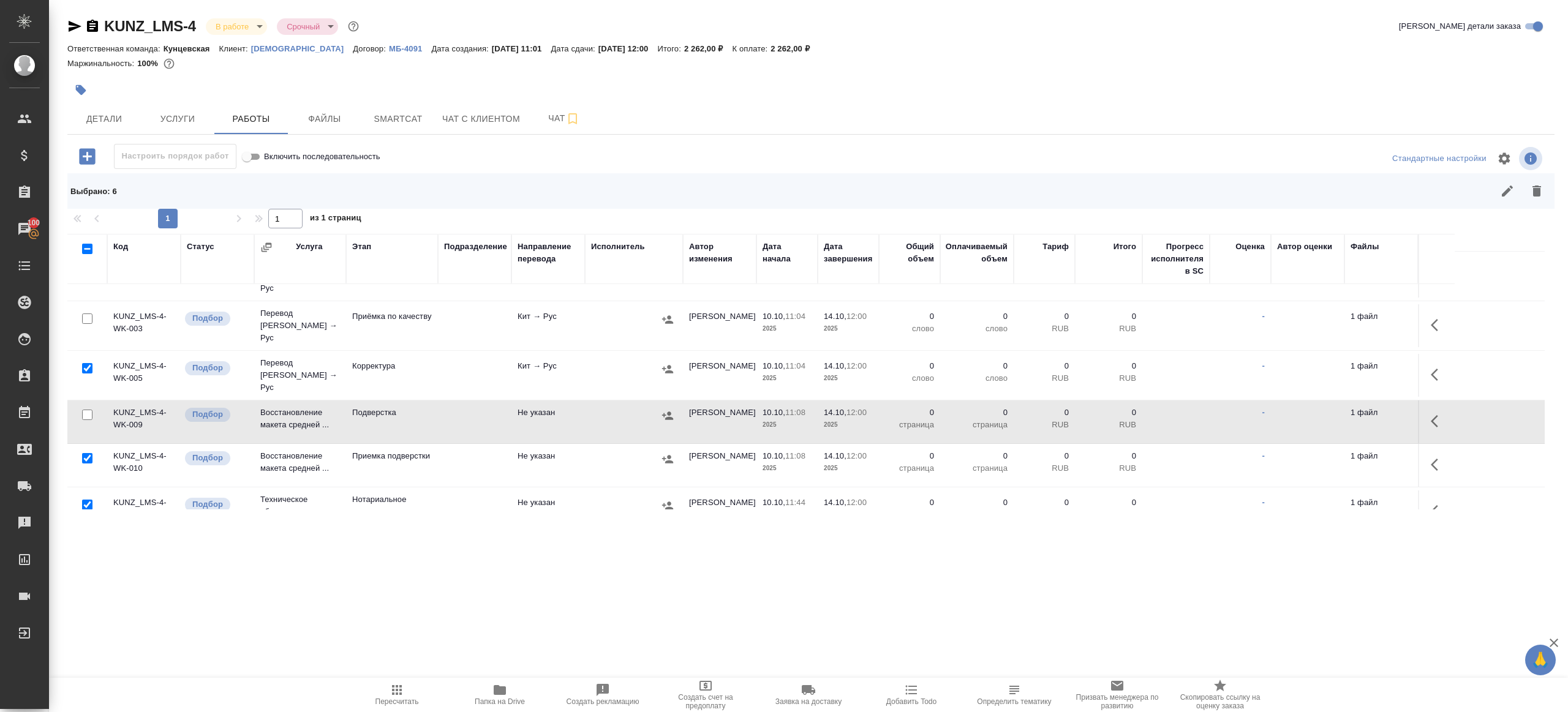
click at [85, 500] on input "checkbox" at bounding box center [87, 504] width 10 height 10
checkbox input "false"
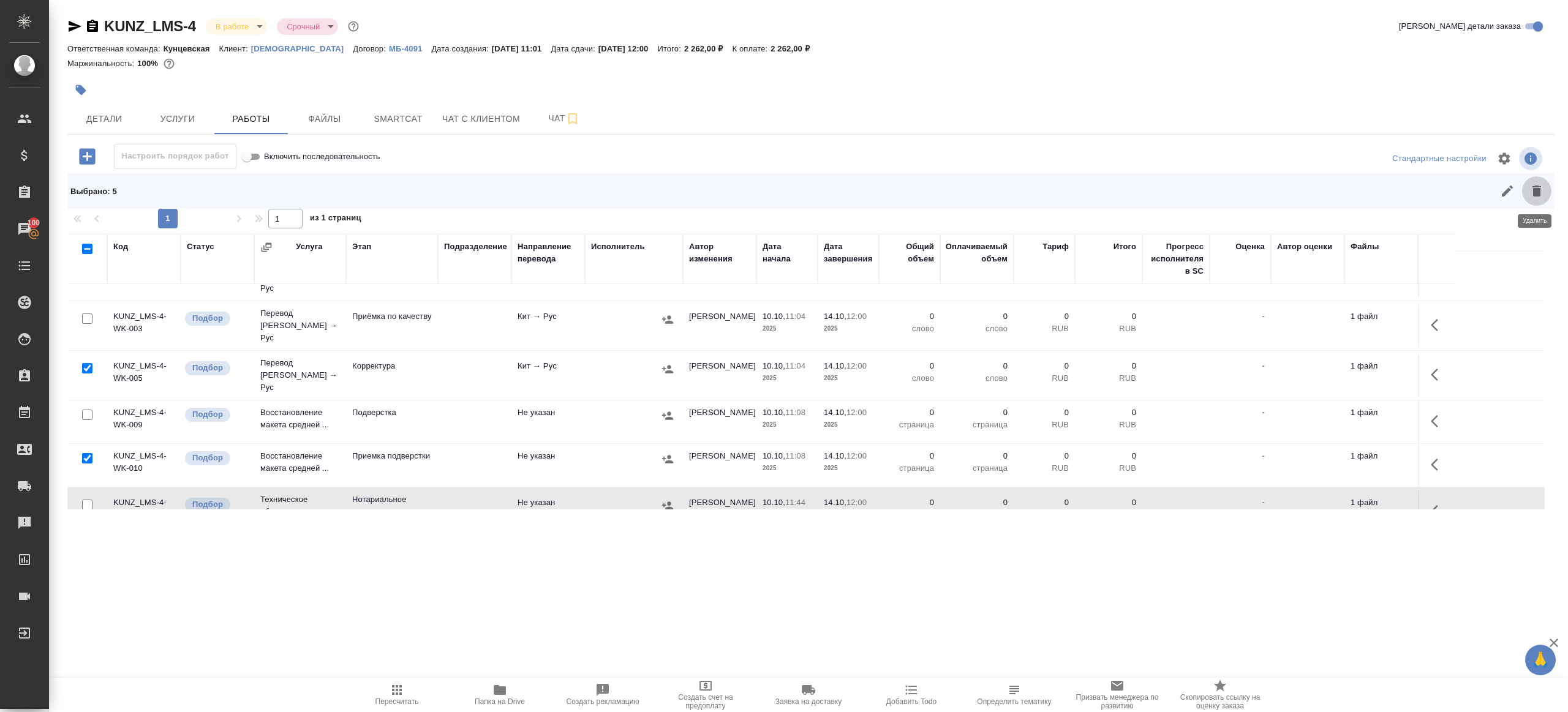
click at [1535, 190] on icon "button" at bounding box center [1537, 191] width 9 height 11
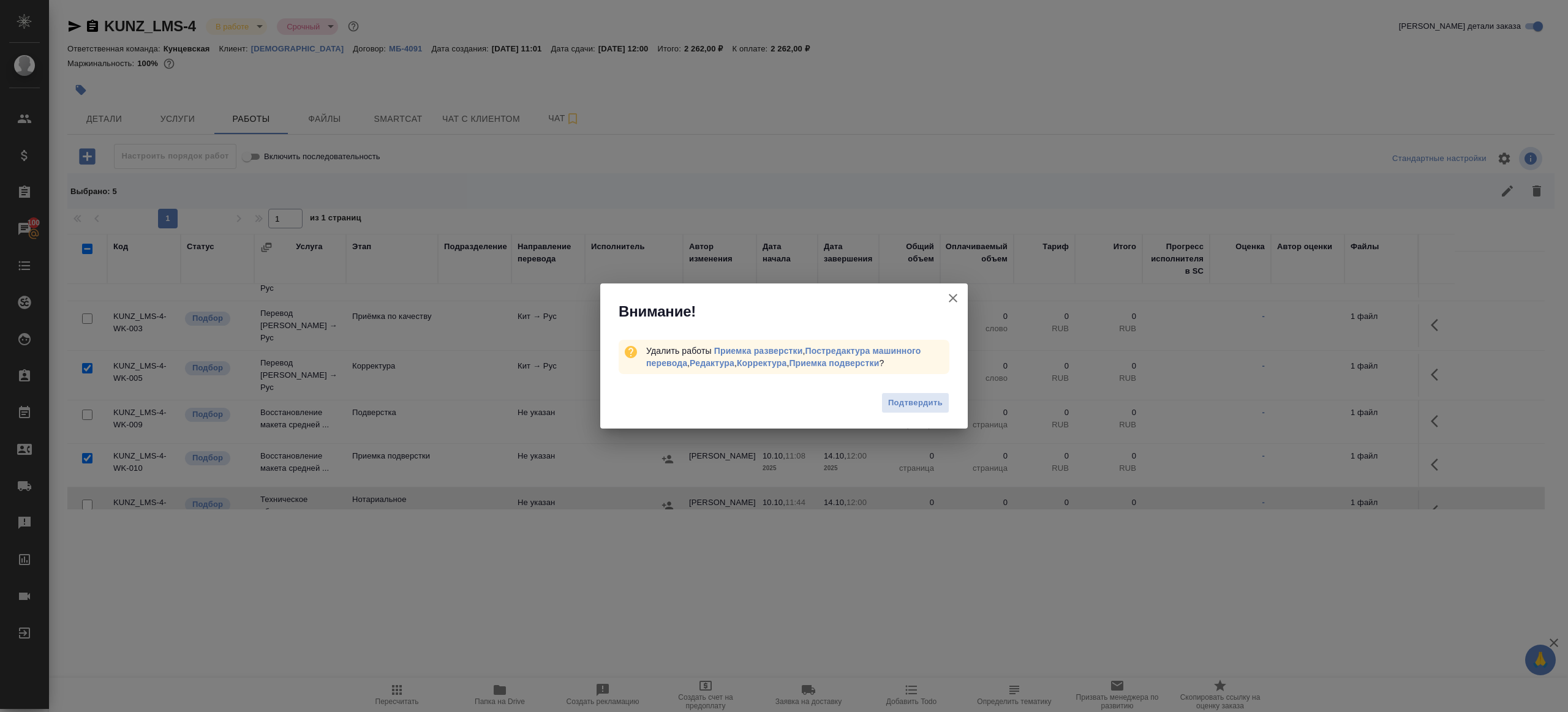
click at [899, 397] on span "Подтвердить" at bounding box center [916, 403] width 55 height 14
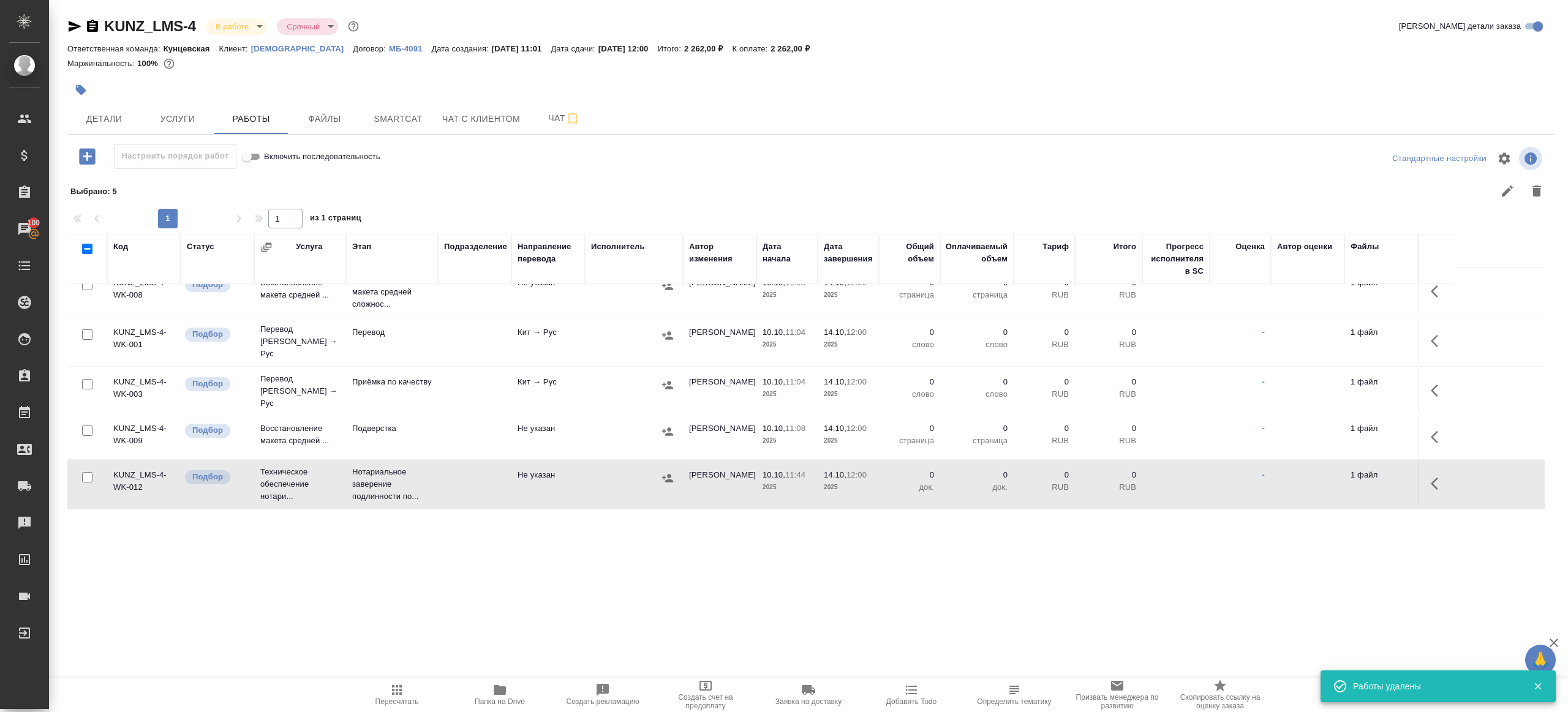
scroll to position [0, 0]
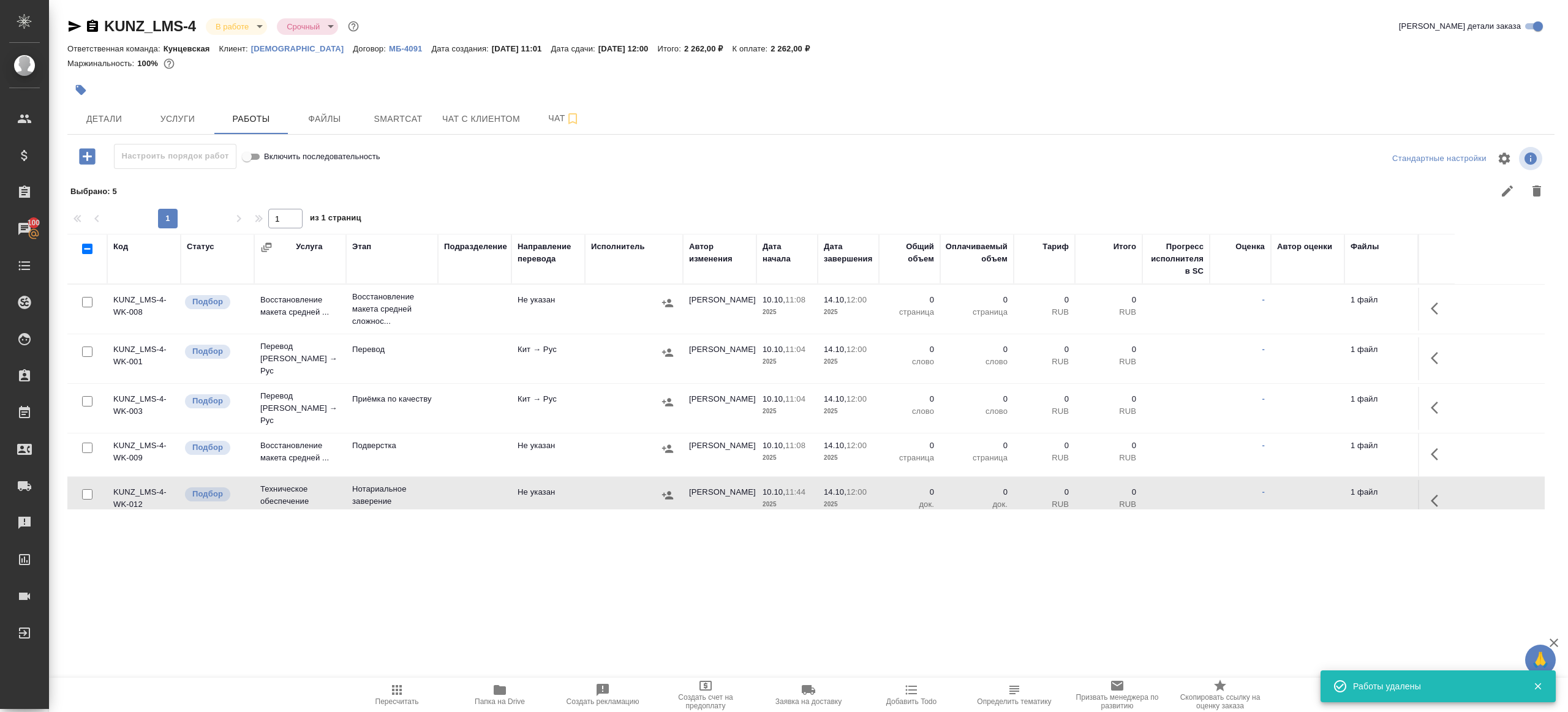
click at [1432, 302] on icon "button" at bounding box center [1438, 308] width 14 height 14
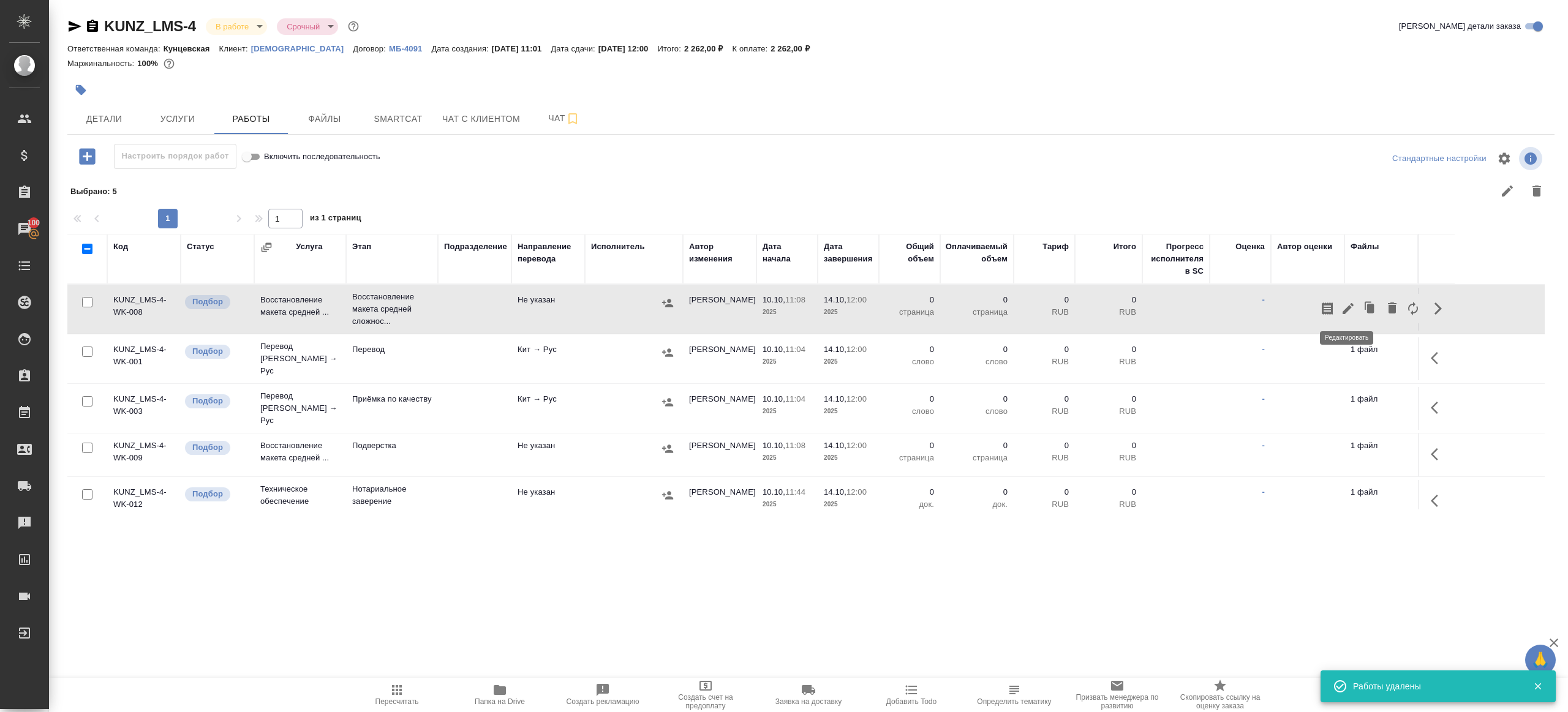
click at [1346, 307] on icon "button" at bounding box center [1348, 308] width 14 height 14
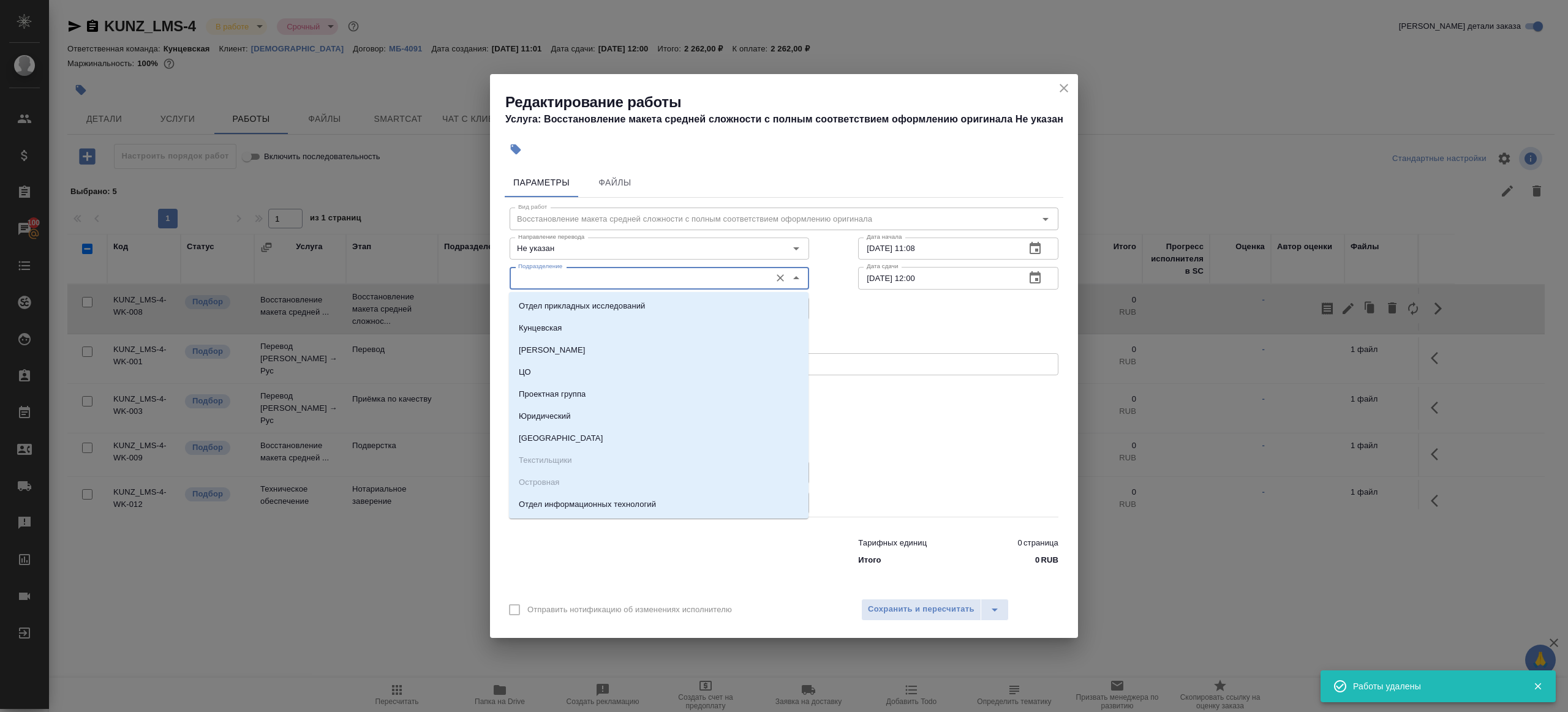
click at [527, 278] on input "Подразделение" at bounding box center [639, 278] width 251 height 14
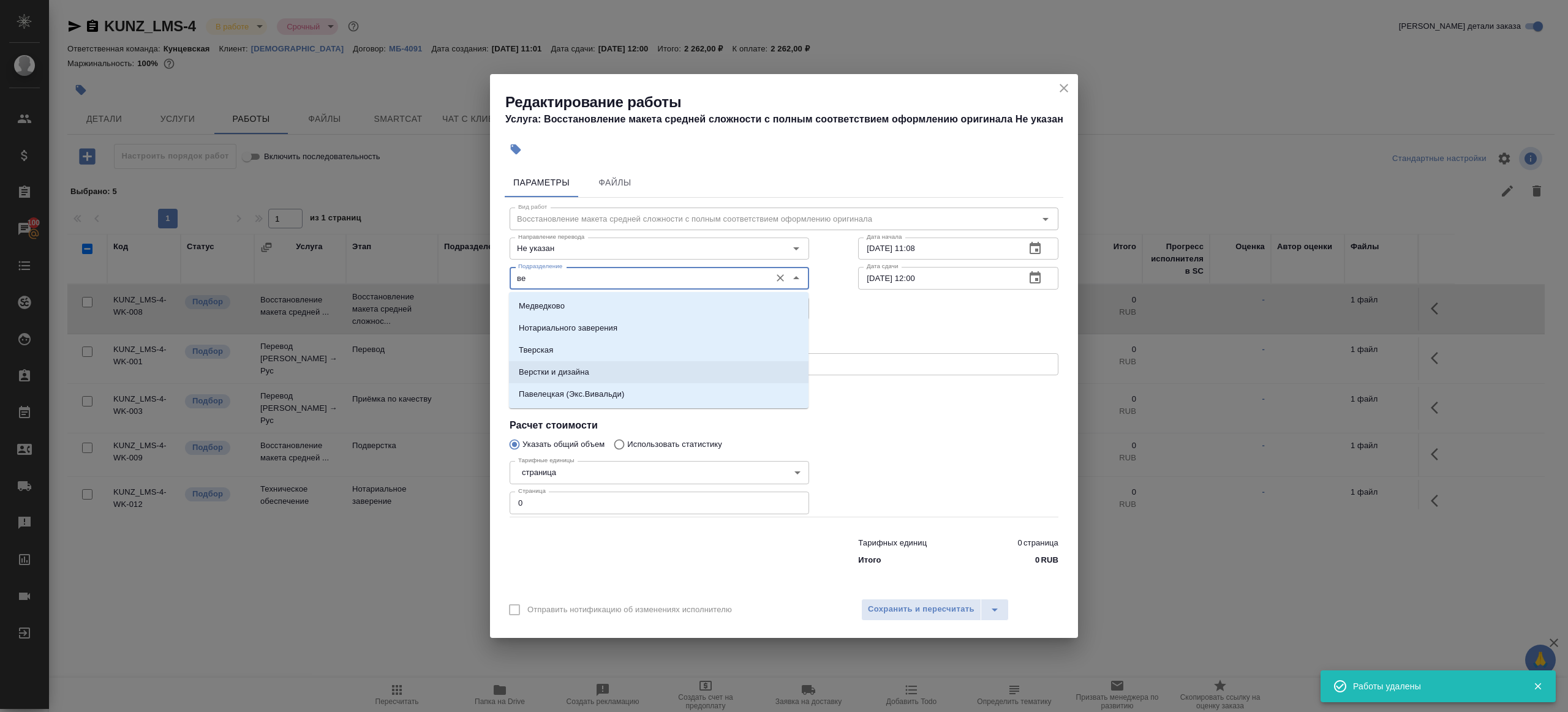
click at [578, 368] on p "Верстки и дизайна" at bounding box center [555, 372] width 71 height 12
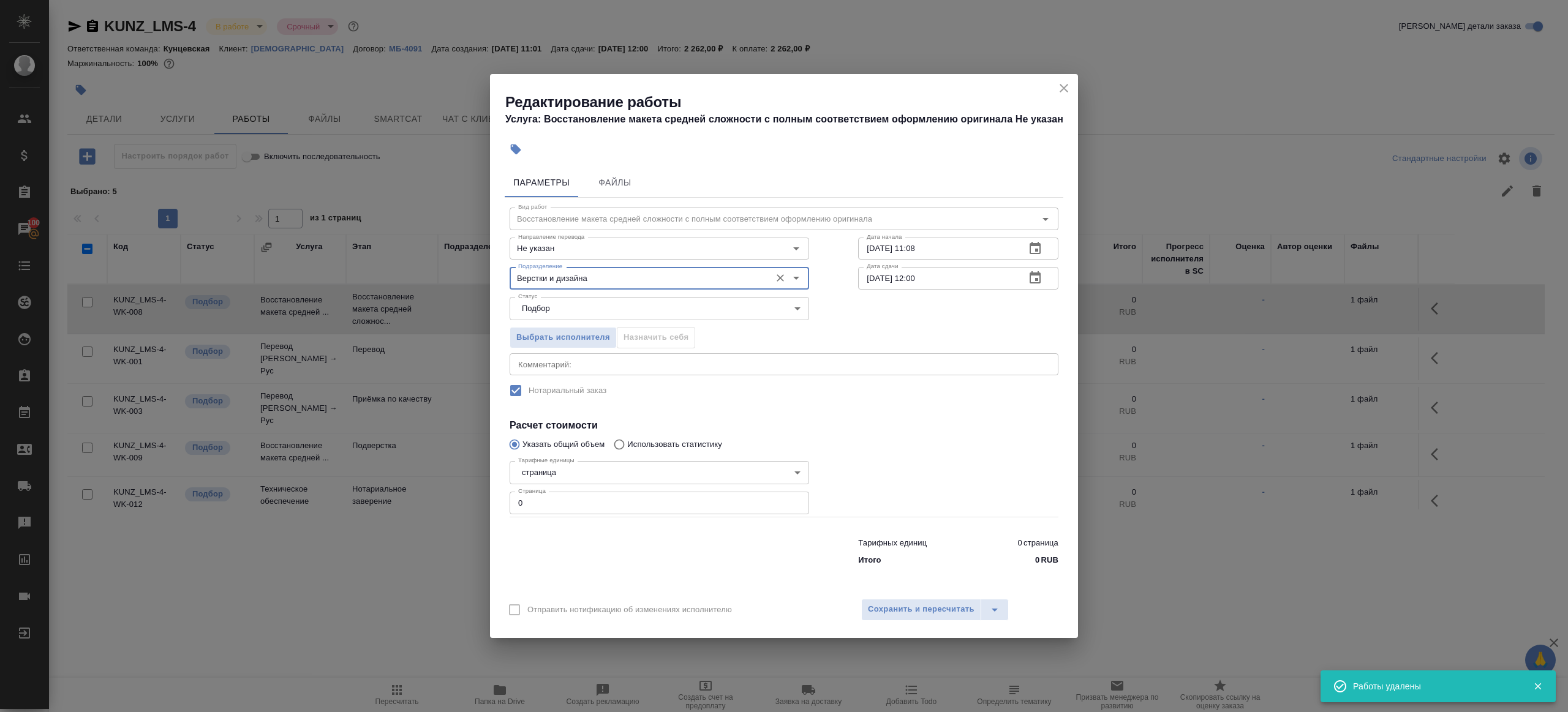
type input "Верстки и дизайна"
drag, startPoint x: 576, startPoint y: 503, endPoint x: 665, endPoint y: 486, distance: 90.6
click at [456, 491] on div "Редактирование работы Услуга: Восстановление макета средней сложности с полным …" at bounding box center [784, 356] width 1568 height 712
type input "1"
click at [1012, 465] on div at bounding box center [959, 487] width 250 height 109
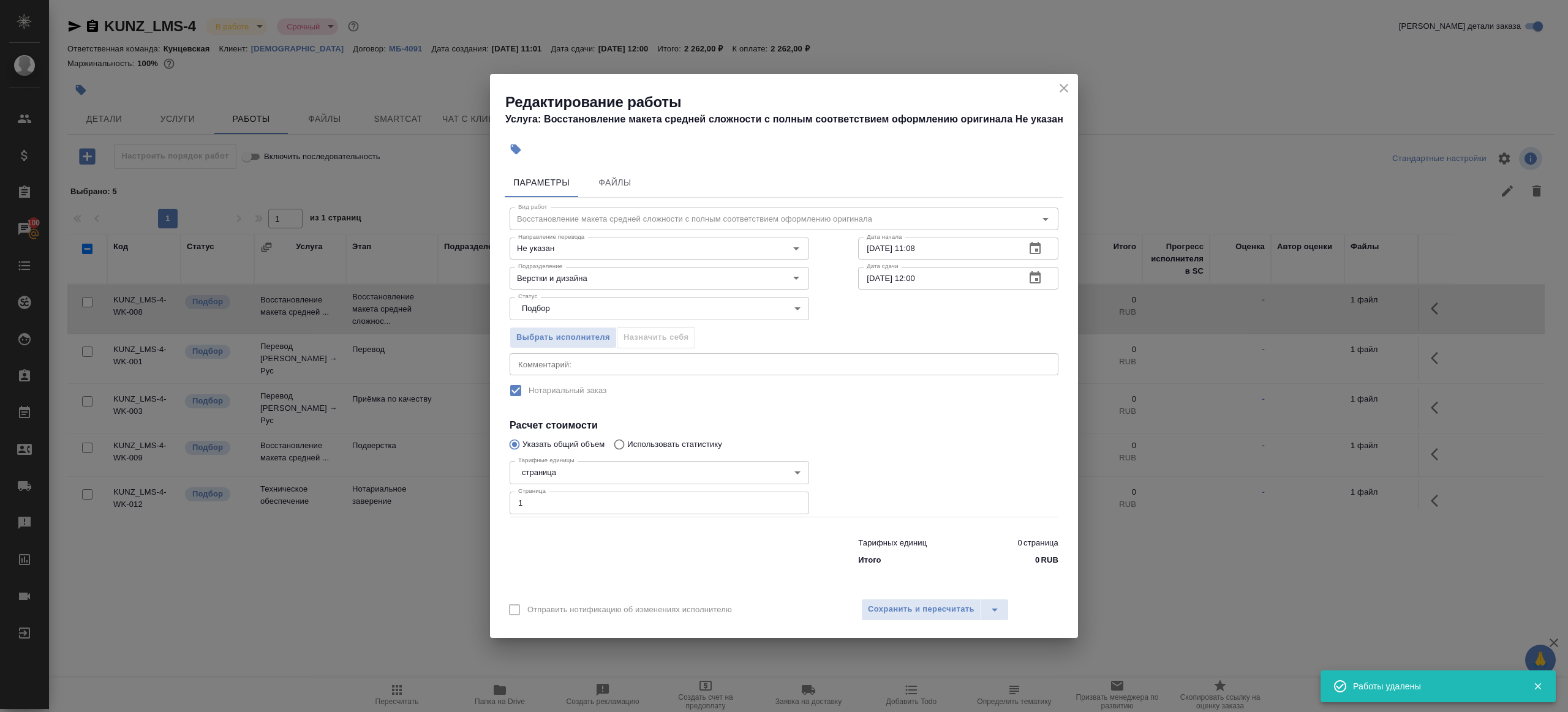
click at [968, 250] on input "10.10.2025 11:08" at bounding box center [937, 248] width 158 height 22
drag, startPoint x: 915, startPoint y: 247, endPoint x: 1024, endPoint y: 244, distance: 109.0
click at [1024, 244] on div "10.10.2025 11:08 Дата начала" at bounding box center [958, 248] width 200 height 22
type input "10.10.2025 12:30"
click at [987, 288] on input "14.10.2025 12:00" at bounding box center [937, 278] width 158 height 22
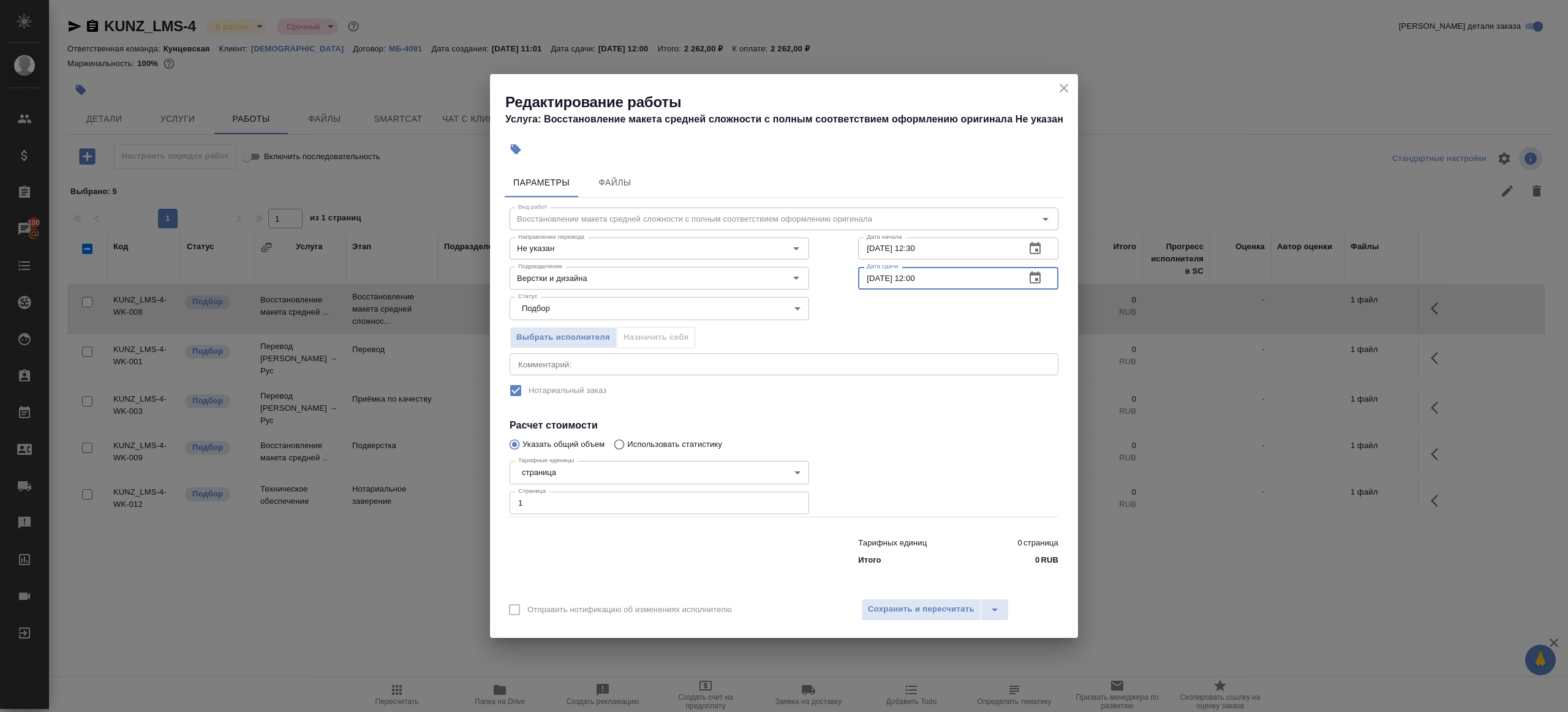
paste input "0.10.2025 12:3"
drag, startPoint x: 919, startPoint y: 279, endPoint x: 907, endPoint y: 426, distance: 147.5
click at [919, 282] on input "10.10.2025 12:30" at bounding box center [937, 278] width 158 height 22
type input "10.10.2025 13:30"
click at [909, 463] on div at bounding box center [959, 487] width 250 height 109
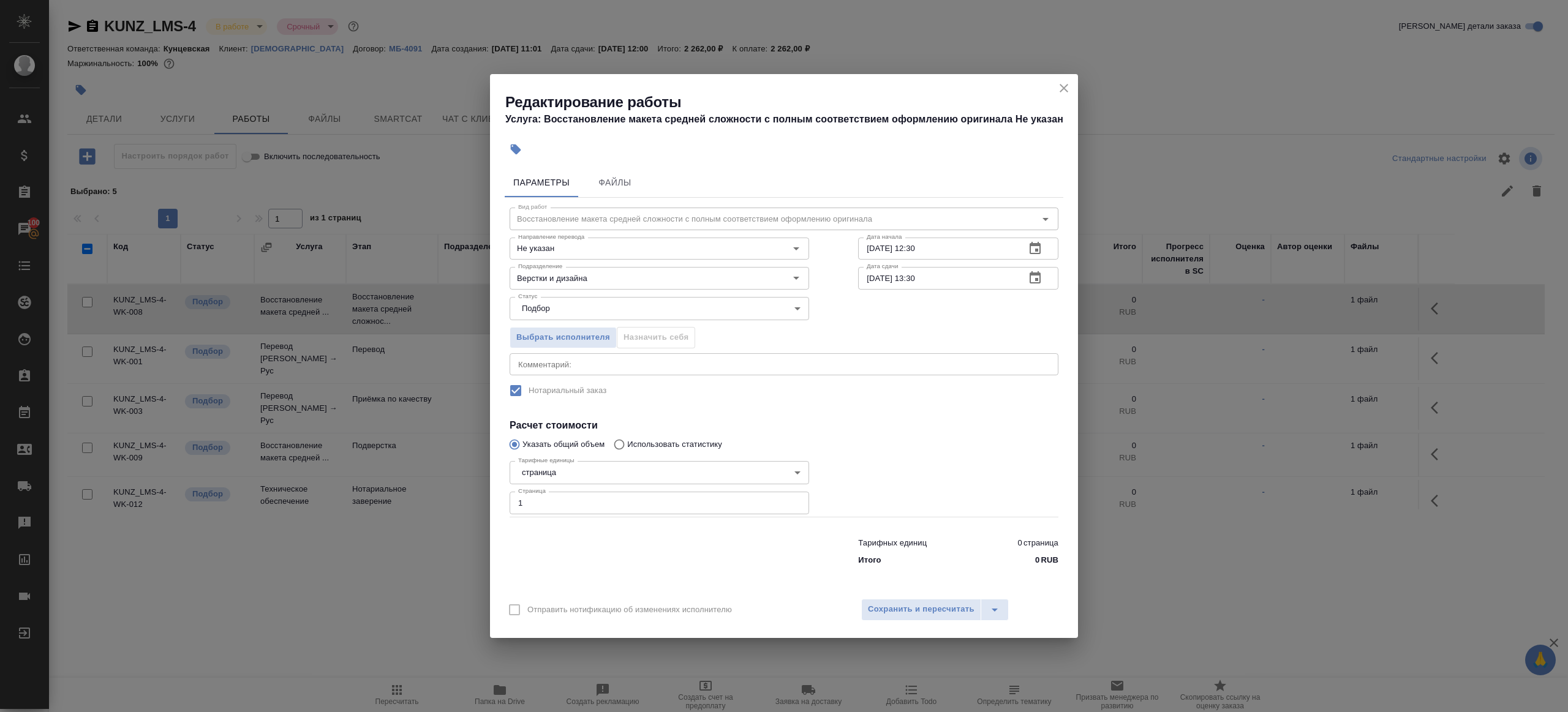
click at [925, 591] on div "Отправить нотификацию об изменениях исполнителю Сохранить и пересчитать" at bounding box center [784, 614] width 588 height 47
click at [926, 603] on button "Сохранить и пересчитать" at bounding box center [921, 609] width 120 height 22
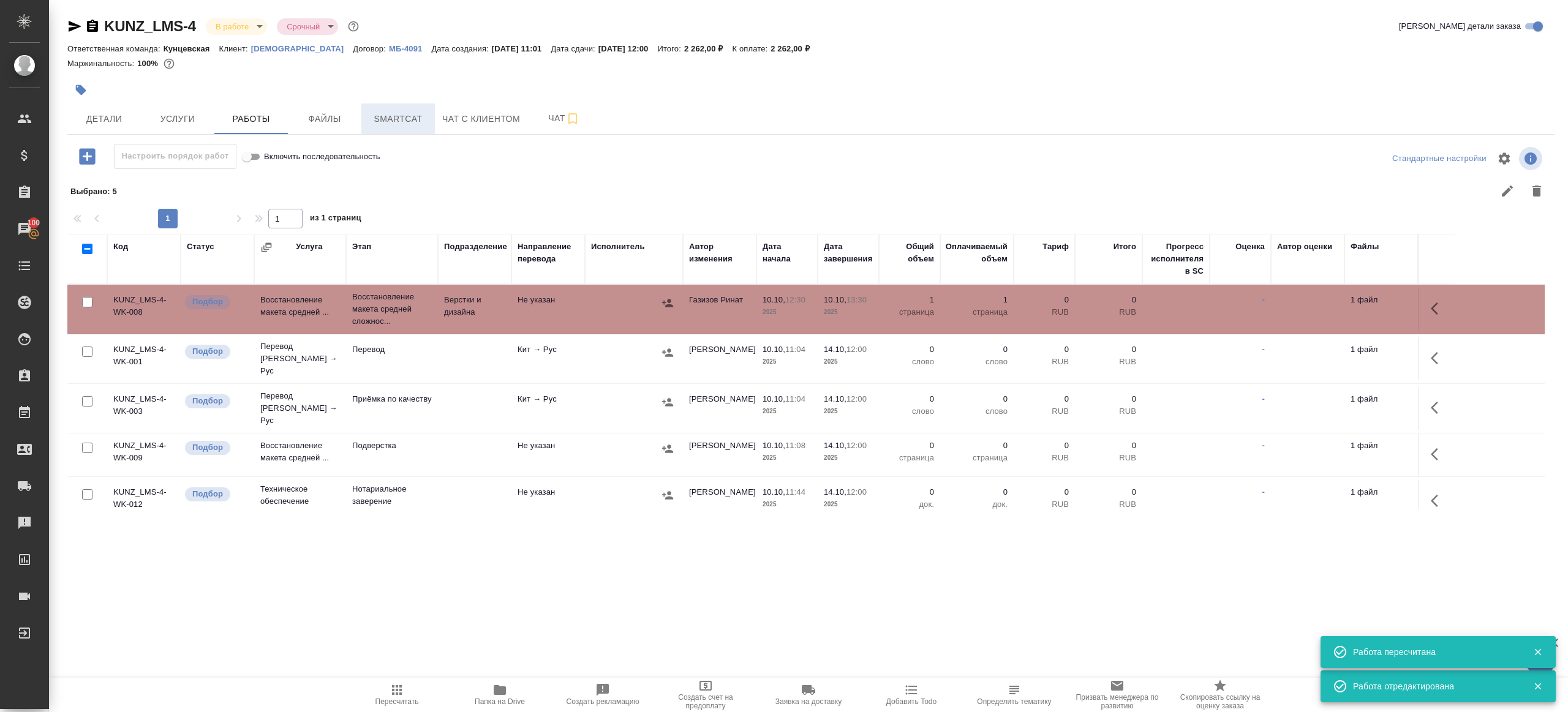
click at [396, 119] on span "Smartcat" at bounding box center [398, 119] width 59 height 15
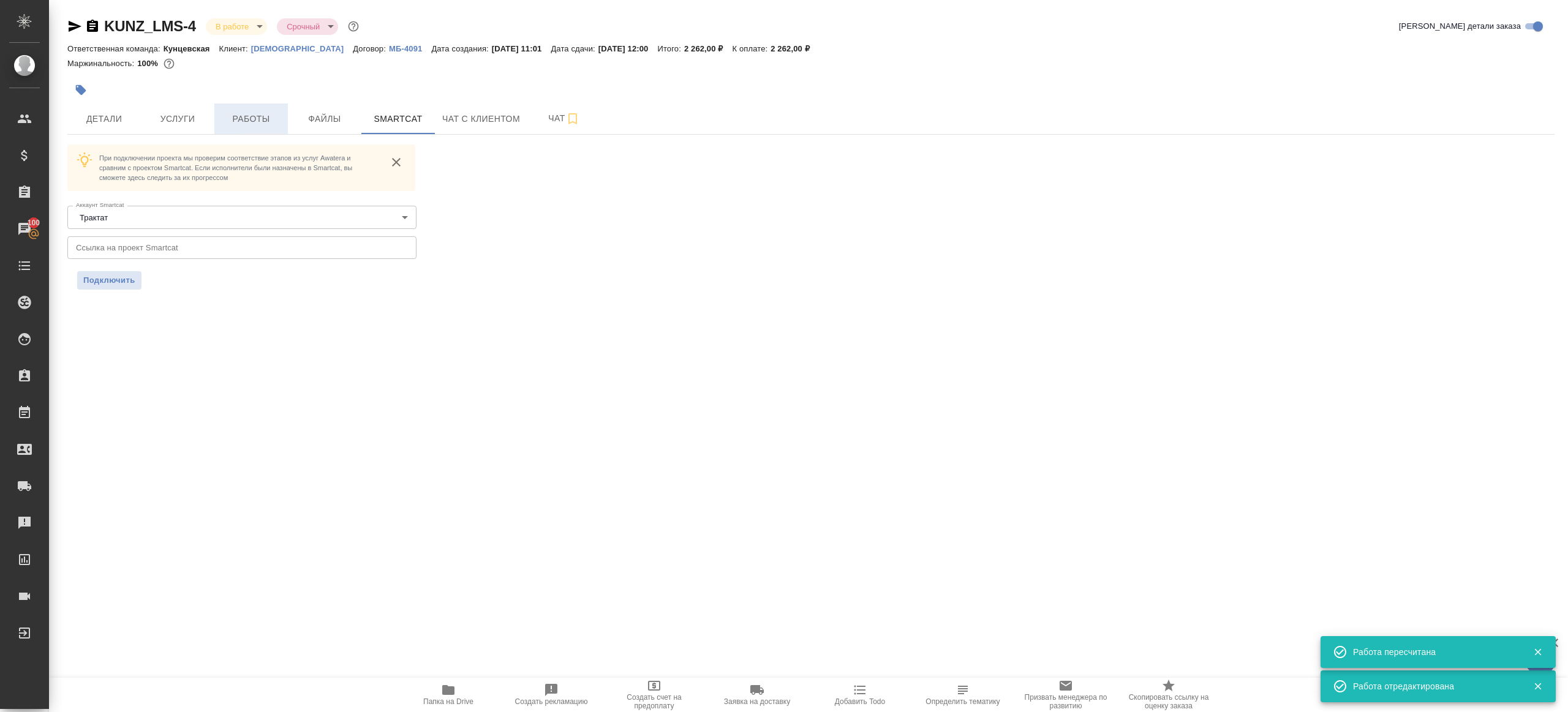
click at [250, 122] on span "Работы" at bounding box center [251, 119] width 59 height 15
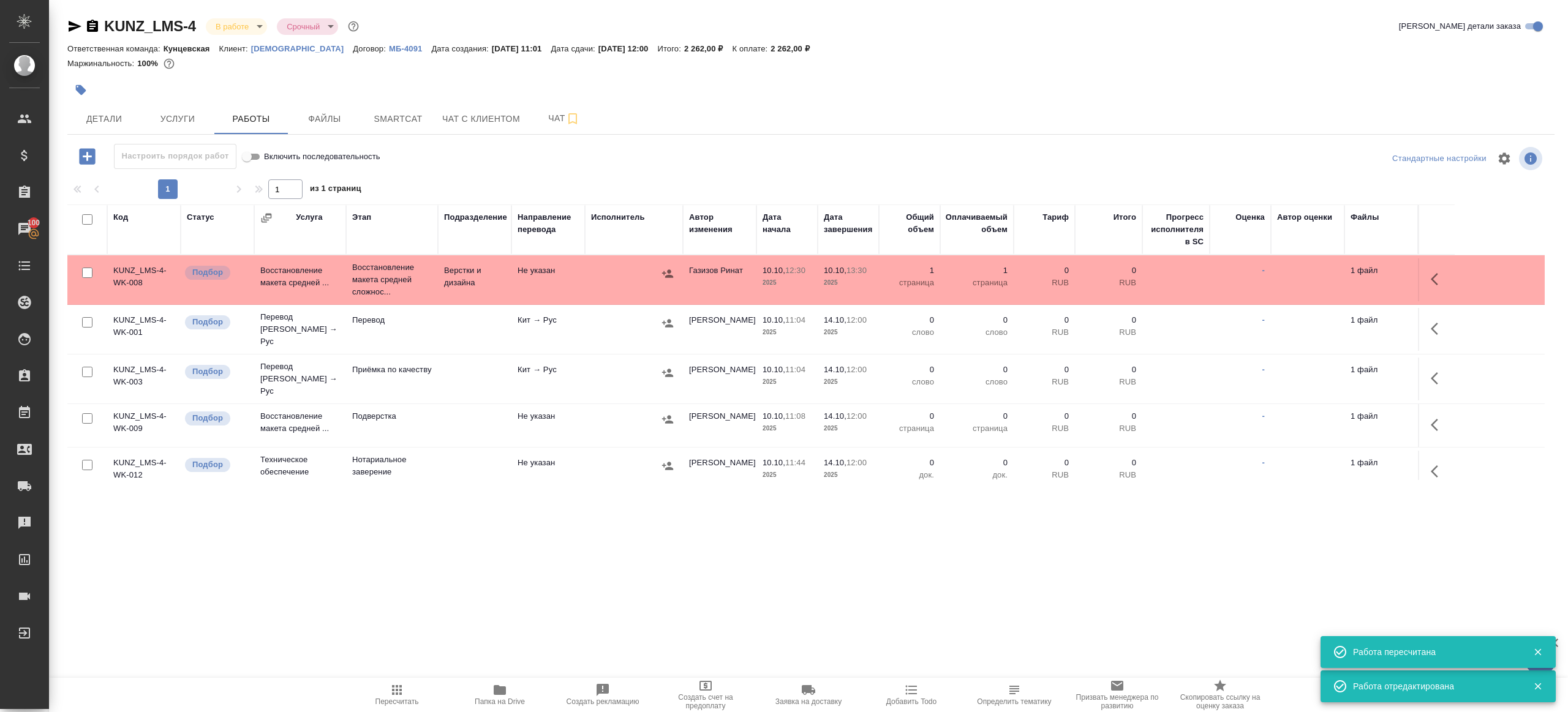
click at [78, 93] on icon "button" at bounding box center [80, 89] width 12 height 12
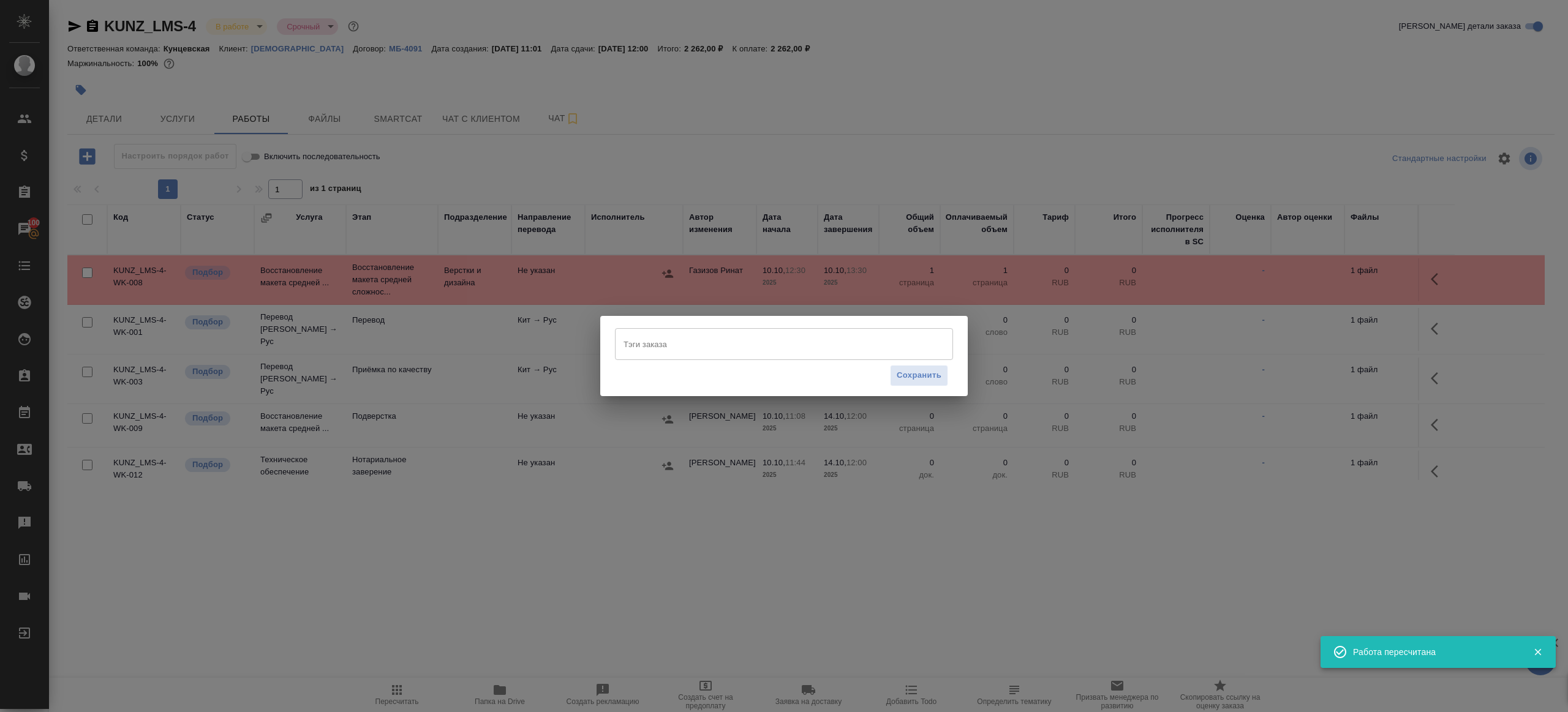
click at [672, 357] on div "Тэги заказа" at bounding box center [784, 344] width 338 height 32
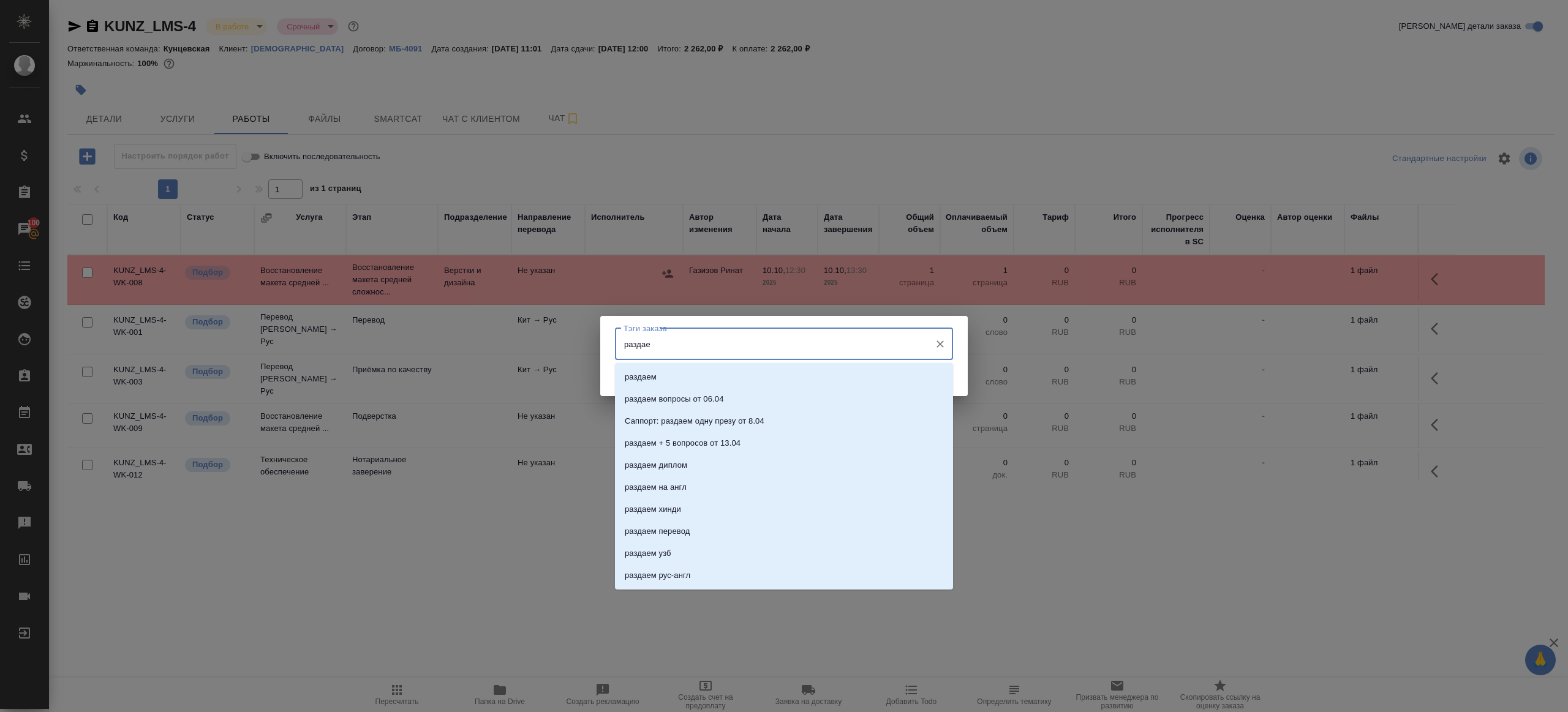
type input "раздаем"
click at [694, 384] on li "раздаем" at bounding box center [784, 377] width 338 height 22
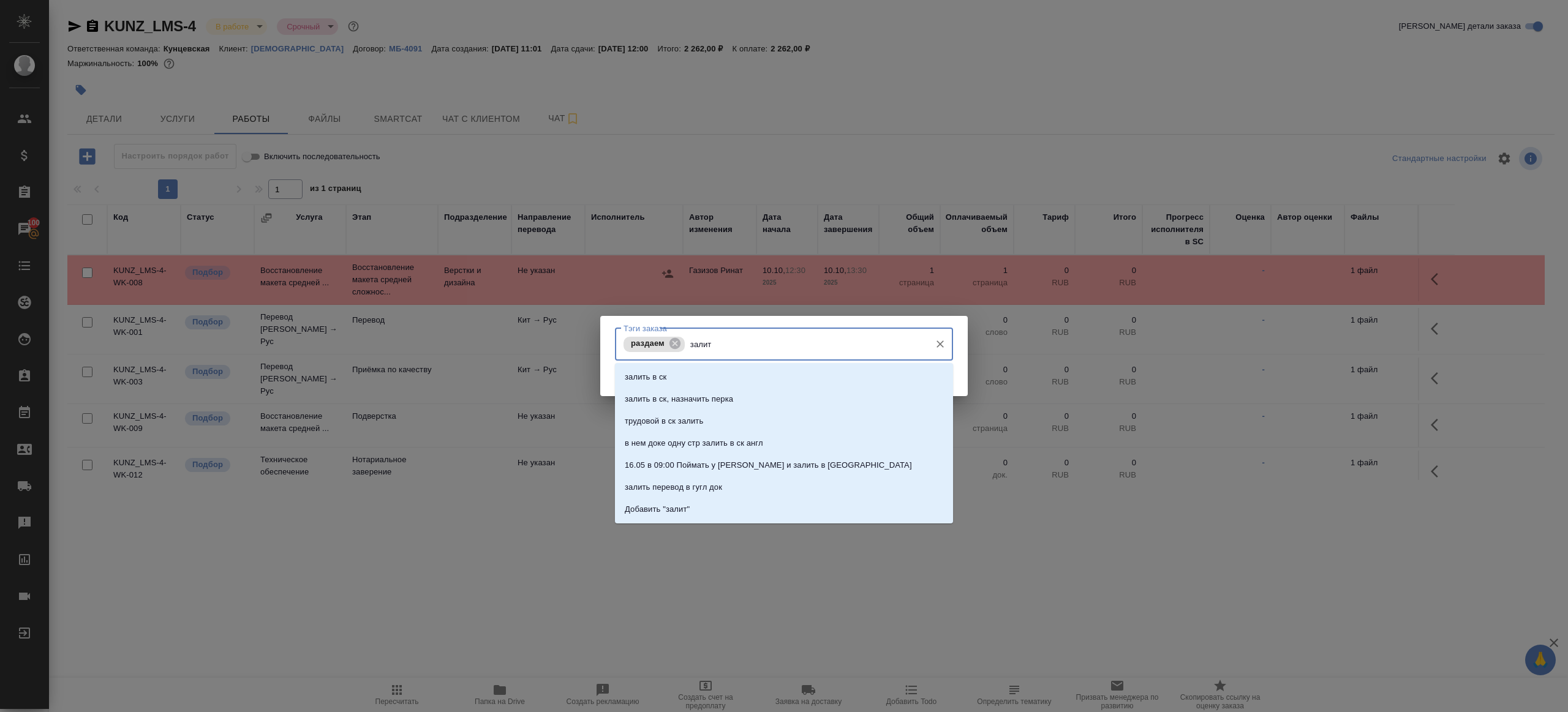
type input "залить"
click at [698, 394] on p "залить в ск, назначить перка" at bounding box center [679, 399] width 109 height 12
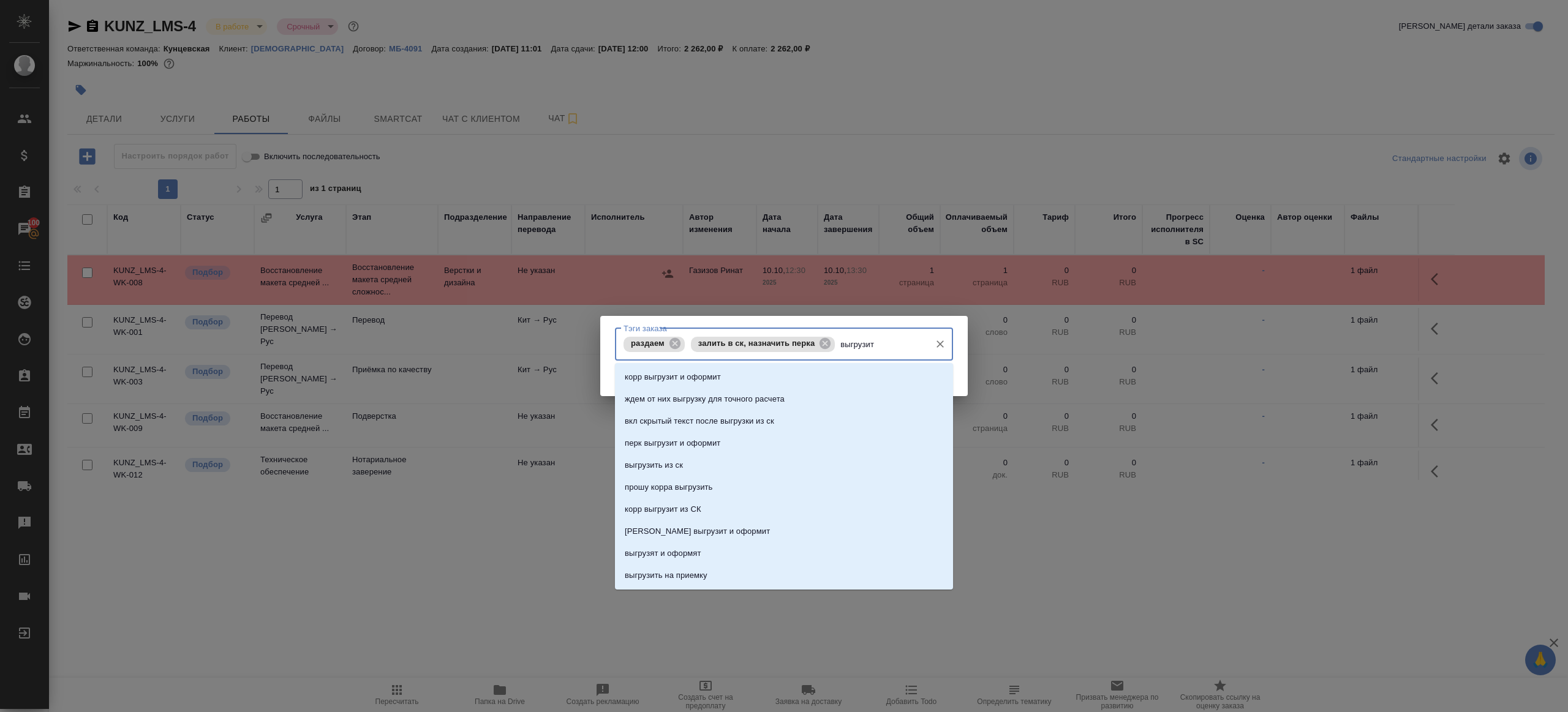
type input "выгрузить"
click at [688, 377] on li "выгрузить из ск" at bounding box center [784, 377] width 338 height 22
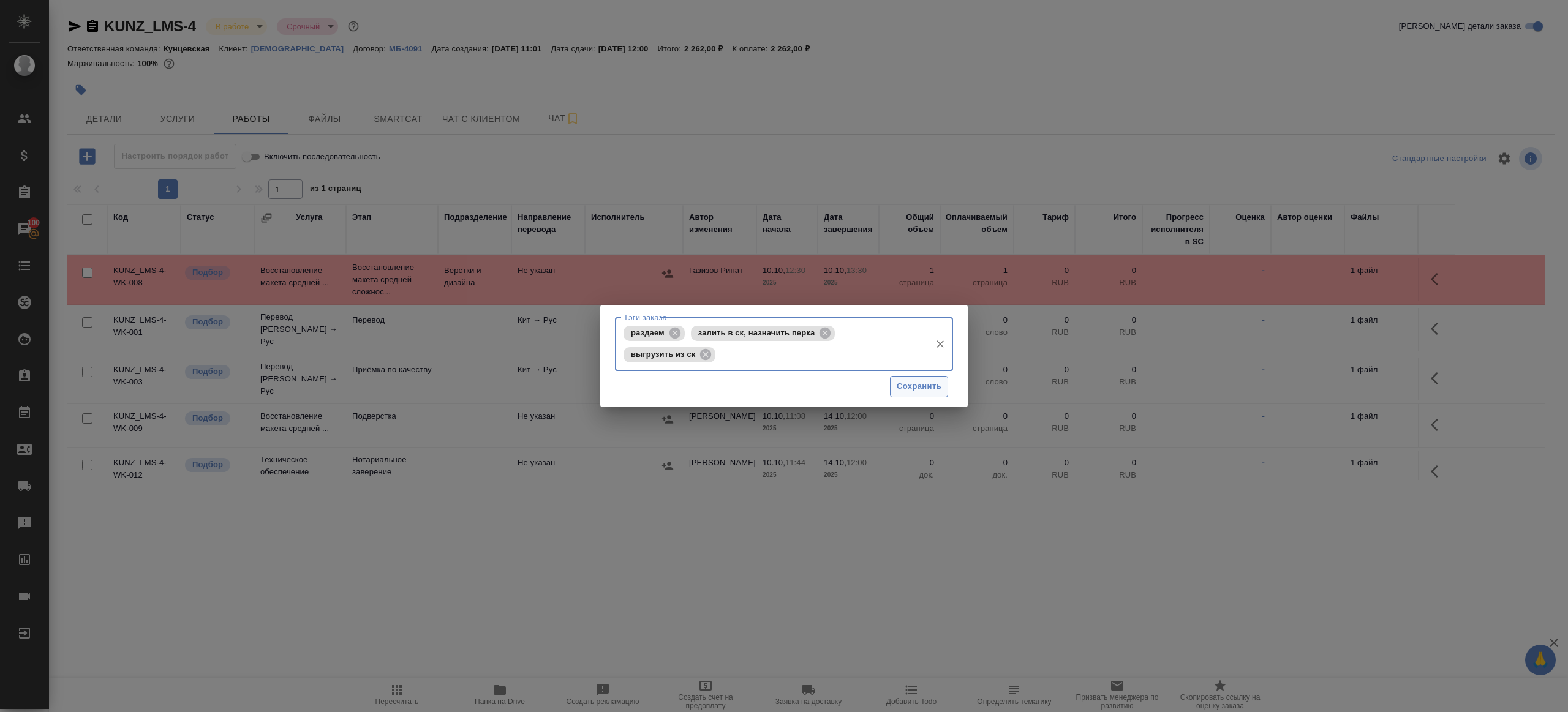
click at [895, 383] on button "Сохранить" at bounding box center [919, 386] width 58 height 22
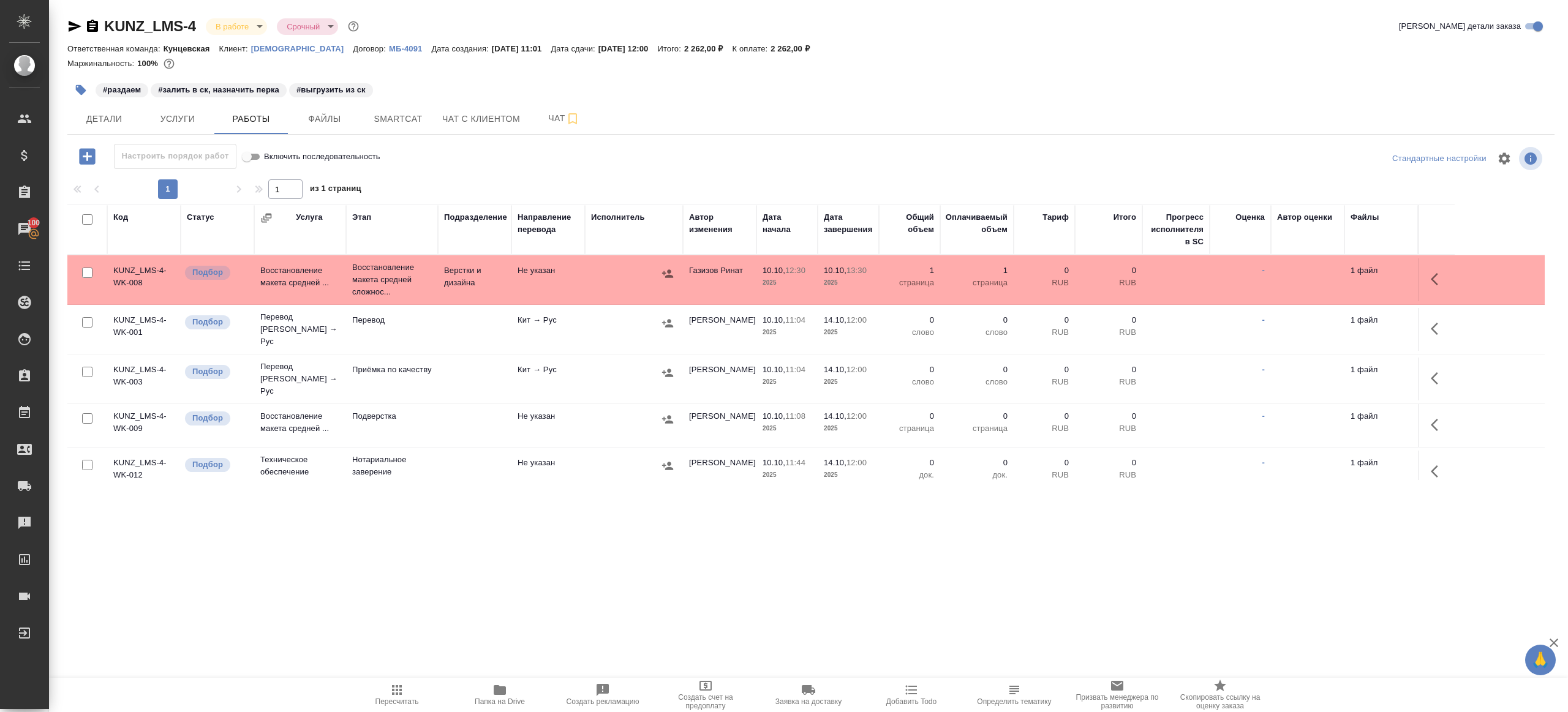
click at [401, 683] on icon "button" at bounding box center [397, 690] width 14 height 14
drag, startPoint x: 401, startPoint y: 683, endPoint x: 460, endPoint y: 599, distance: 102.6
click at [403, 678] on button "Пересчитать" at bounding box center [397, 695] width 103 height 35
click at [476, 581] on div ".cls-1 fill:#fff; AWATERA Gazizov Rinat Клиенты Спецификации Заказы 100 Чаты To…" at bounding box center [784, 356] width 1568 height 712
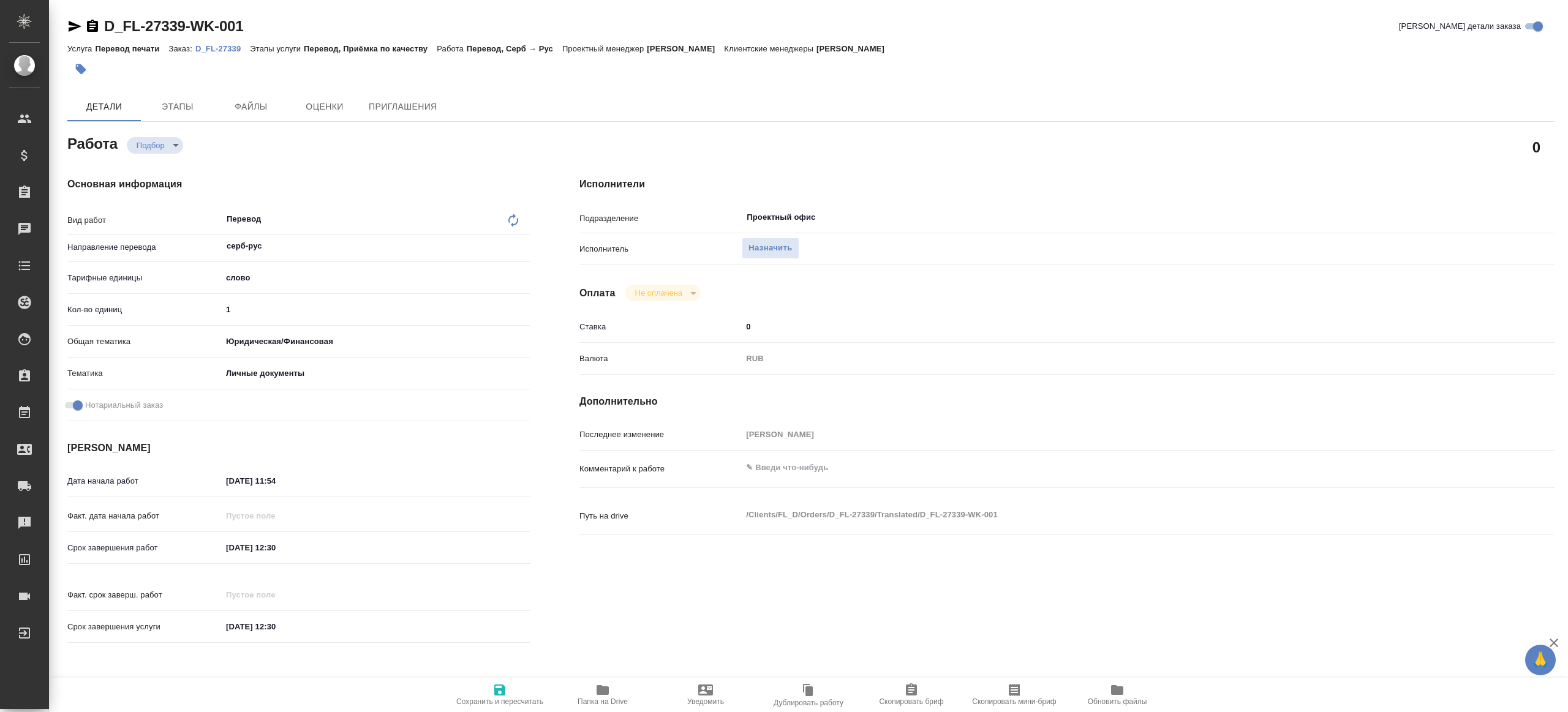
type textarea "x"
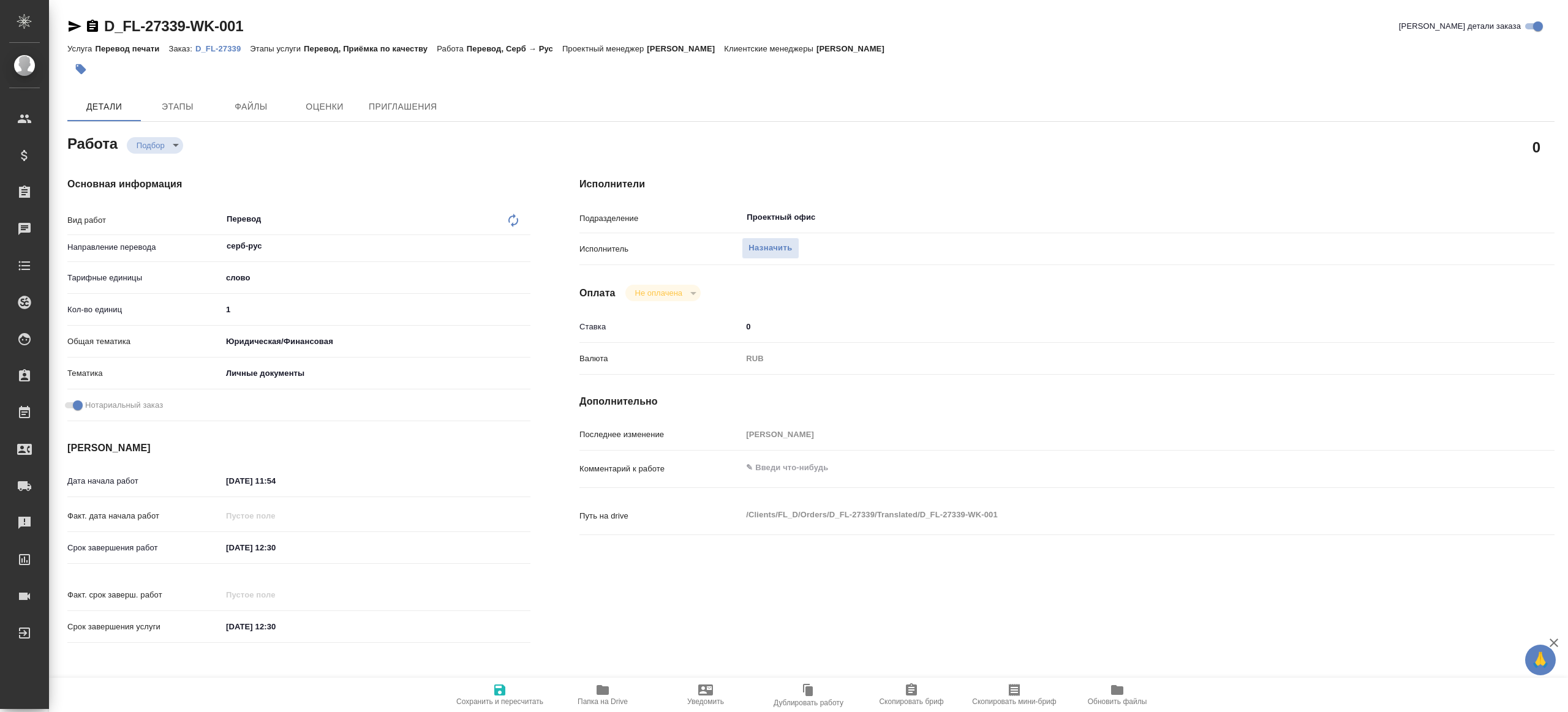
type textarea "x"
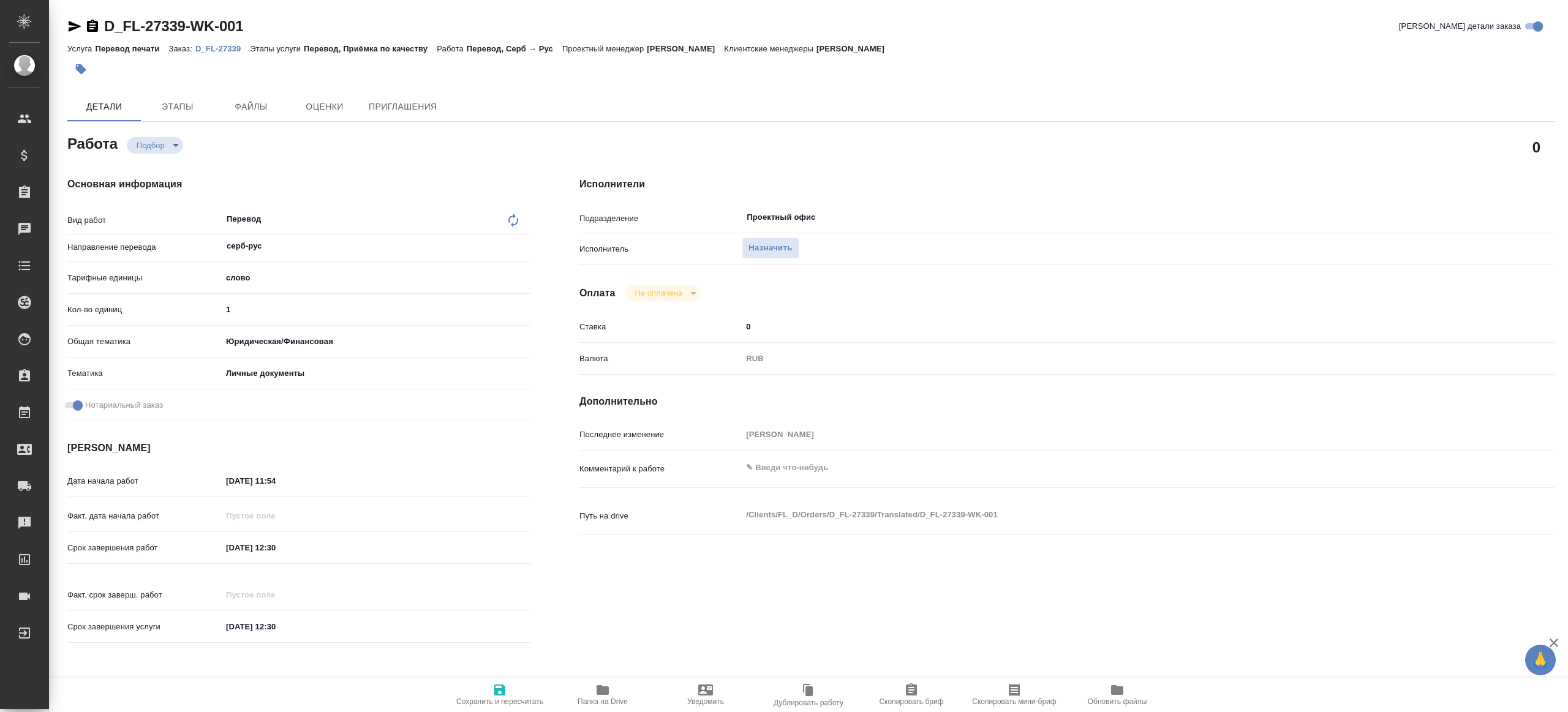
type textarea "x"
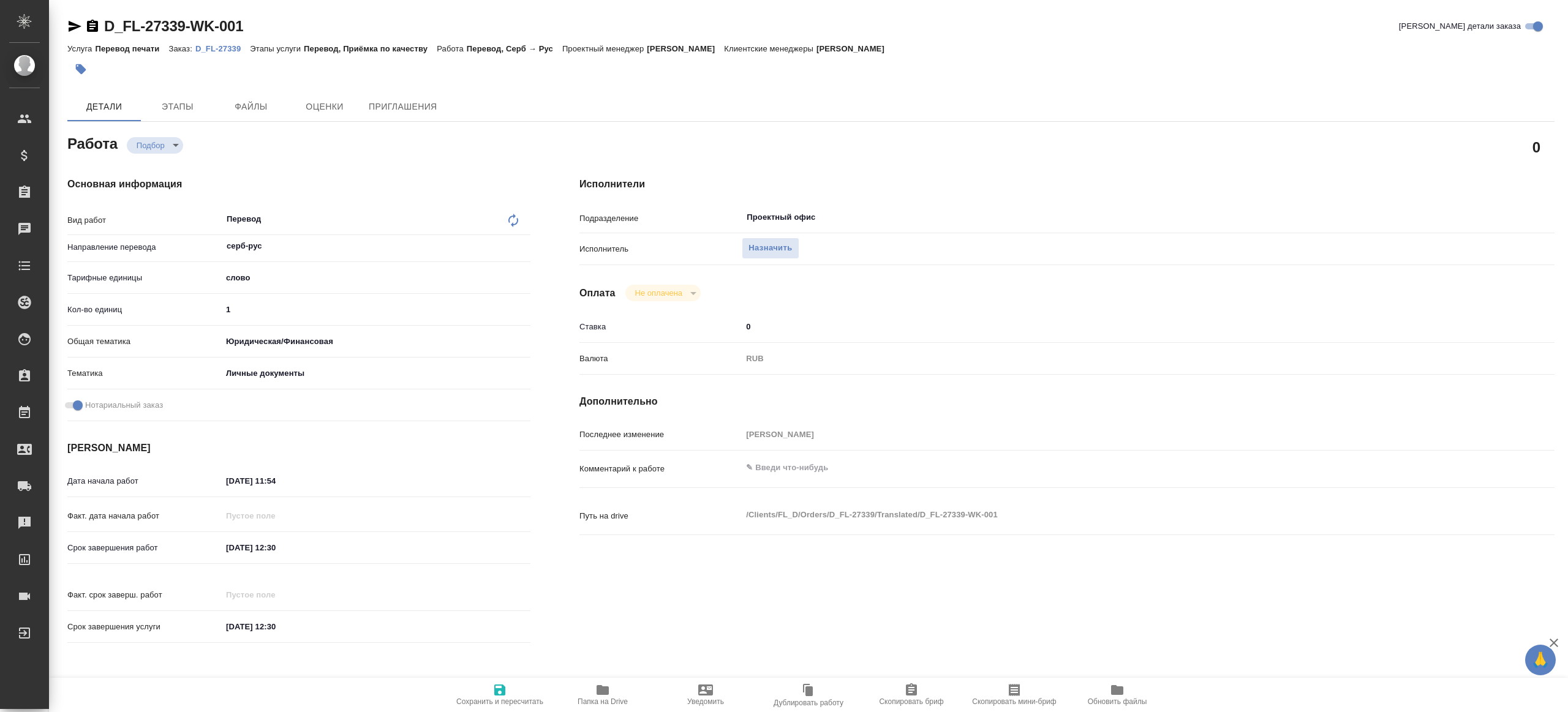
type textarea "x"
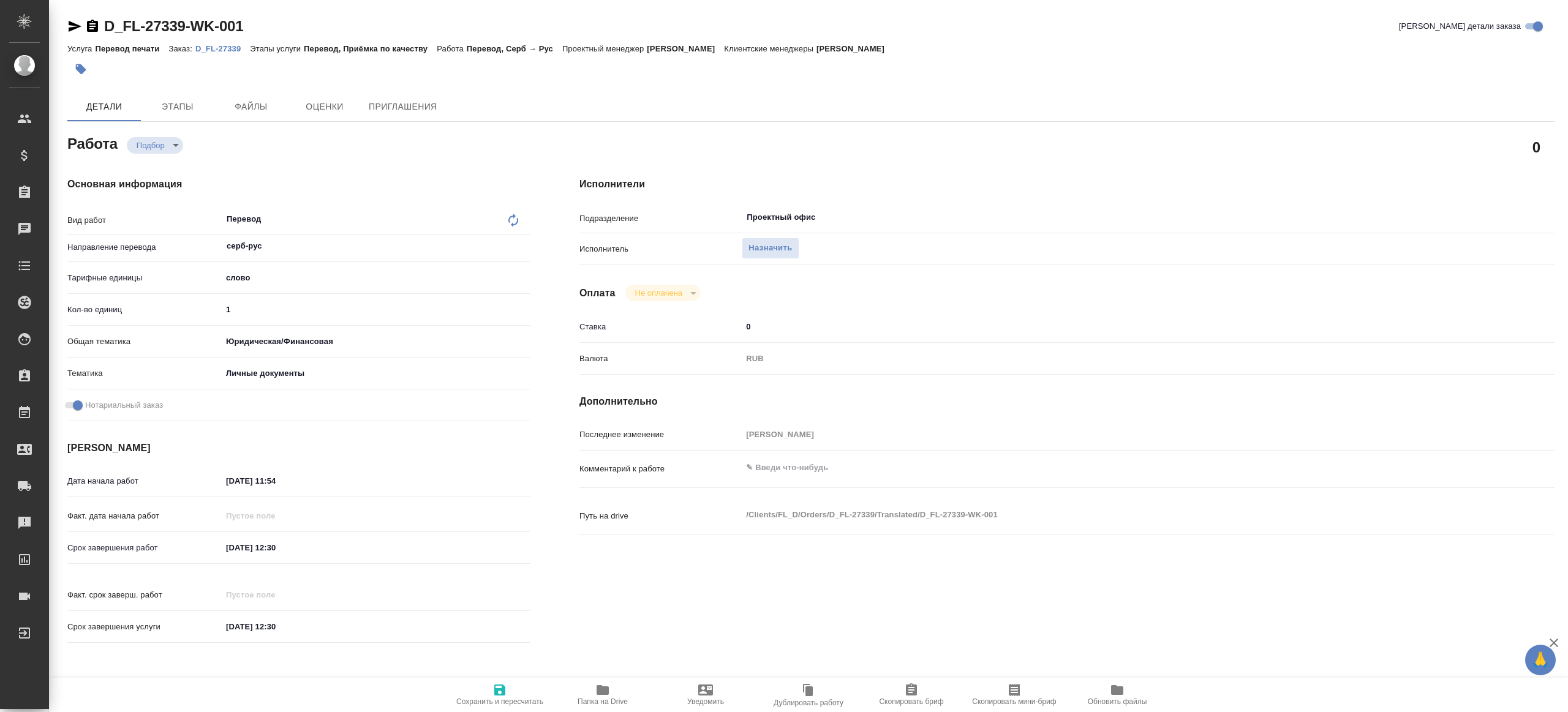
type textarea "x"
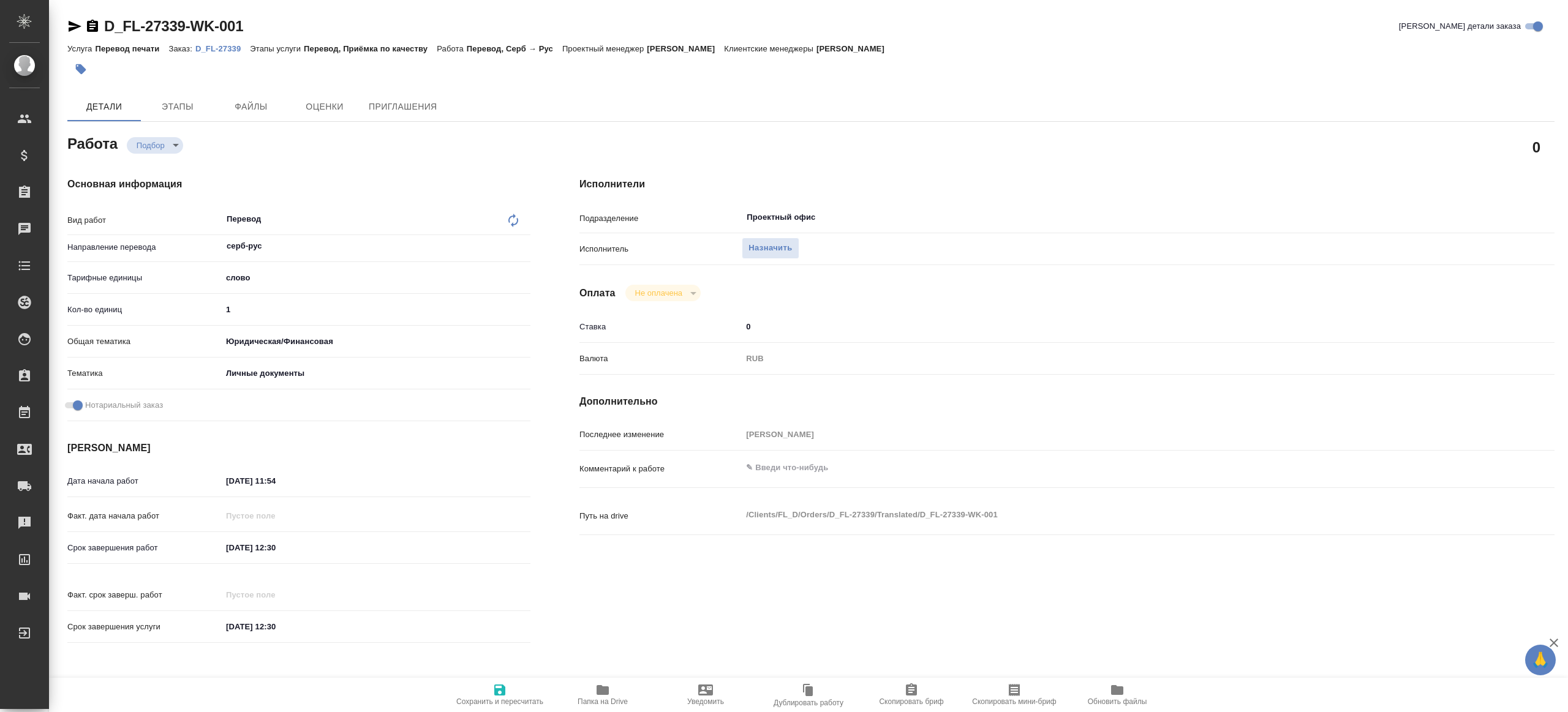
click at [665, 619] on div "Исполнители Подразделение Проектный офис ​ Исполнитель Назначить Оплата Не опла…" at bounding box center [1067, 414] width 1025 height 523
type textarea "x"
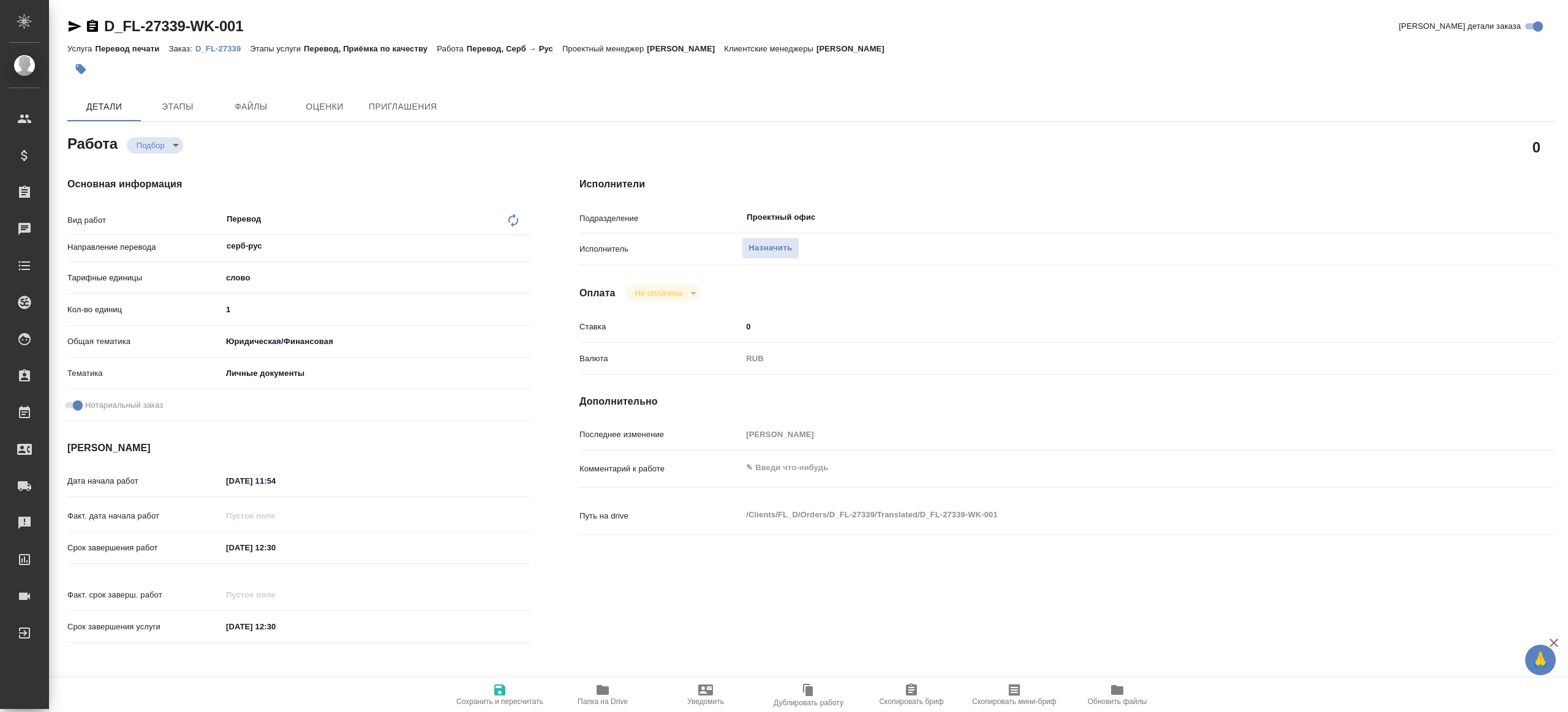
type textarea "x"
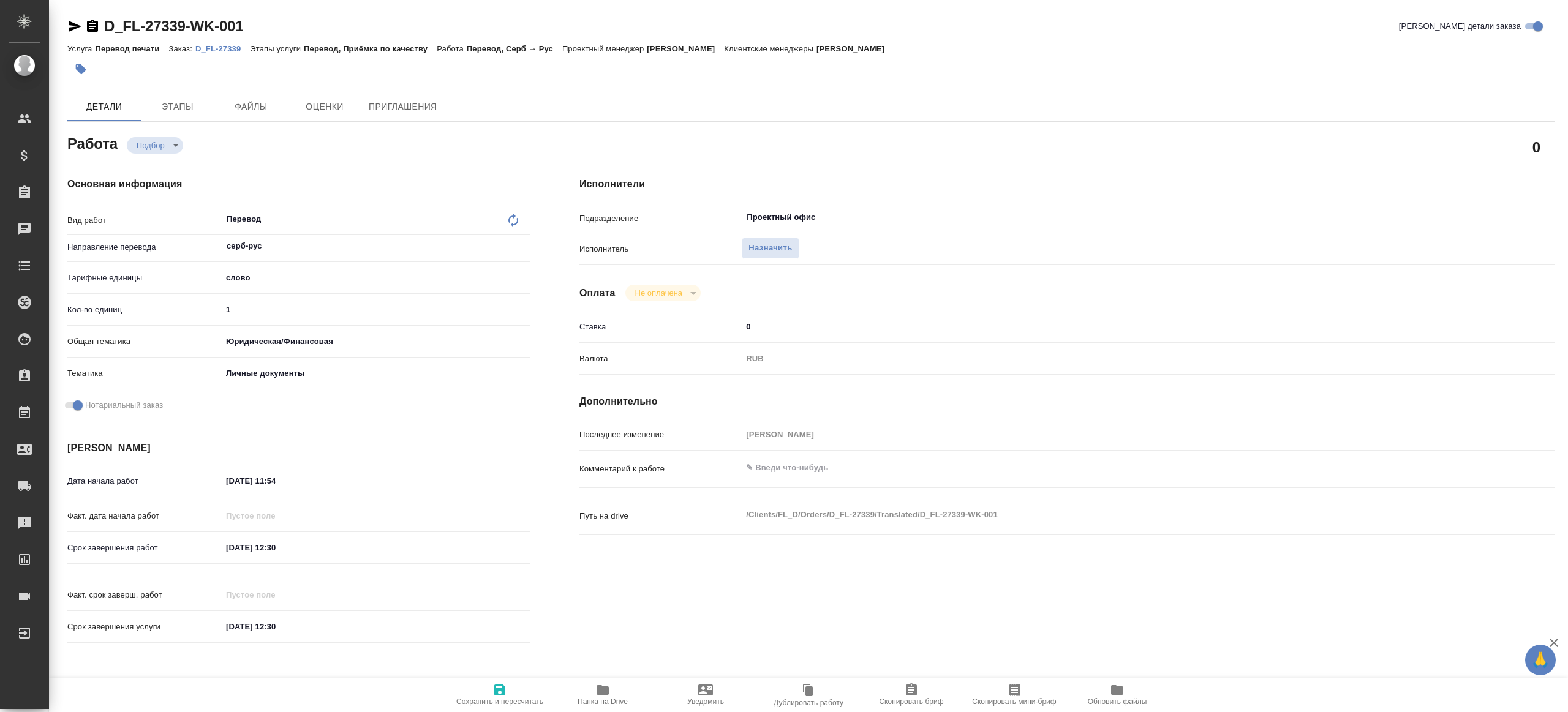
type textarea "x"
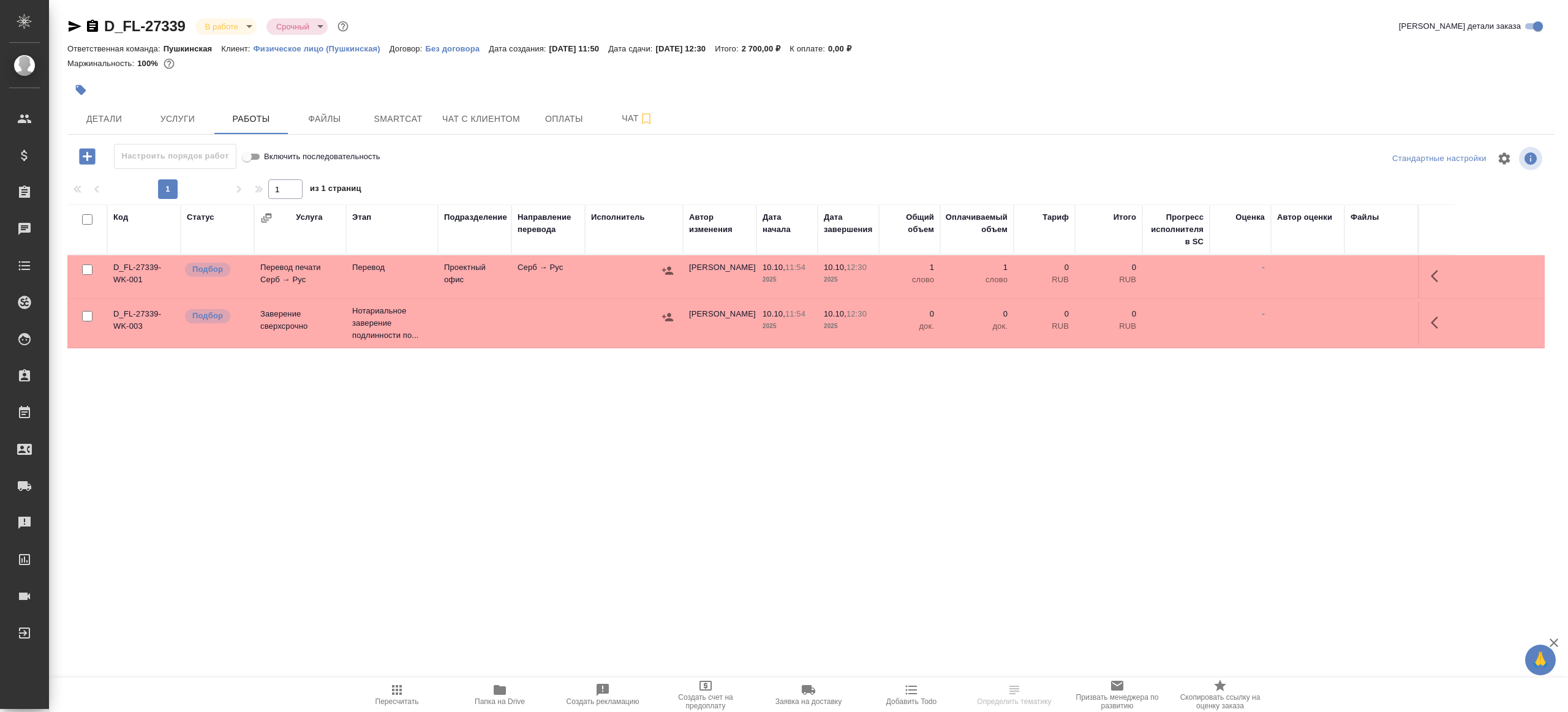
click at [513, 691] on span "Папка на Drive" at bounding box center [500, 694] width 89 height 23
